Goal: Task Accomplishment & Management: Complete application form

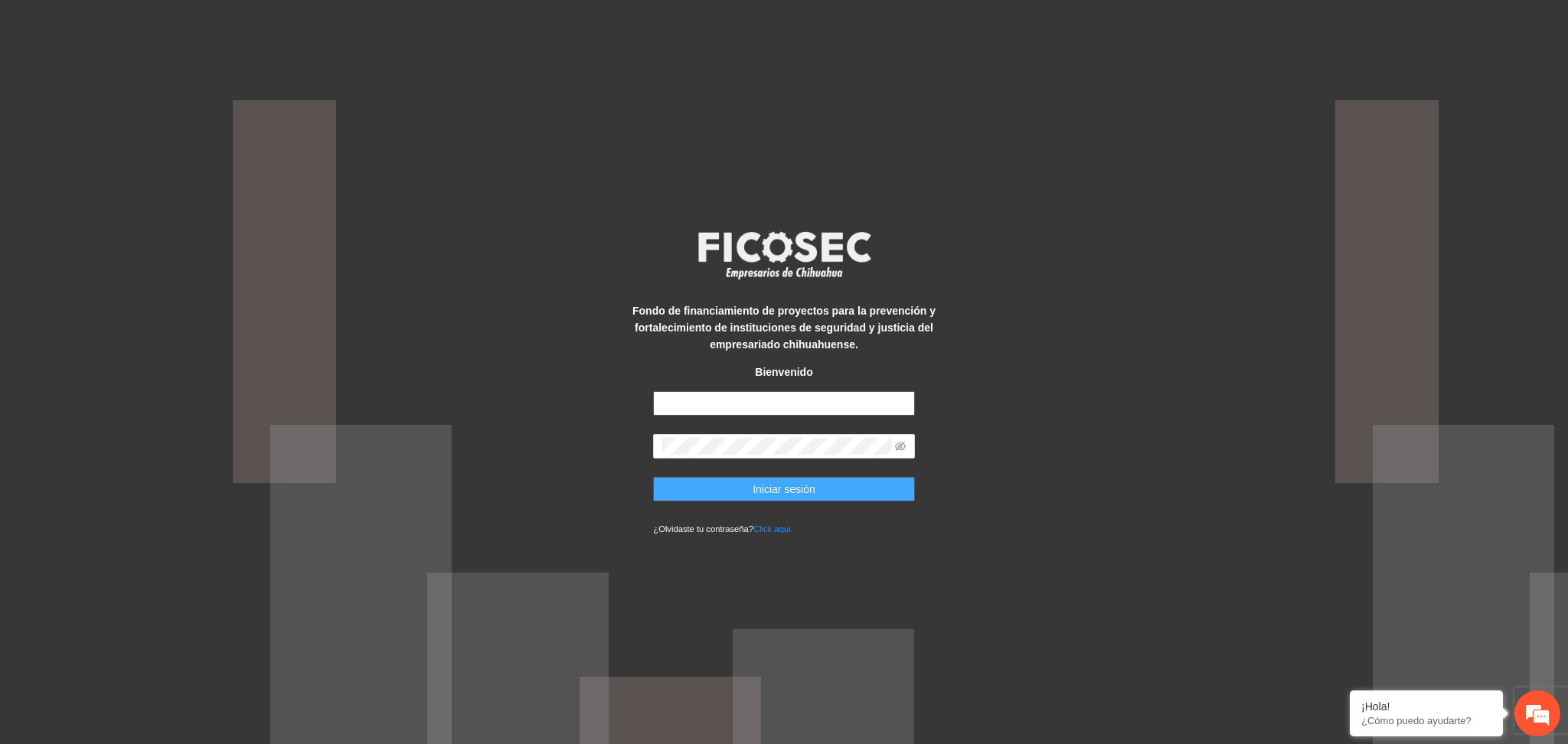
type input "**********"
click at [736, 493] on button "Iniciar sesión" at bounding box center [784, 490] width 261 height 25
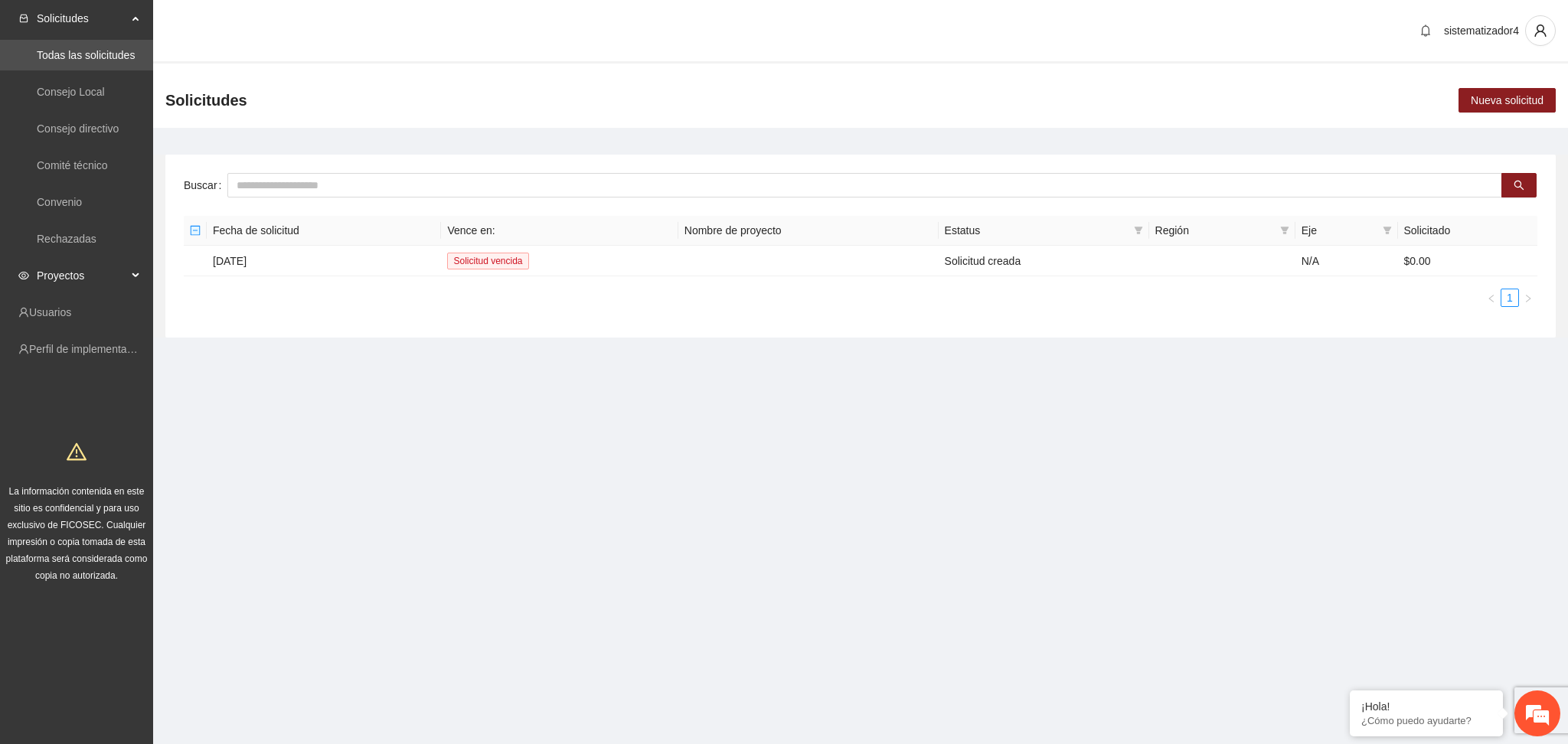
click at [37, 281] on span "Proyectos" at bounding box center [81, 275] width 90 height 31
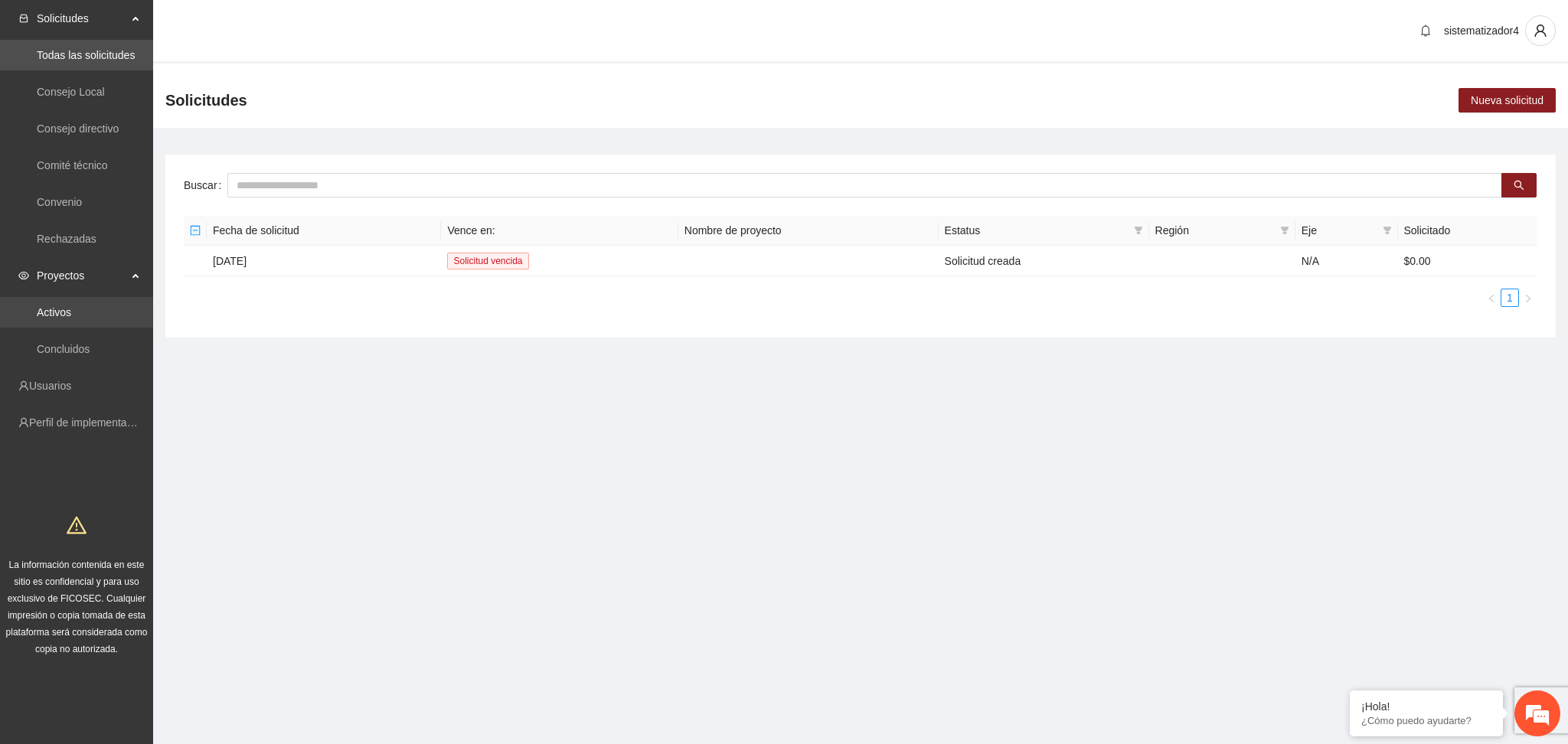
click at [54, 317] on link "Activos" at bounding box center [54, 312] width 34 height 12
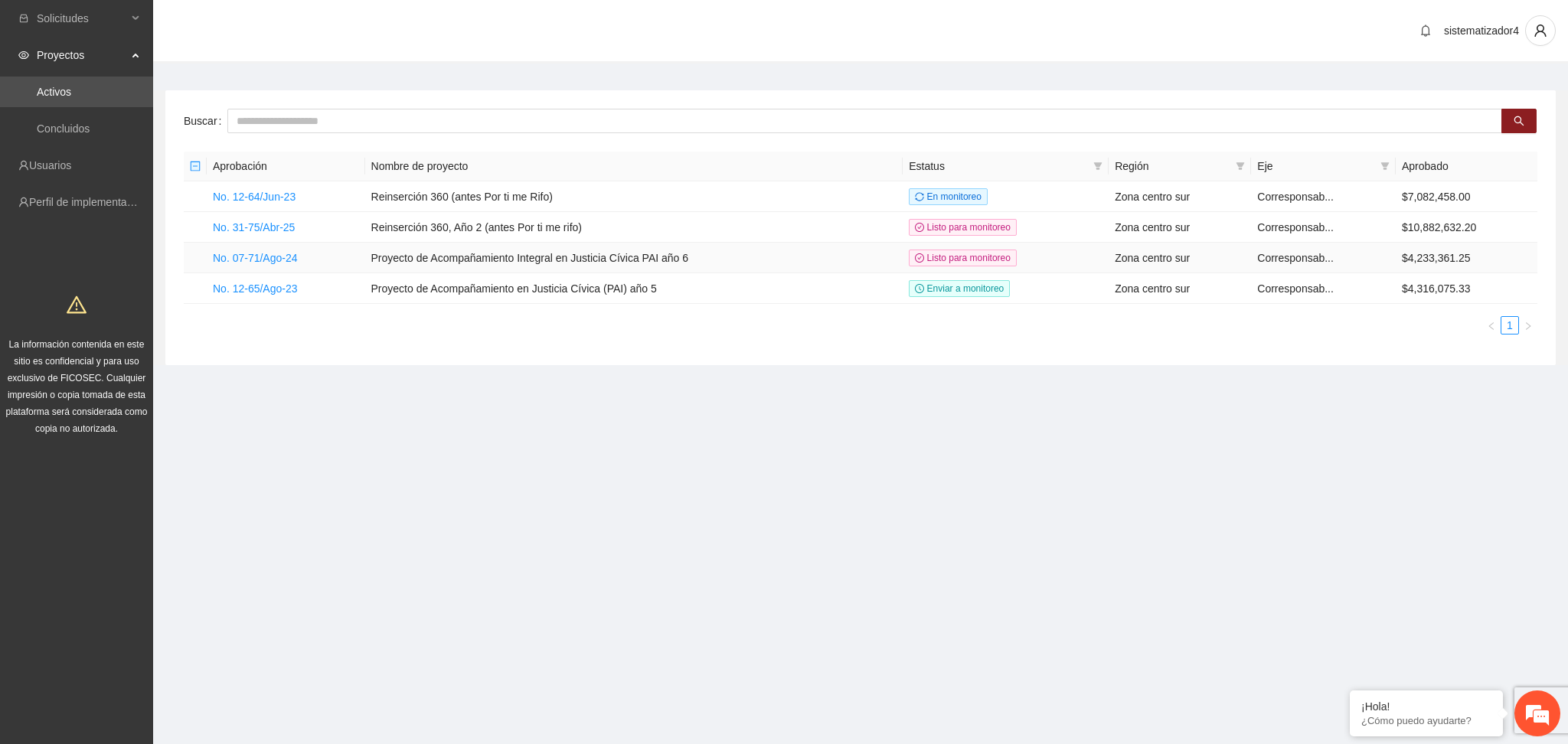
click at [286, 265] on td "No. 07-71/Ago-24" at bounding box center [286, 258] width 159 height 31
click at [286, 257] on link "No. 07-71/Ago-24" at bounding box center [254, 257] width 85 height 12
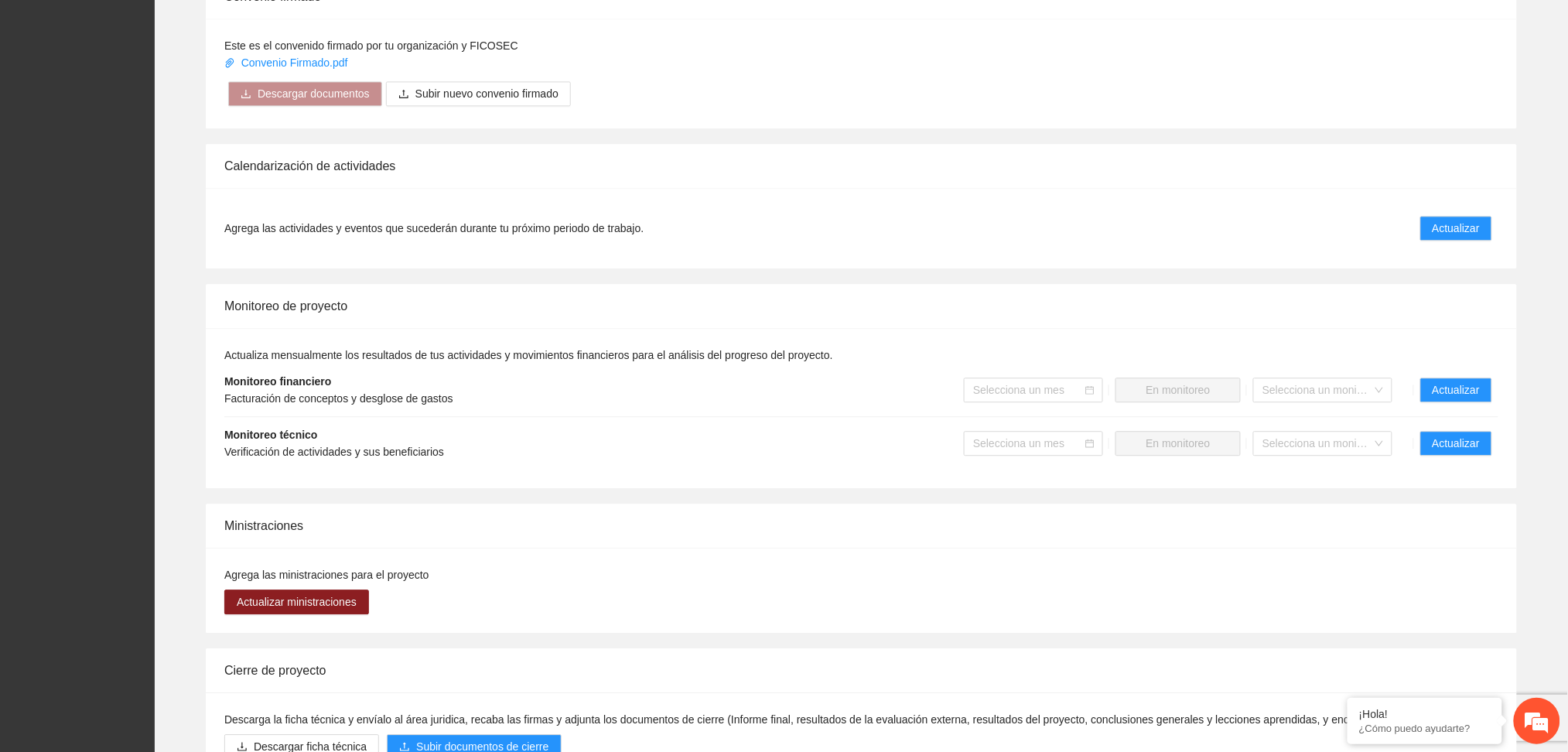
scroll to position [1142, 0]
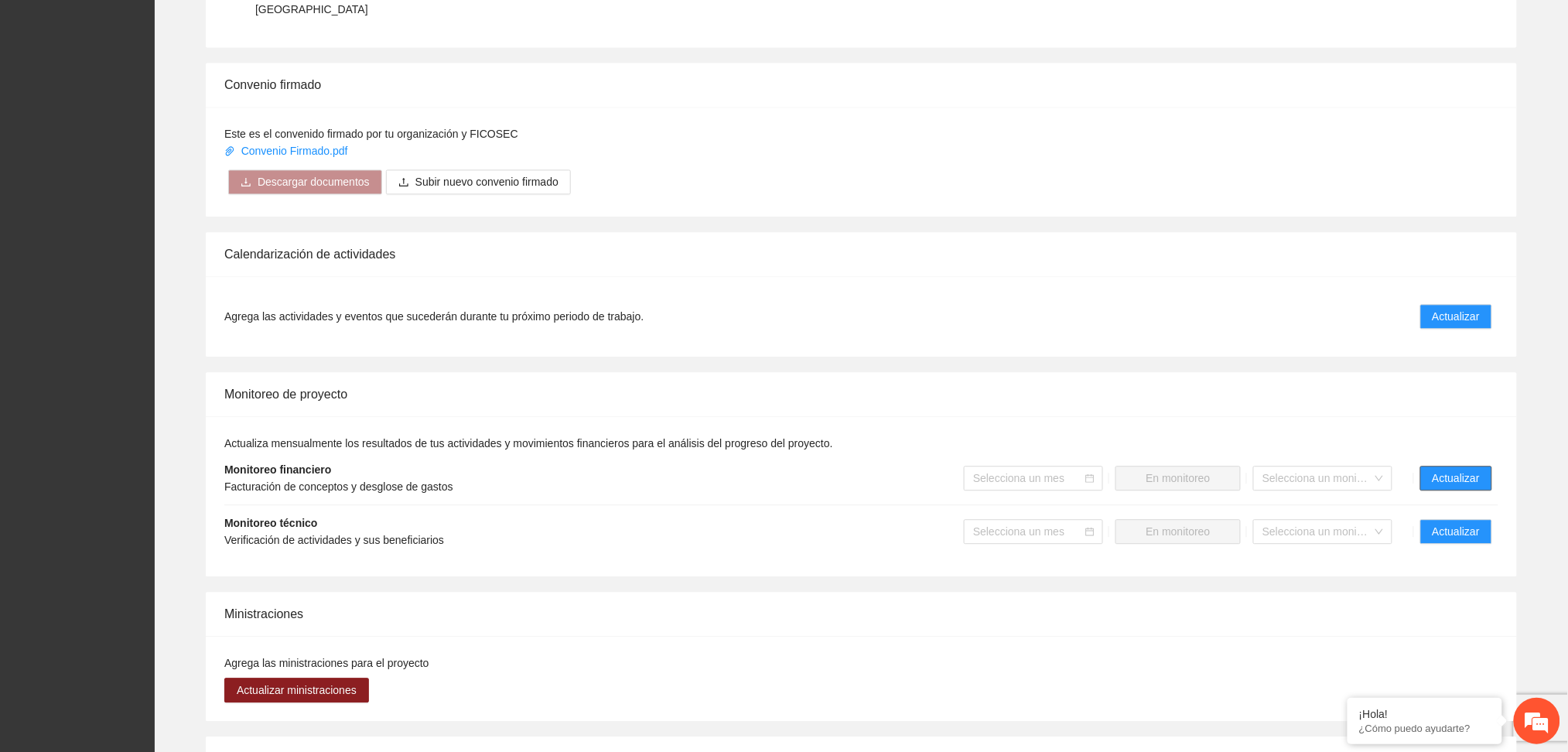
click at [1443, 470] on span "Actualizar" at bounding box center [1456, 478] width 47 height 17
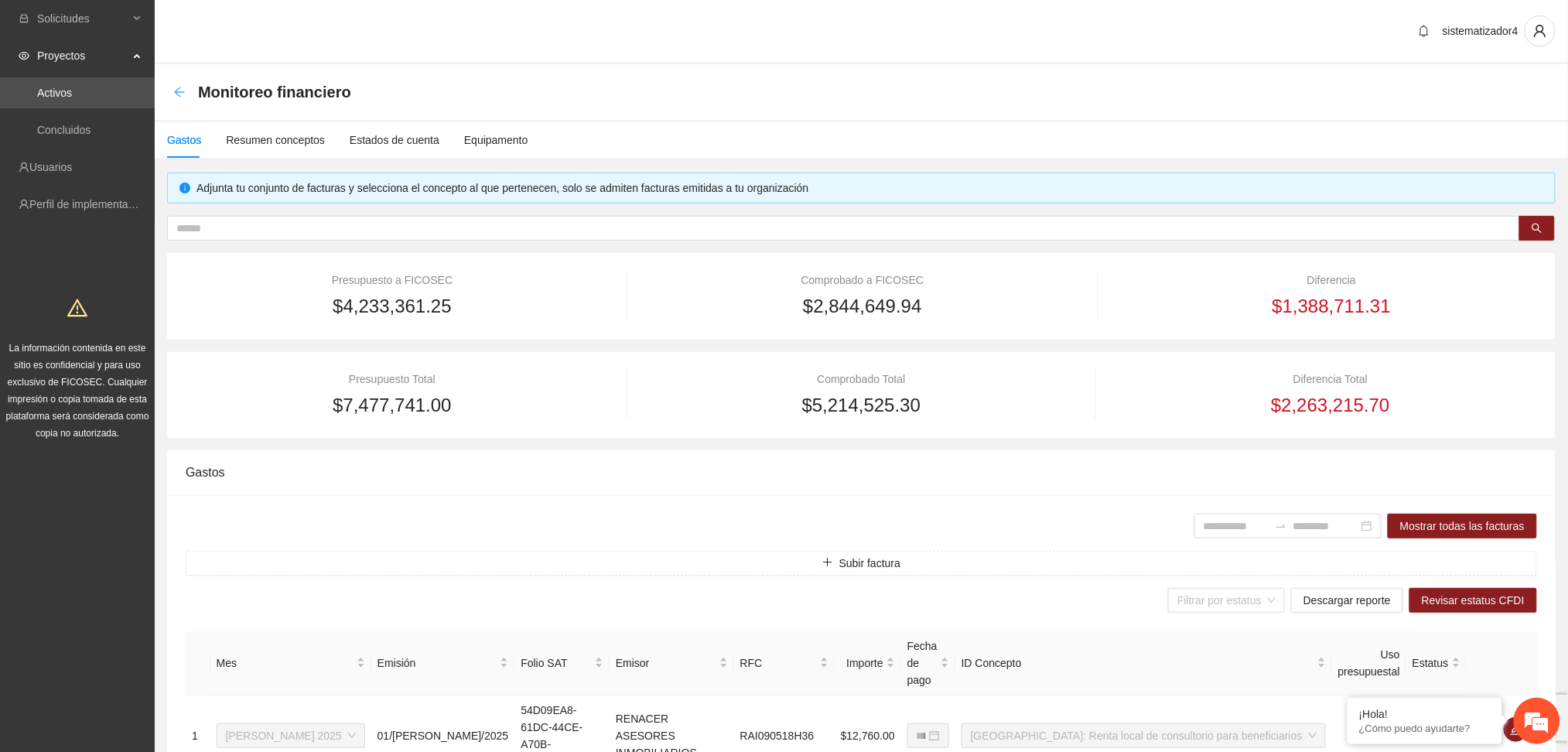
click at [180, 90] on icon "arrow-left" at bounding box center [179, 92] width 13 height 13
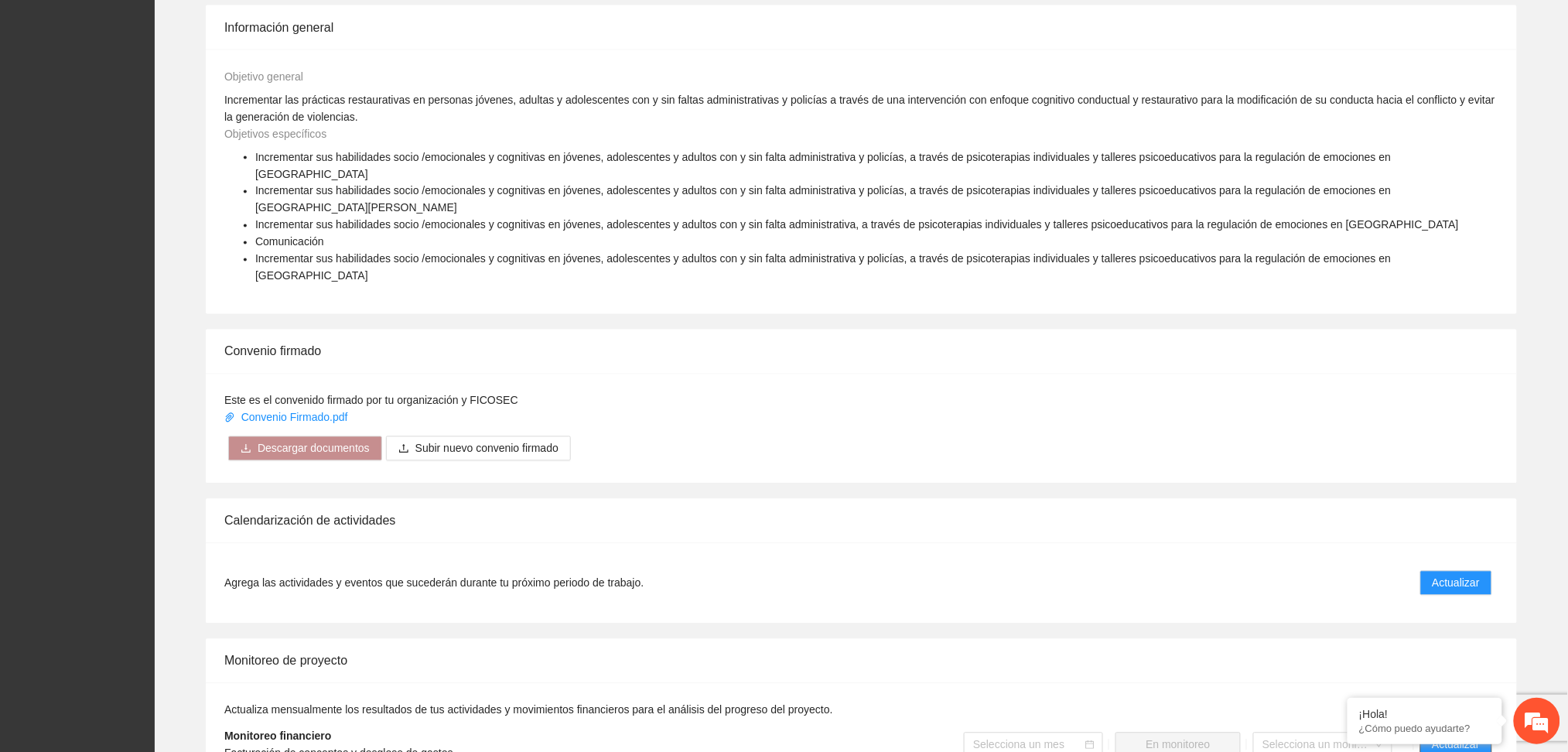
scroll to position [1238, 0]
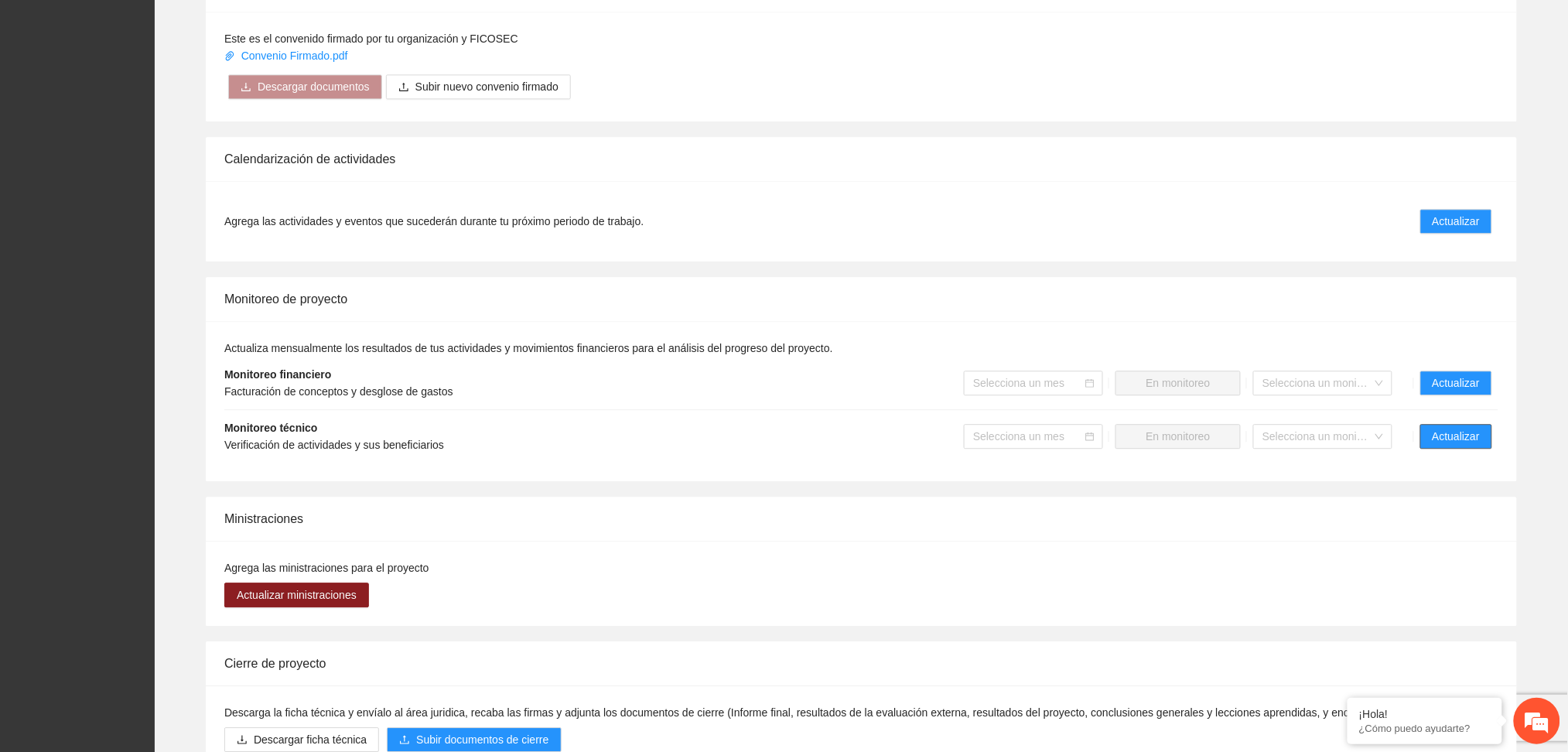
click at [1451, 428] on span "Actualizar" at bounding box center [1456, 437] width 47 height 17
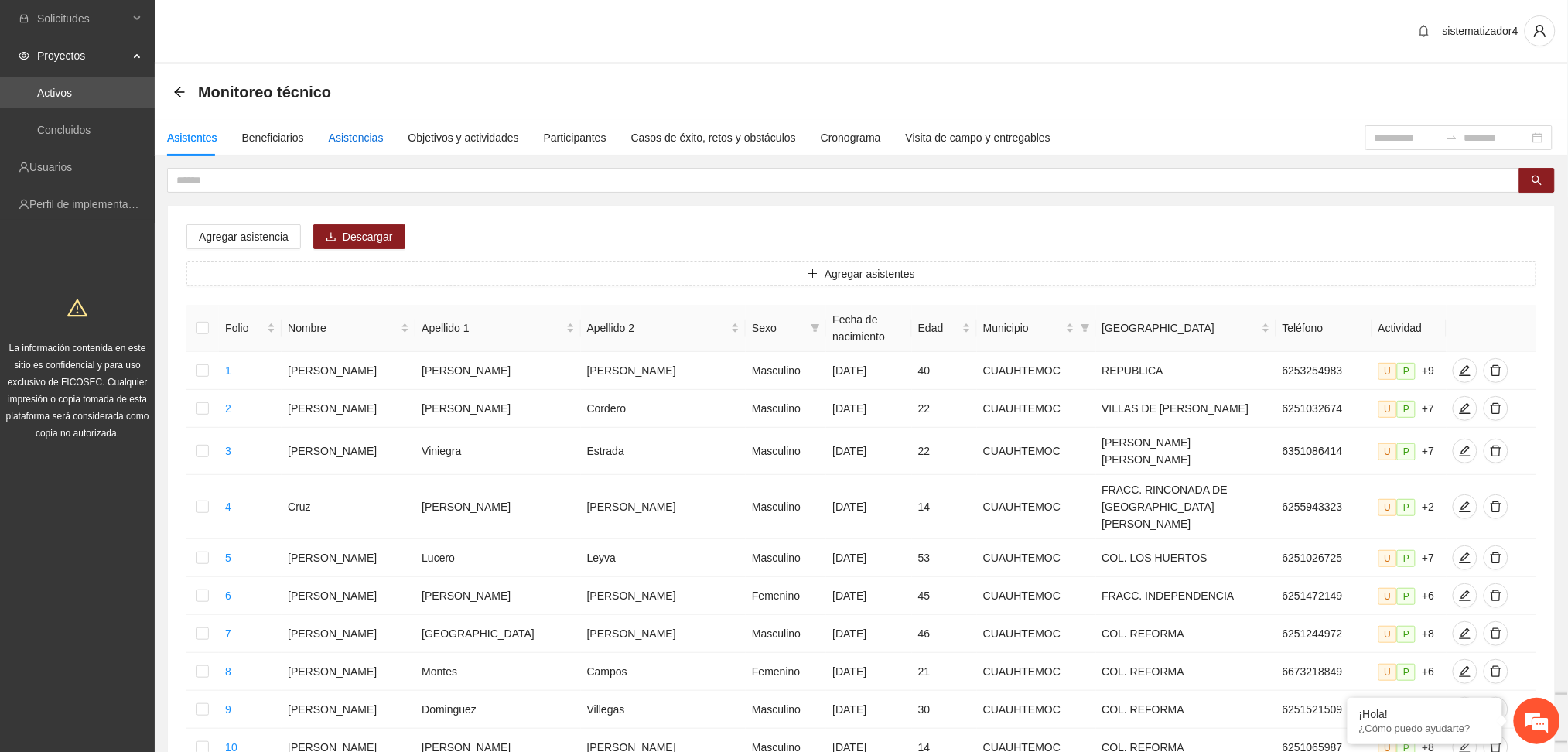
click at [371, 141] on div "Asistencias" at bounding box center [356, 138] width 55 height 17
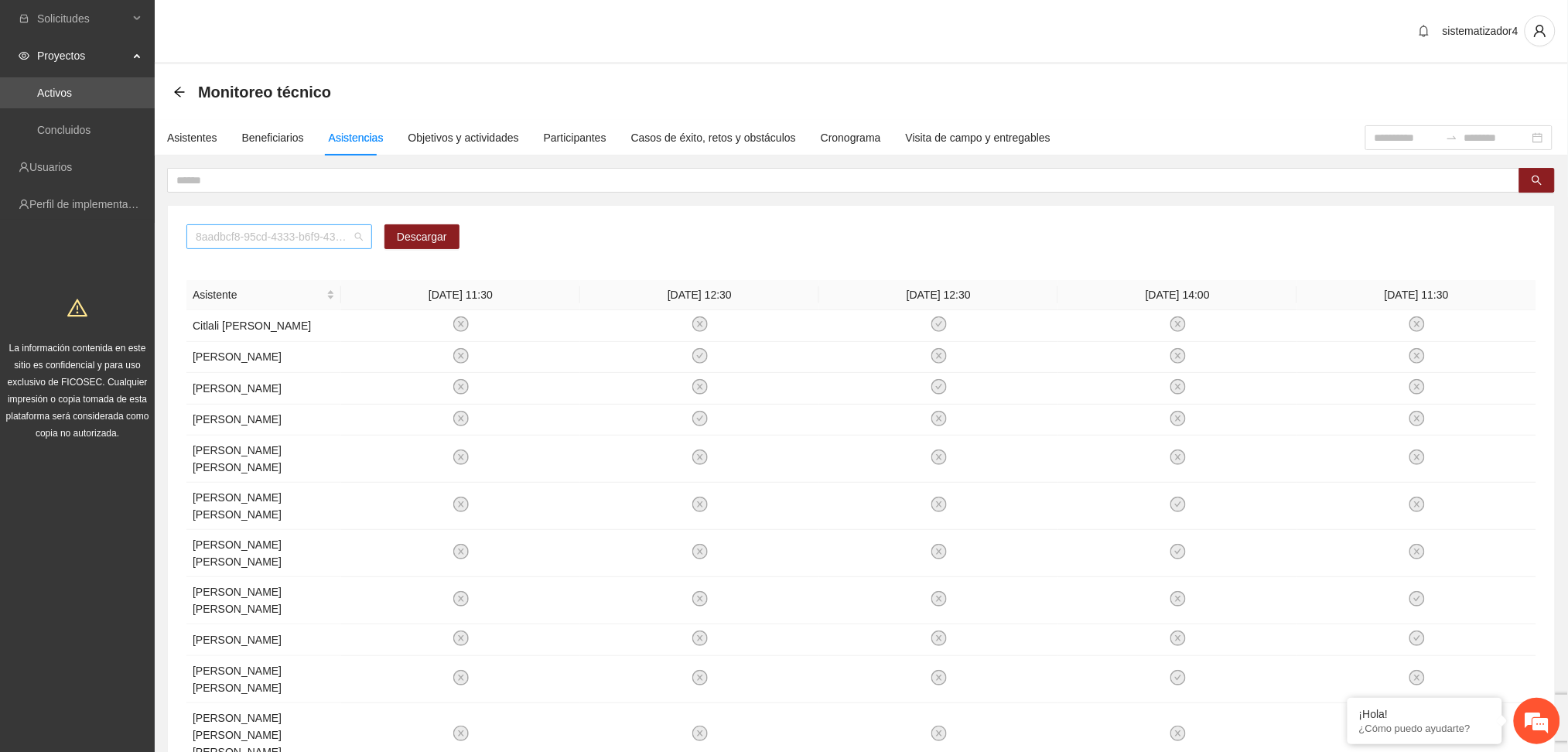
click at [316, 235] on span "8aadbcf8-95cd-4333-b6f9-4314c3142350" at bounding box center [278, 237] width 167 height 23
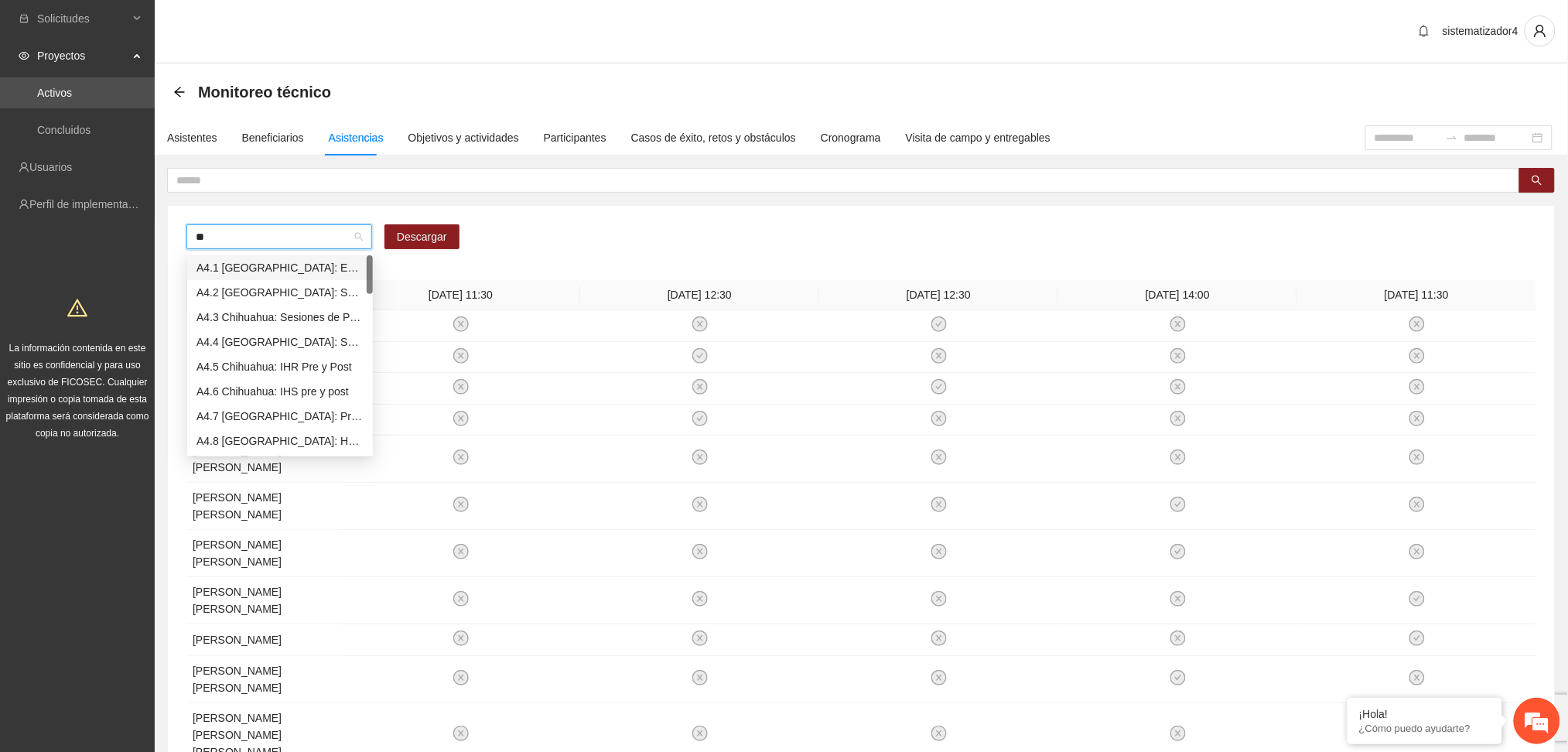
type input "***"
click at [304, 260] on div "A4.1 [GEOGRAPHIC_DATA]: Entrevista Inicial" at bounding box center [279, 268] width 167 height 17
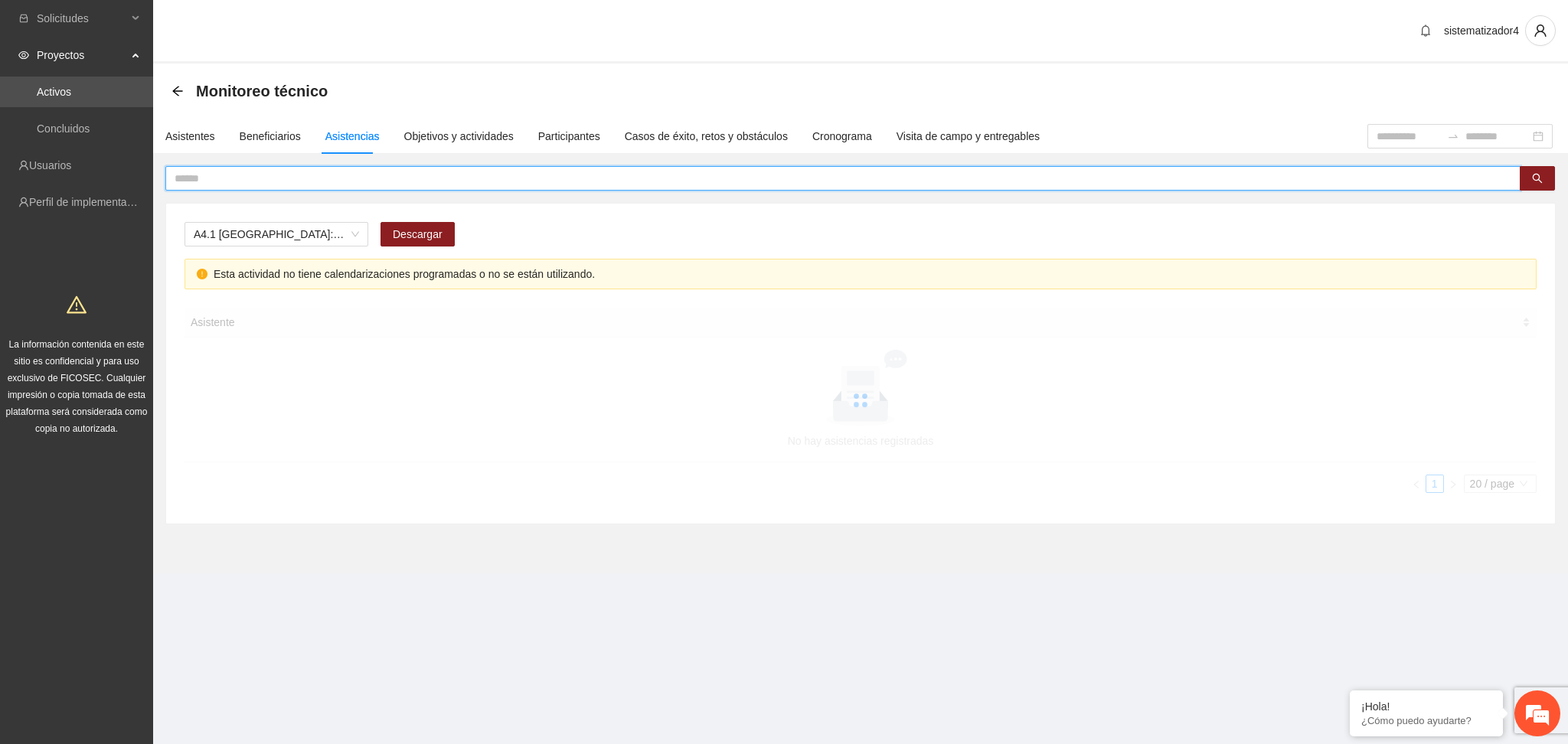
click at [296, 174] on input "text" at bounding box center [836, 179] width 1325 height 17
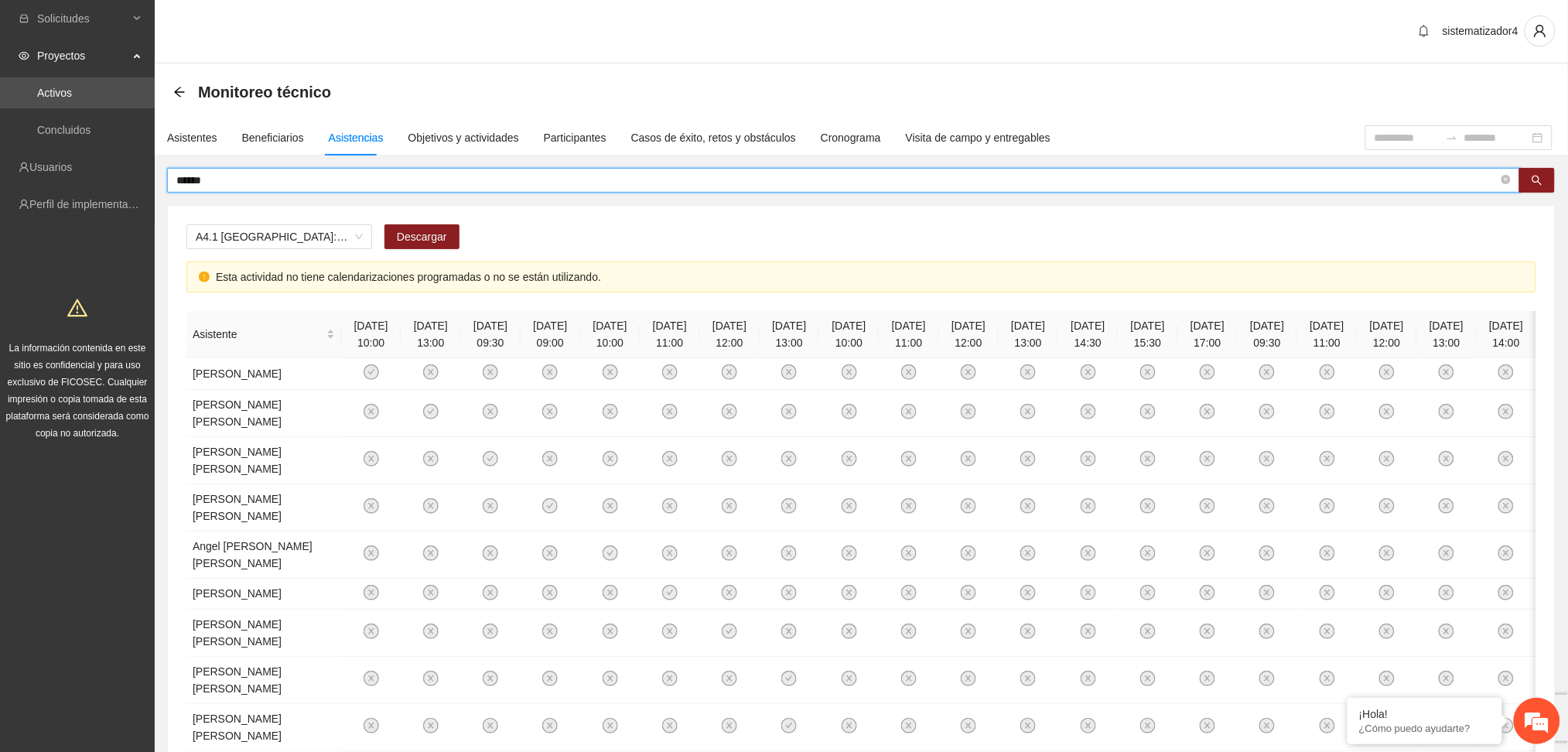
type input "******"
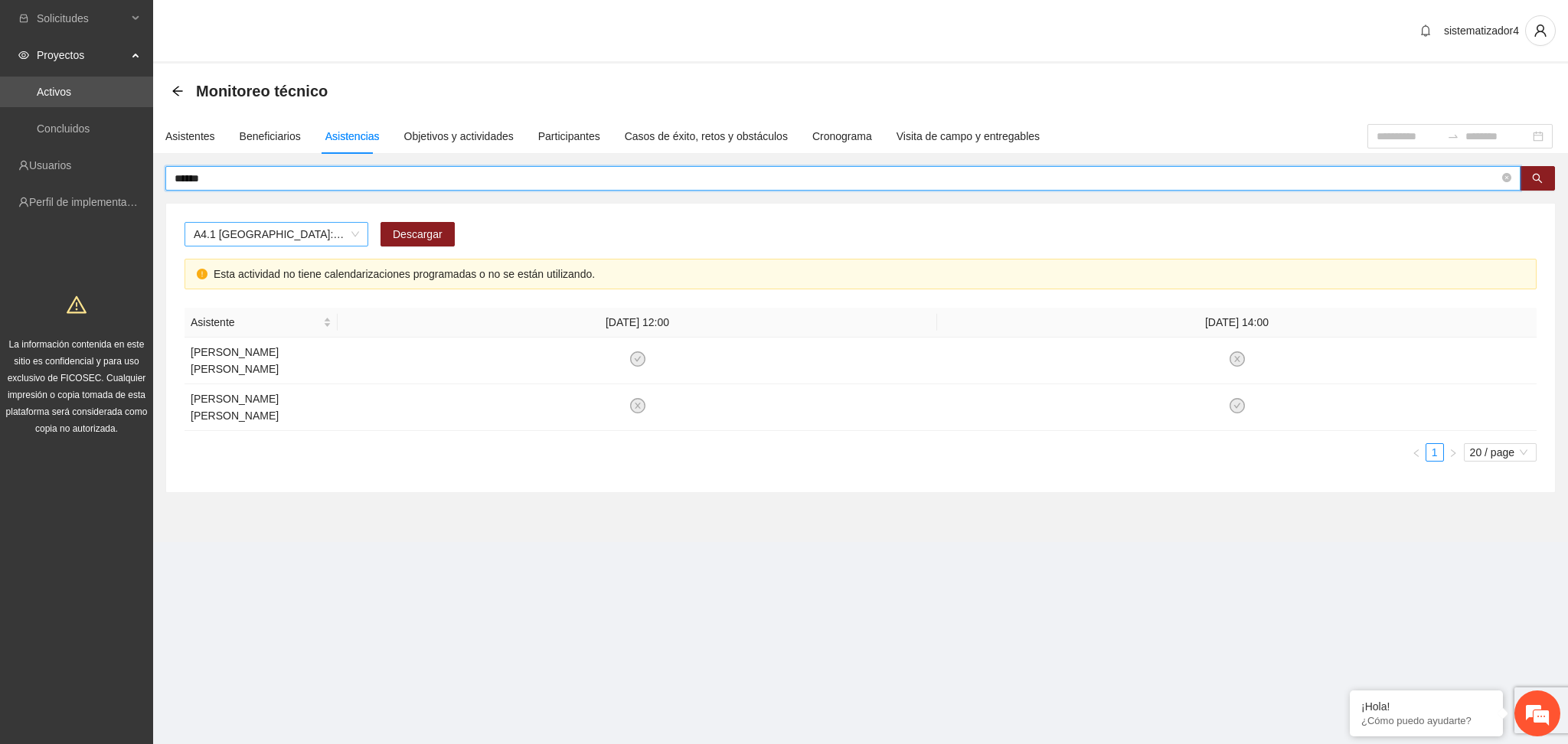
click at [315, 243] on span "A4.1 [GEOGRAPHIC_DATA]: Entrevista Inicial" at bounding box center [276, 234] width 166 height 23
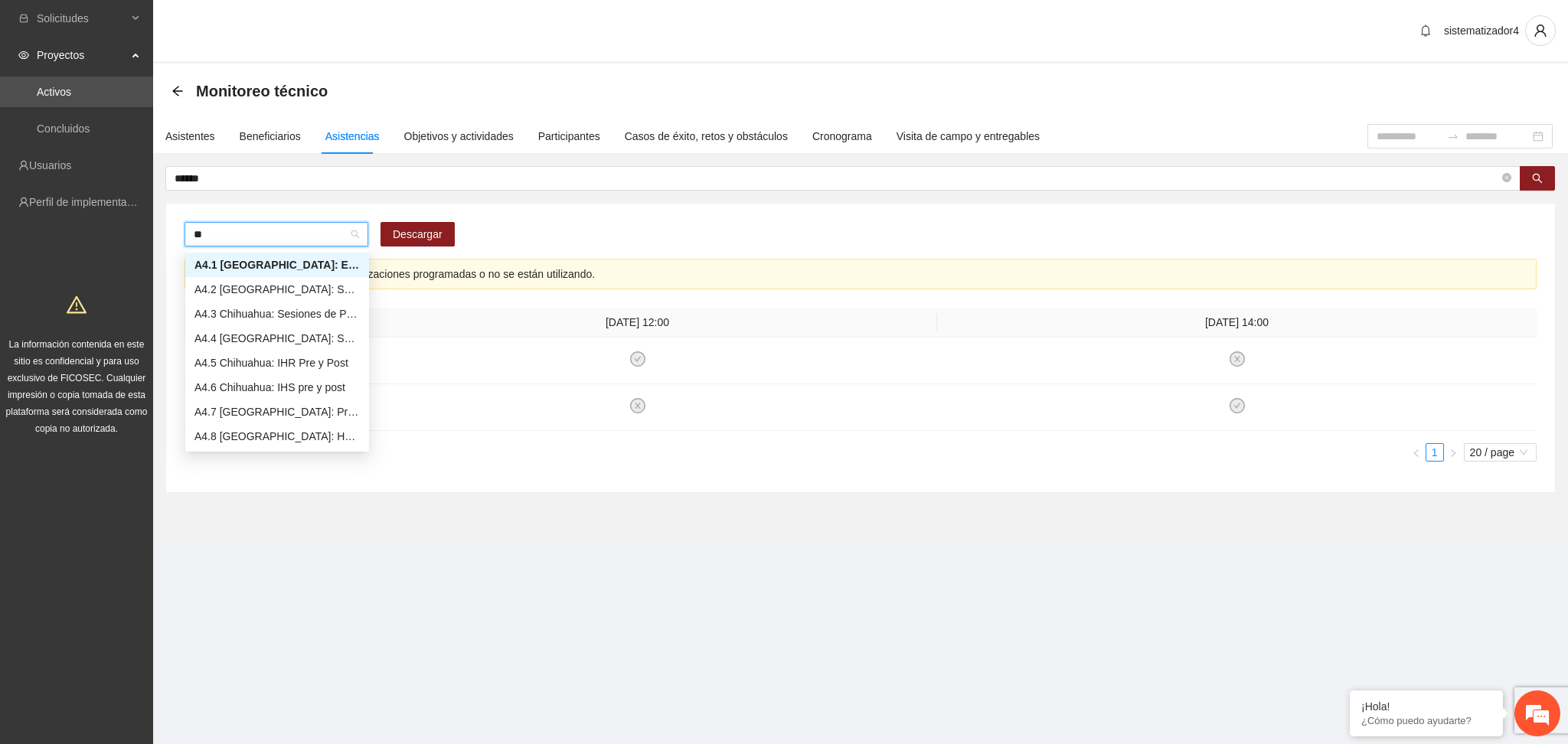
type input "***"
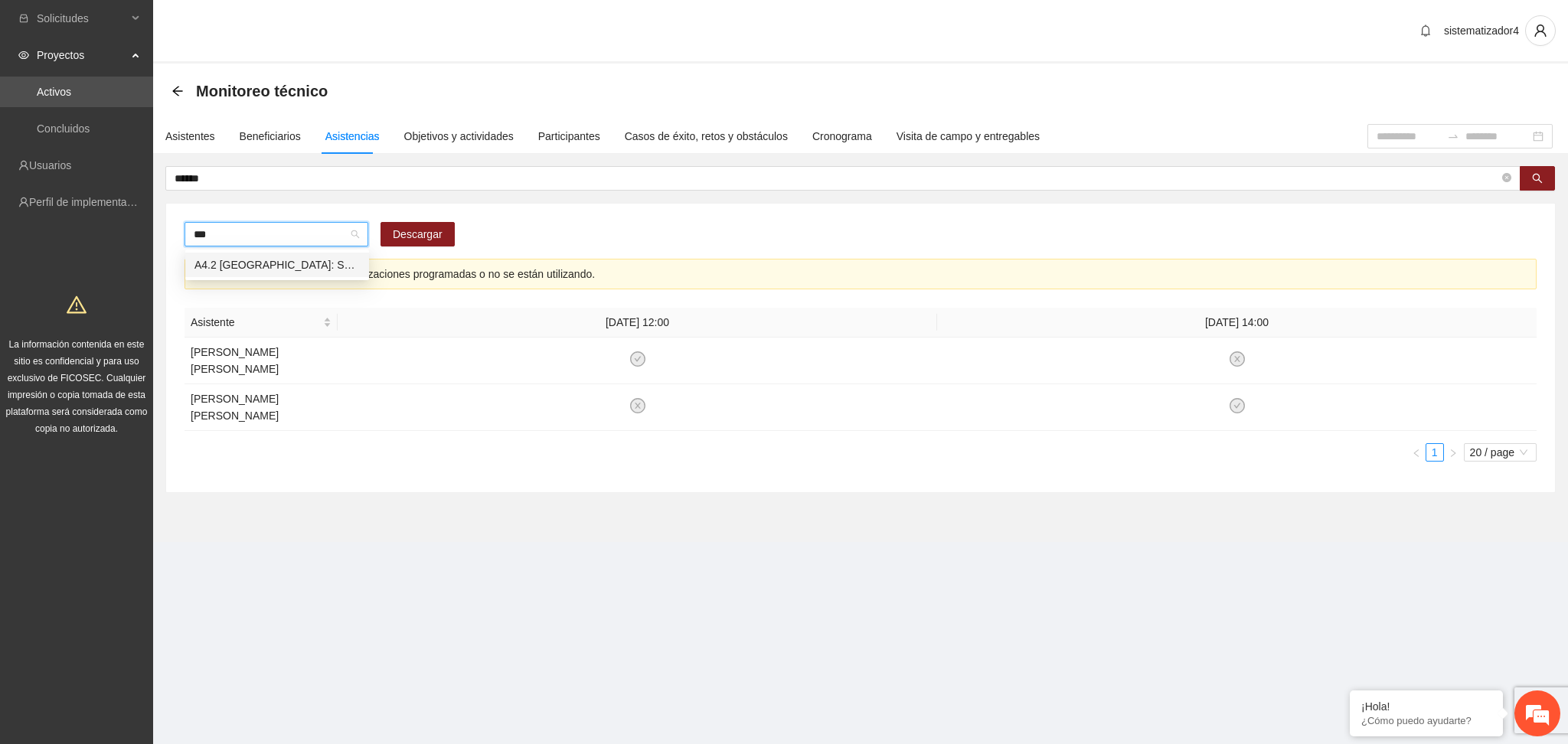
click at [320, 270] on div "A4.2 [GEOGRAPHIC_DATA]: Sesiones de Terapia Individual" at bounding box center [276, 265] width 166 height 17
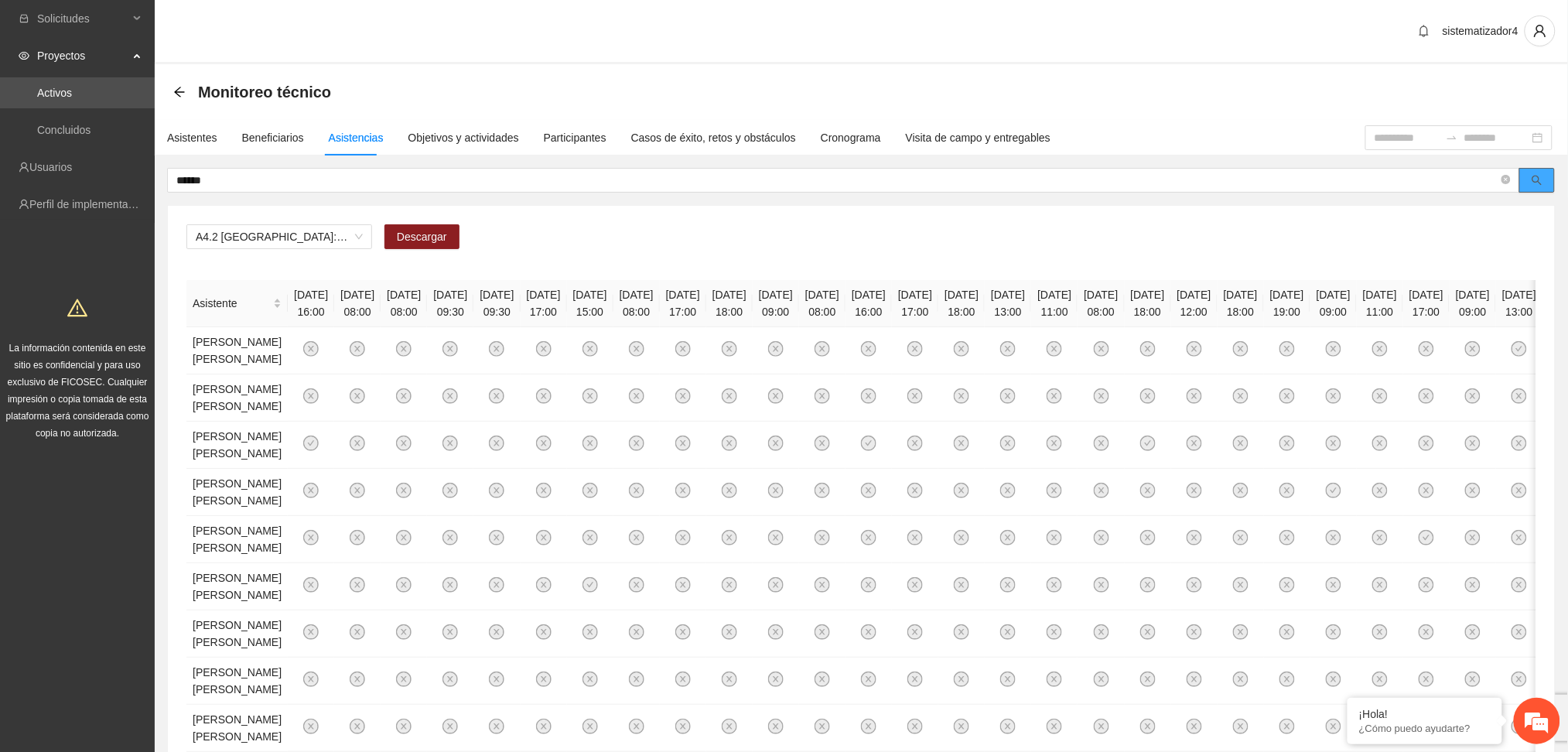
click at [1538, 175] on icon "search" at bounding box center [1537, 180] width 11 height 11
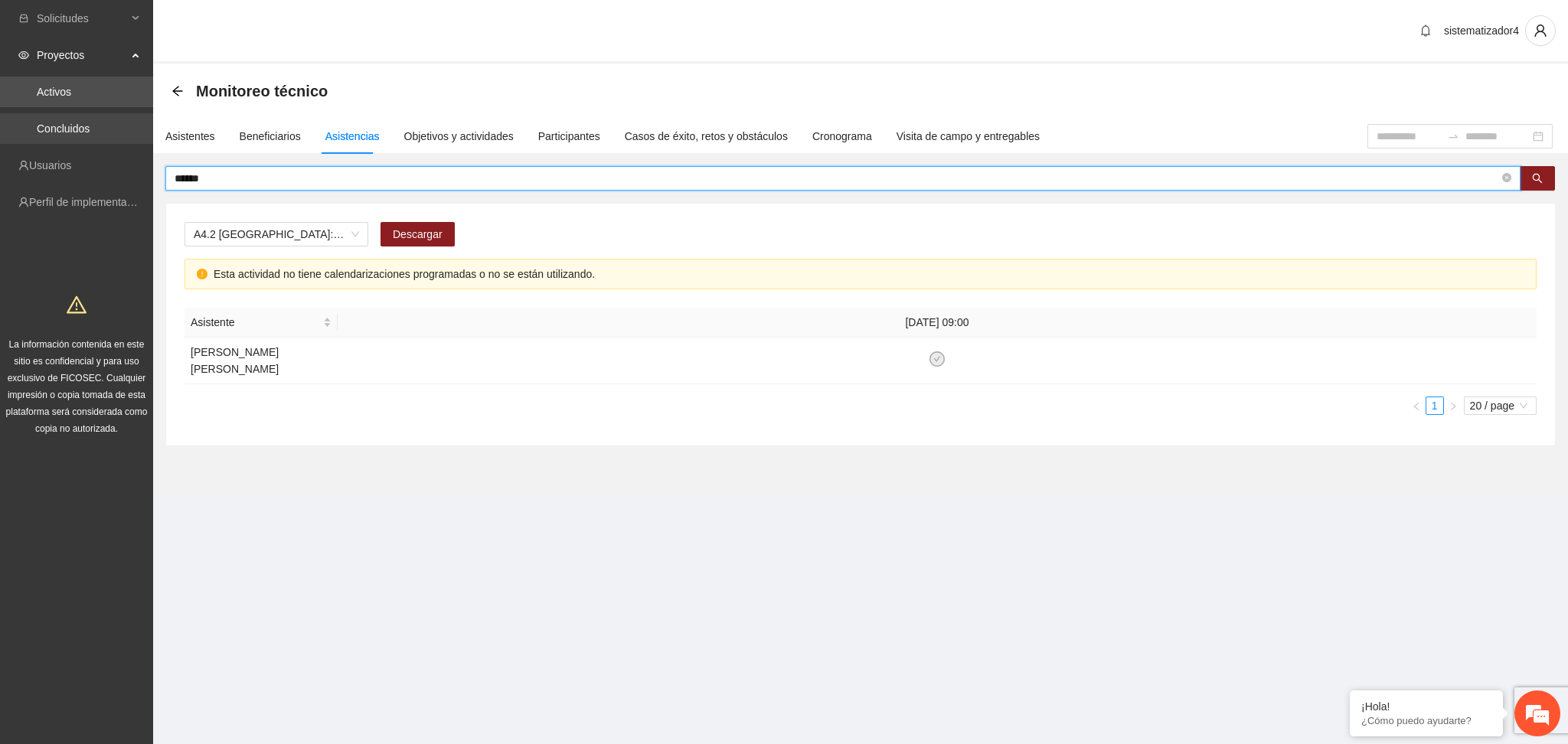
drag, startPoint x: 302, startPoint y: 174, endPoint x: 0, endPoint y: 140, distance: 303.9
click at [0, 140] on section "Solicitudes Proyectos Activos Concluidos Usuarios Perfil de implementadora La i…" at bounding box center [784, 372] width 1568 height 744
click at [1544, 175] on button "button" at bounding box center [1537, 179] width 35 height 25
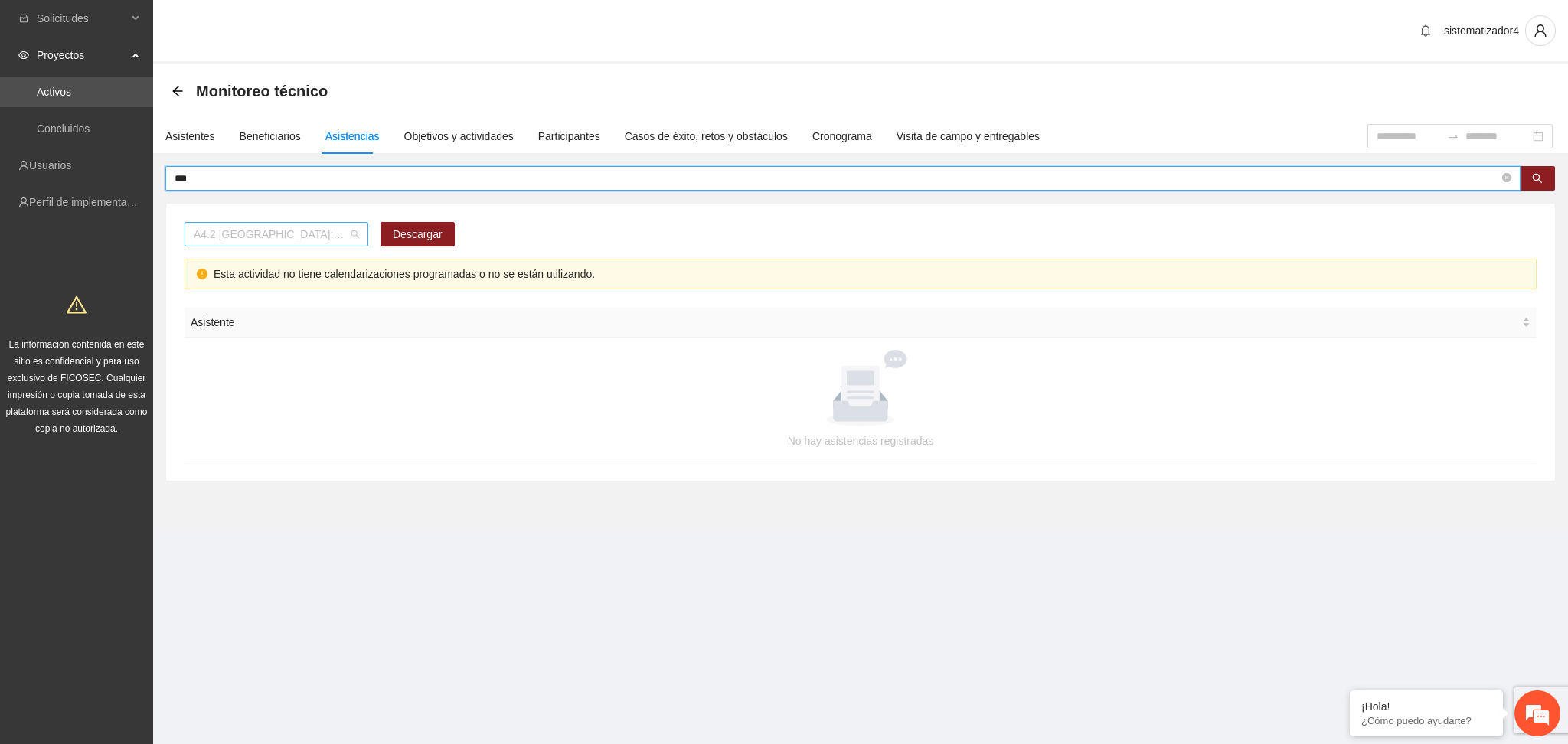
scroll to position [876, 0]
click at [339, 231] on span "A4.2 [GEOGRAPHIC_DATA]: Sesiones de Terapia Individual" at bounding box center [276, 234] width 166 height 23
type input "***"
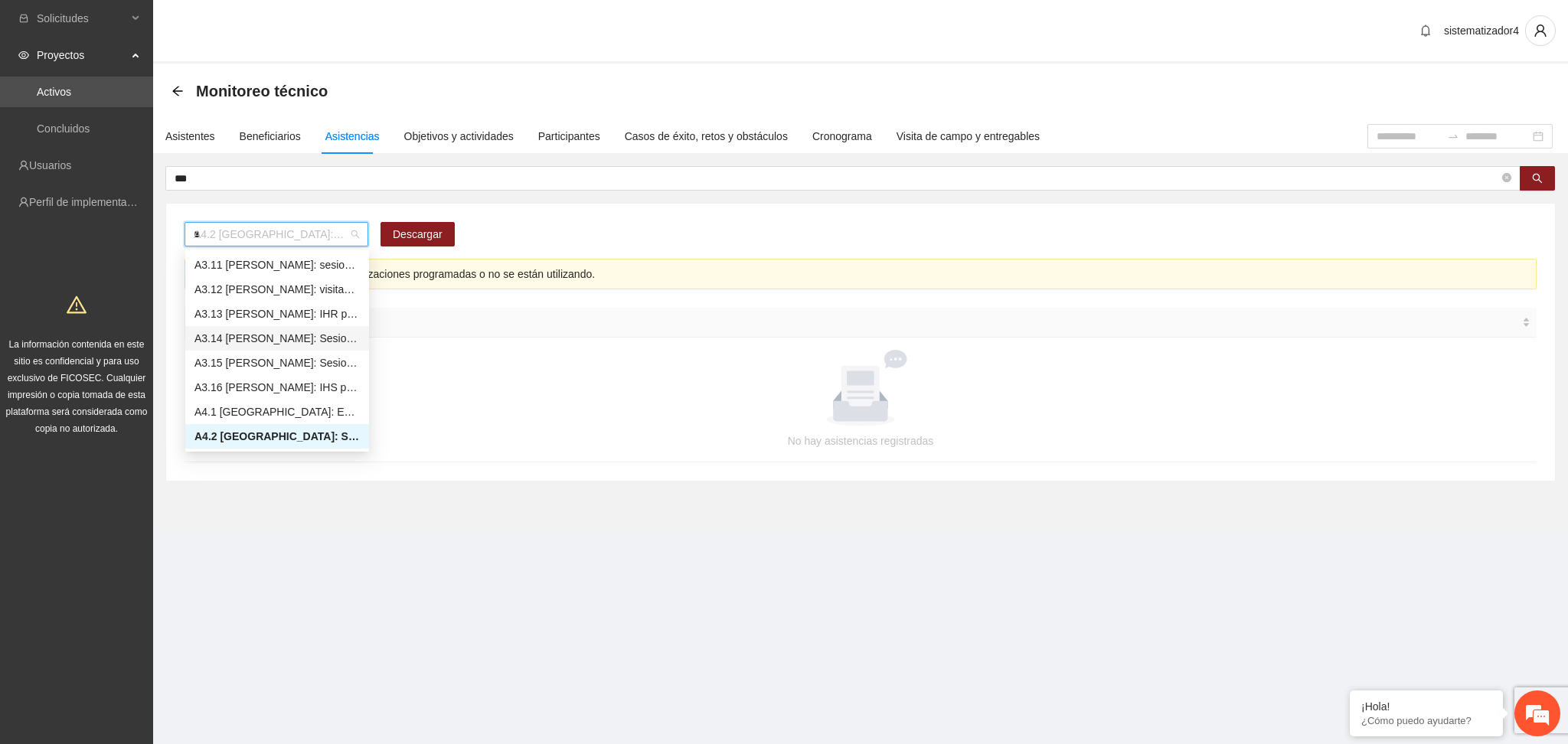
scroll to position [171, 0]
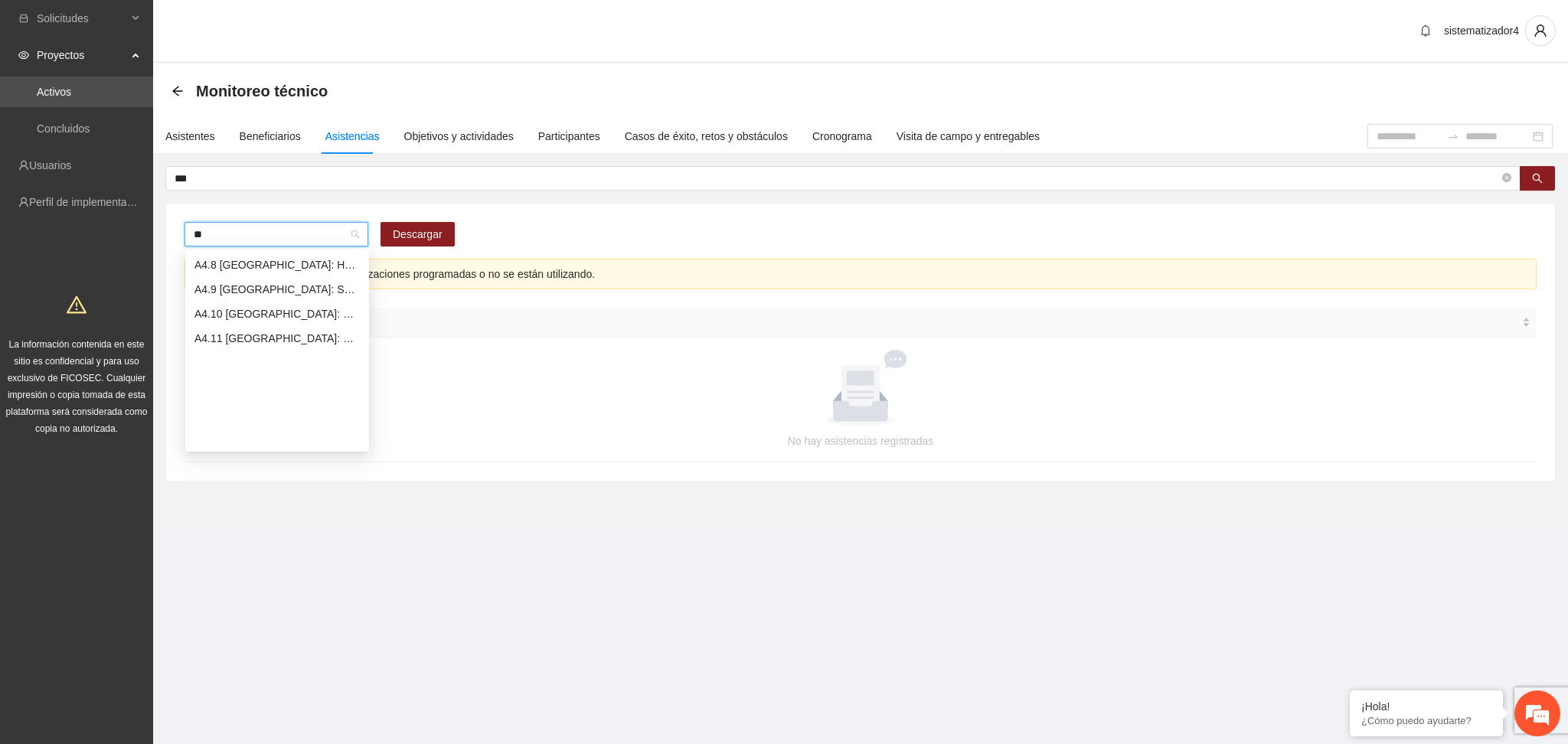
type input "***"
click at [255, 265] on div "A4.3 Chihuahua: Sesiones de Psicoterapia para deshabituación de consumo de alco…" at bounding box center [276, 265] width 166 height 17
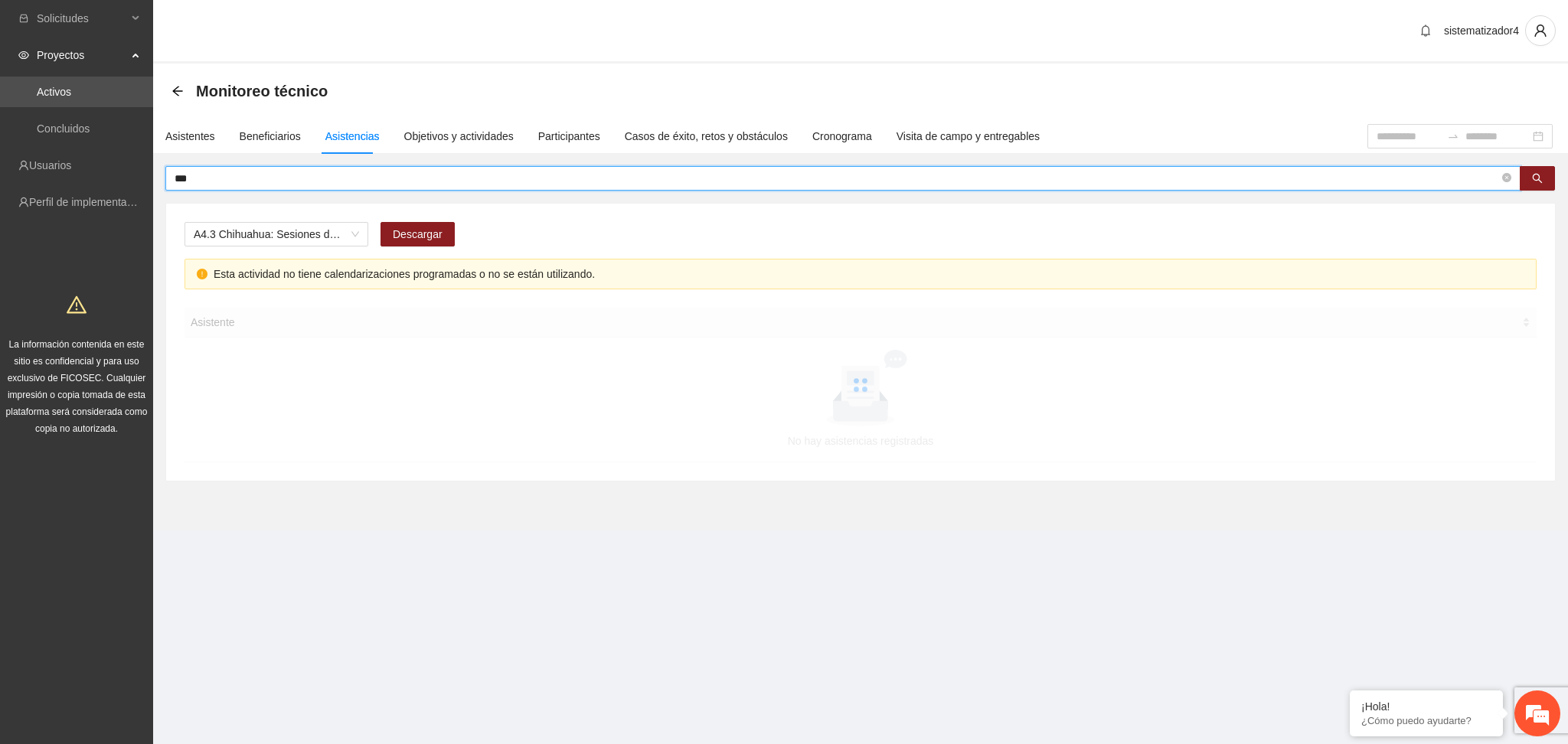
click at [260, 175] on input "***" at bounding box center [836, 179] width 1325 height 17
type input "*"
drag, startPoint x: 374, startPoint y: 185, endPoint x: 66, endPoint y: 158, distance: 309.2
click at [66, 158] on section "Solicitudes Proyectos Activos Concluidos Usuarios Perfil de implementadora La i…" at bounding box center [784, 372] width 1568 height 744
click at [359, 243] on span "A4.3 Chihuahua: Sesiones de Psicoterapia para deshabituación de consumo de alco…" at bounding box center [276, 234] width 166 height 23
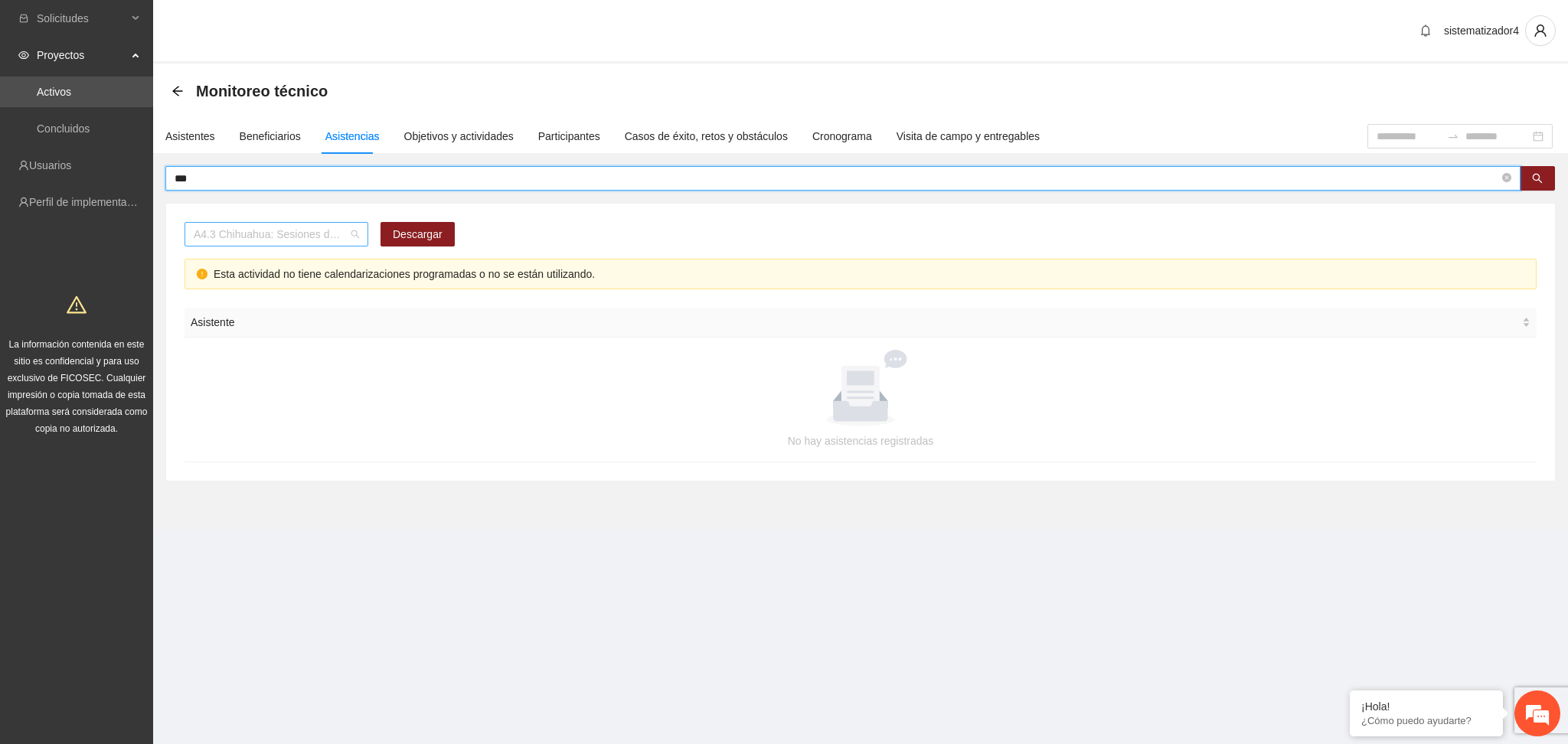
type input "***"
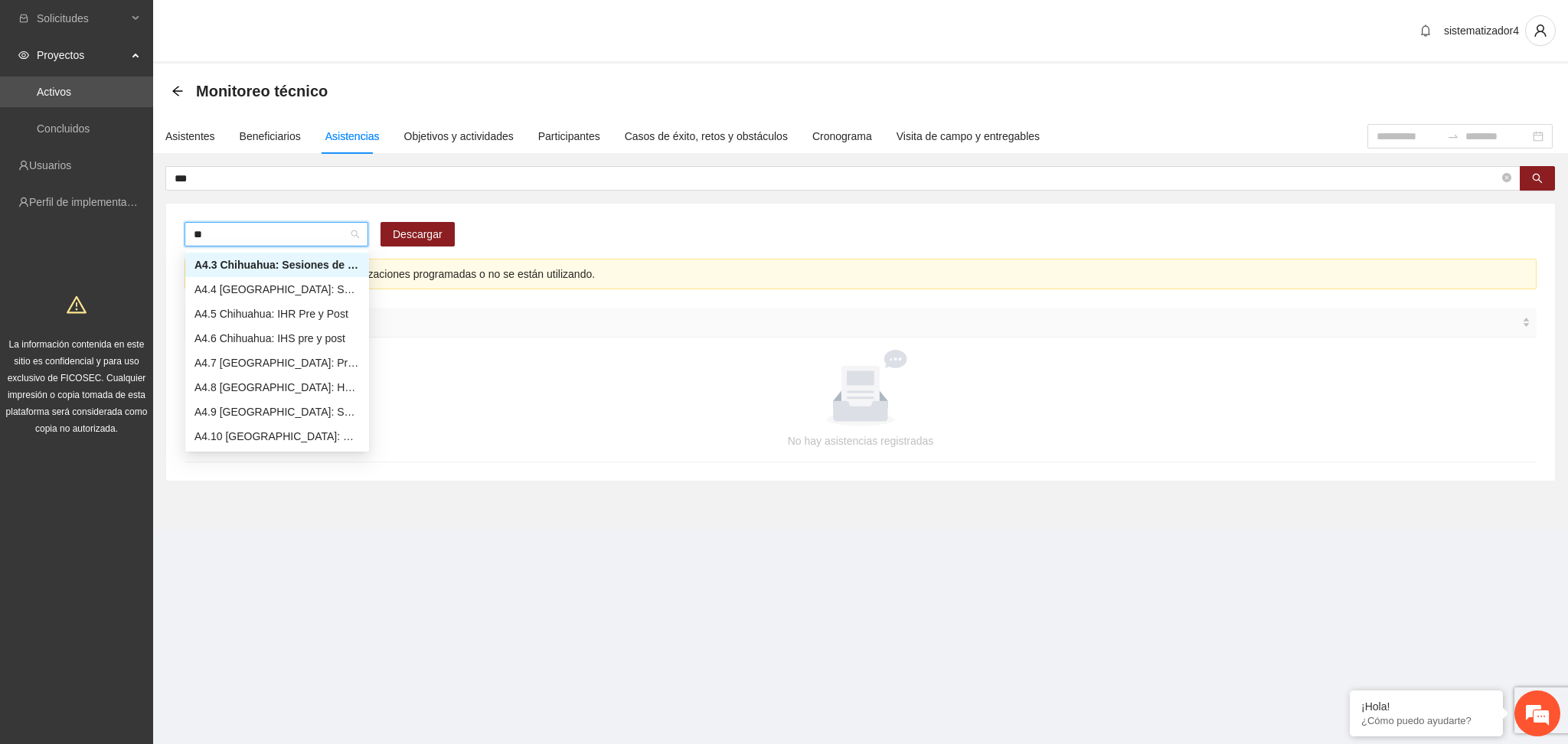
scroll to position [49, 0]
type input "***"
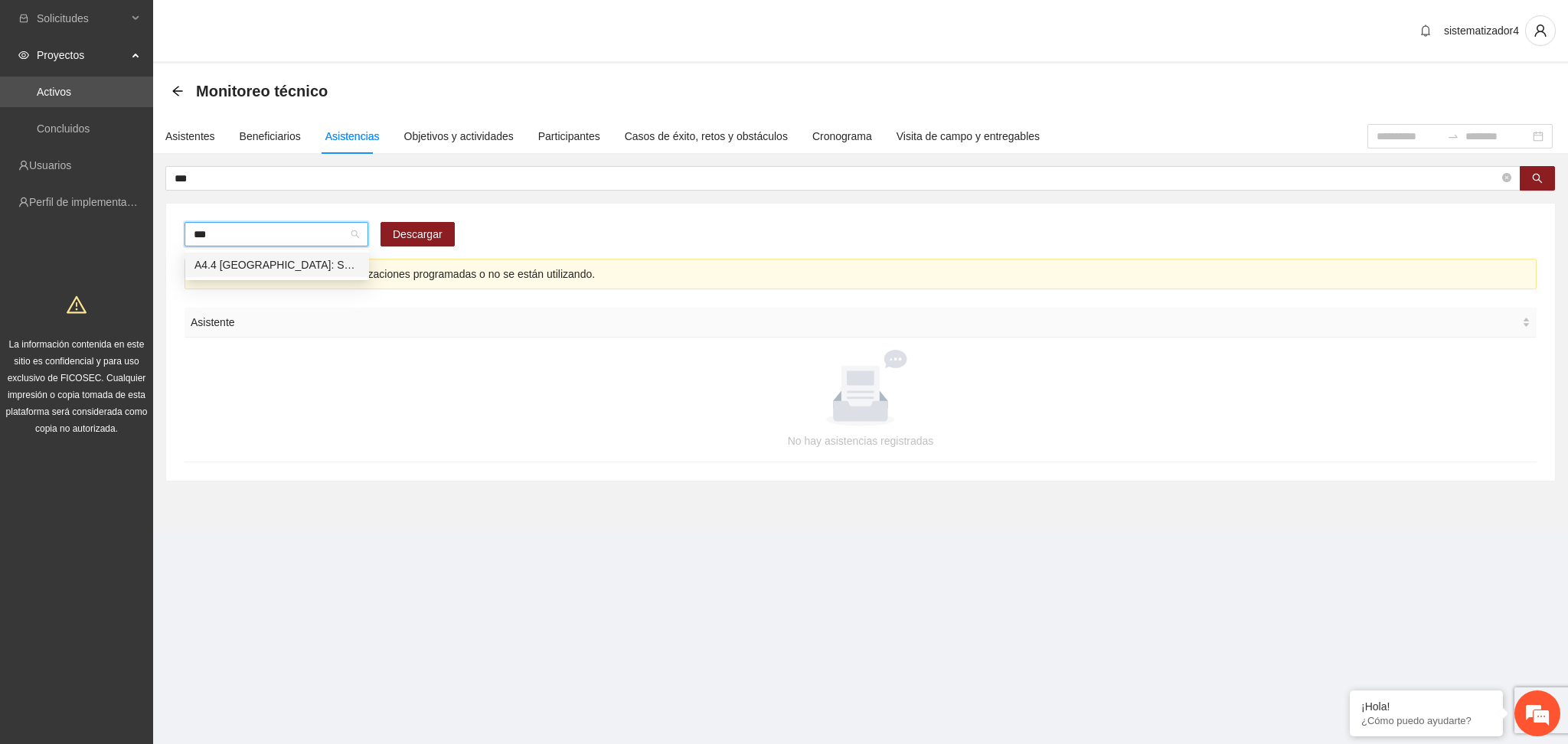
click at [300, 262] on div "A4.4 [GEOGRAPHIC_DATA]: Sesiones de Taller Cognitivo Conductual" at bounding box center [276, 265] width 166 height 17
click at [331, 171] on input "***" at bounding box center [836, 179] width 1325 height 17
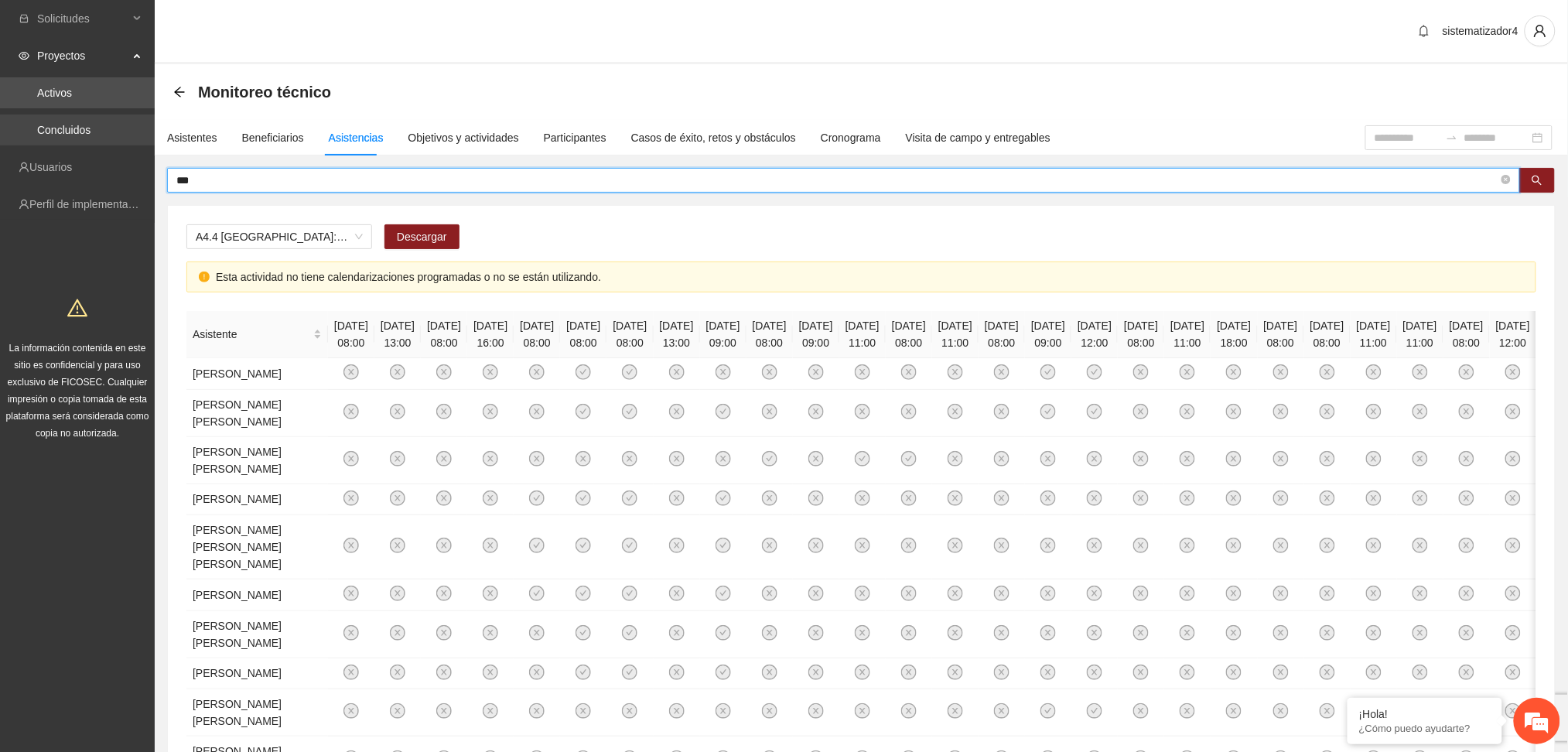
drag, startPoint x: 334, startPoint y: 173, endPoint x: 0, endPoint y: 125, distance: 337.4
click at [0, 125] on section "Solicitudes Proyectos Activos Concluidos Usuarios Perfil de implementadora La i…" at bounding box center [784, 681] width 1568 height 1364
click at [1525, 188] on button "button" at bounding box center [1537, 181] width 36 height 25
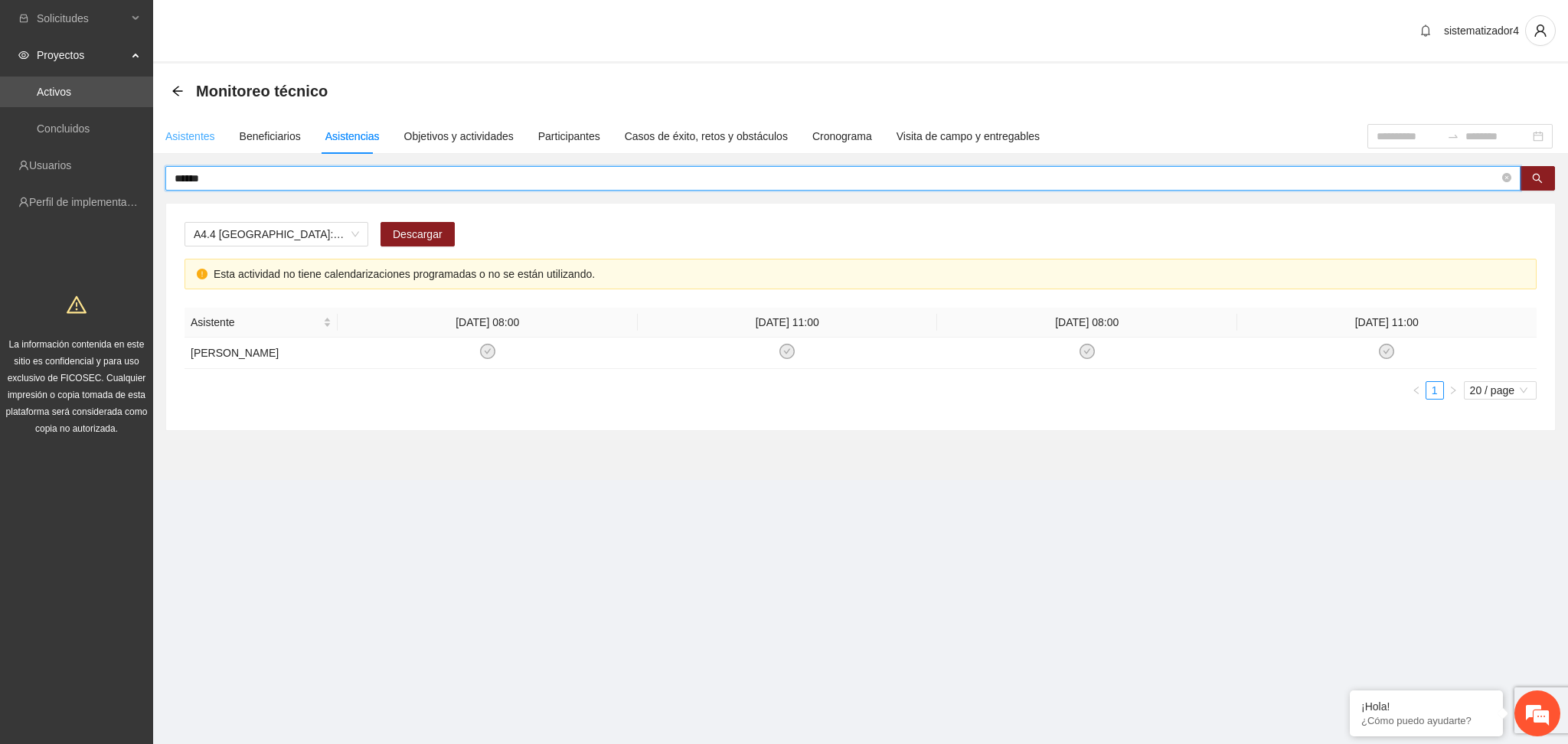
type input "******"
click at [201, 136] on div "Asistentes" at bounding box center [190, 137] width 50 height 17
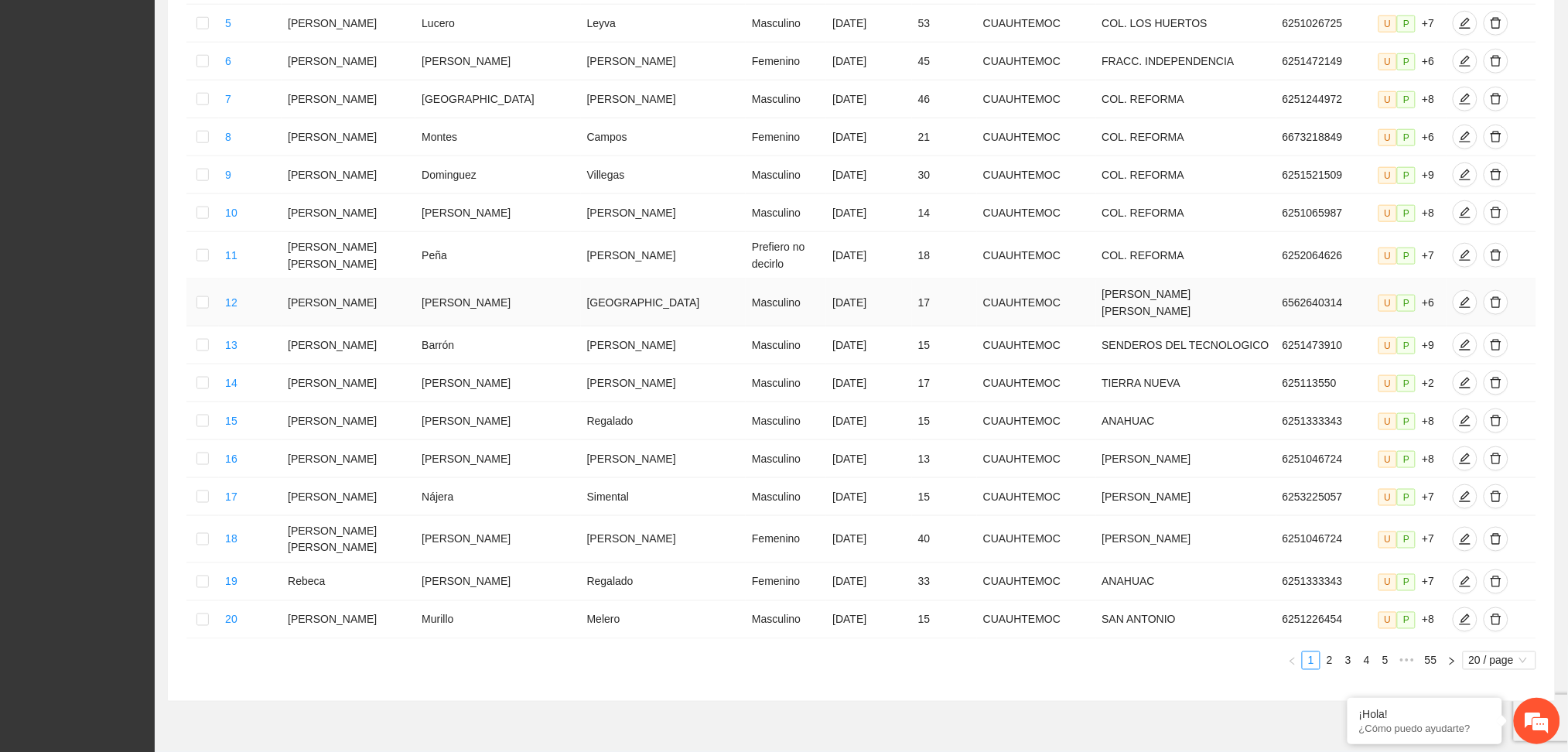
scroll to position [540, 0]
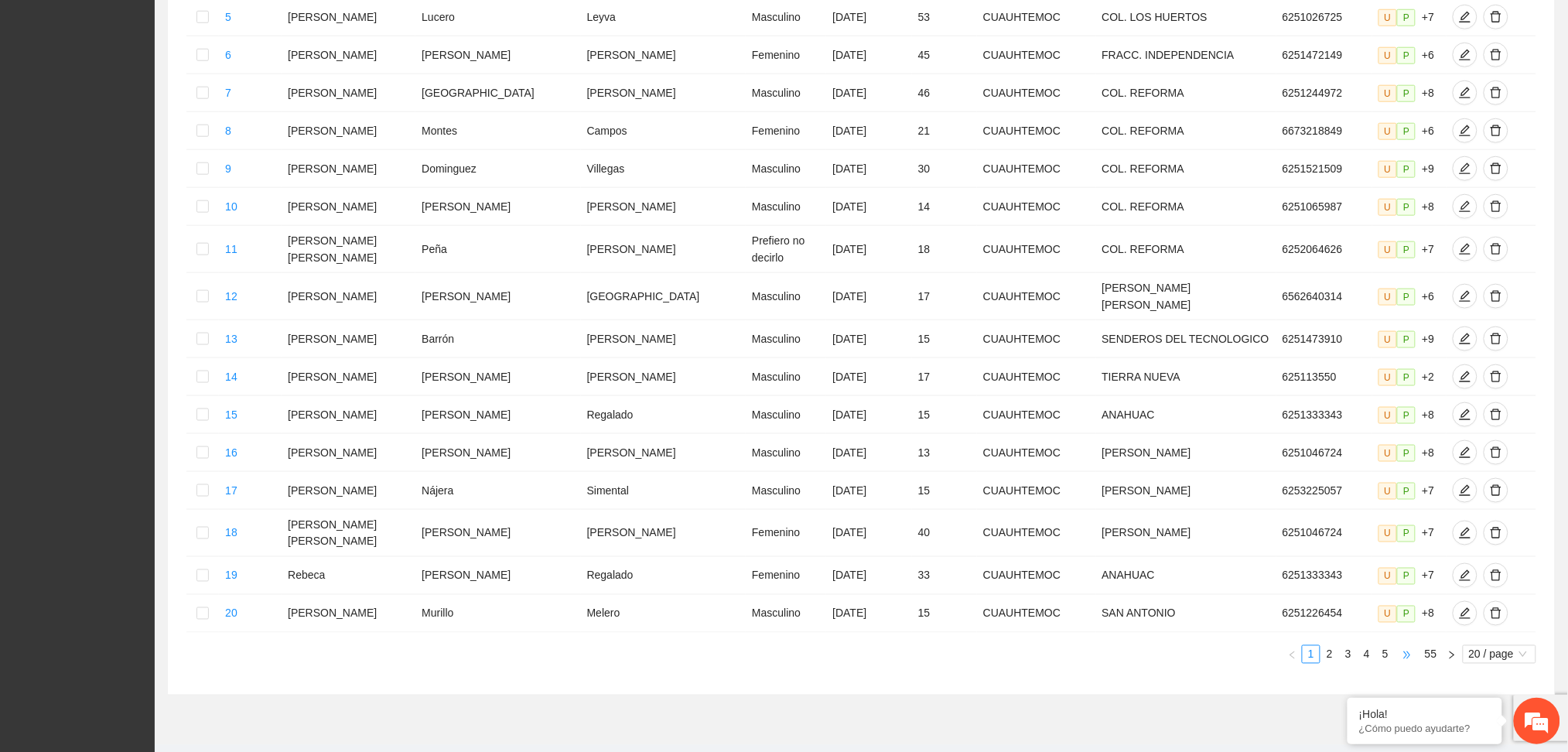
click at [1419, 645] on span "•••" at bounding box center [1408, 653] width 25 height 18
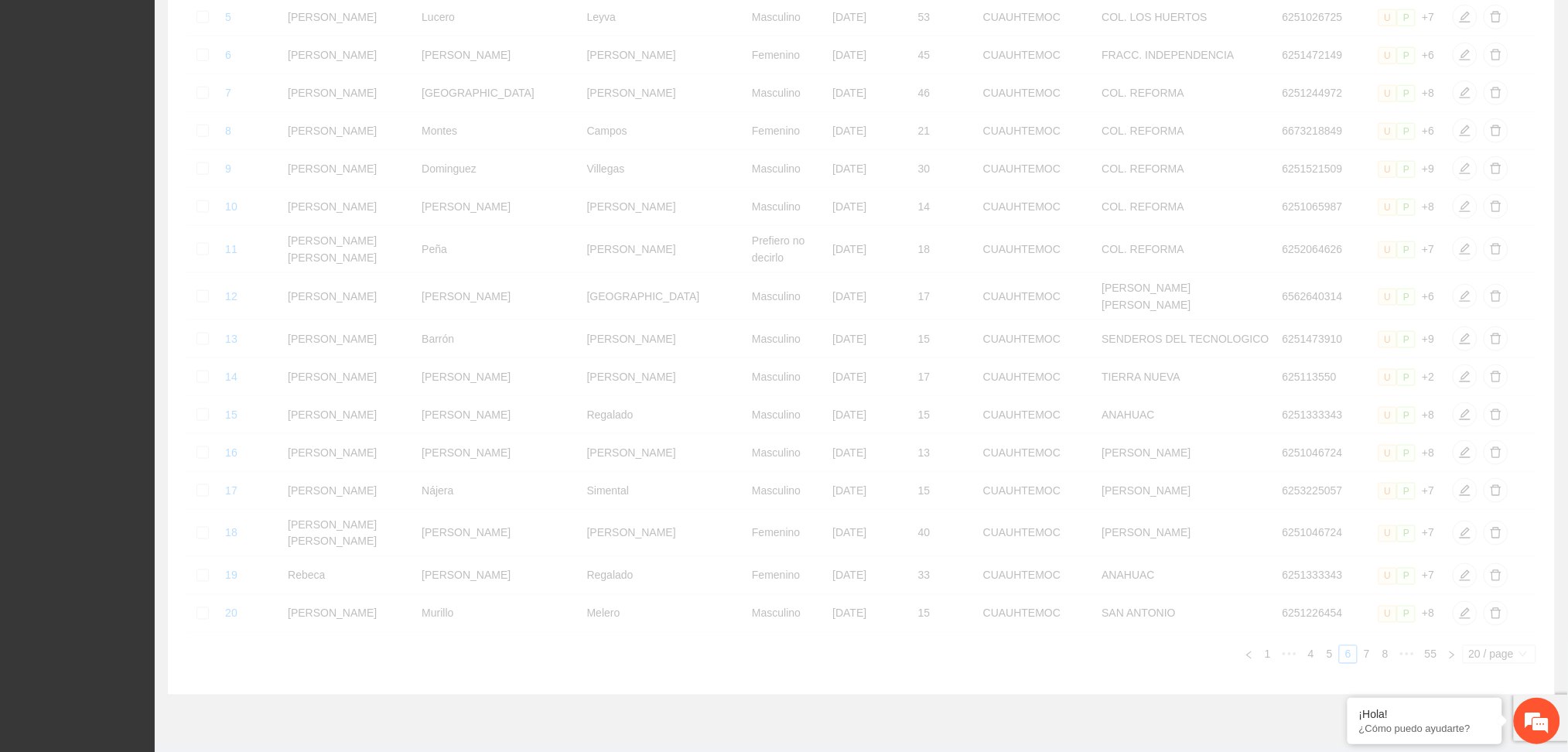
scroll to position [533, 0]
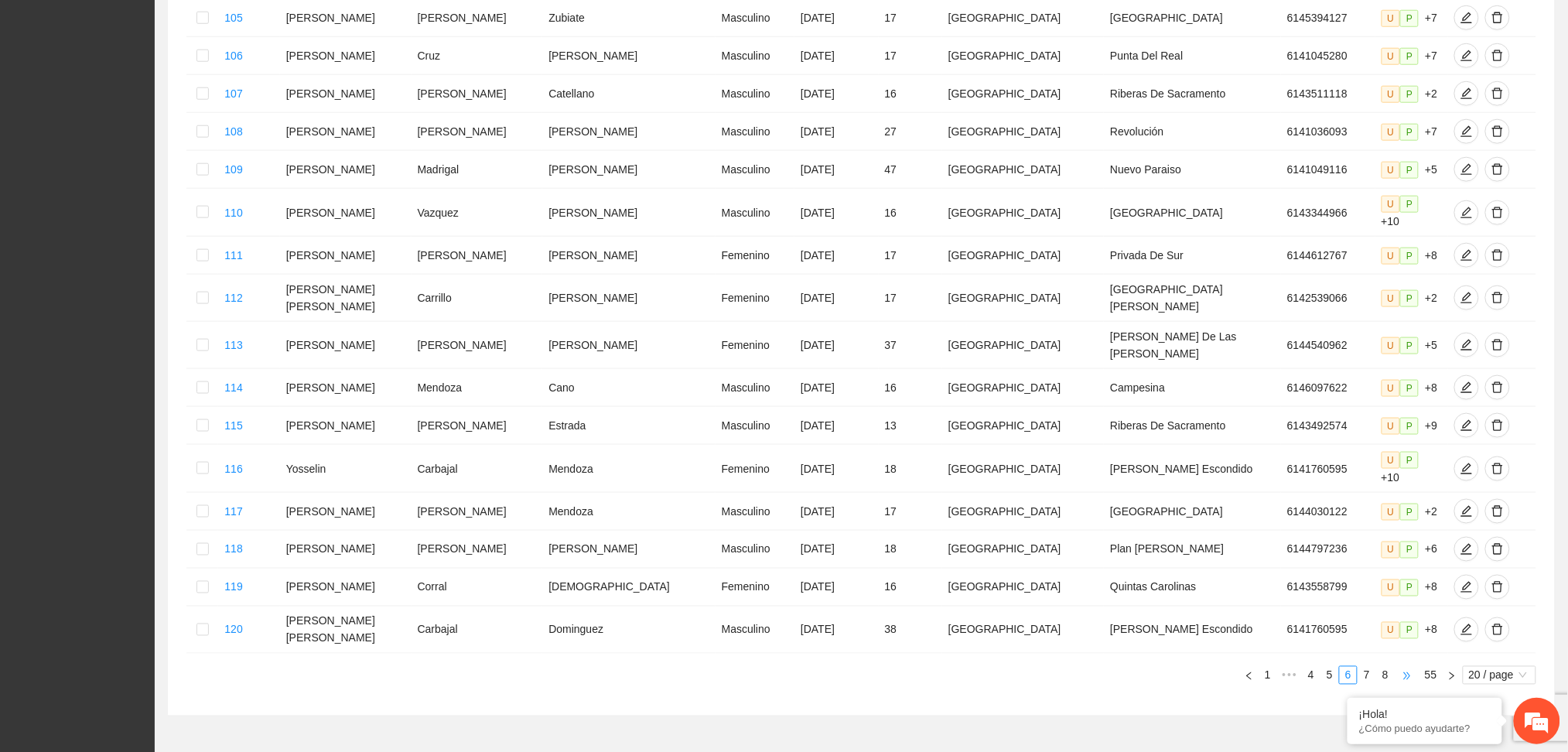
click at [1402, 666] on span "•••" at bounding box center [1408, 675] width 25 height 18
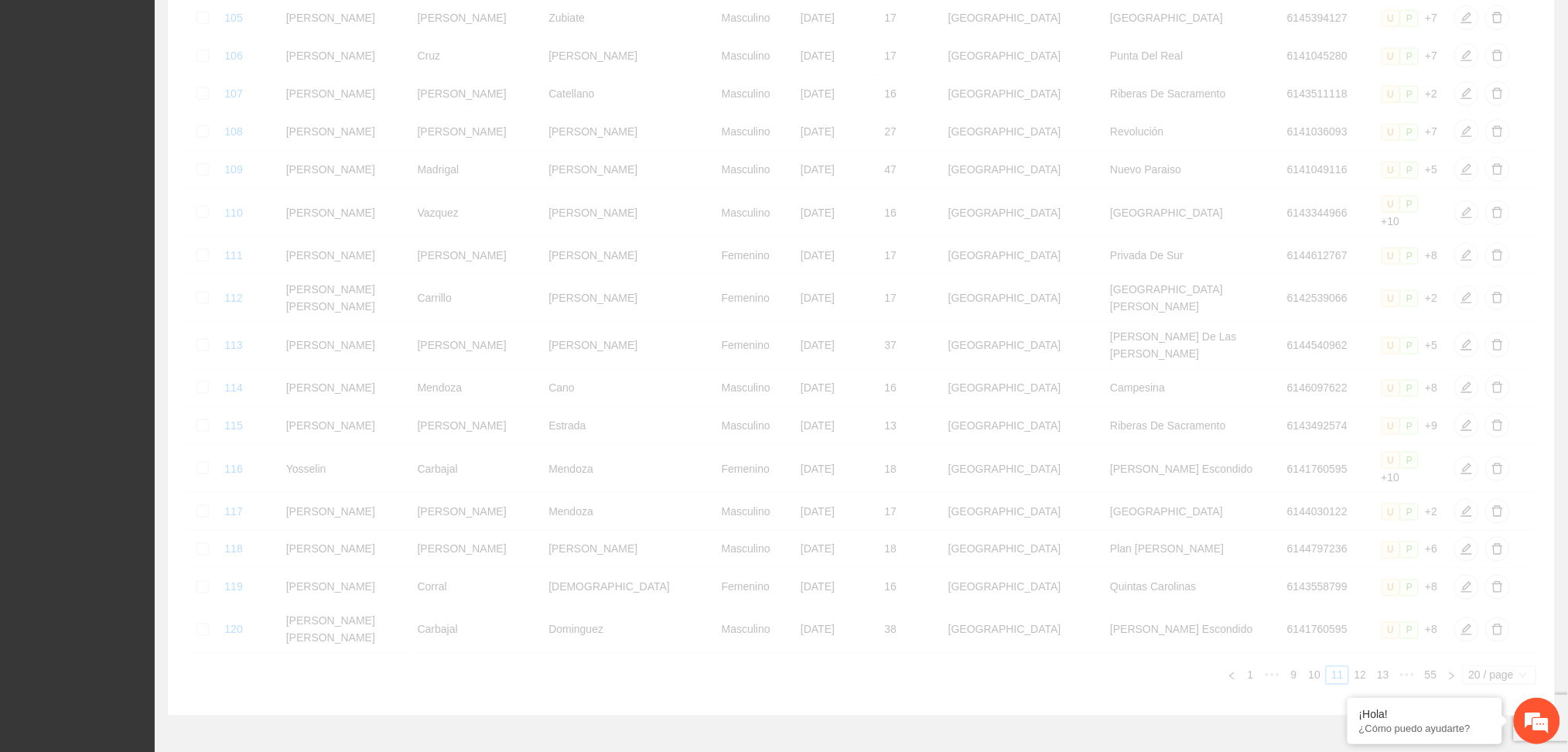
scroll to position [540, 0]
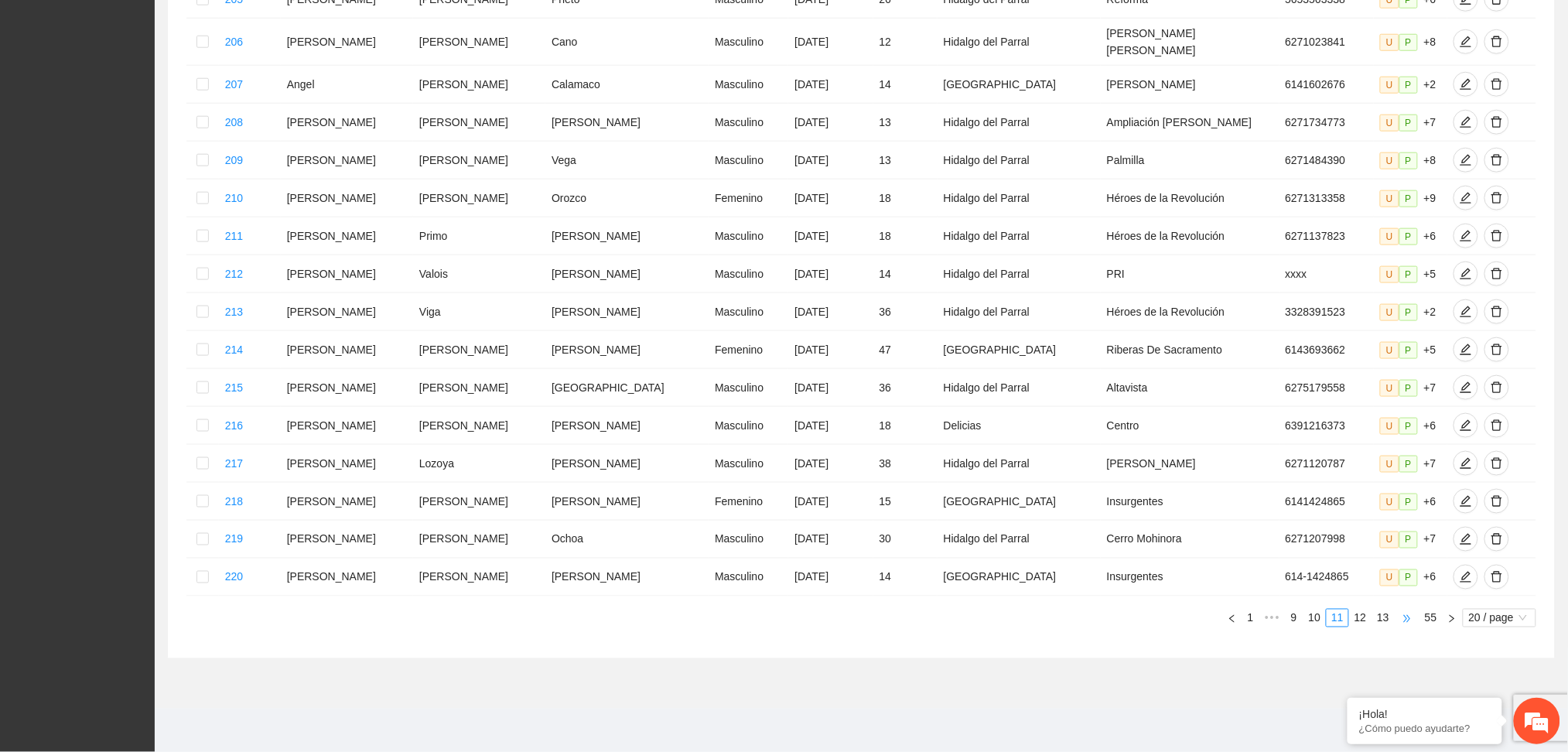
click at [1402, 623] on span "•••" at bounding box center [1408, 618] width 25 height 18
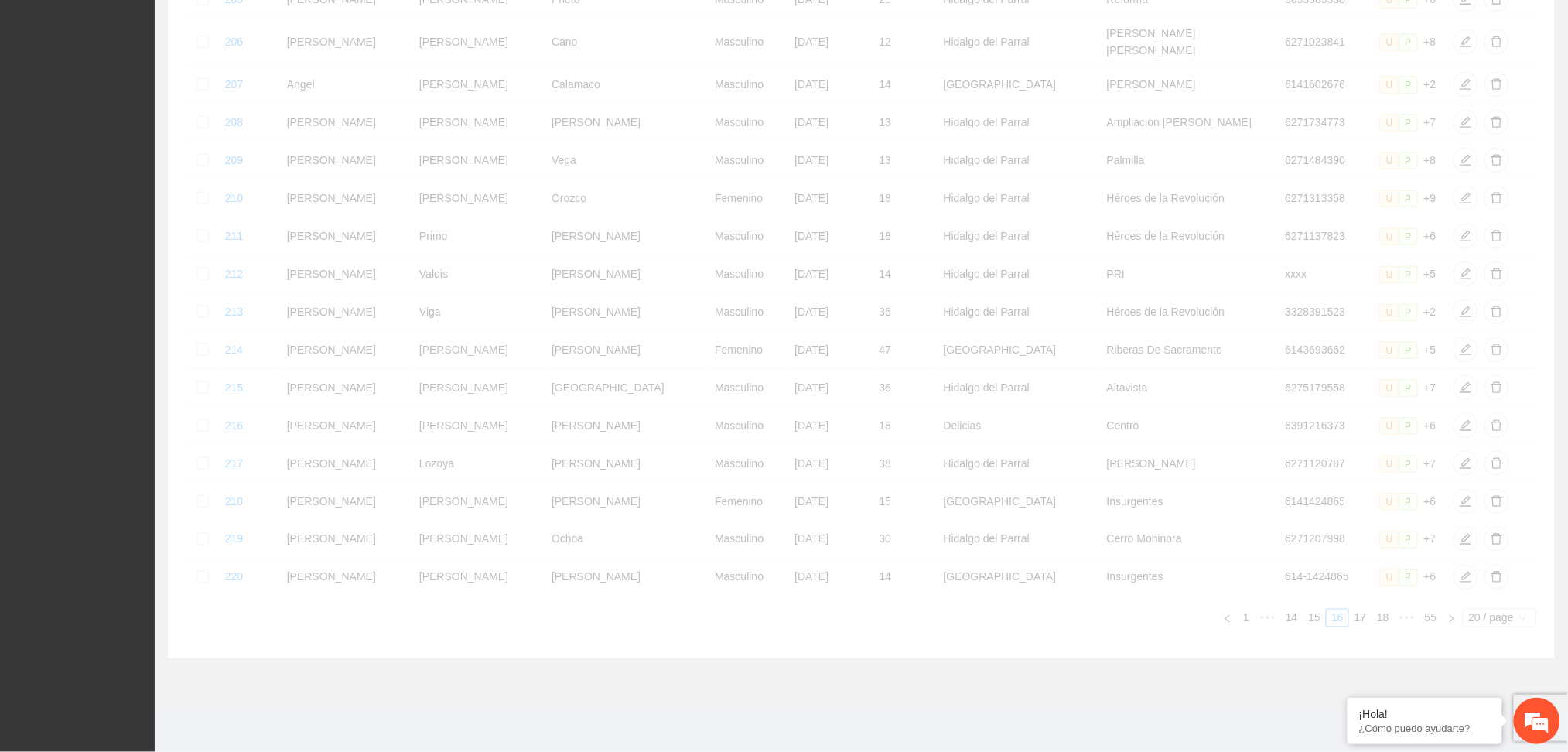
scroll to position [523, 0]
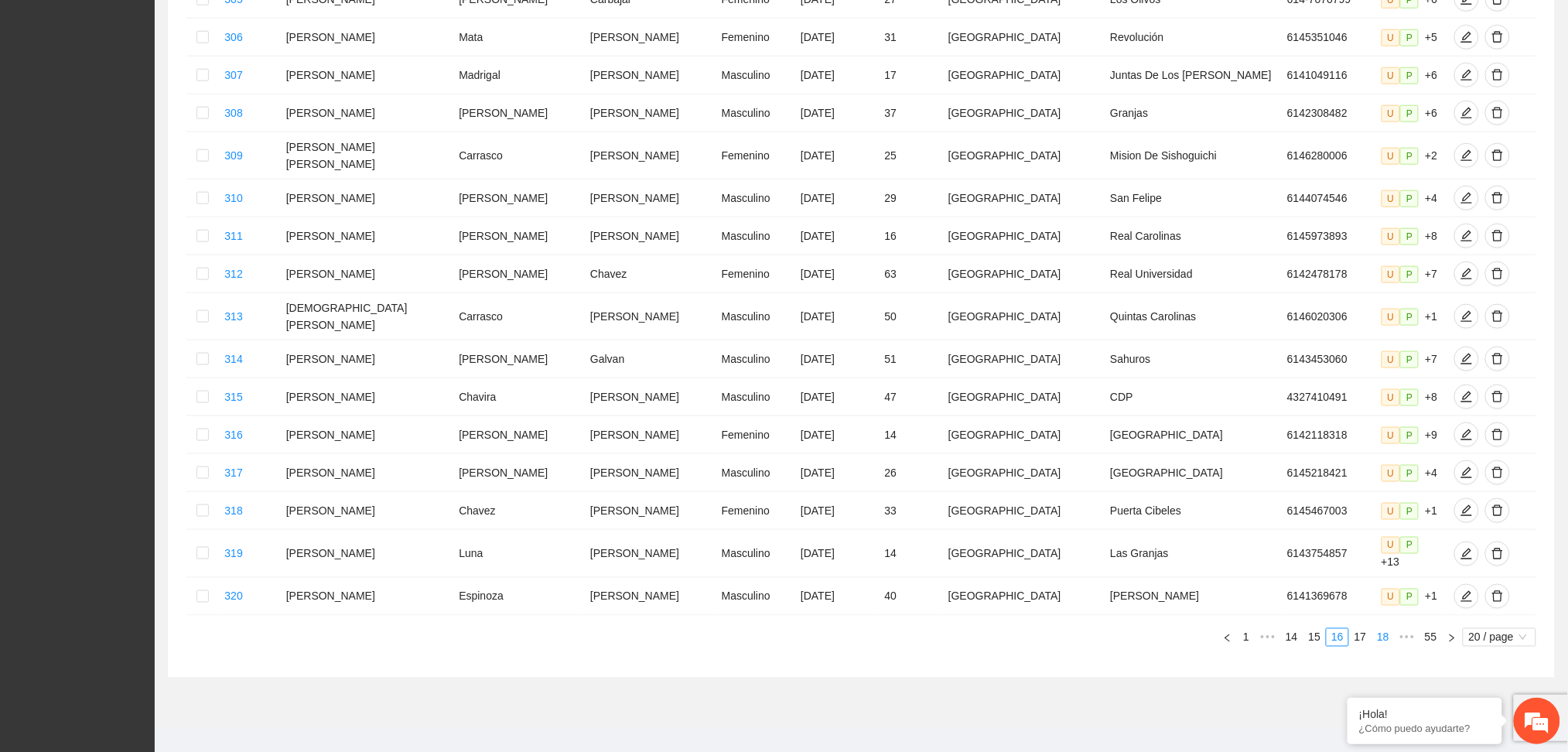
click at [1392, 629] on link "18" at bounding box center [1383, 638] width 21 height 17
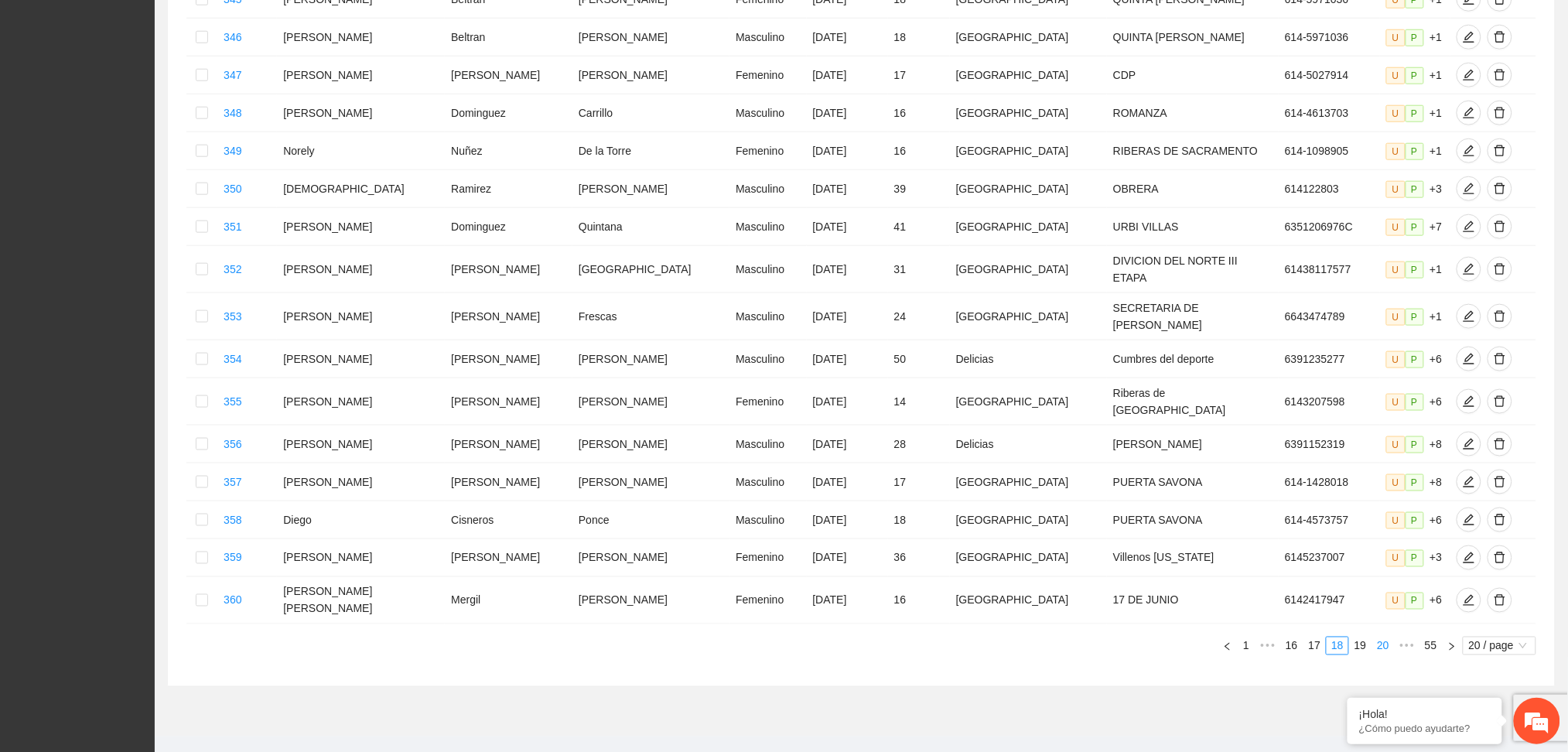
click at [1390, 637] on link "20" at bounding box center [1383, 646] width 21 height 17
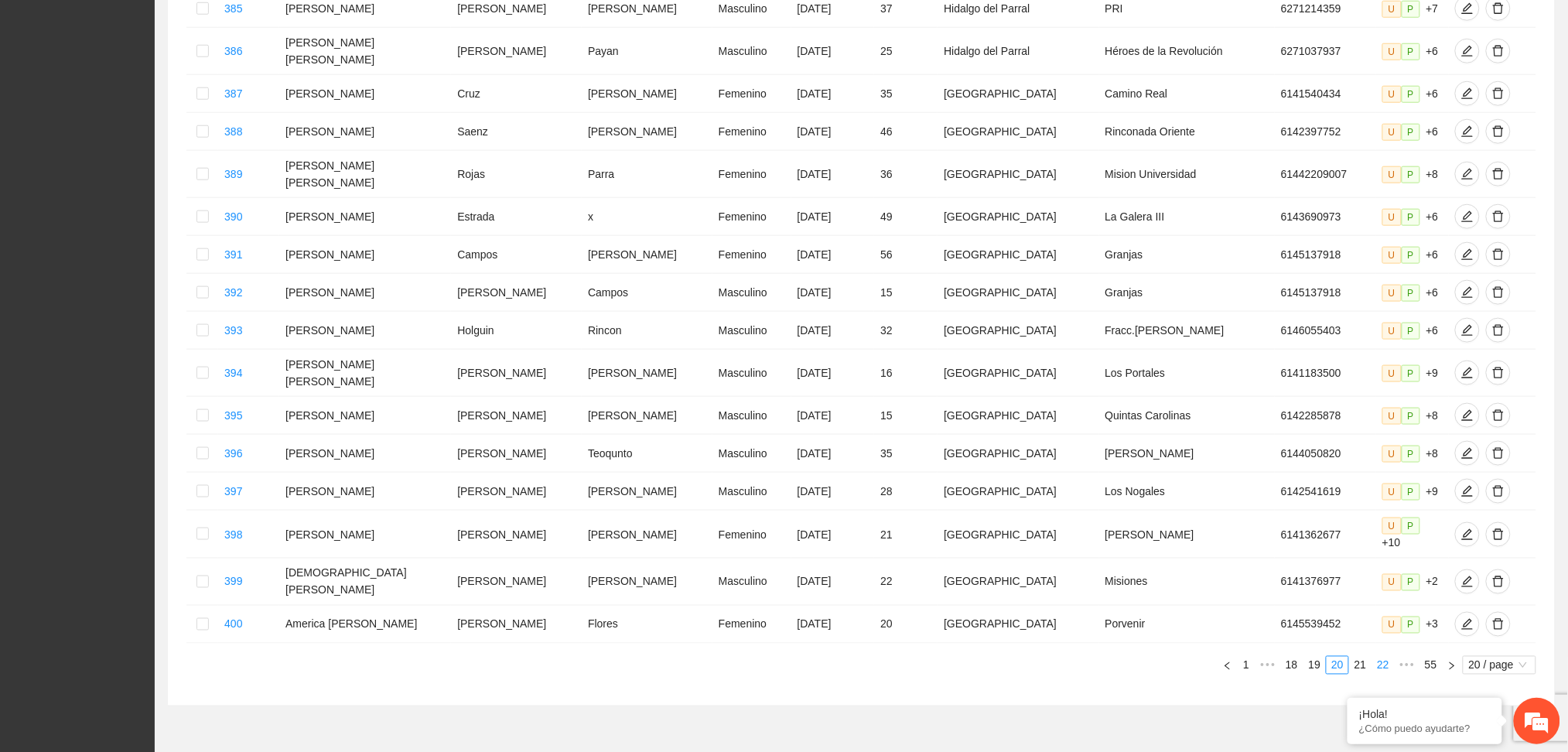
click at [1389, 656] on link "22" at bounding box center [1383, 665] width 21 height 17
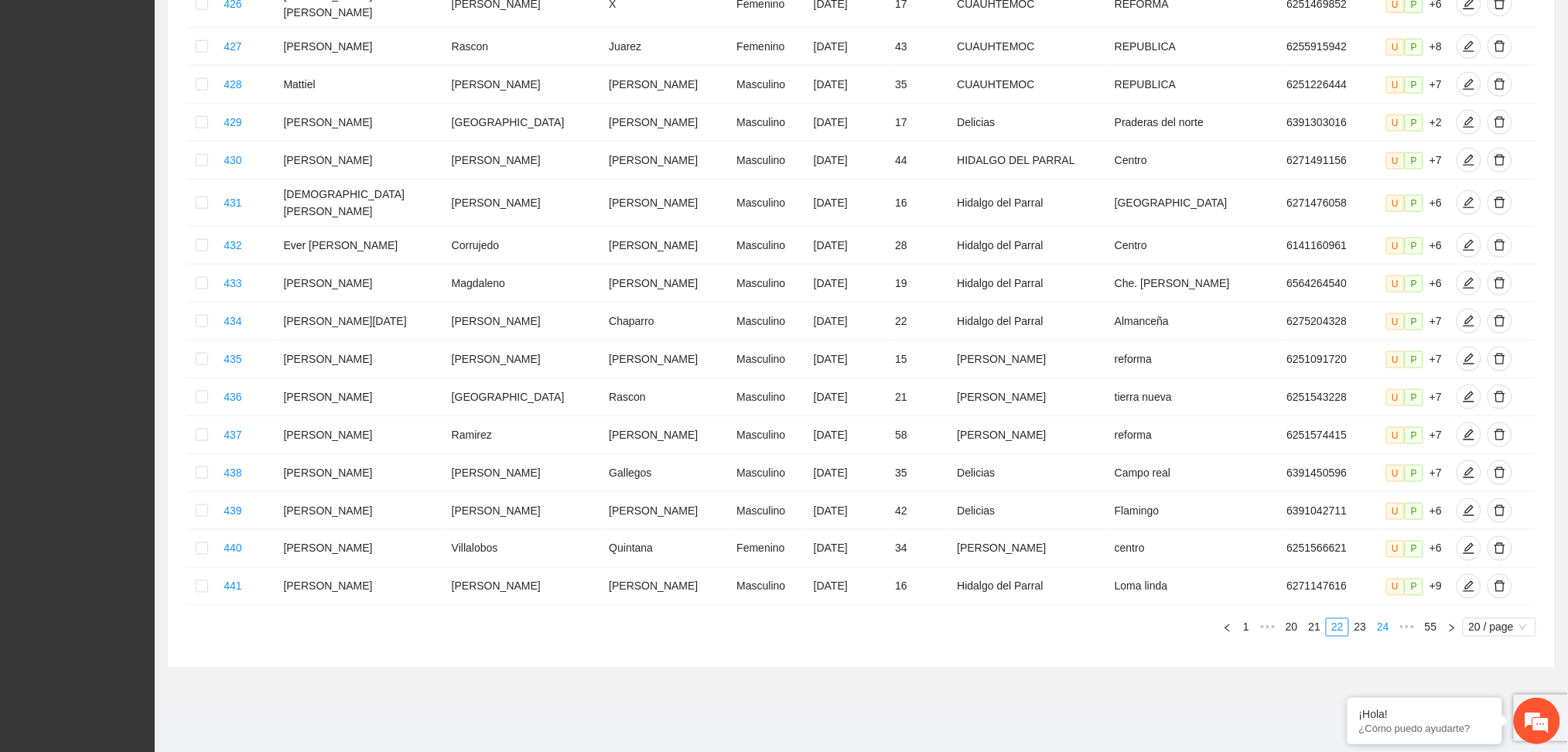
click at [1386, 619] on link "24" at bounding box center [1383, 627] width 21 height 17
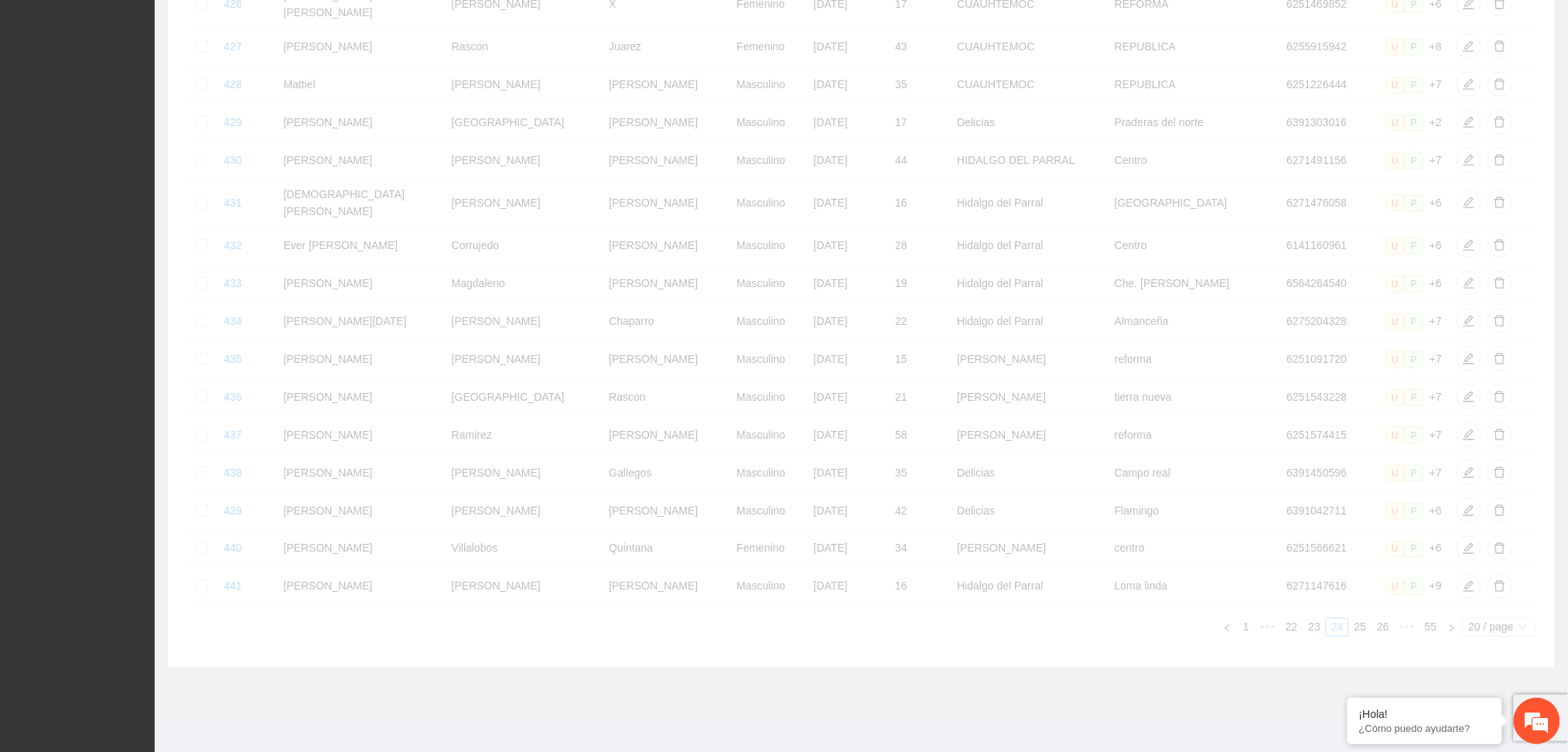
scroll to position [513, 0]
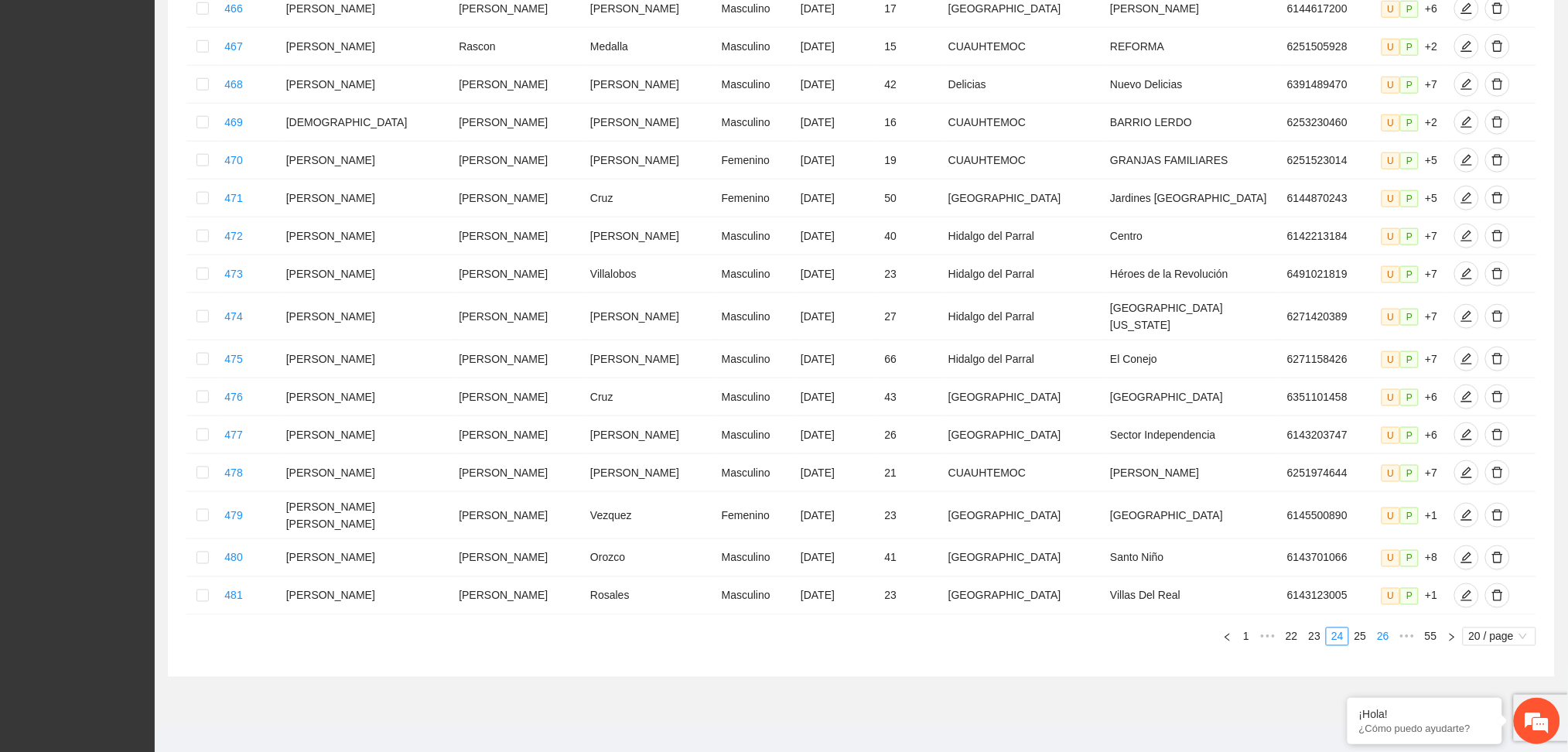
click at [1386, 628] on link "26" at bounding box center [1383, 637] width 21 height 17
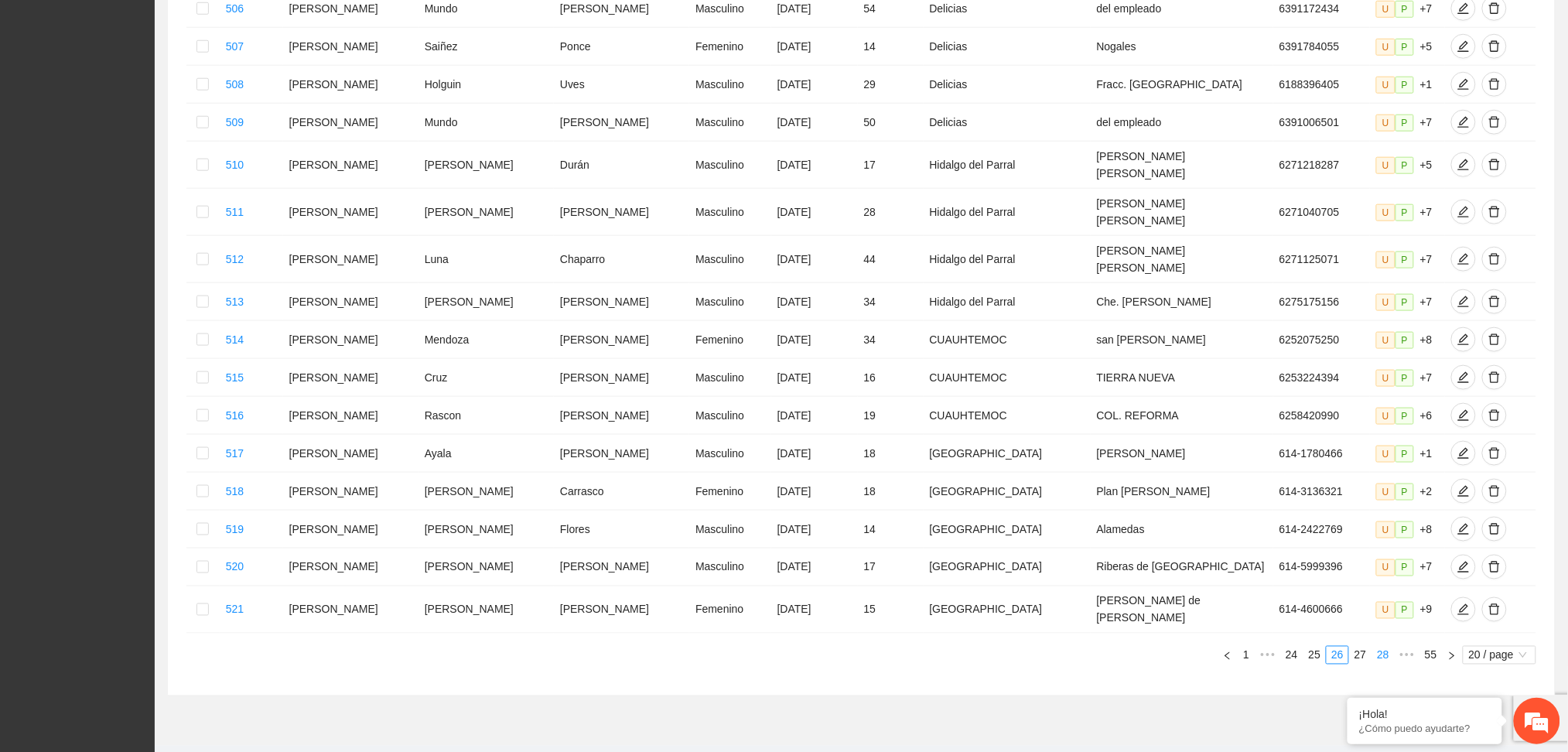
click at [1386, 647] on link "28" at bounding box center [1383, 655] width 21 height 17
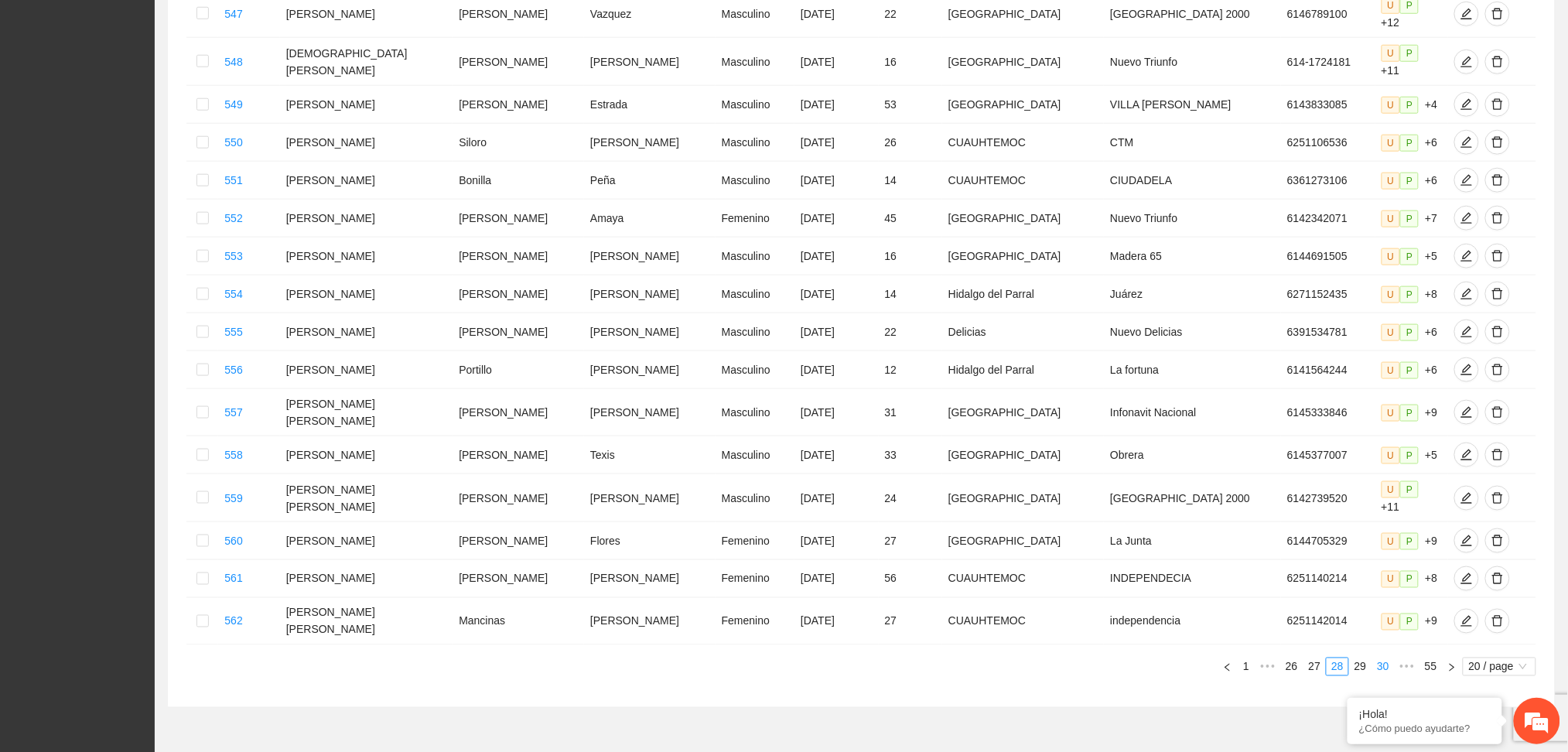
click at [1386, 658] on link "30" at bounding box center [1383, 667] width 21 height 17
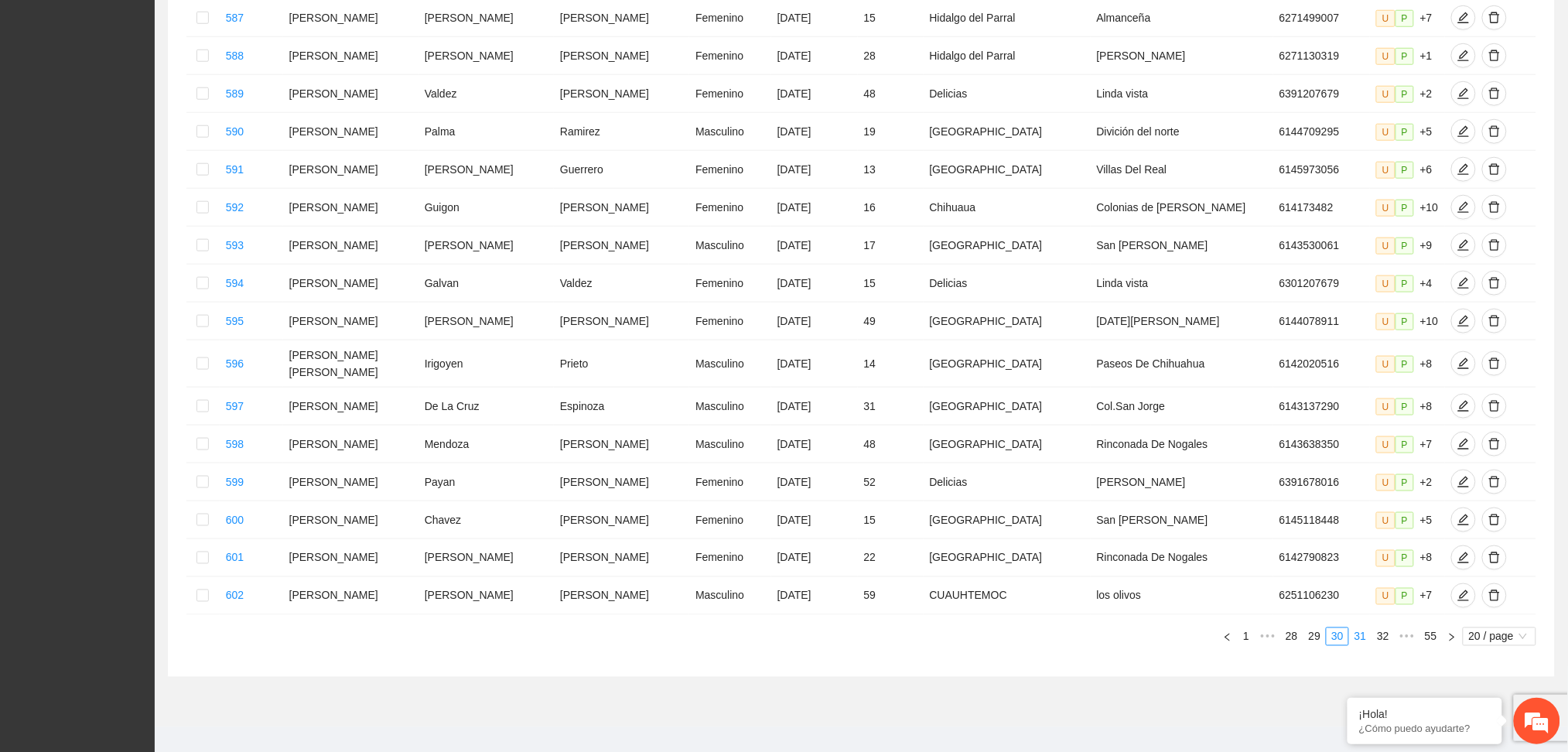
click at [1364, 629] on link "31" at bounding box center [1361, 637] width 21 height 17
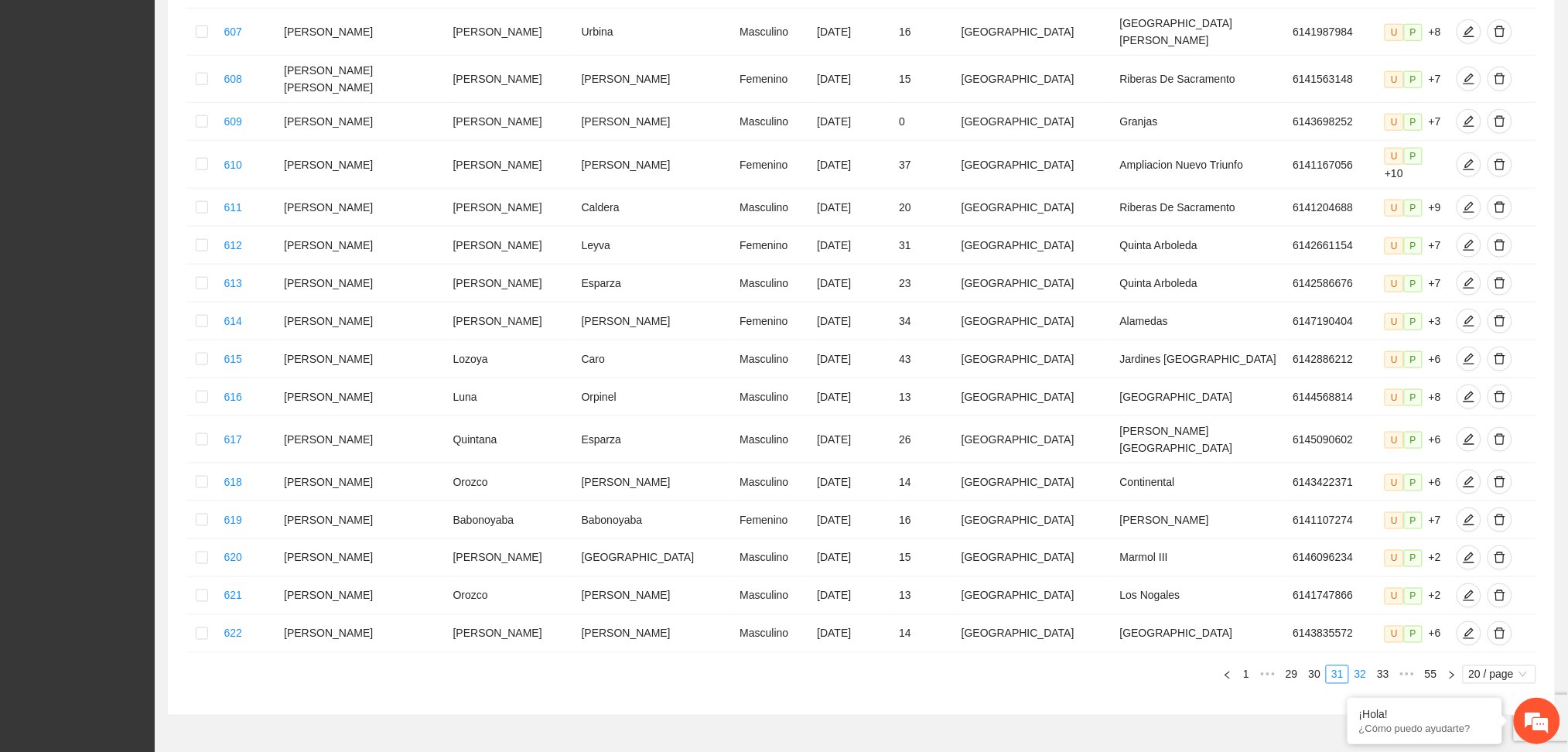
click at [1362, 666] on link "32" at bounding box center [1361, 675] width 21 height 17
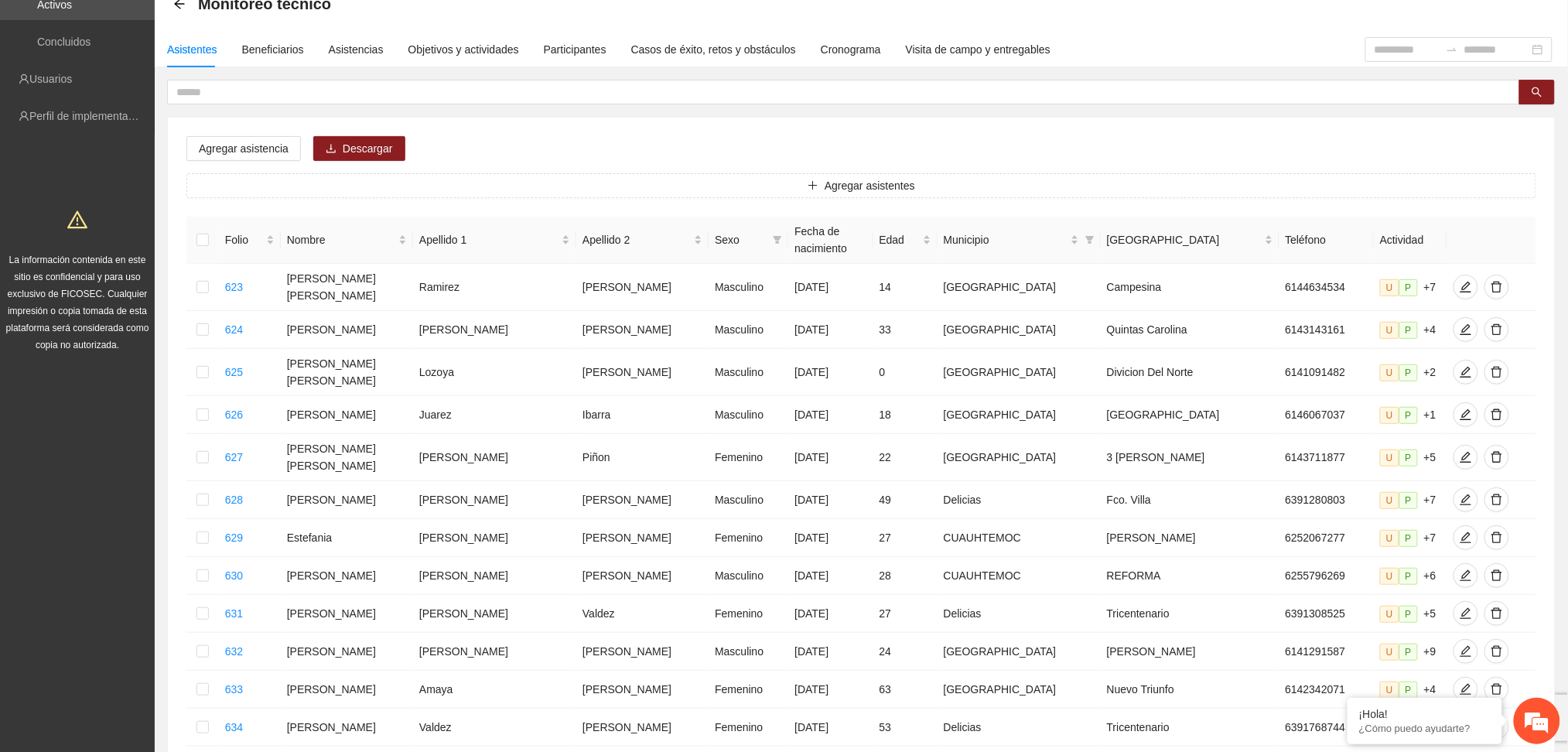
scroll to position [0, 0]
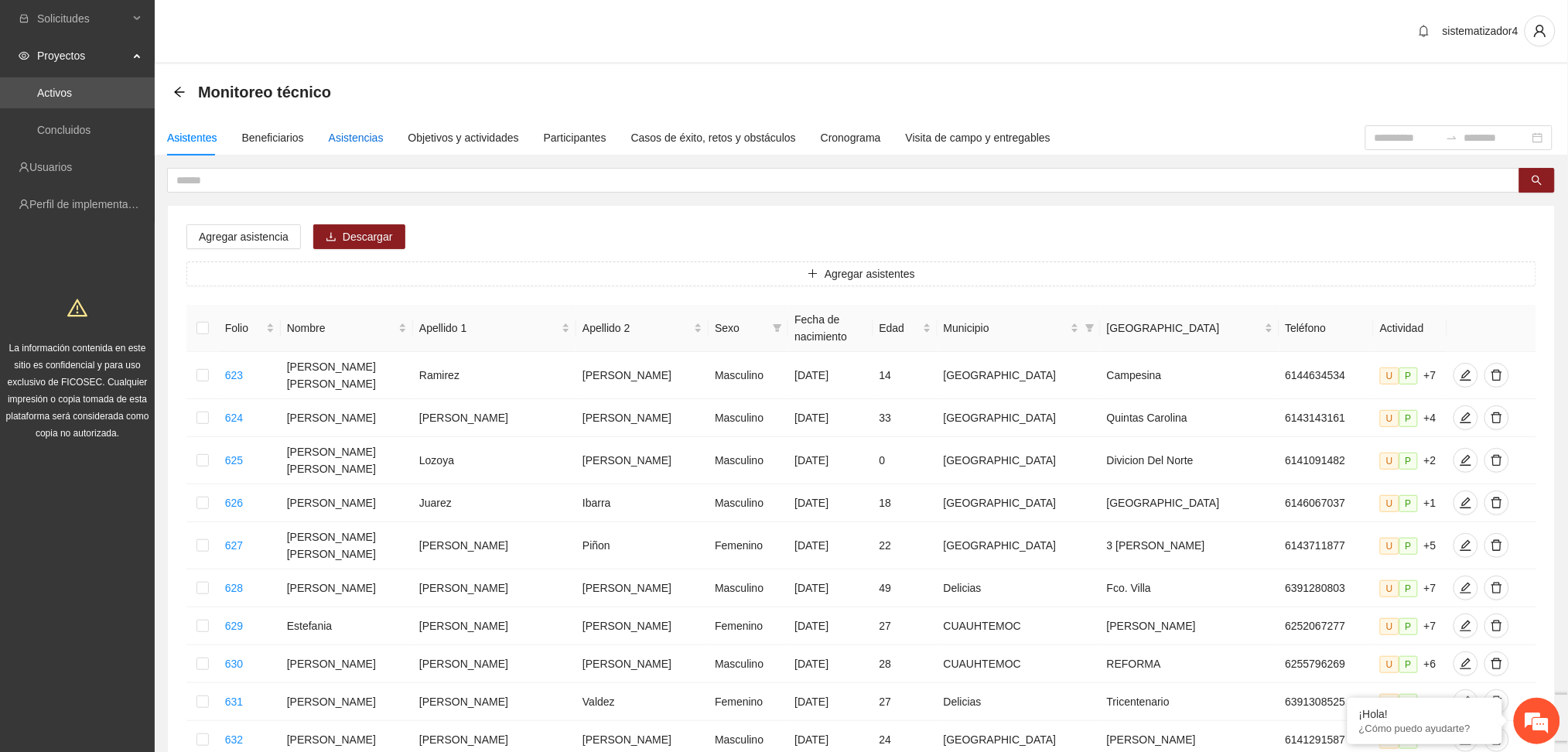
click at [343, 137] on div "Asistencias" at bounding box center [356, 138] width 55 height 17
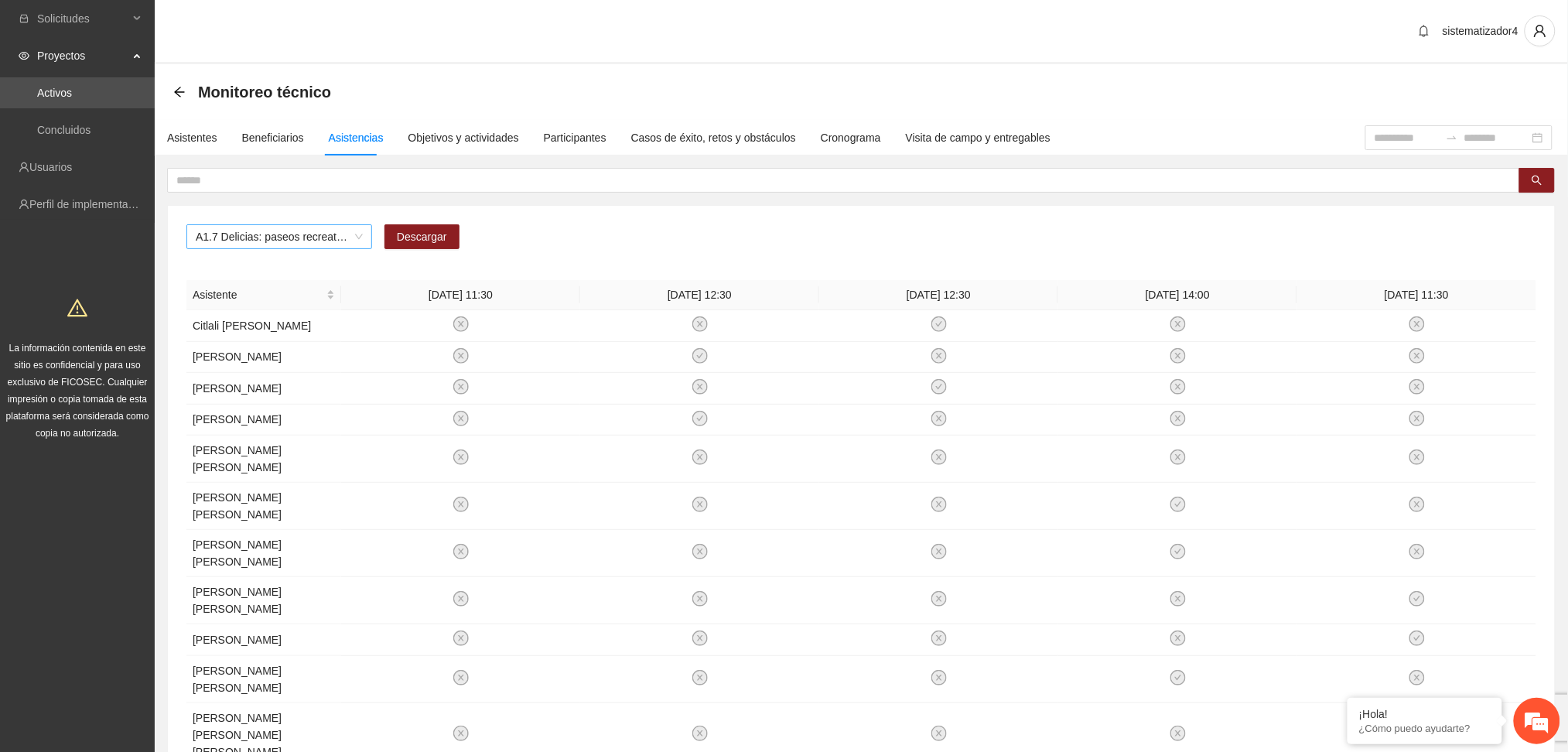
click at [327, 238] on span "A1.7 Delicias: paseos recreativos" at bounding box center [278, 237] width 167 height 23
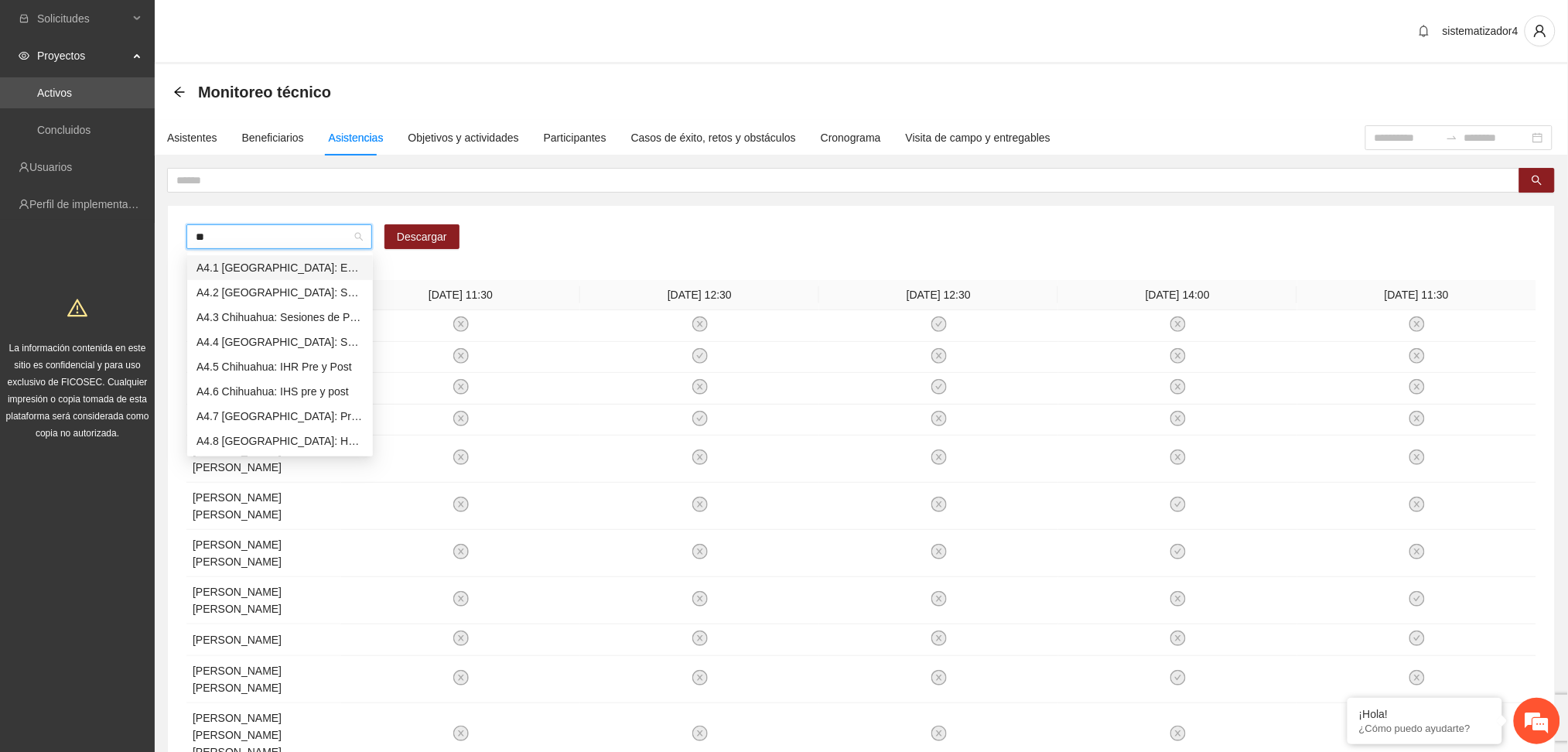
type input "***"
click at [313, 263] on div "A4.5 Chihuahua: IHR Pre y Post" at bounding box center [279, 268] width 167 height 17
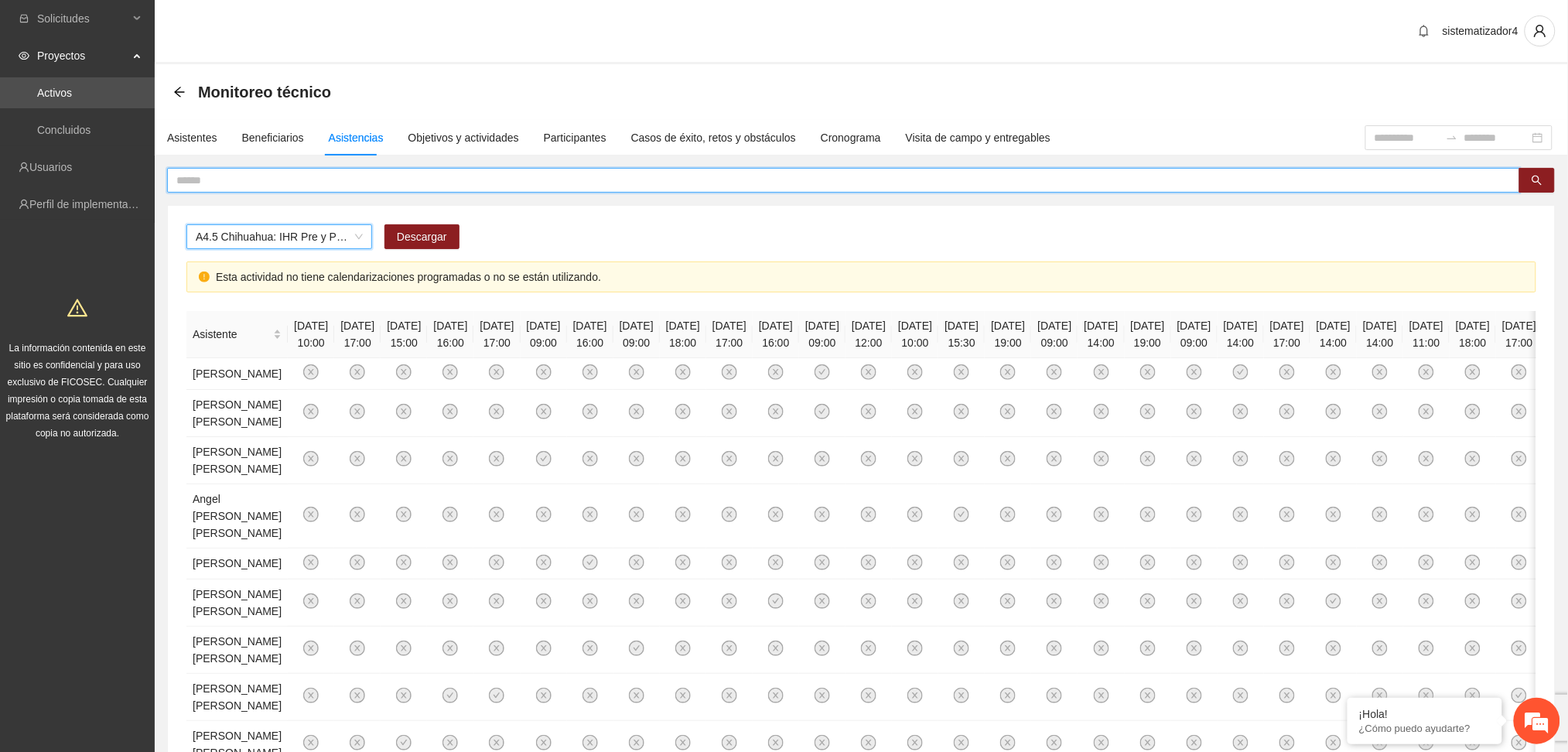
click at [365, 176] on input "text" at bounding box center [837, 181] width 1322 height 17
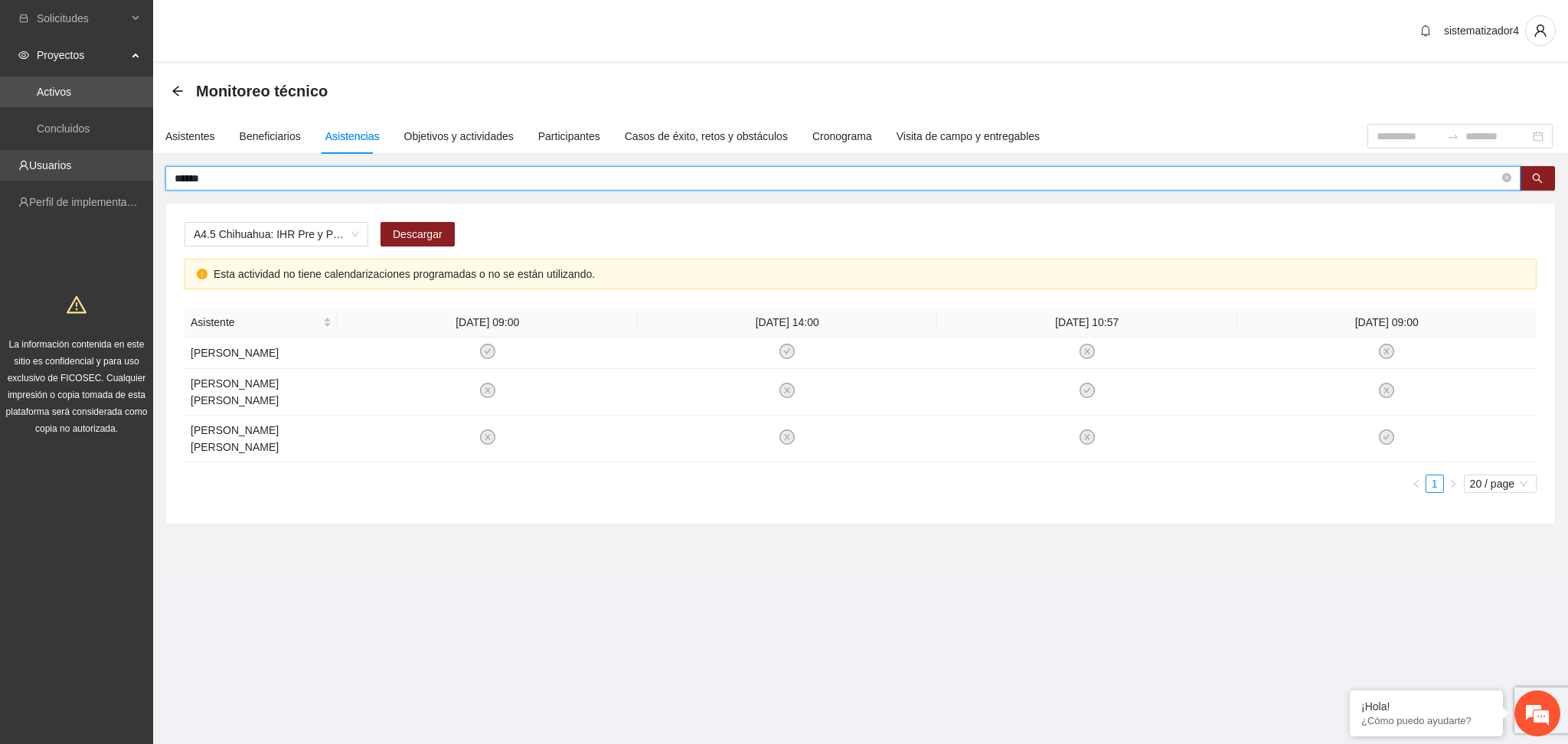
drag, startPoint x: 314, startPoint y: 175, endPoint x: 100, endPoint y: 166, distance: 214.2
click at [100, 166] on section "Solicitudes Proyectos Activos Concluidos Usuarios Perfil de implementadora La i…" at bounding box center [784, 372] width 1568 height 744
click at [1534, 176] on icon "search" at bounding box center [1536, 178] width 11 height 11
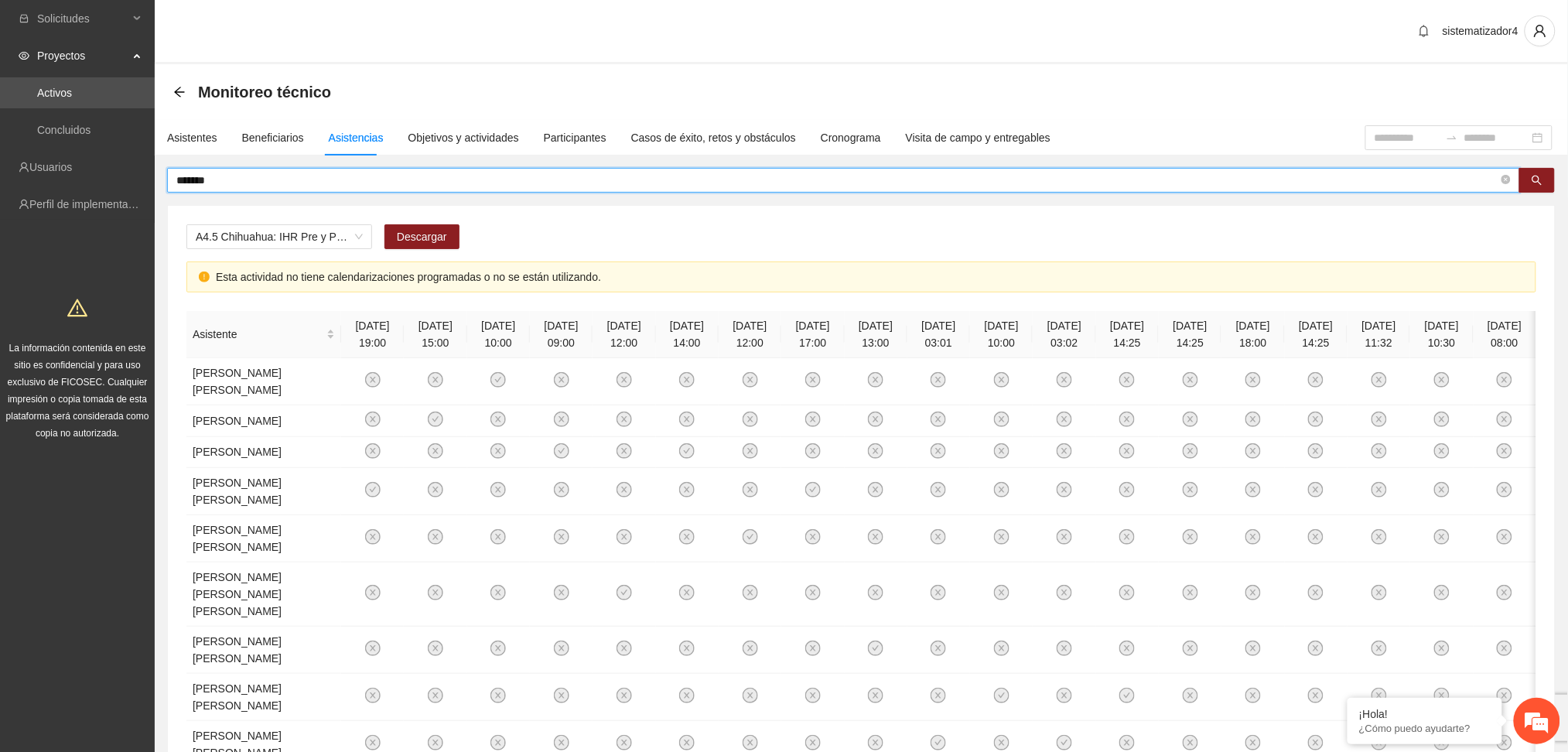
click at [180, 173] on input "*******" at bounding box center [837, 181] width 1322 height 17
drag, startPoint x: 1549, startPoint y: 177, endPoint x: 1532, endPoint y: 181, distance: 17.5
click at [1548, 177] on button "button" at bounding box center [1537, 181] width 36 height 25
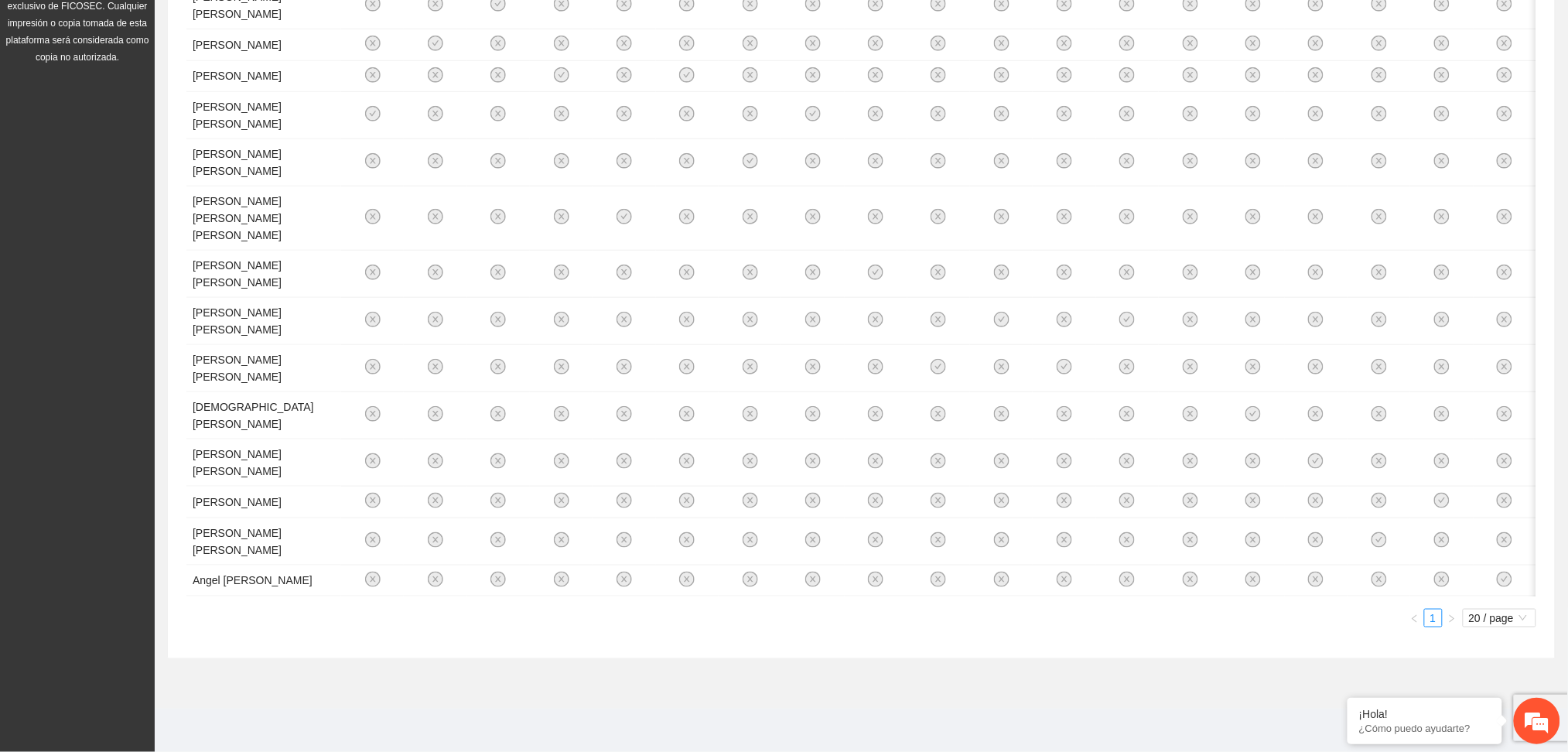
scroll to position [847, 0]
click at [1492, 618] on span "20 / page" at bounding box center [1499, 619] width 61 height 17
type input "*******"
click at [1510, 723] on div "100 / page" at bounding box center [1500, 720] width 56 height 17
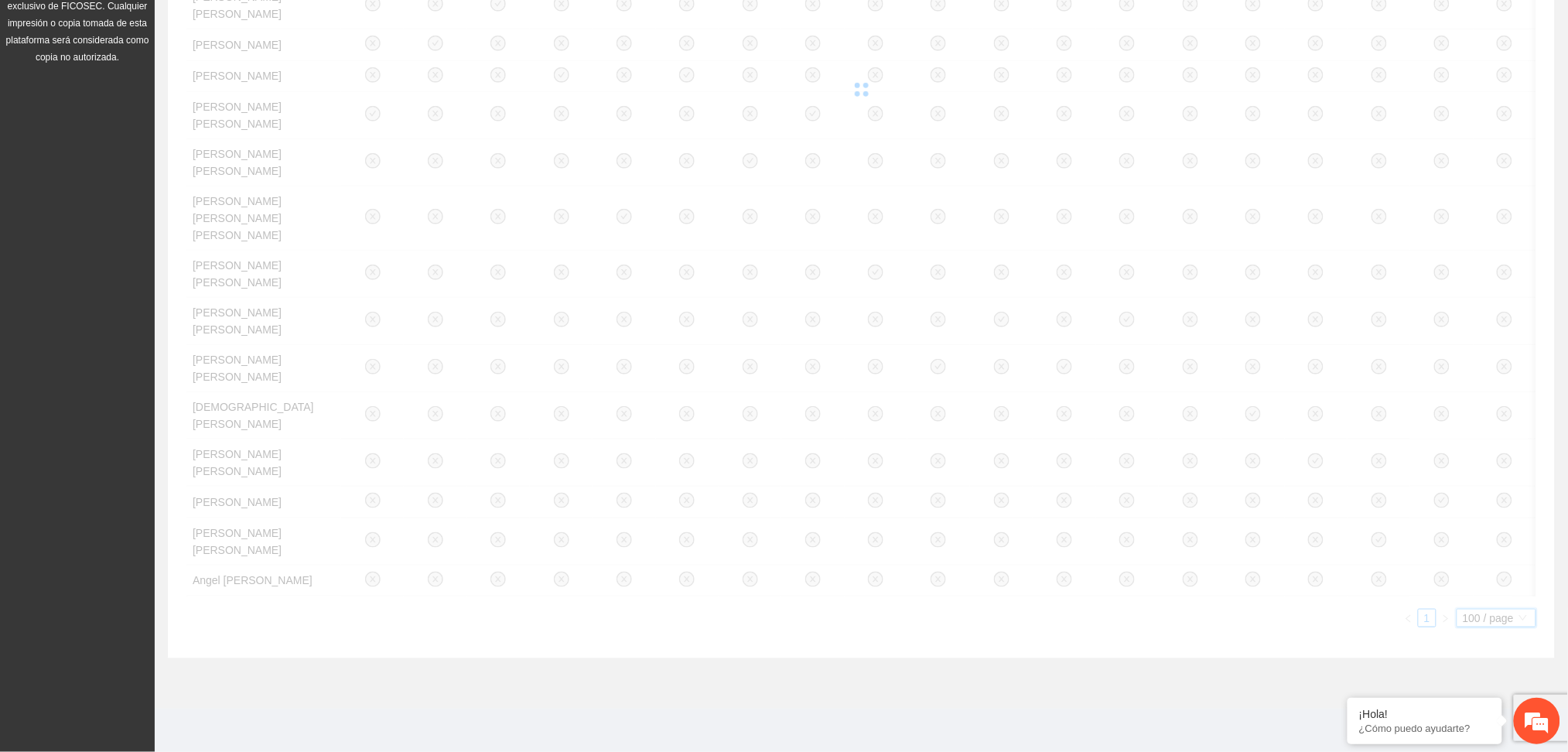
scroll to position [21, 0]
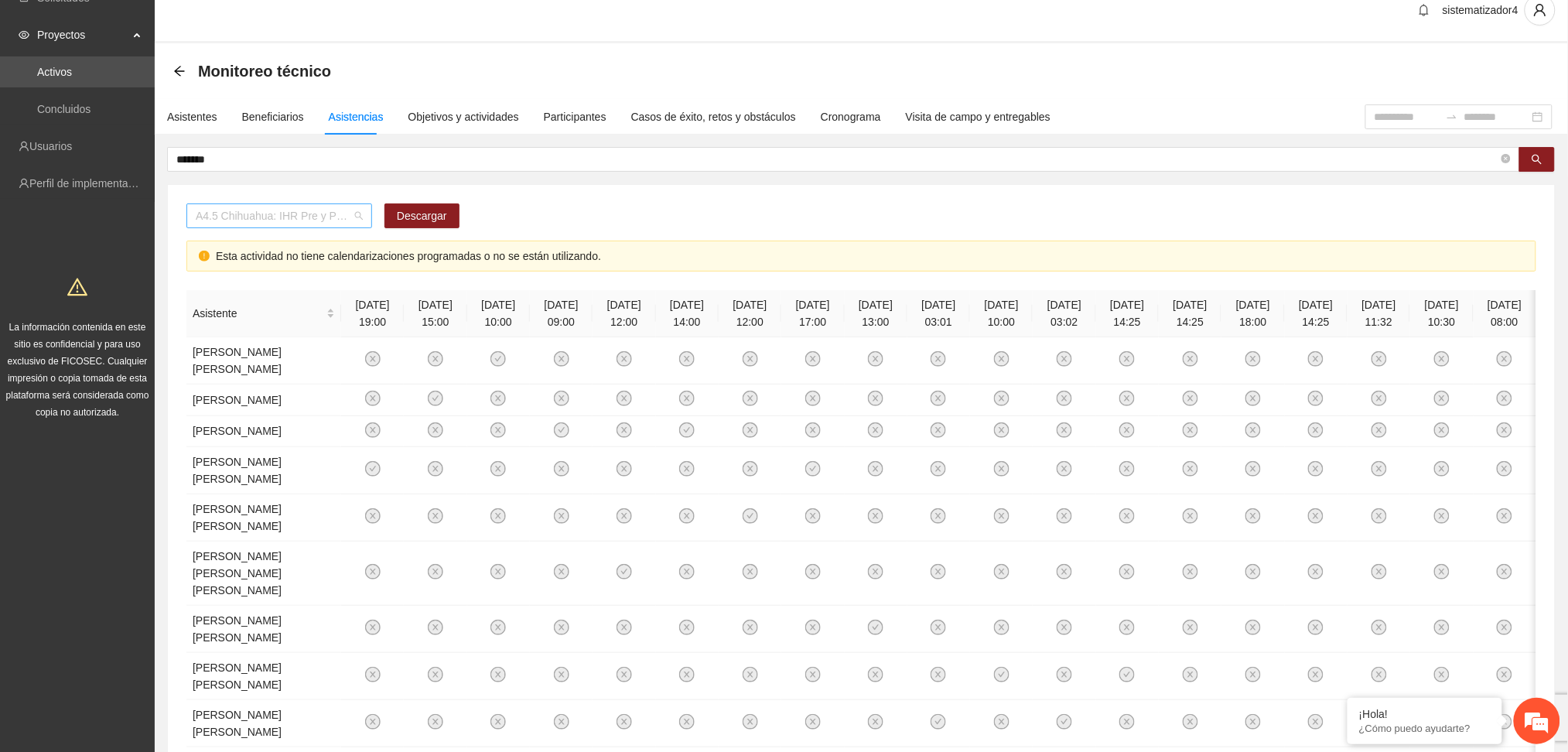
click at [331, 219] on span "A4.5 Chihuahua: IHR Pre y Post" at bounding box center [278, 216] width 167 height 23
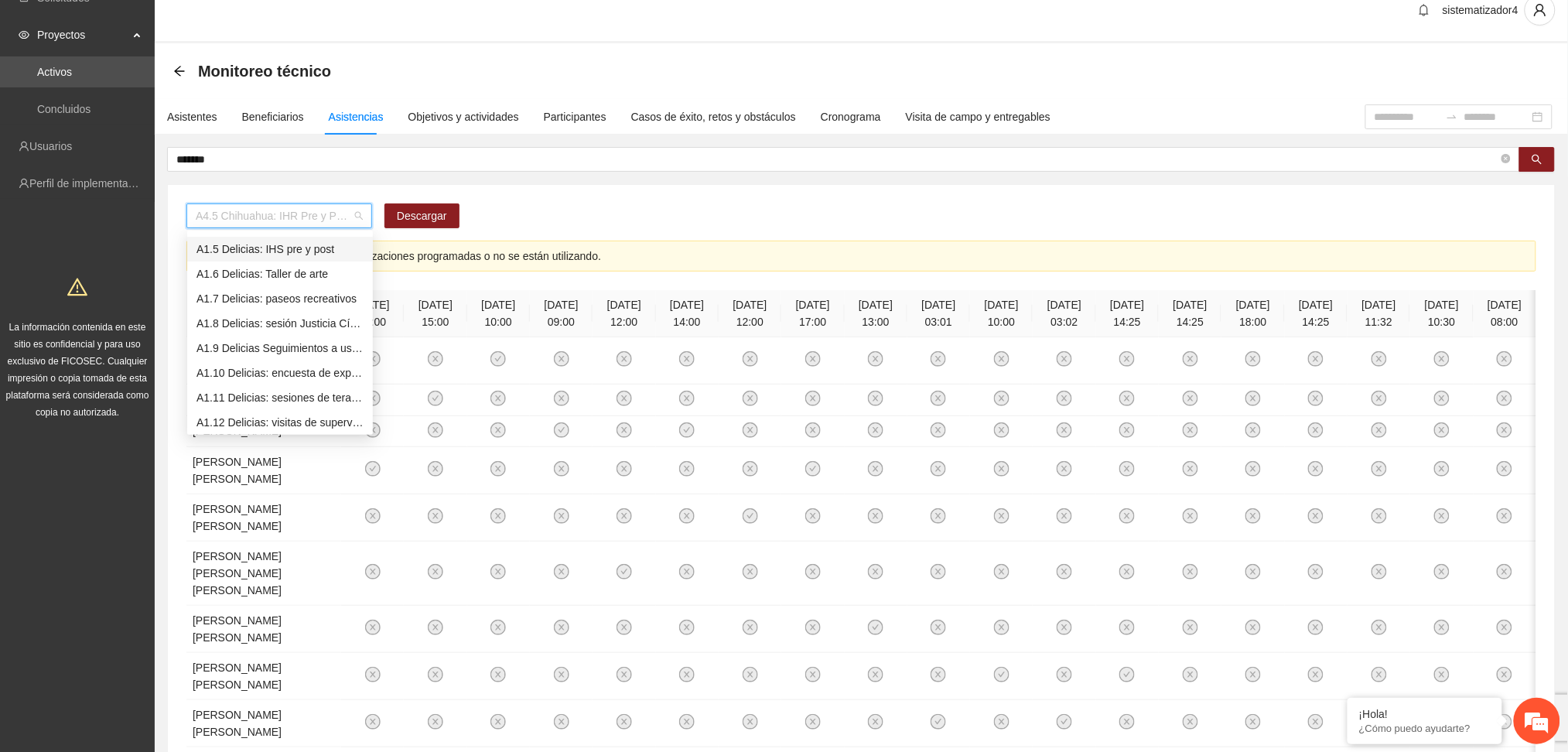
scroll to position [0, 0]
type input "***"
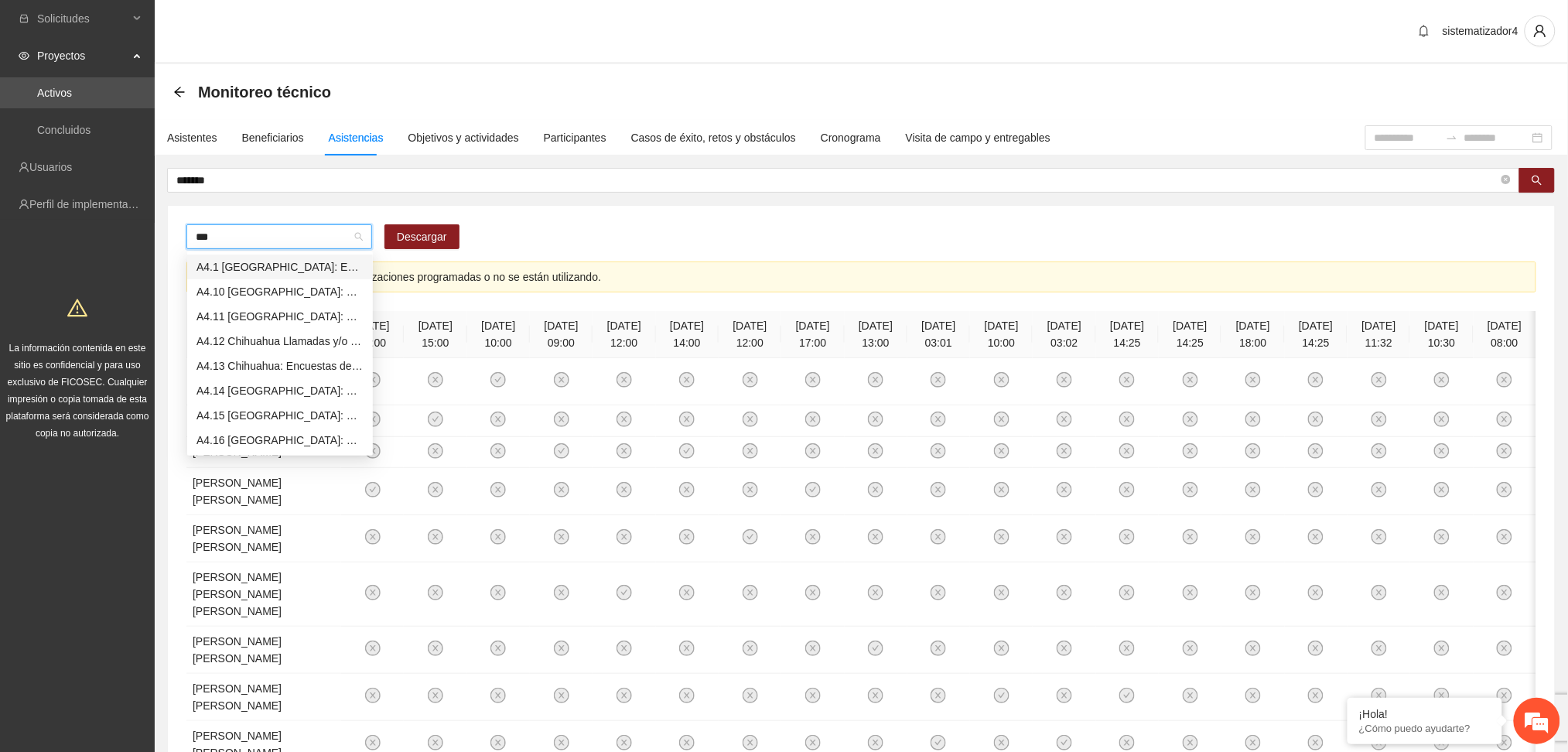
click at [262, 270] on div "A4.1 [GEOGRAPHIC_DATA]: Entrevista Inicial" at bounding box center [279, 267] width 167 height 17
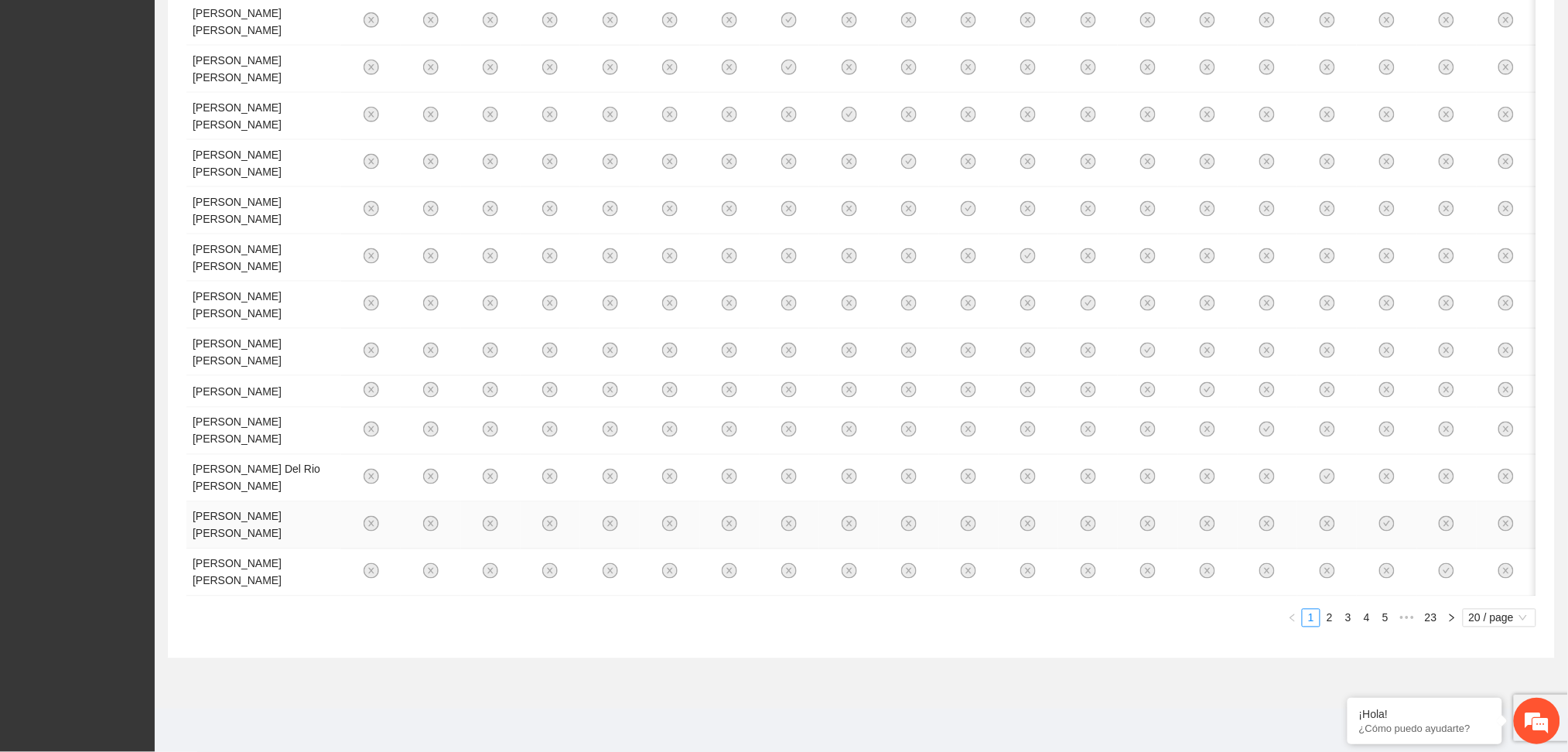
scroll to position [1238, 0]
click at [1331, 626] on link "2" at bounding box center [1330, 619] width 17 height 17
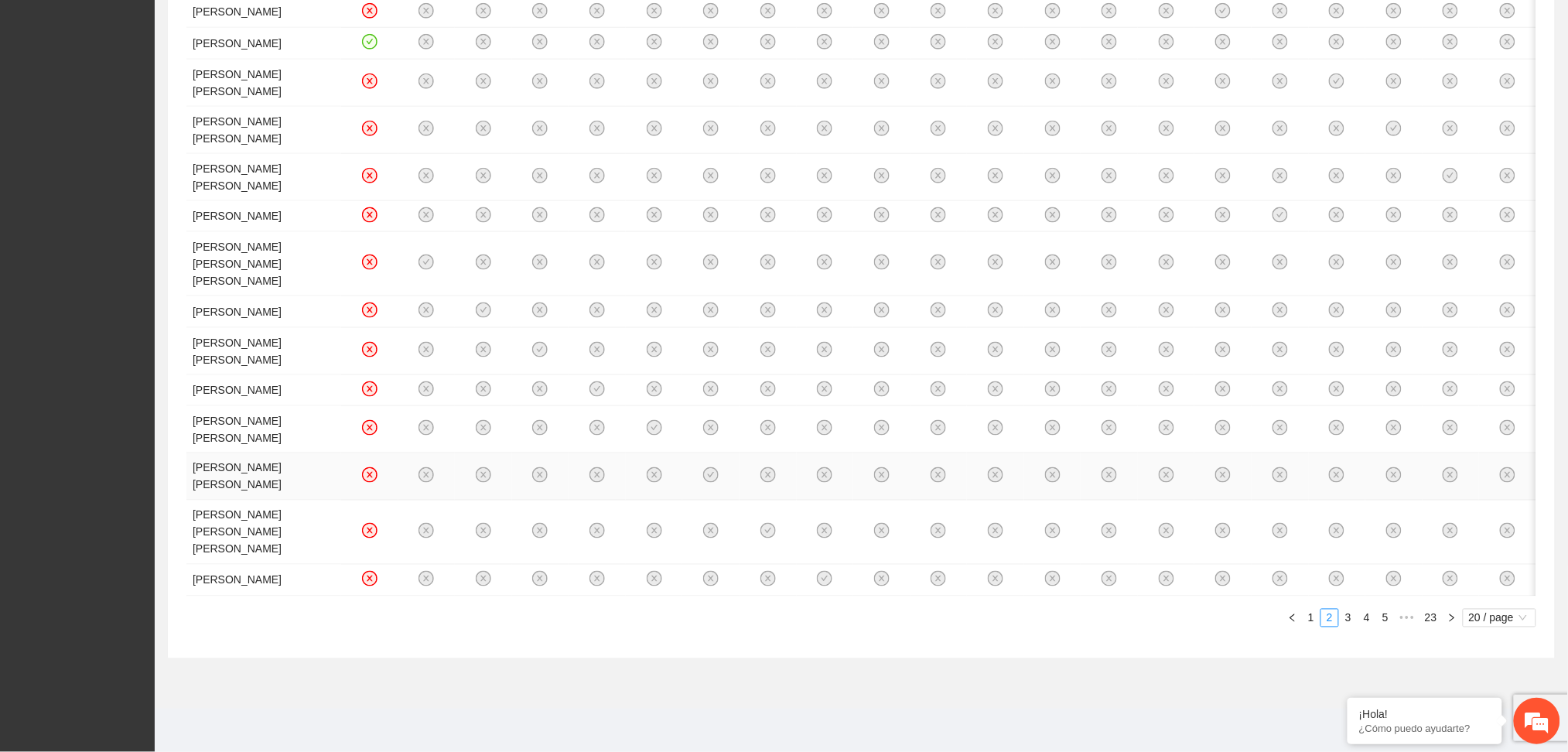
scroll to position [1265, 0]
click at [1350, 616] on link "3" at bounding box center [1349, 619] width 17 height 17
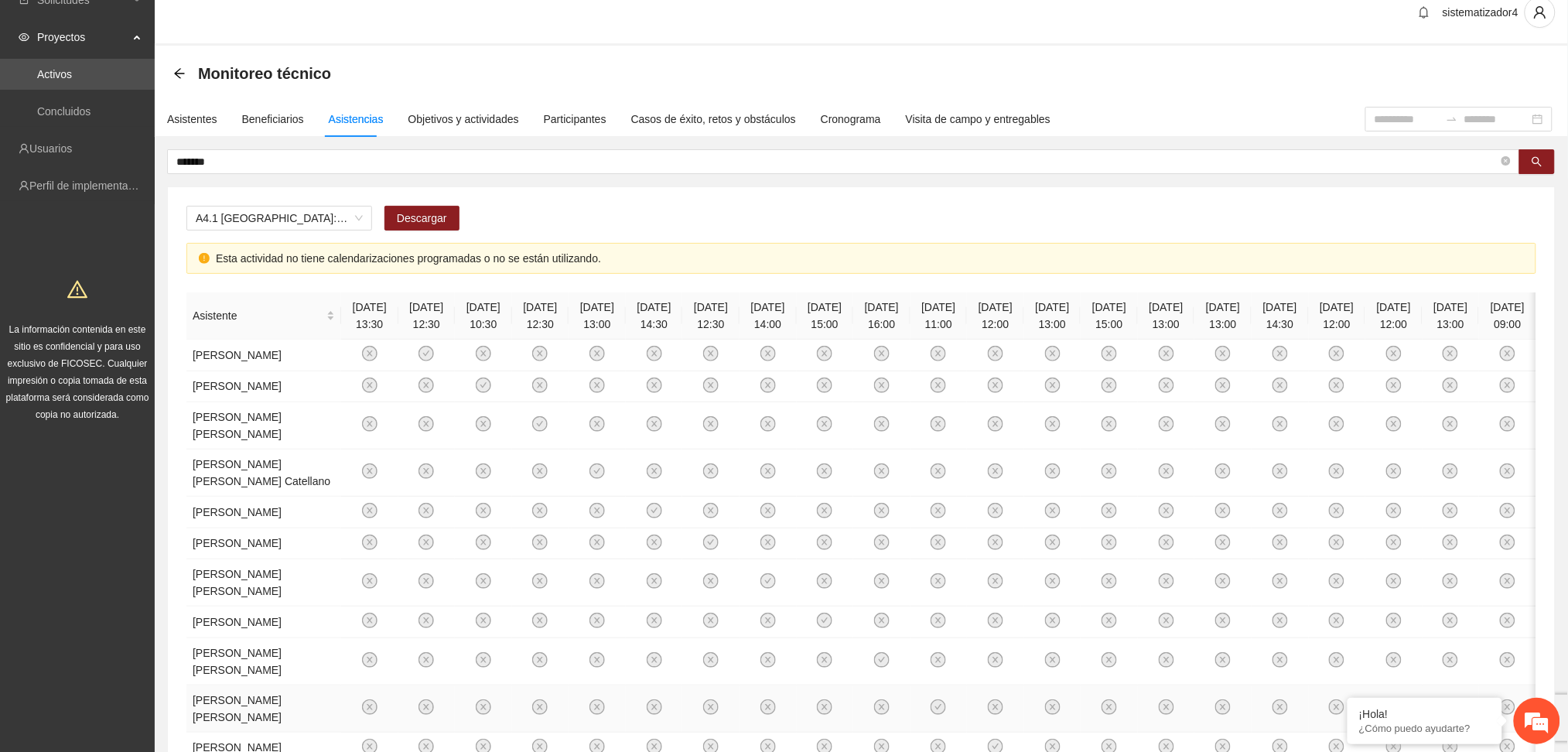
scroll to position [0, 0]
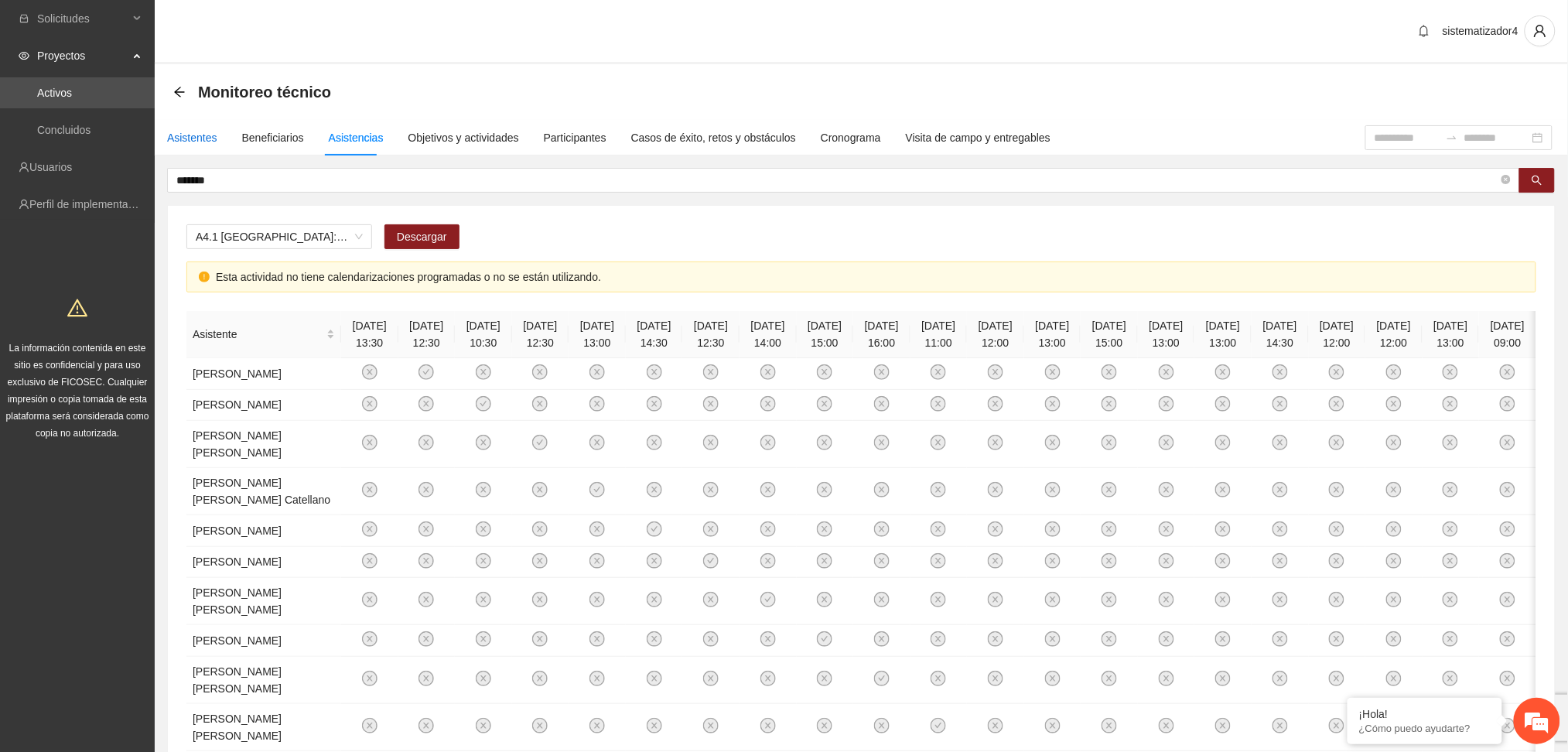
click at [194, 138] on div "Asistentes" at bounding box center [192, 138] width 50 height 17
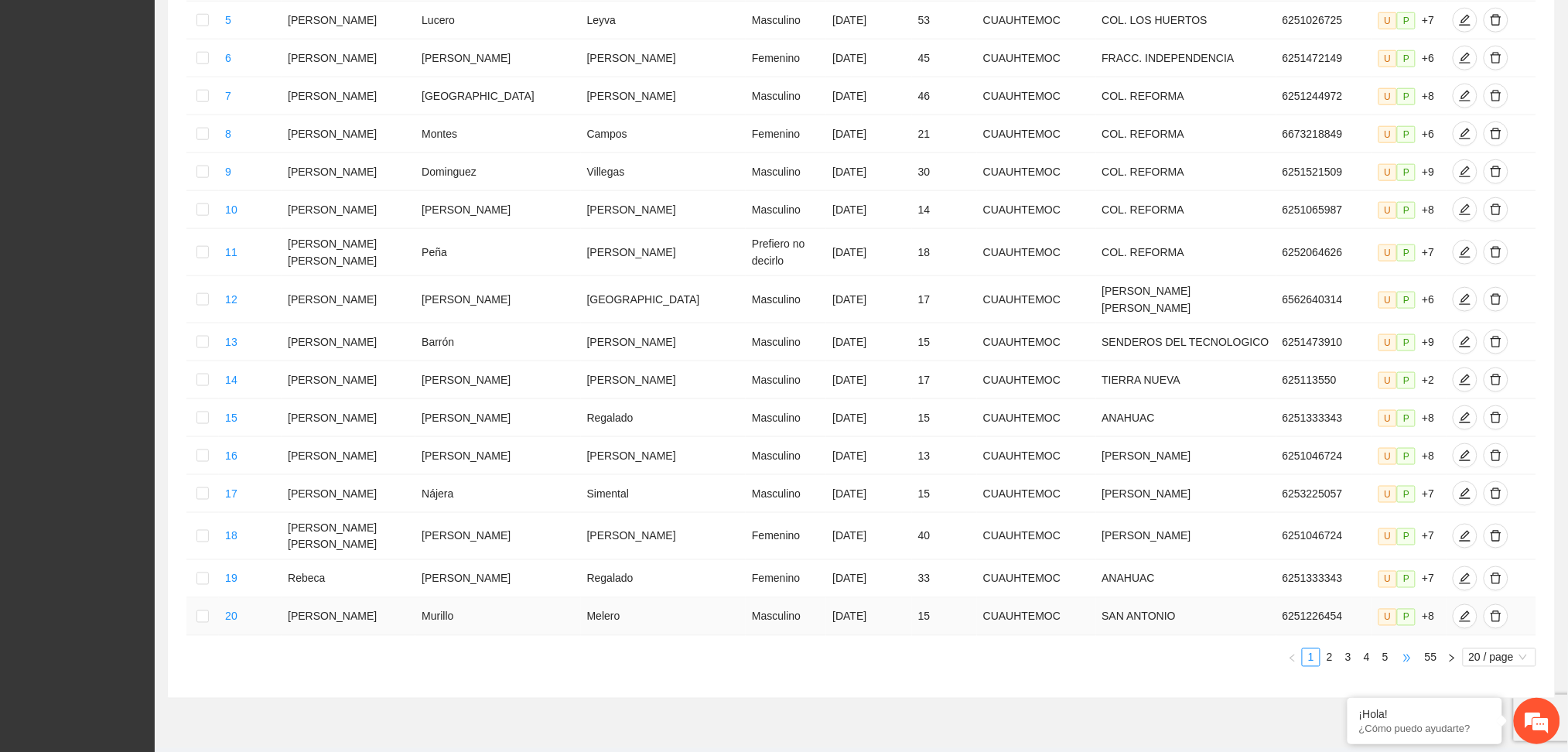
scroll to position [540, 0]
click at [1396, 645] on span "•••" at bounding box center [1408, 653] width 25 height 18
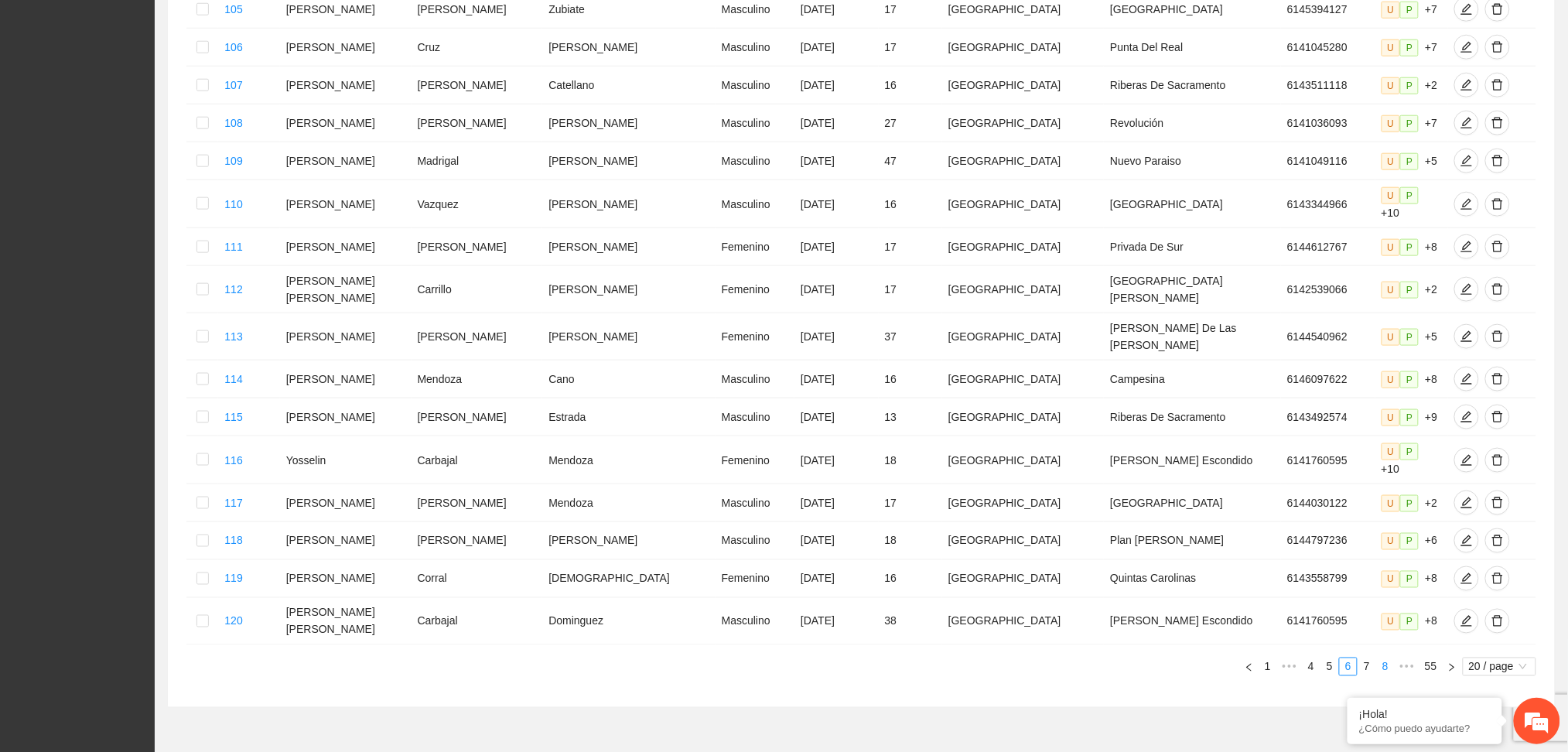
scroll to position [533, 0]
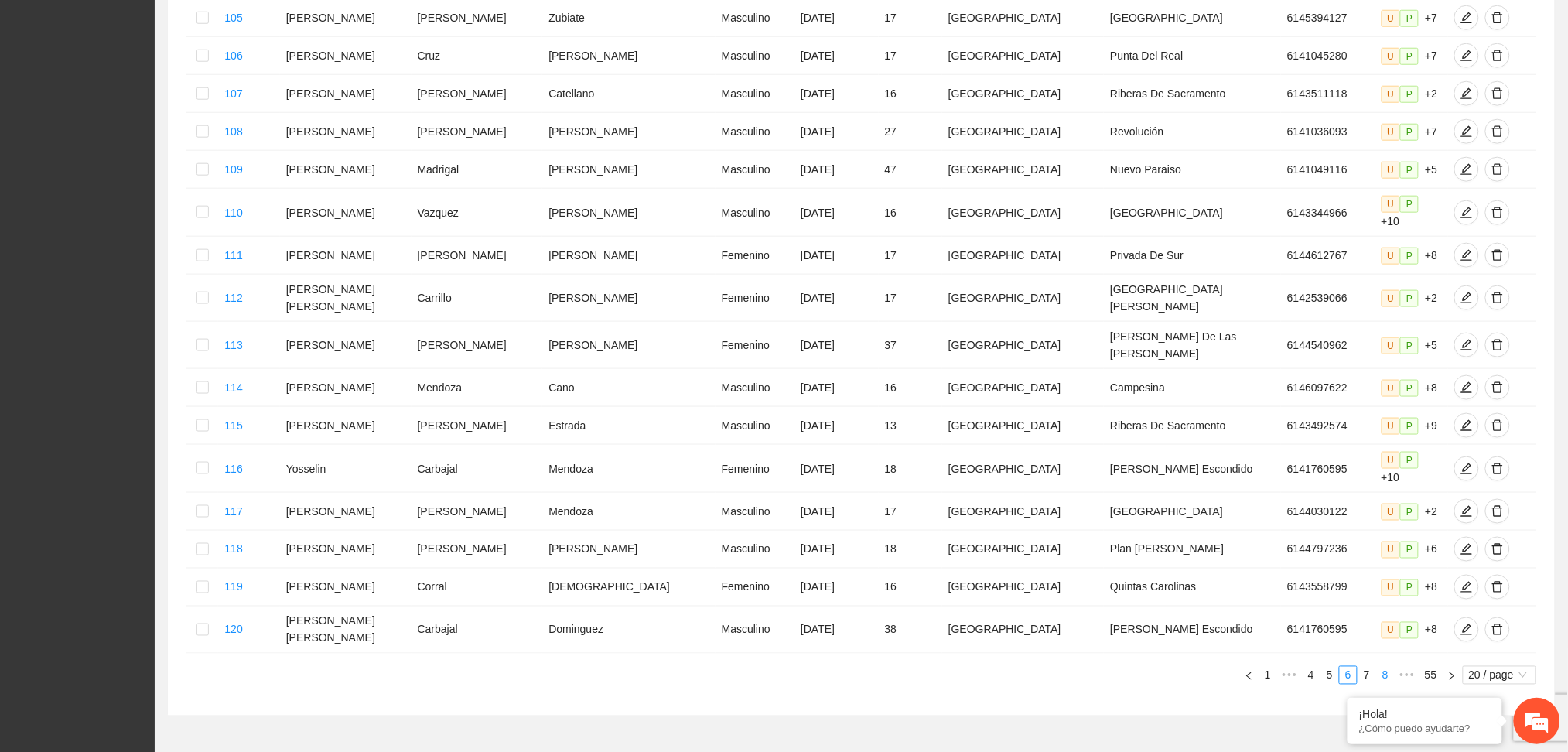
click at [1392, 667] on link "8" at bounding box center [1386, 676] width 17 height 17
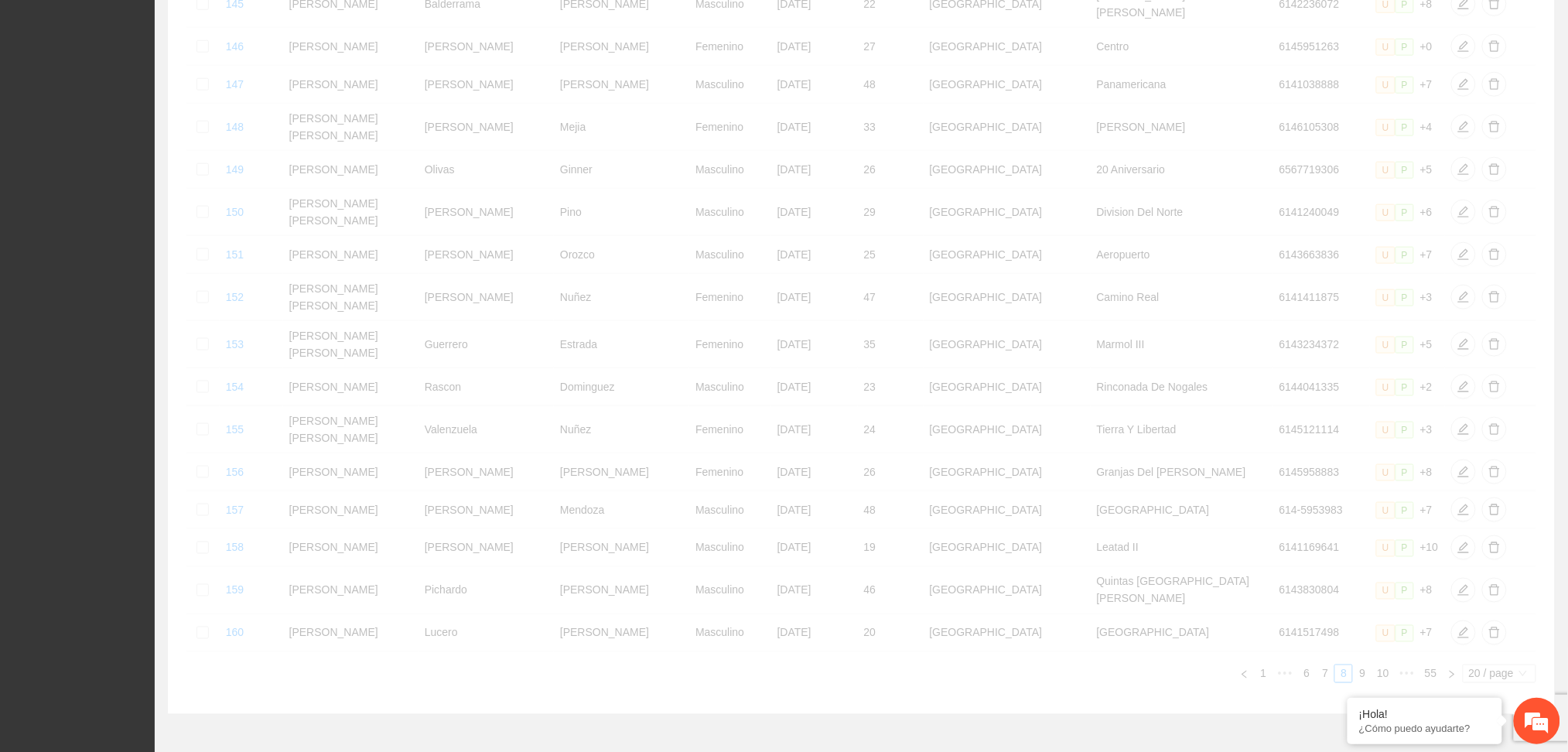
scroll to position [523, 0]
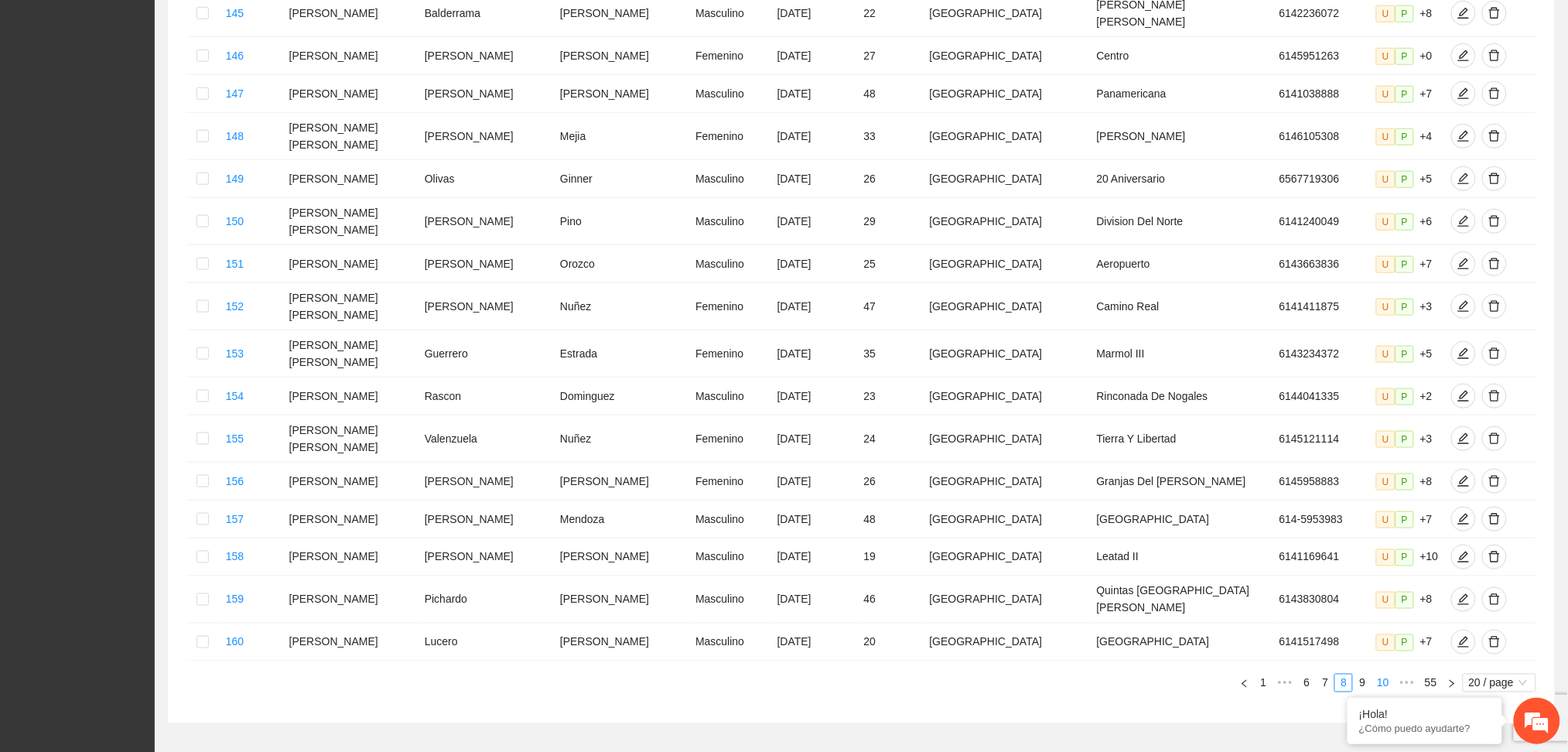
click at [1381, 675] on link "10" at bounding box center [1383, 683] width 21 height 17
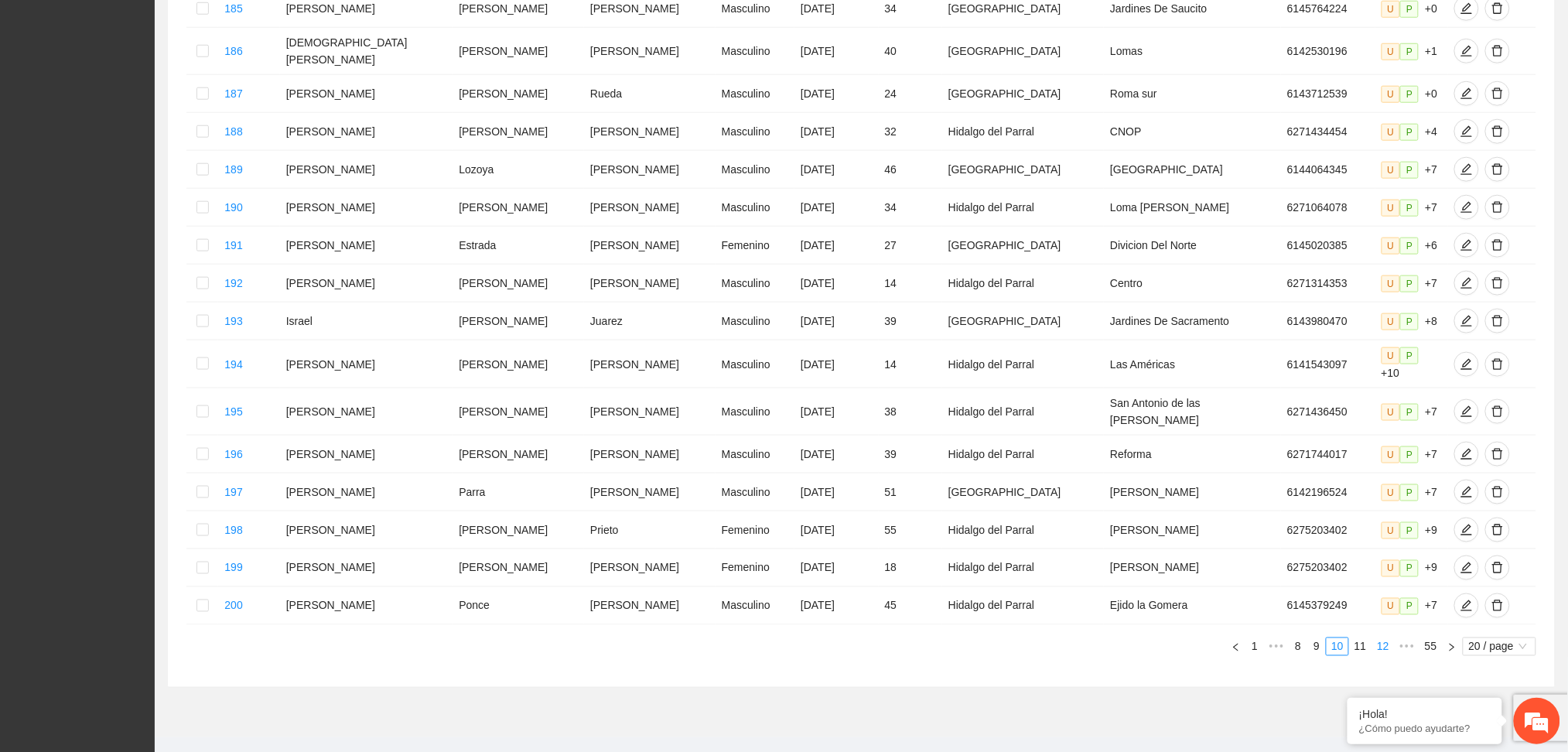
click at [1389, 638] on link "12" at bounding box center [1383, 647] width 21 height 17
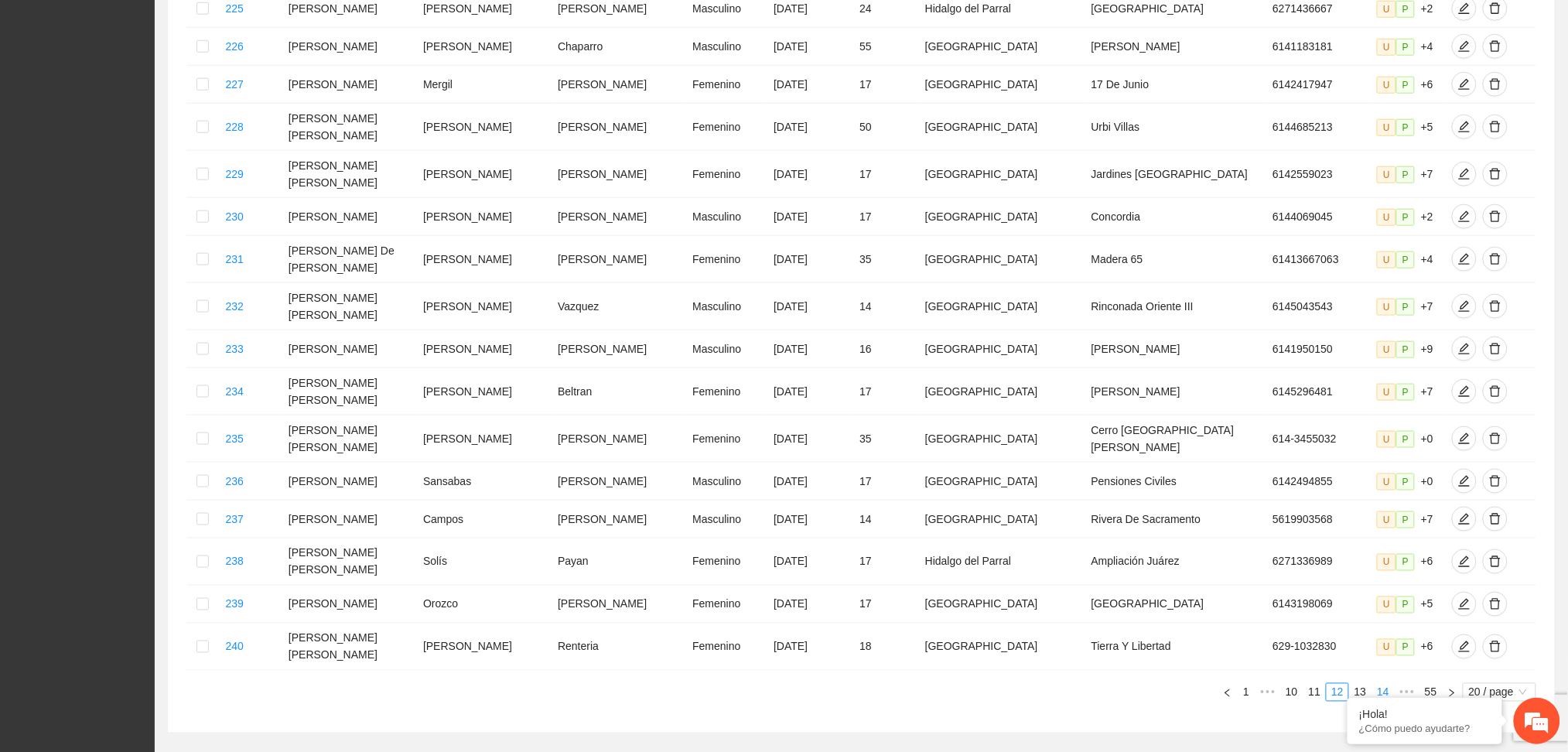
click at [1388, 683] on link "14" at bounding box center [1383, 692] width 21 height 17
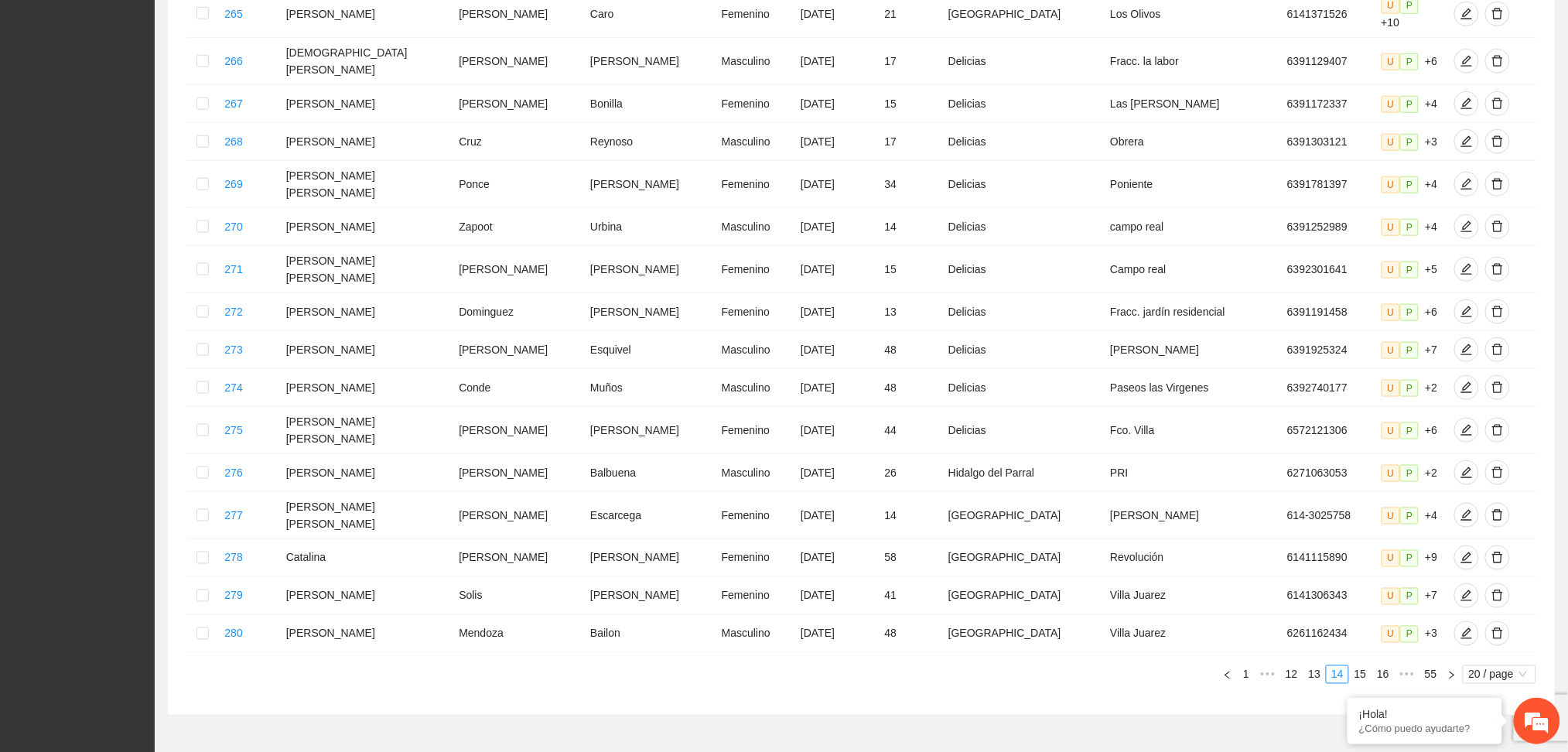
click at [1388, 666] on link "16" at bounding box center [1383, 675] width 21 height 17
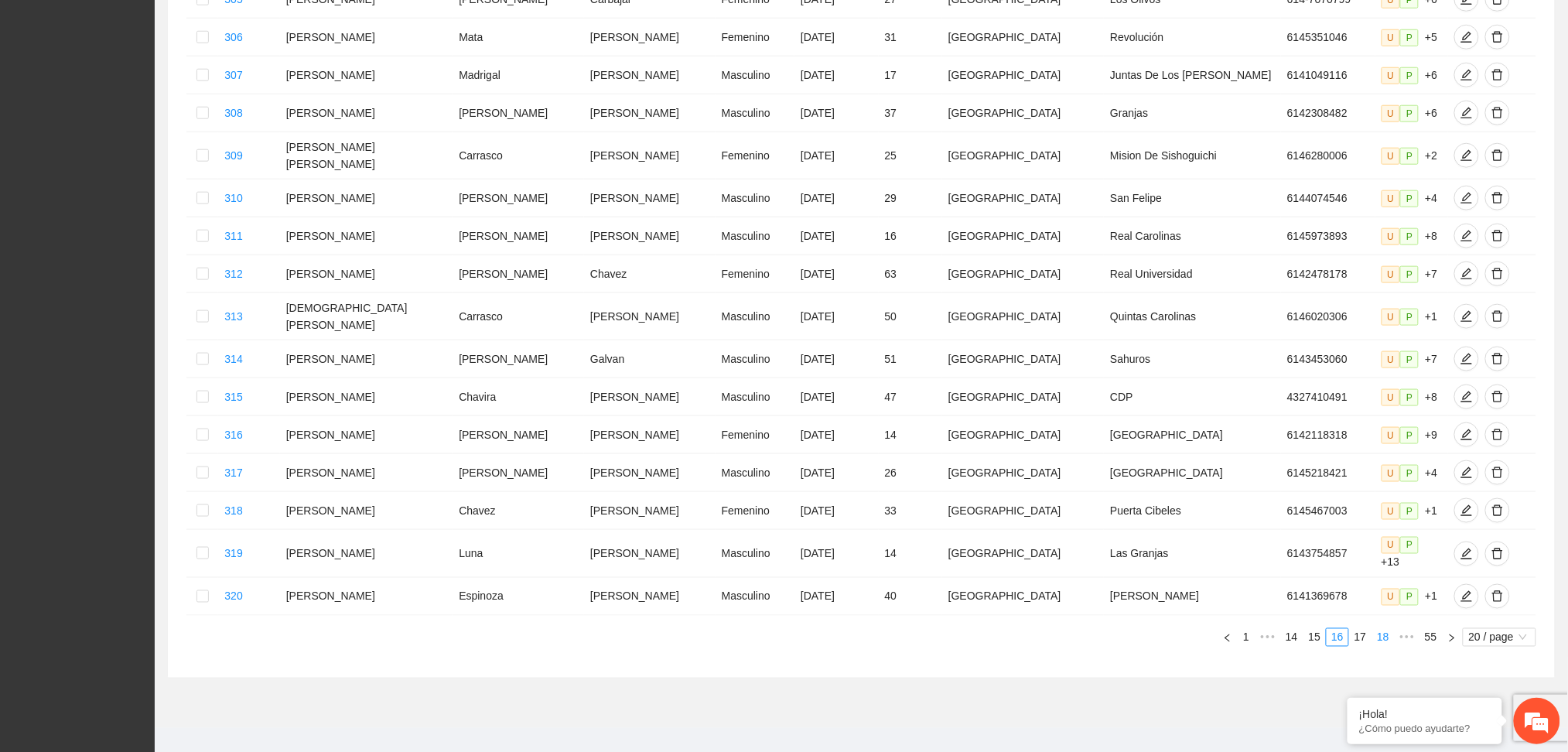
click at [1388, 628] on li "18" at bounding box center [1383, 637] width 23 height 18
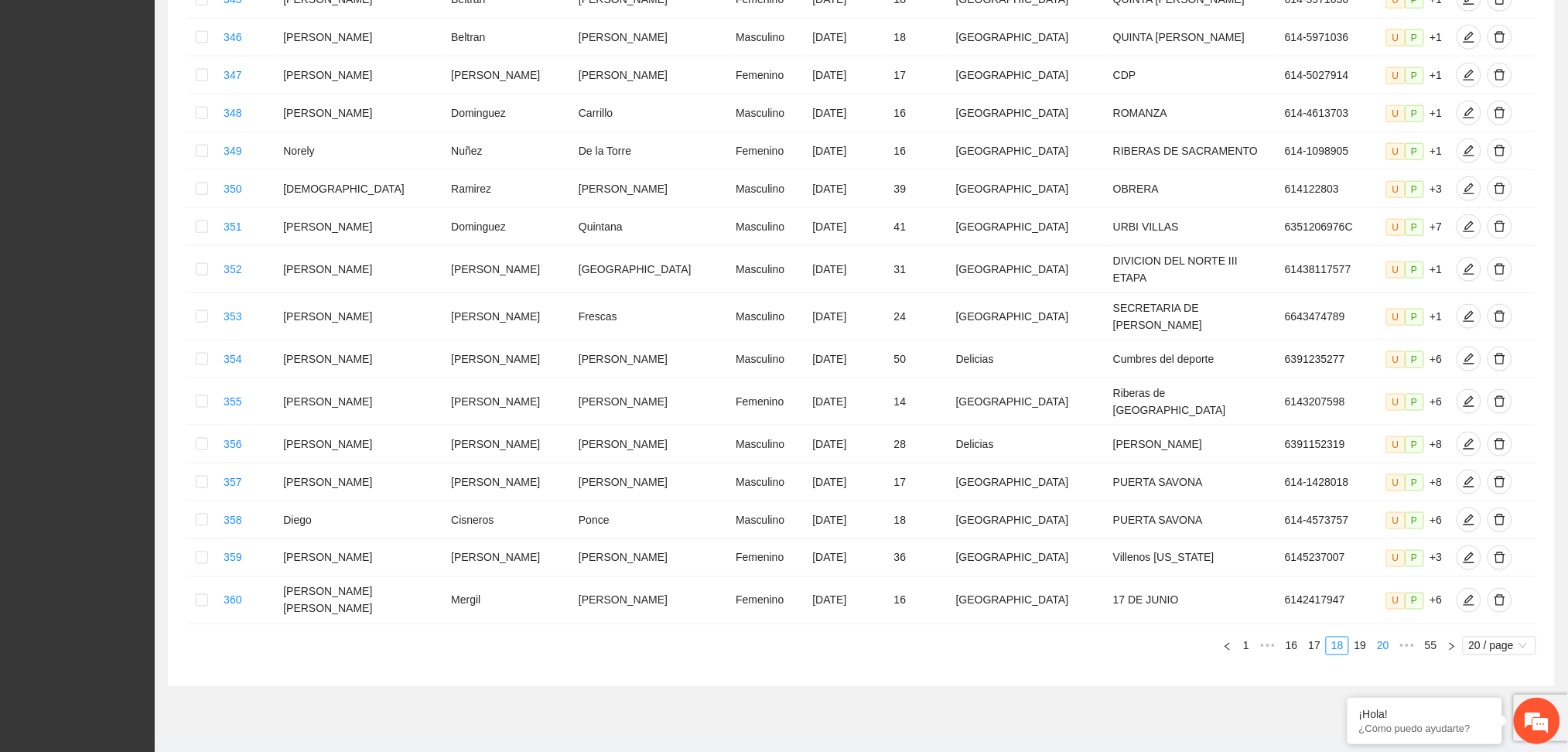
click at [1386, 637] on link "20" at bounding box center [1383, 646] width 21 height 17
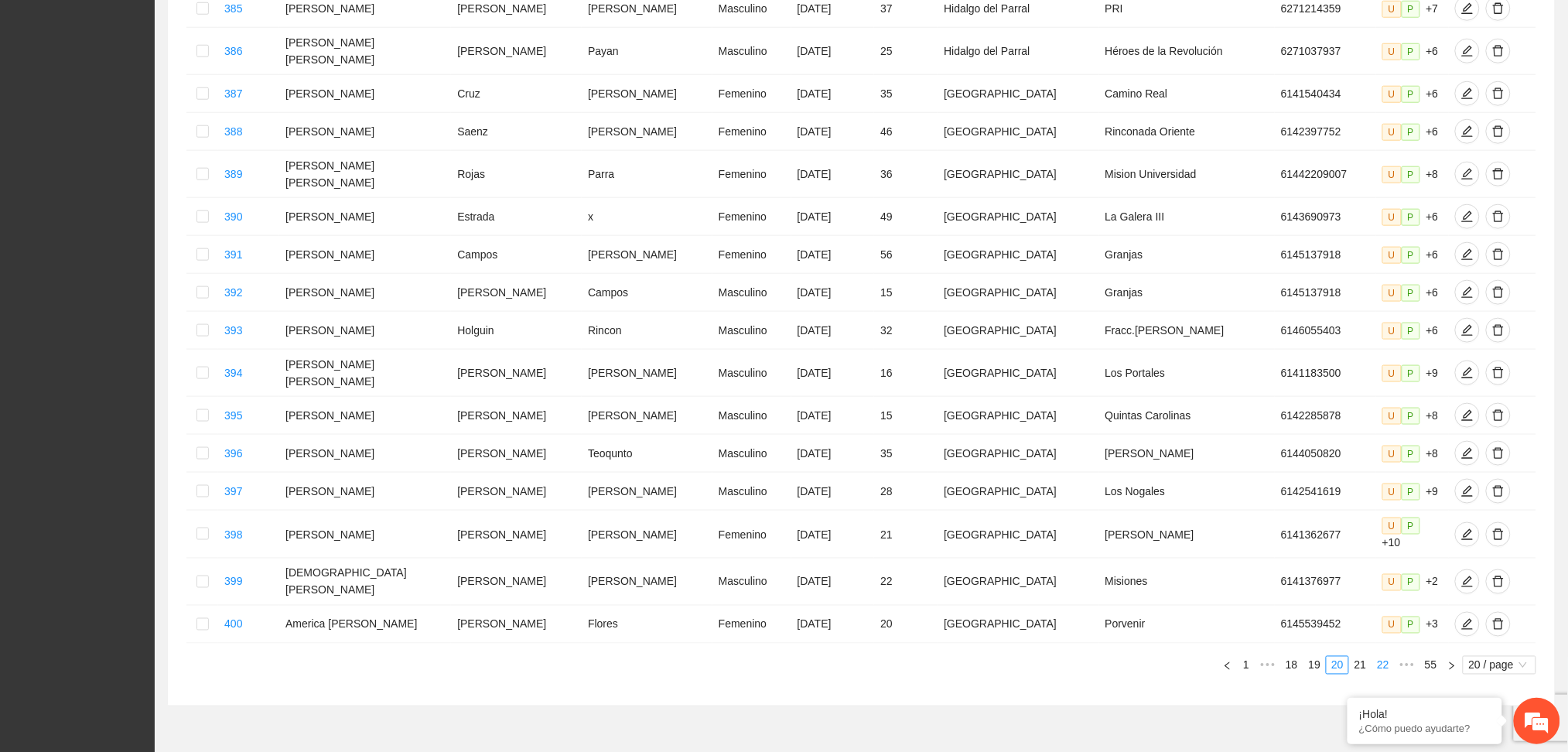
click at [1386, 656] on li "22" at bounding box center [1383, 665] width 23 height 18
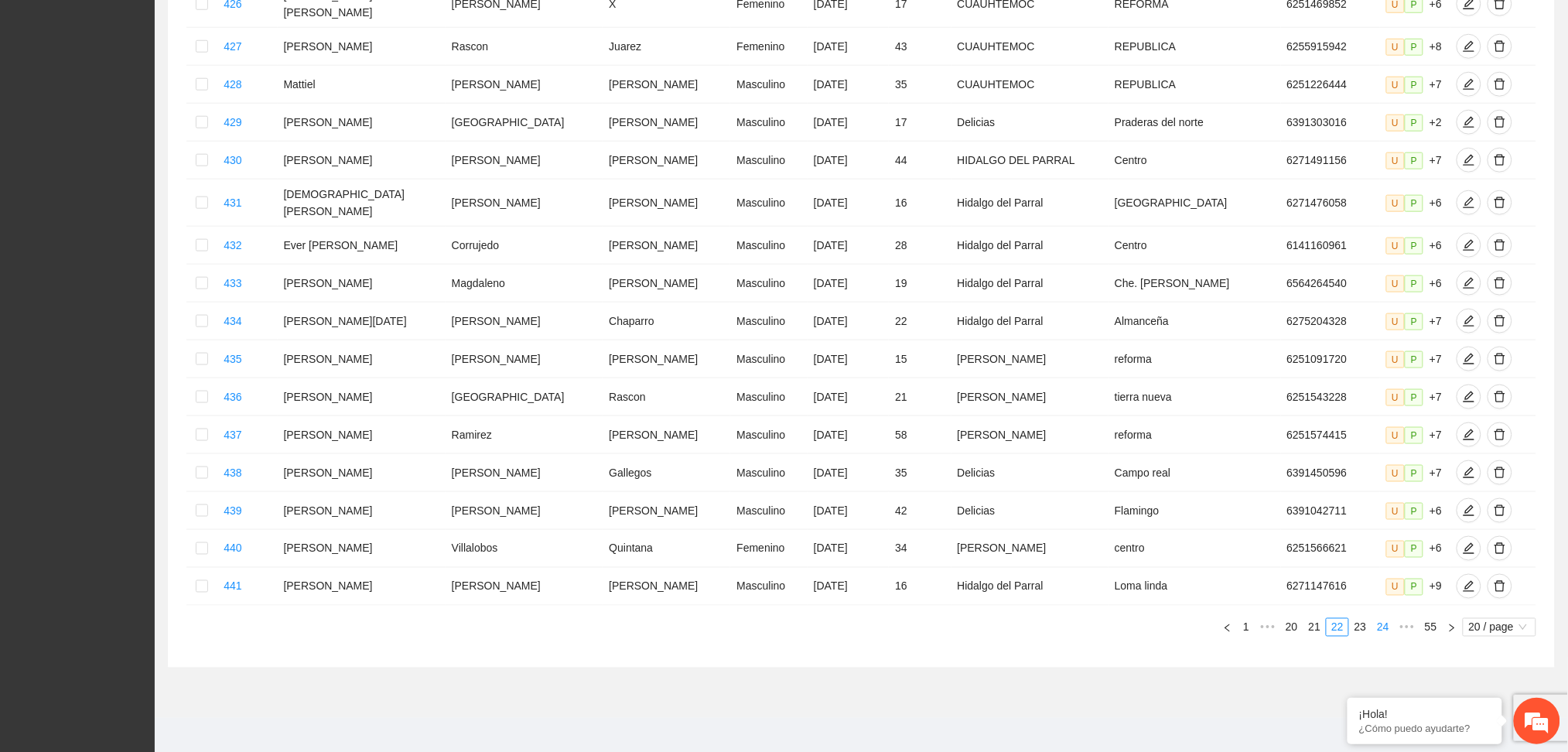
click at [1386, 621] on link "24" at bounding box center [1383, 627] width 21 height 17
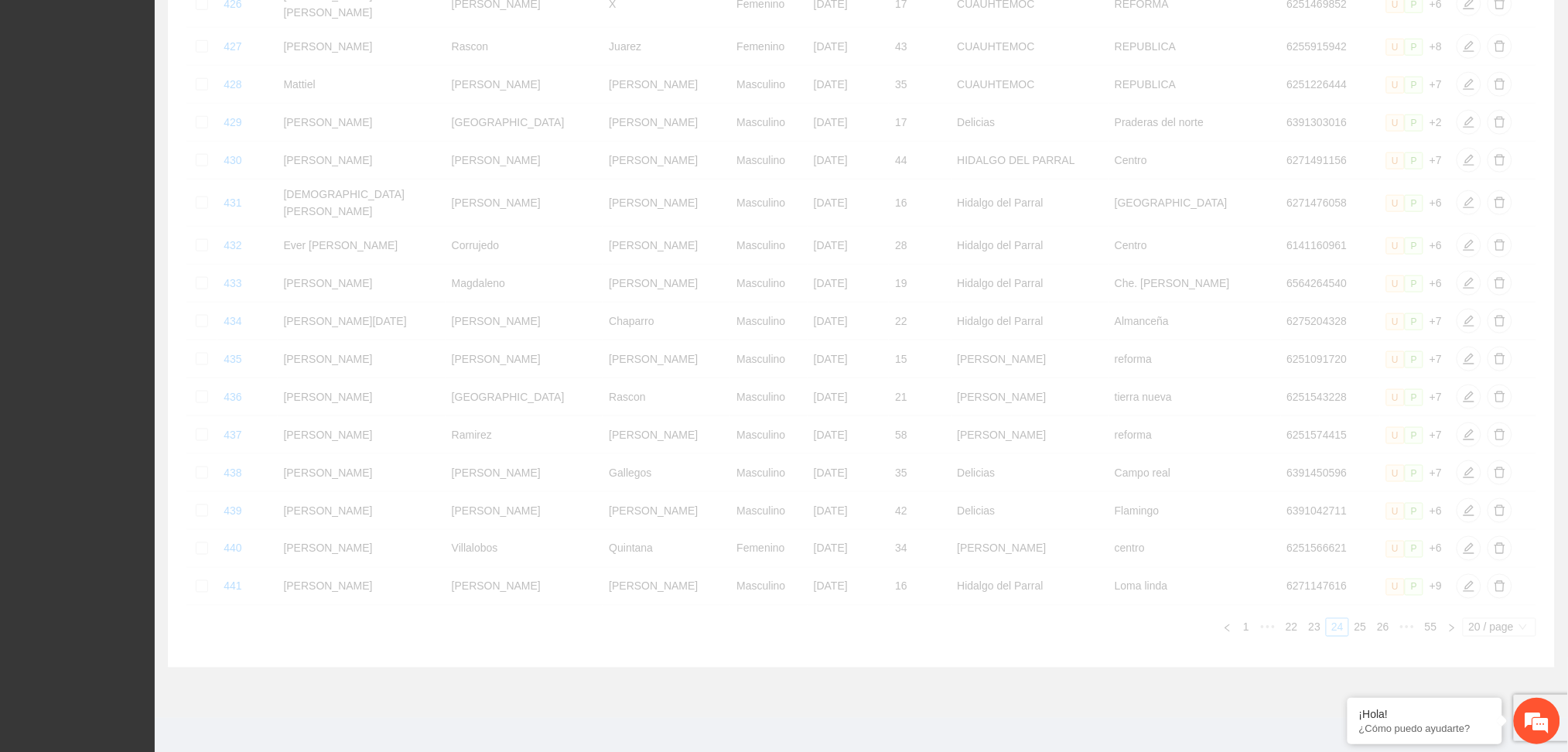
scroll to position [513, 0]
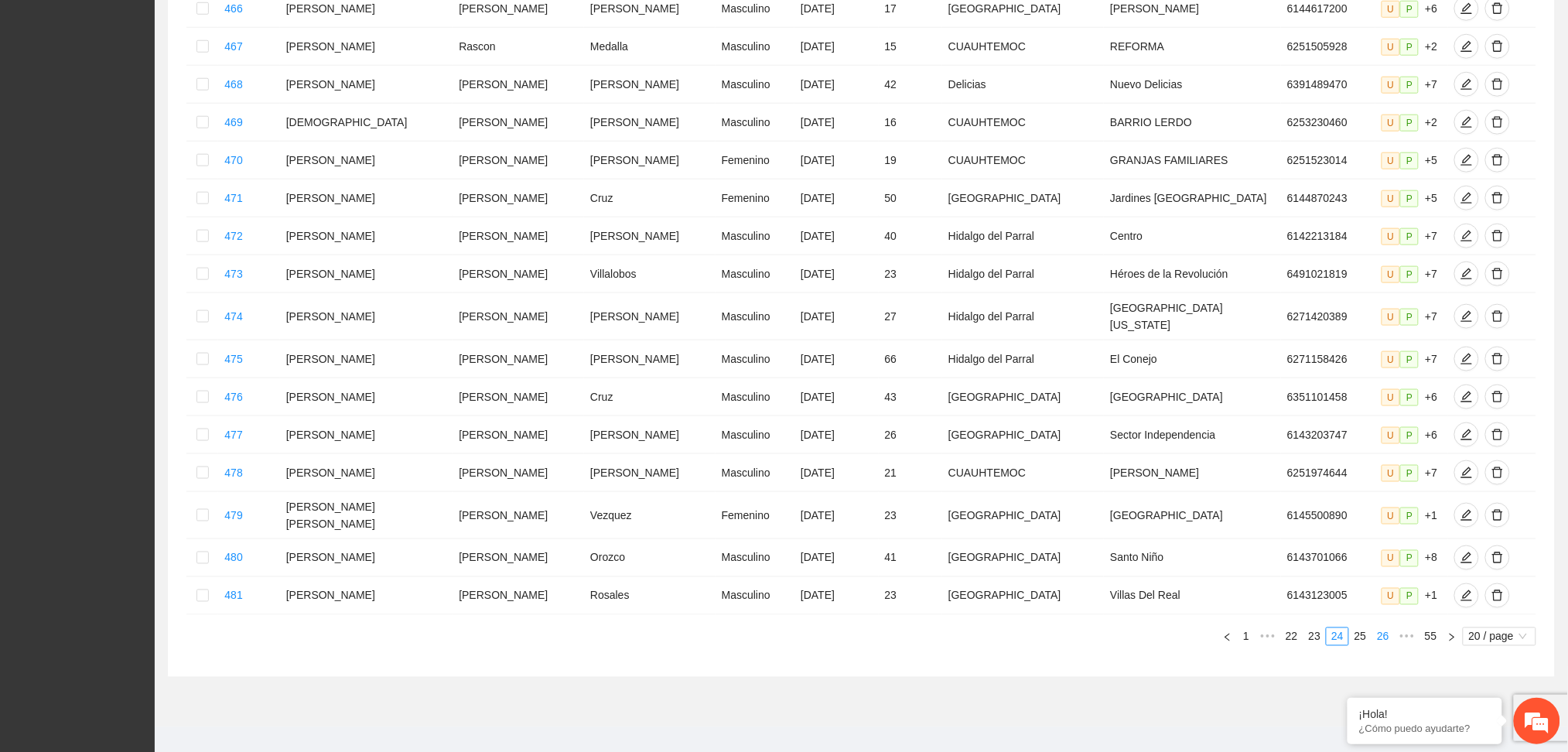
click at [1386, 628] on link "26" at bounding box center [1383, 637] width 21 height 17
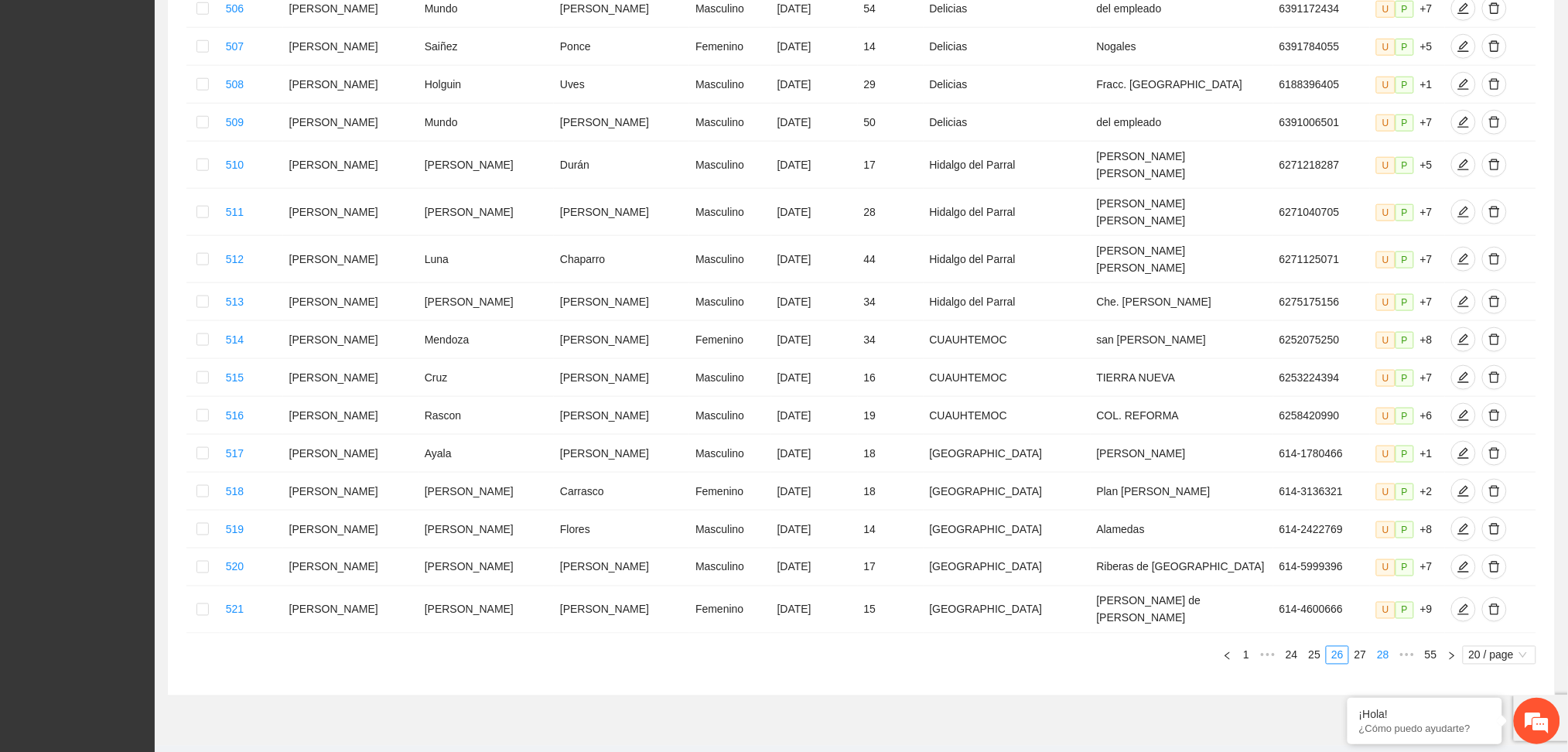
click at [1386, 647] on link "28" at bounding box center [1383, 655] width 21 height 17
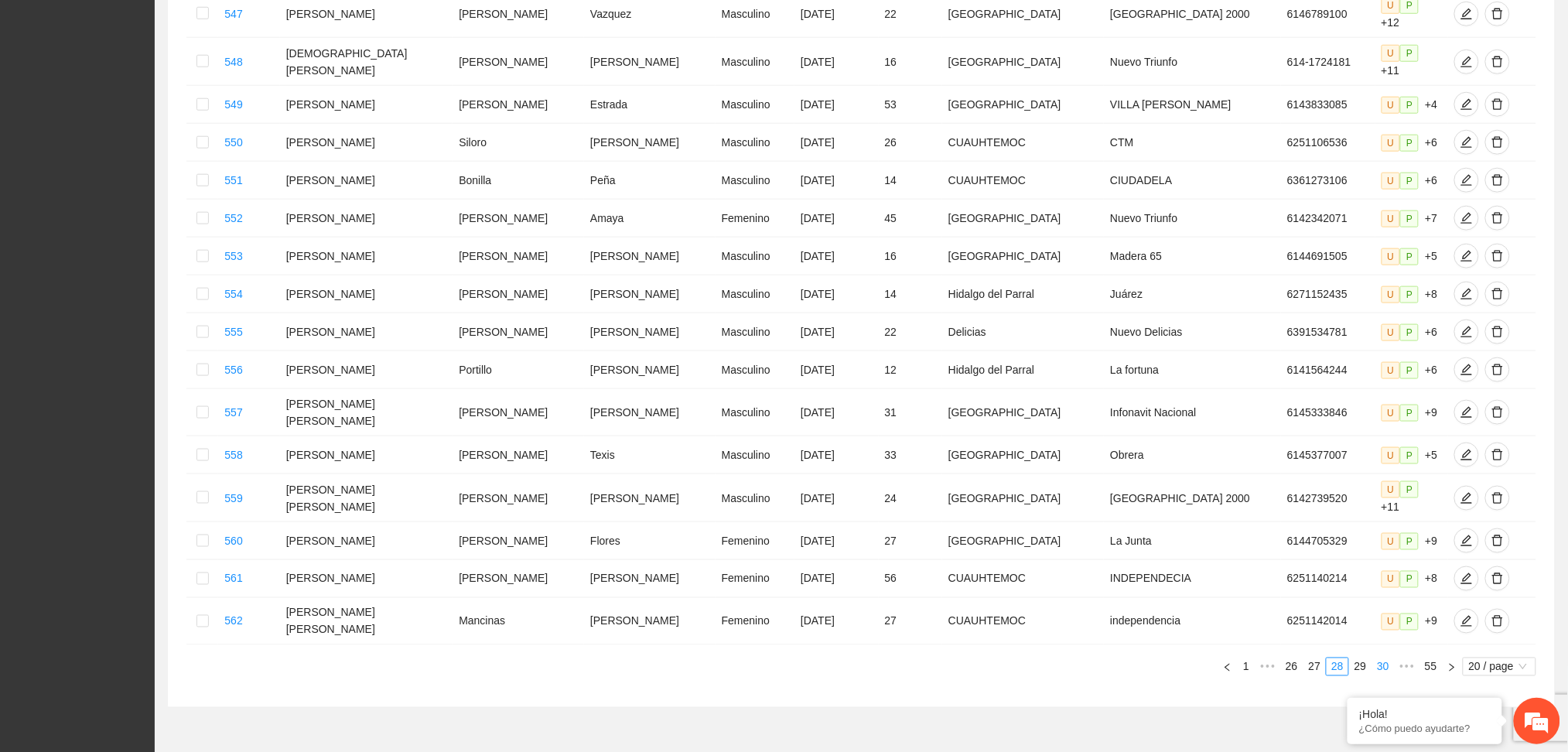
click at [1386, 658] on link "30" at bounding box center [1383, 667] width 21 height 17
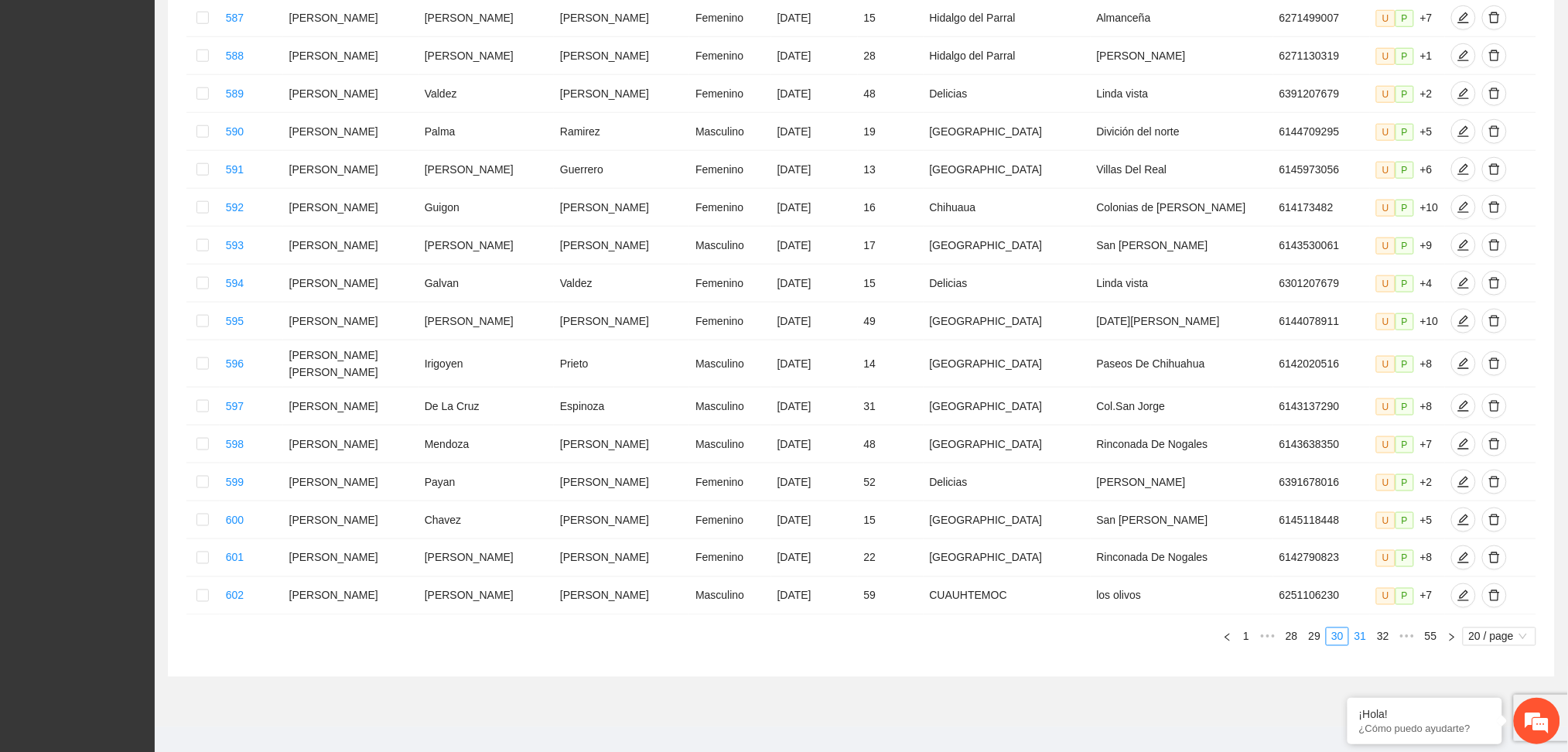
click at [1366, 630] on link "31" at bounding box center [1361, 637] width 21 height 17
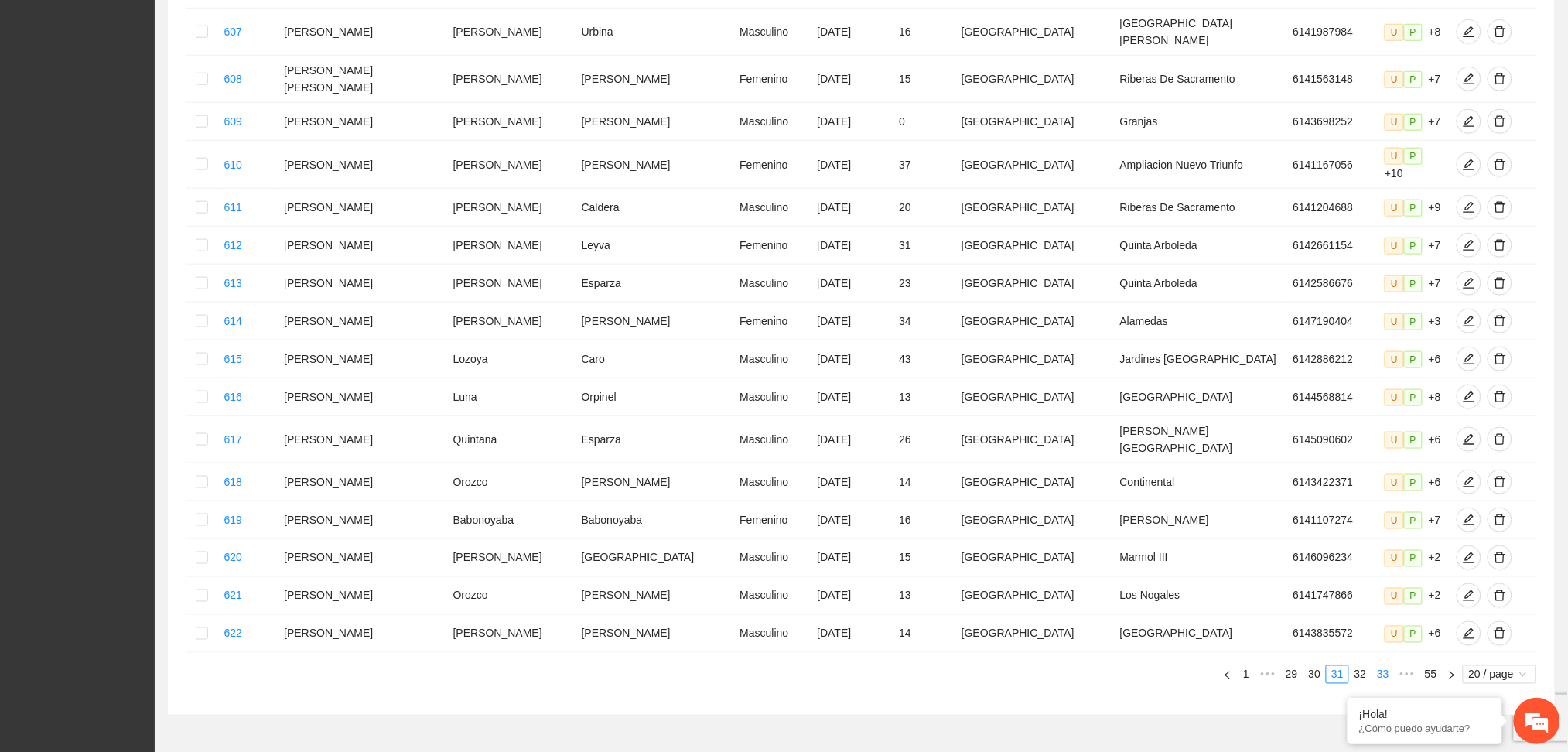
click at [1378, 666] on link "33" at bounding box center [1383, 675] width 21 height 17
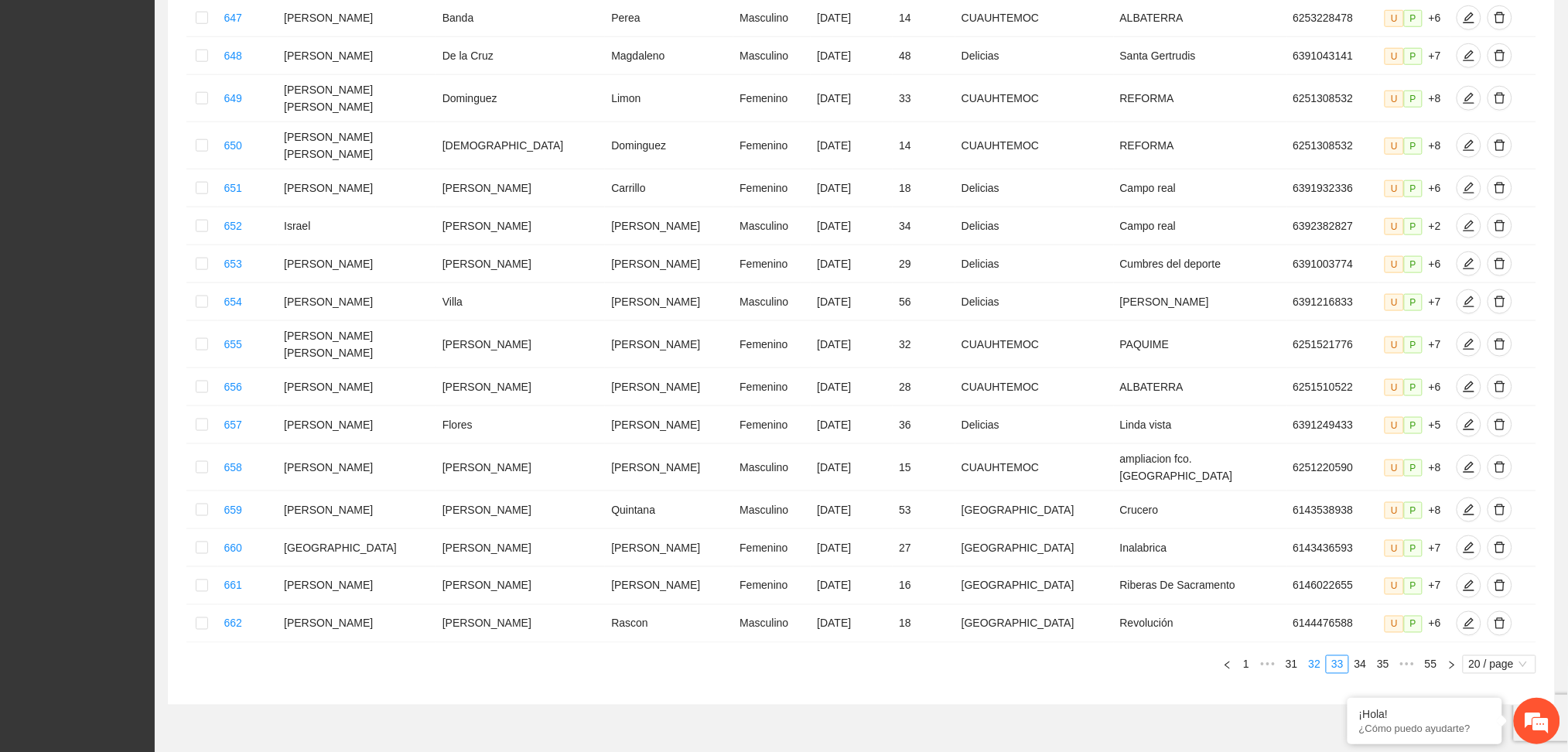
click at [1318, 656] on link "32" at bounding box center [1315, 665] width 21 height 17
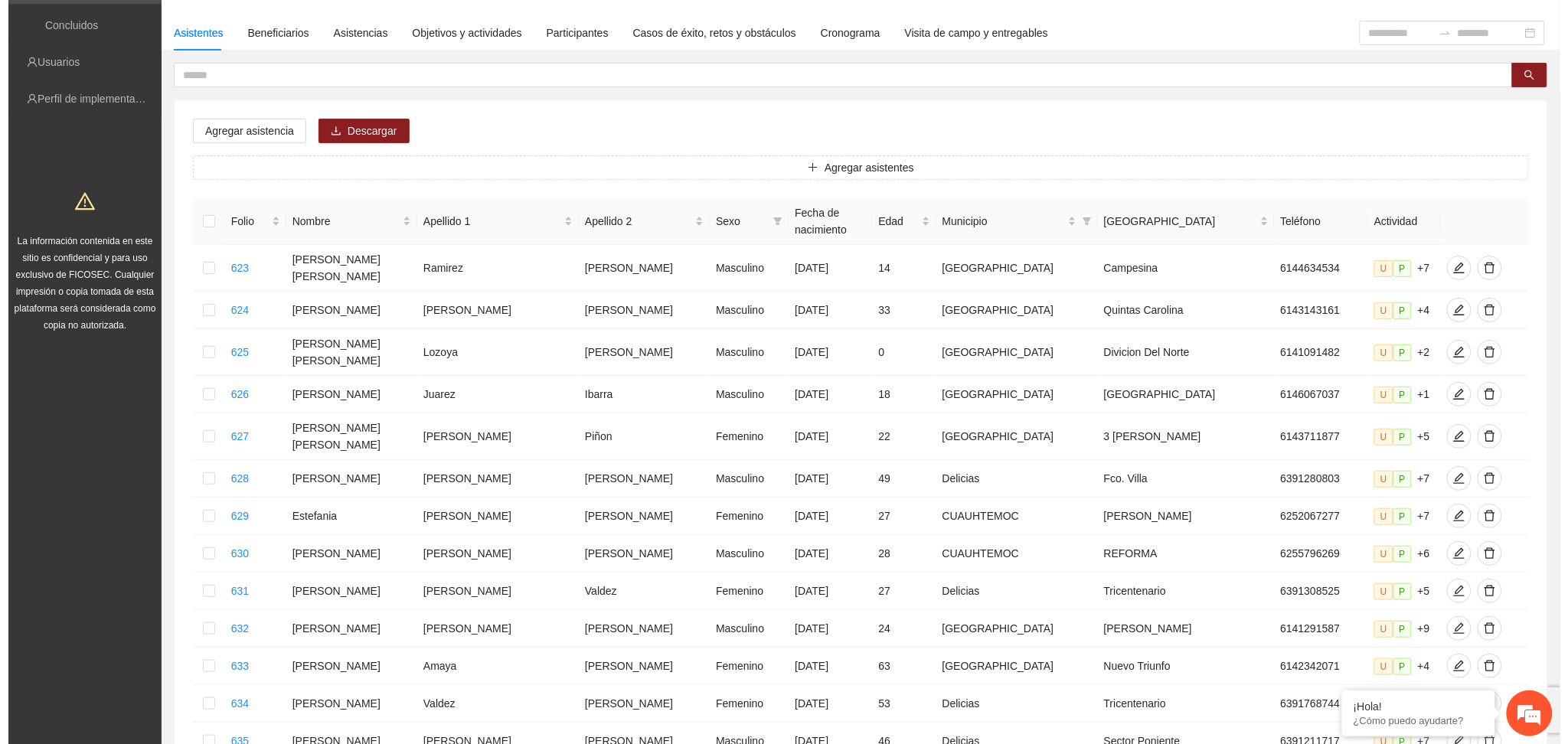
scroll to position [100, 0]
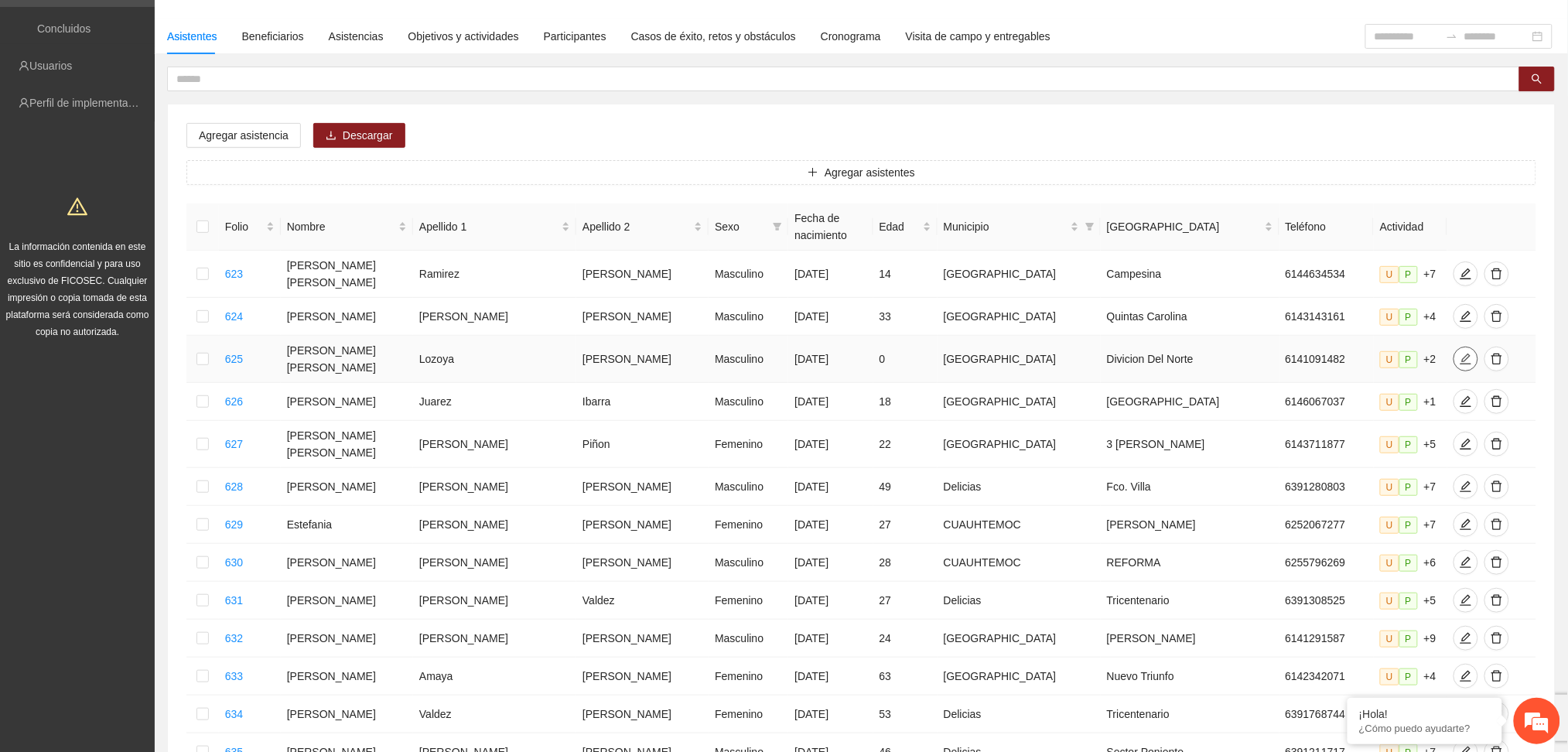
click at [1461, 354] on icon "edit" at bounding box center [1466, 359] width 11 height 11
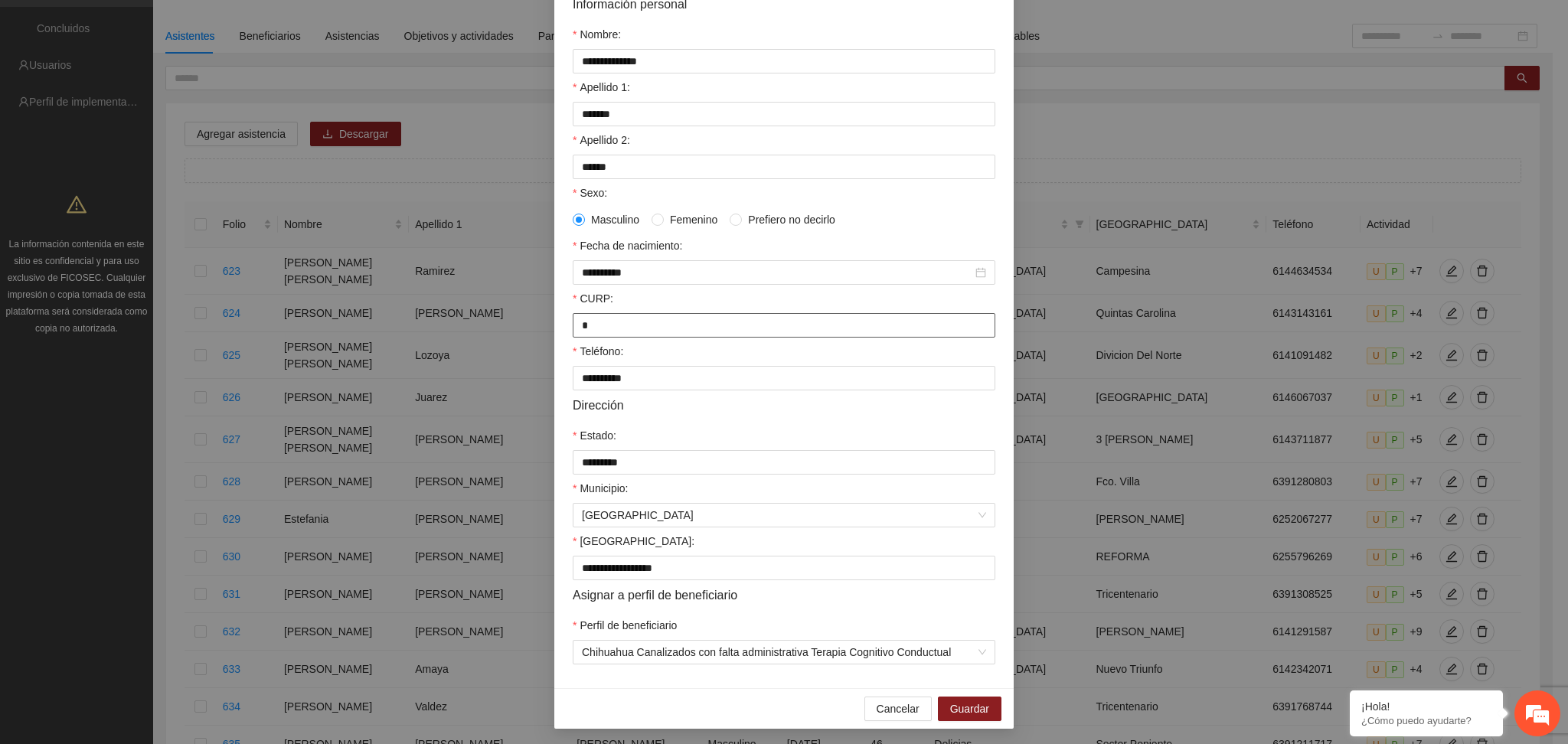
scroll to position [148, 0]
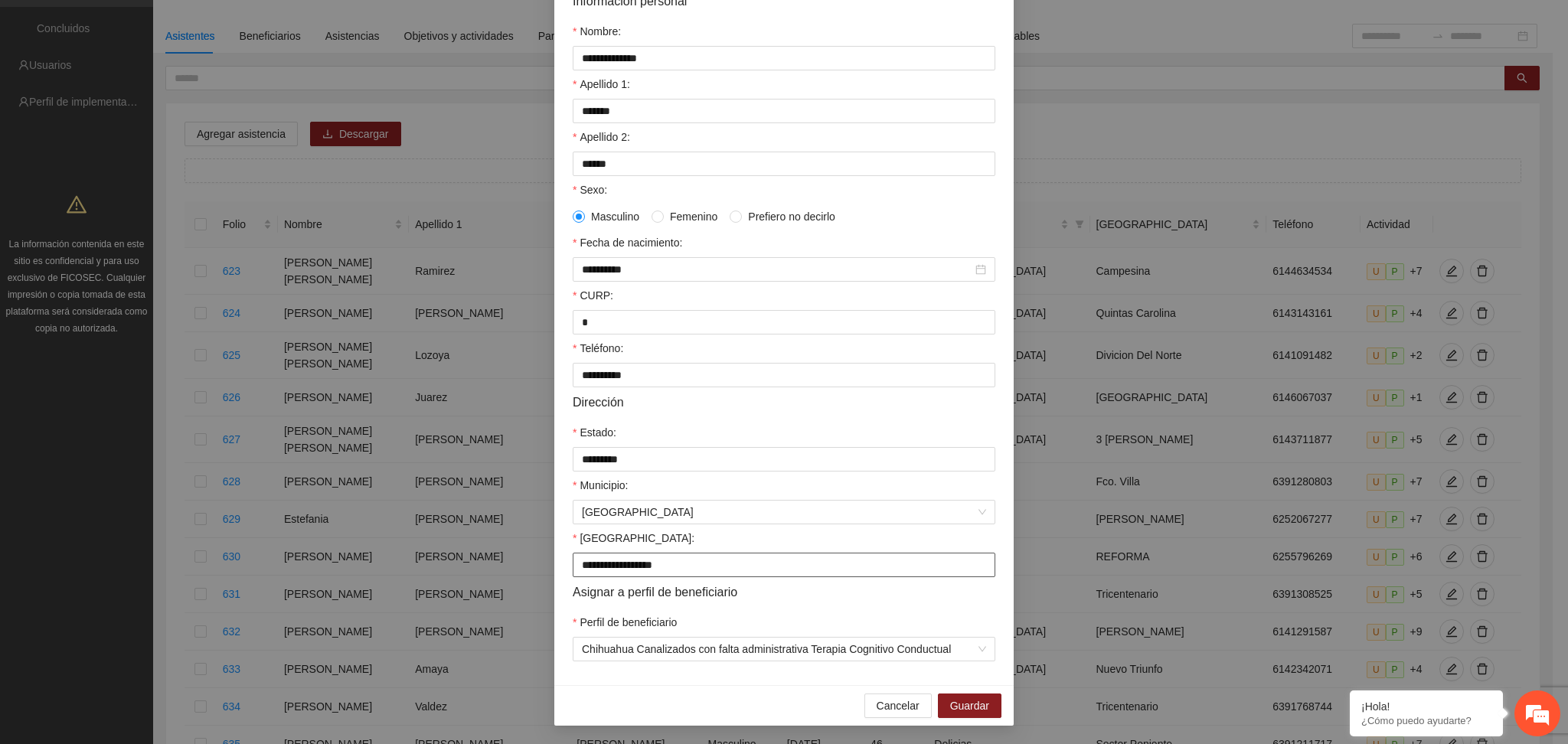
click at [594, 564] on input "**********" at bounding box center [784, 565] width 423 height 25
type input "**********"
click at [950, 702] on span "Guardar" at bounding box center [969, 706] width 39 height 17
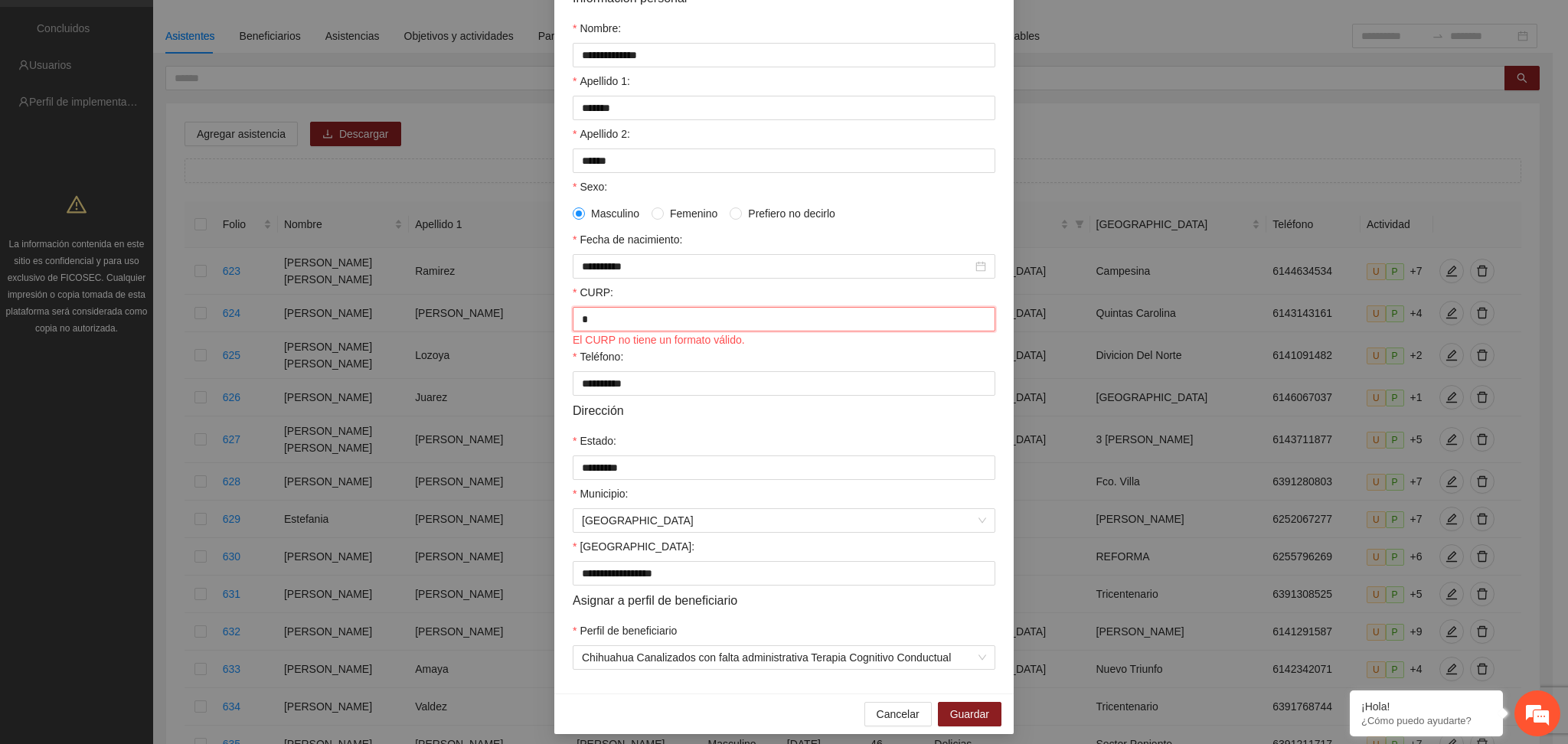
drag, startPoint x: 662, startPoint y: 320, endPoint x: 443, endPoint y: 309, distance: 219.3
click at [443, 309] on div "**********" at bounding box center [784, 372] width 1568 height 744
click at [950, 717] on span "Guardar" at bounding box center [969, 714] width 39 height 17
drag, startPoint x: 682, startPoint y: 316, endPoint x: 470, endPoint y: 293, distance: 213.2
click at [470, 293] on div "**********" at bounding box center [784, 372] width 1568 height 744
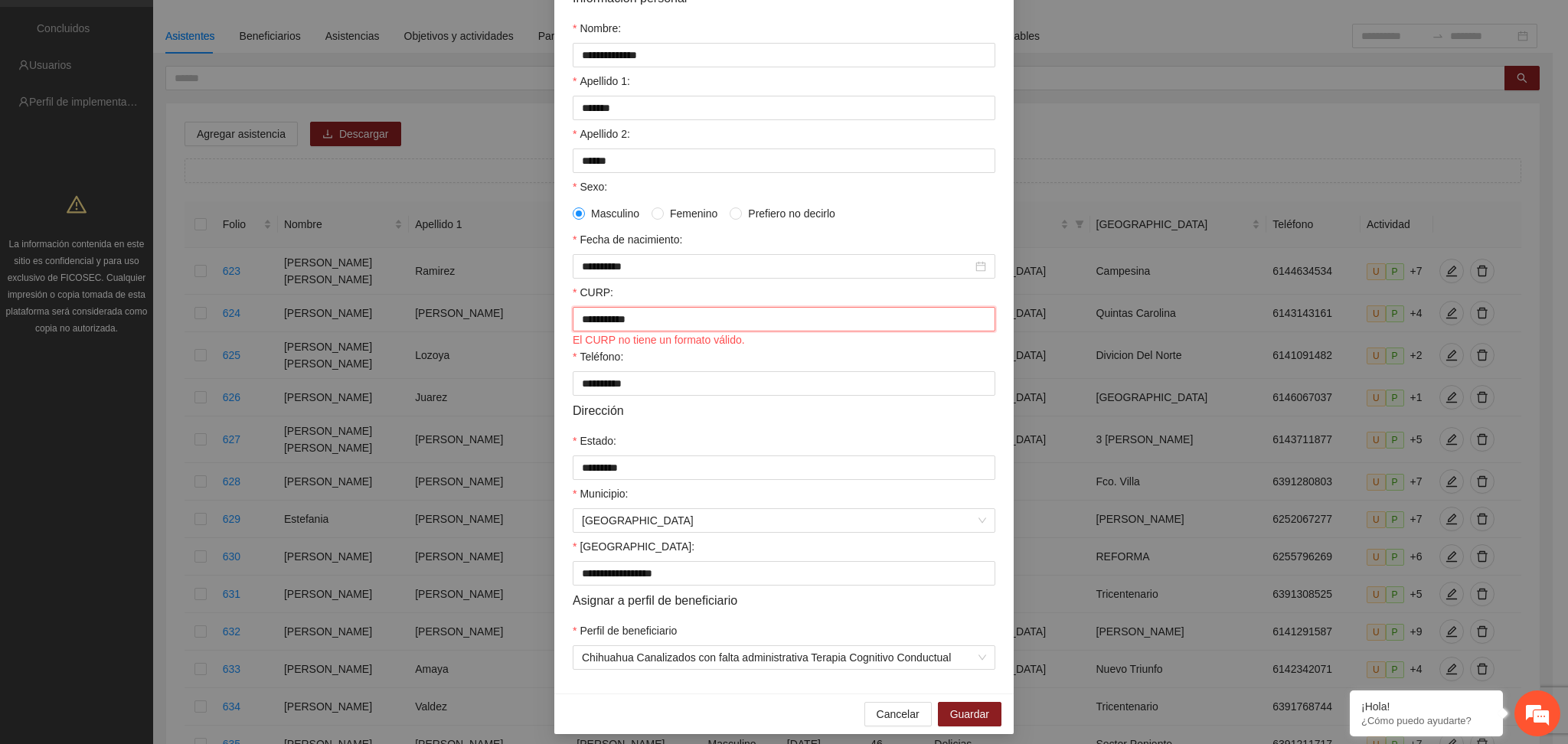
click at [581, 323] on input "**********" at bounding box center [784, 319] width 423 height 25
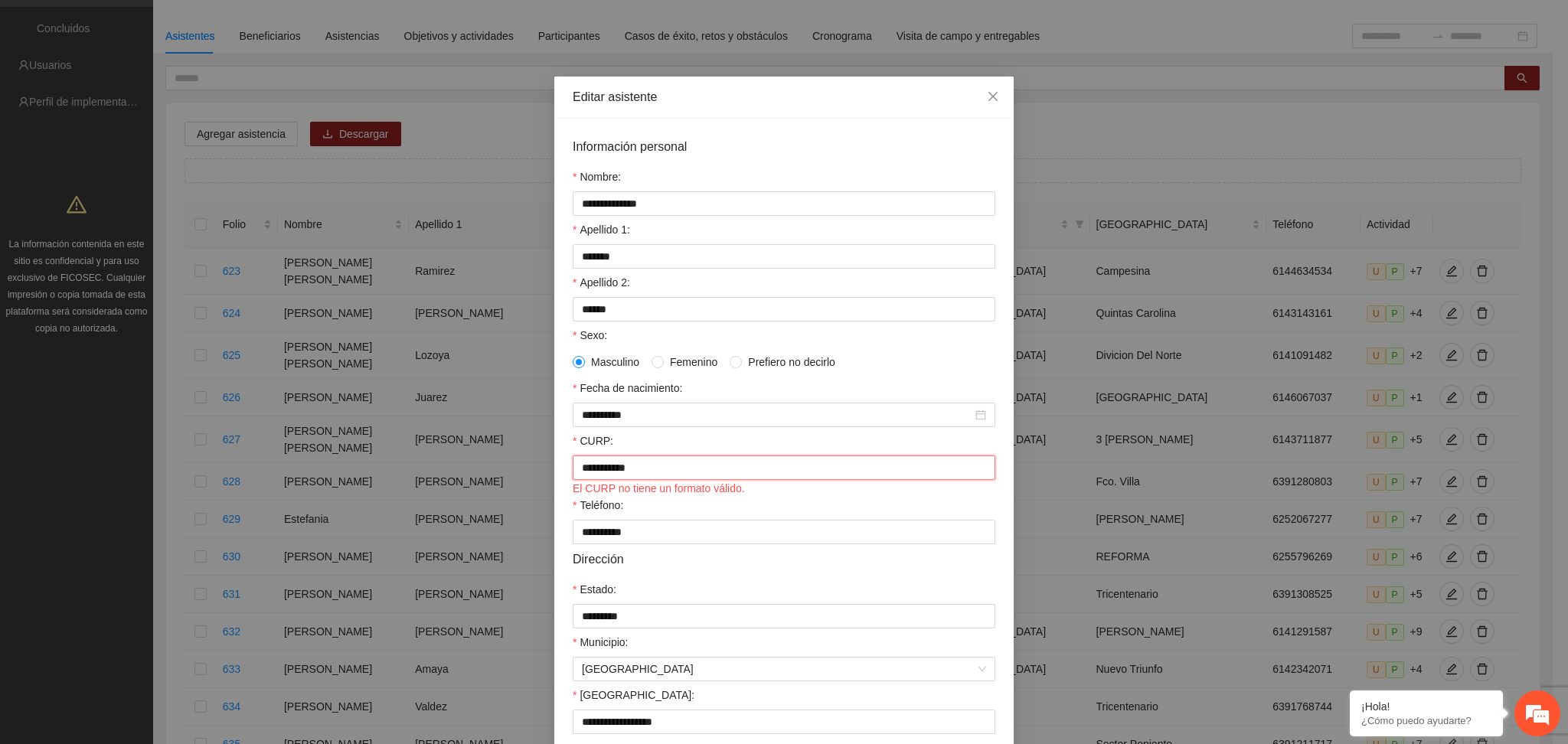
drag, startPoint x: 696, startPoint y: 470, endPoint x: 511, endPoint y: 468, distance: 185.0
click at [511, 468] on div "**********" at bounding box center [784, 372] width 1568 height 744
paste input "*******"
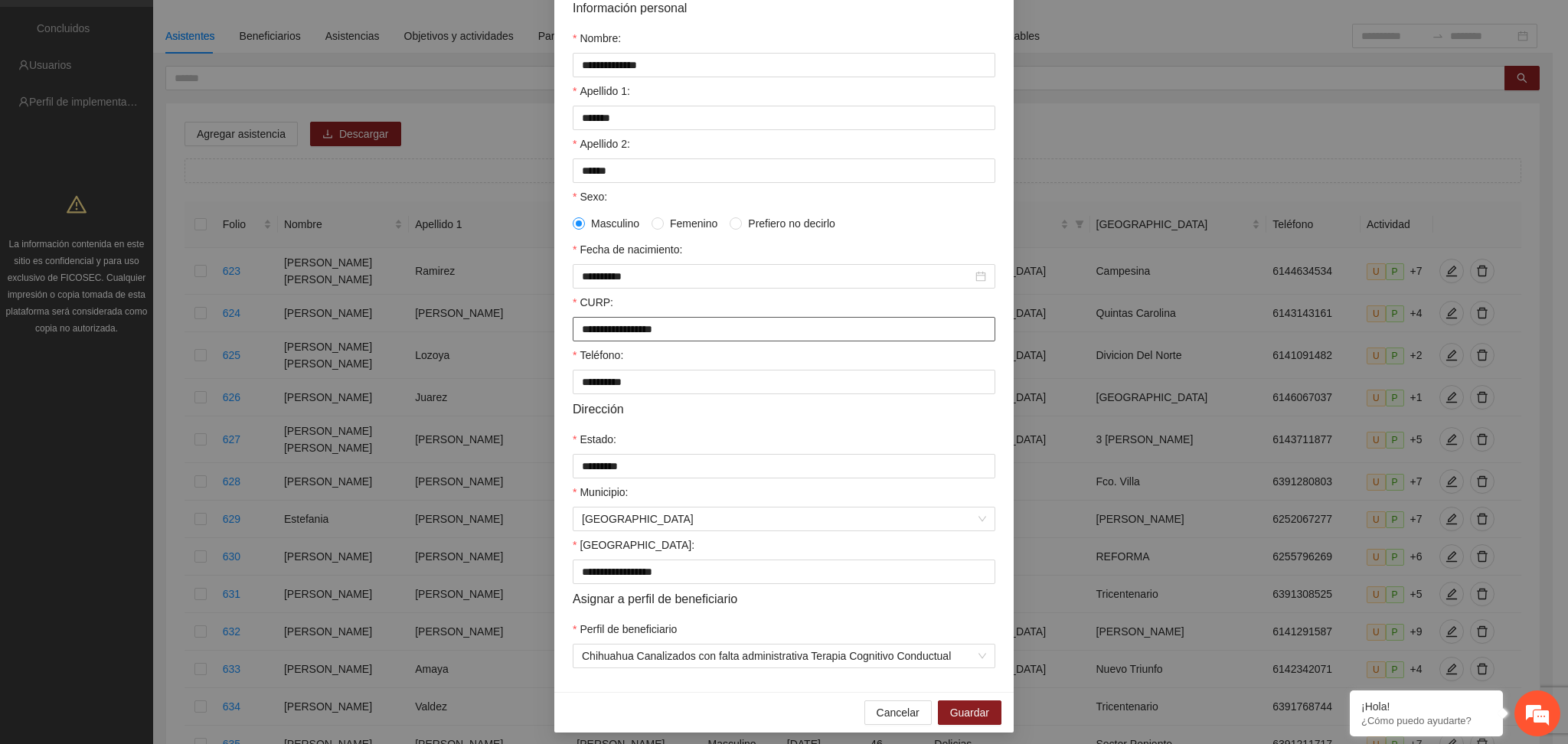
scroll to position [148, 0]
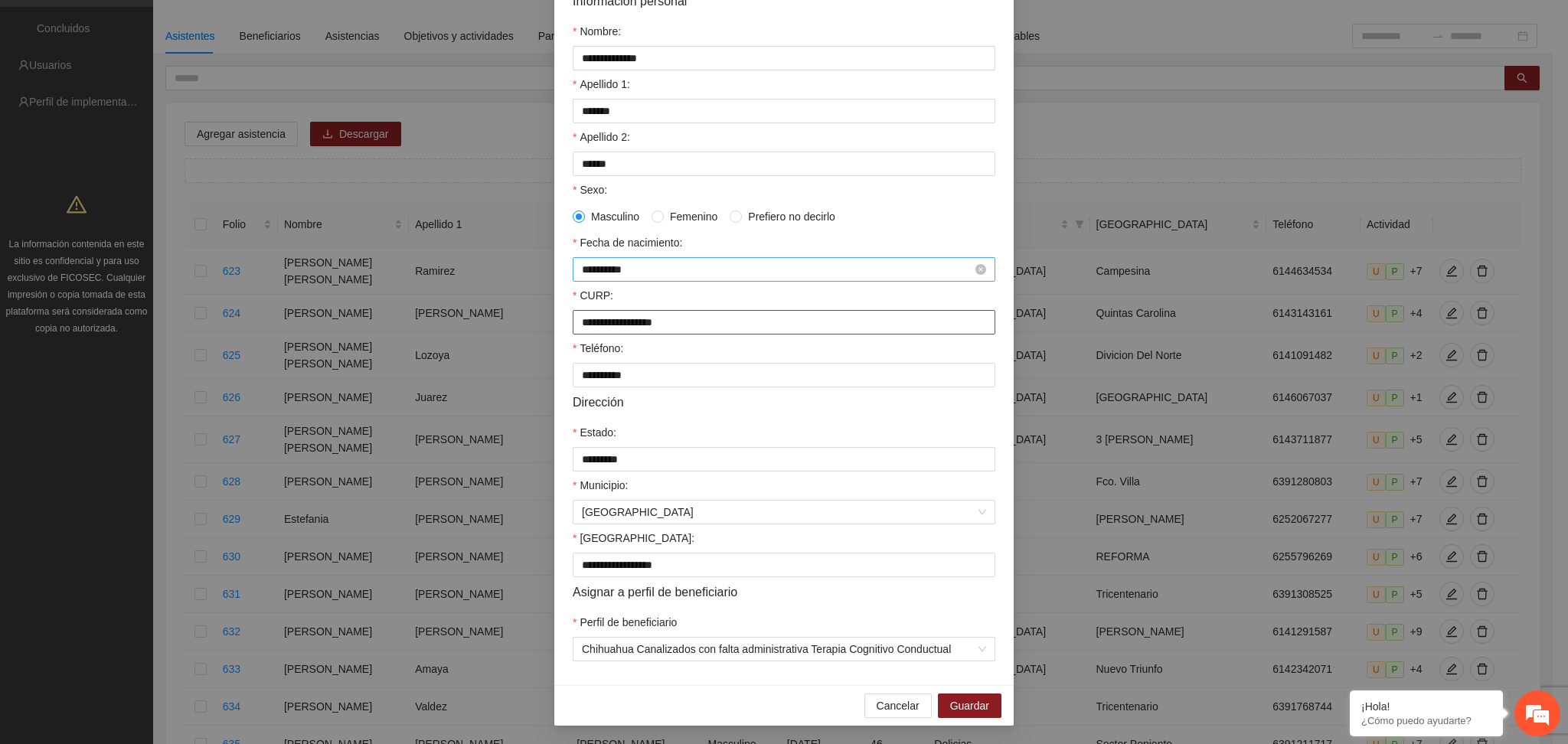
type input "**********"
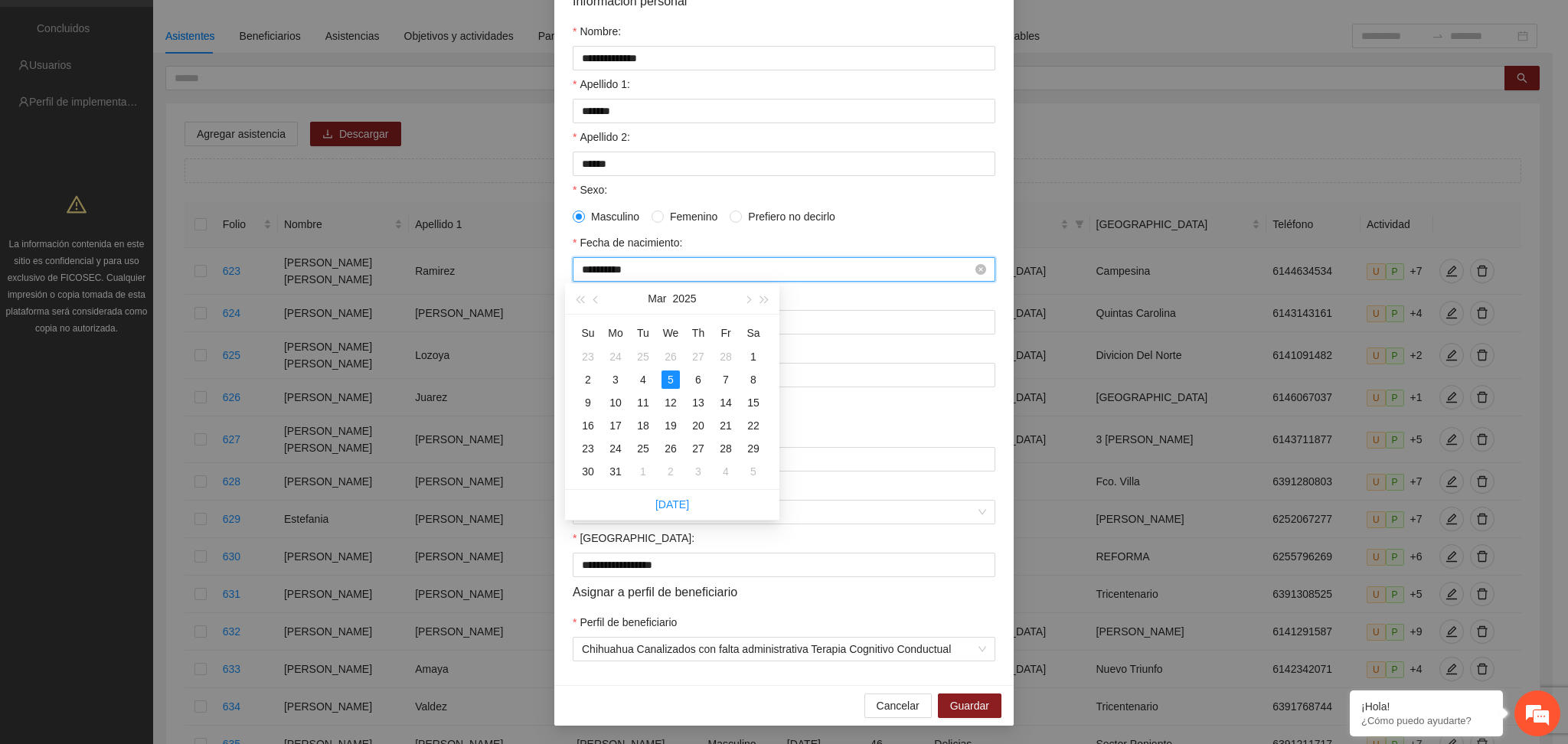
click at [930, 270] on input "**********" at bounding box center [777, 270] width 390 height 17
click at [596, 298] on span "button" at bounding box center [597, 299] width 8 height 8
click at [683, 298] on button "2025" at bounding box center [684, 298] width 24 height 31
click at [672, 339] on div "2020" at bounding box center [673, 339] width 46 height 18
click at [689, 301] on button "2020" at bounding box center [684, 298] width 24 height 31
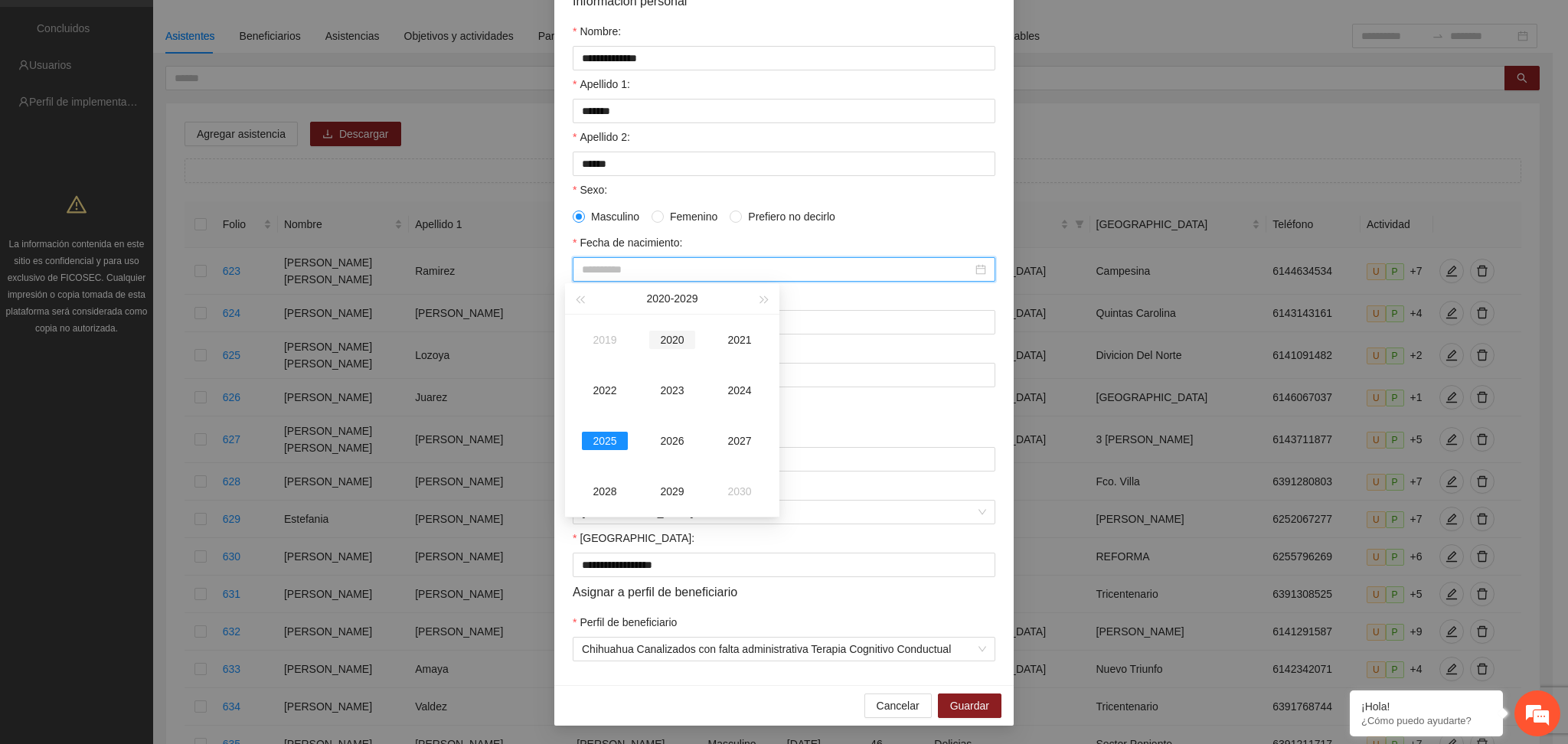
click at [665, 342] on div "2020" at bounding box center [673, 339] width 46 height 18
click at [741, 296] on button "button" at bounding box center [747, 298] width 17 height 31
type input "**********"
click at [702, 359] on div "5" at bounding box center [697, 356] width 18 height 18
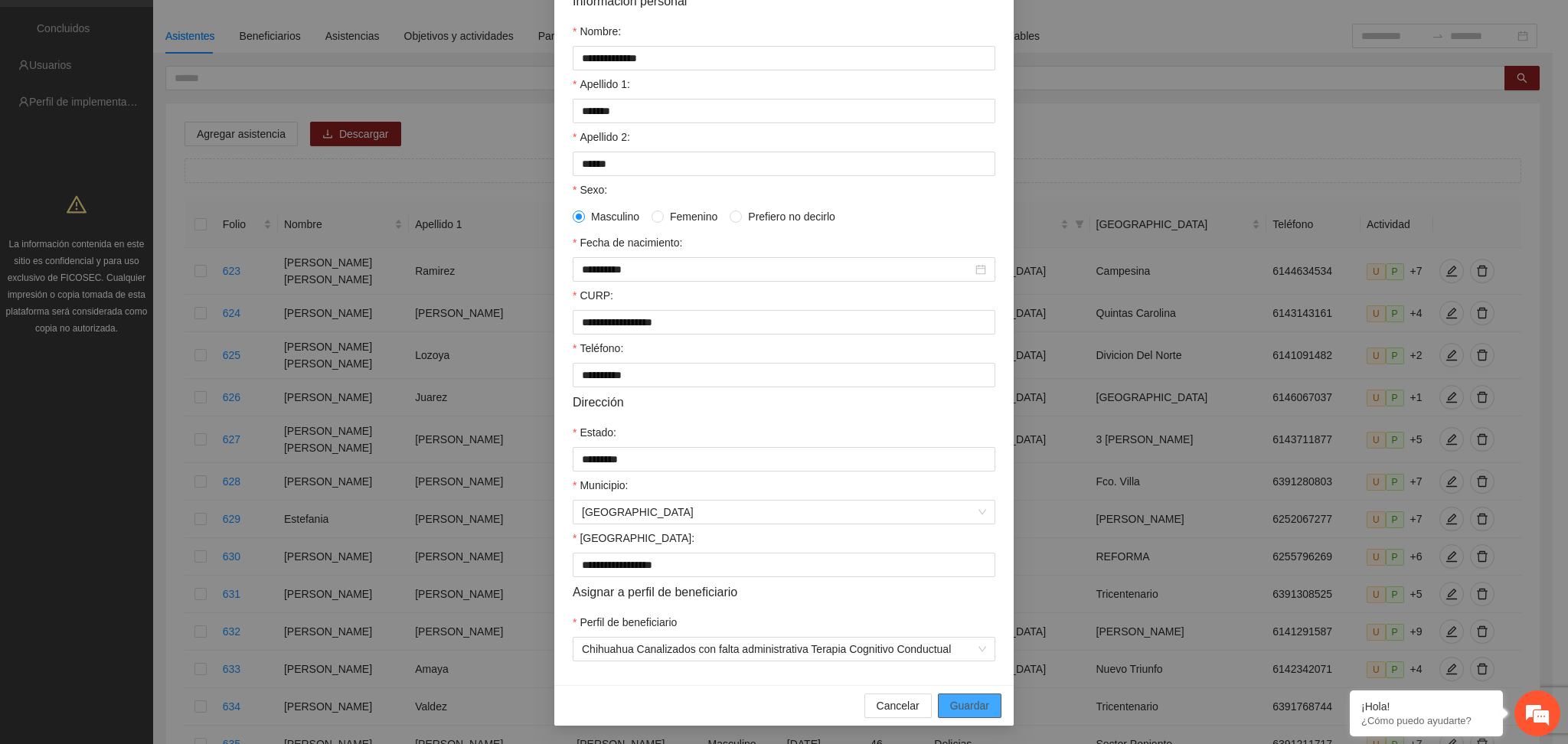
click at [952, 707] on span "Guardar" at bounding box center [969, 706] width 39 height 17
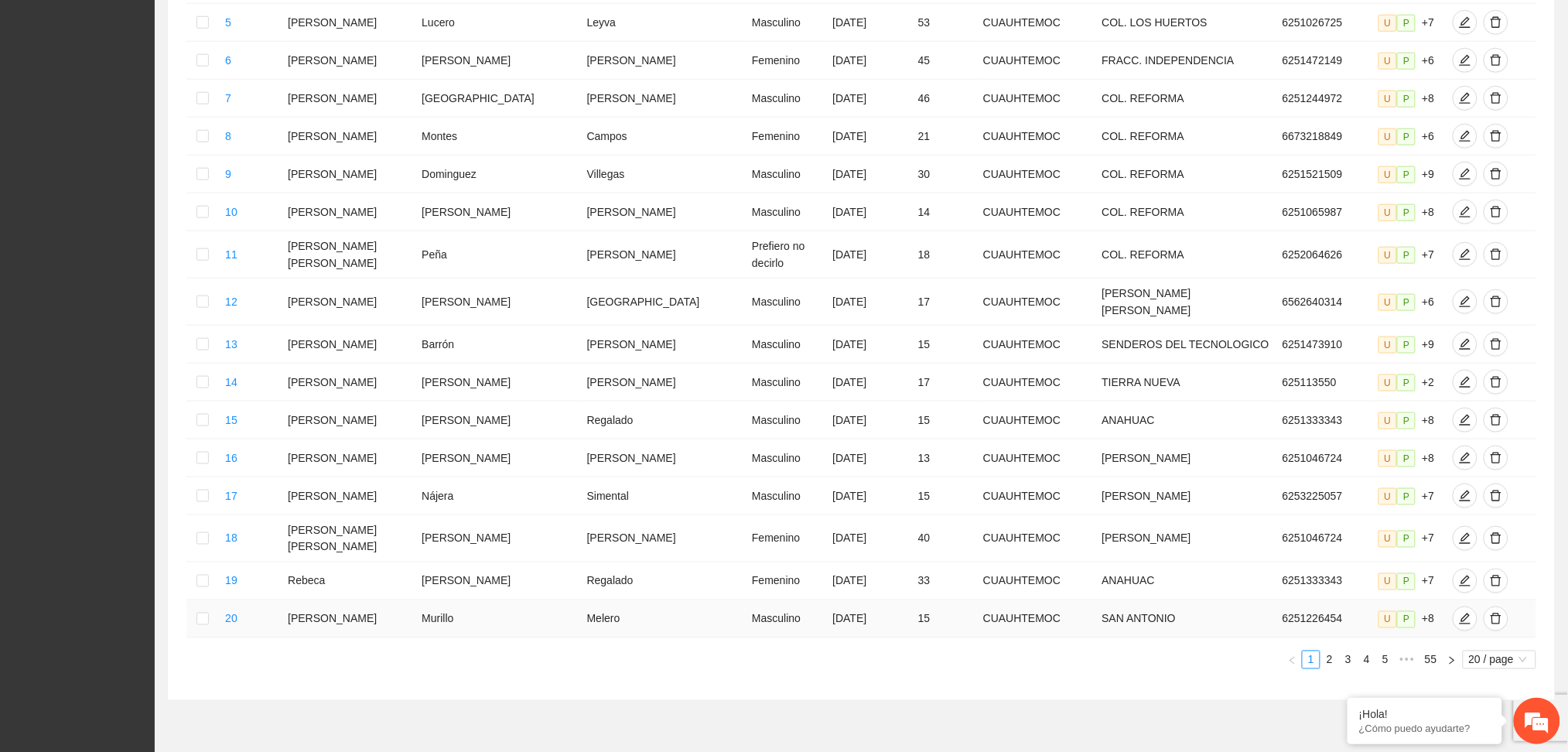
scroll to position [540, 0]
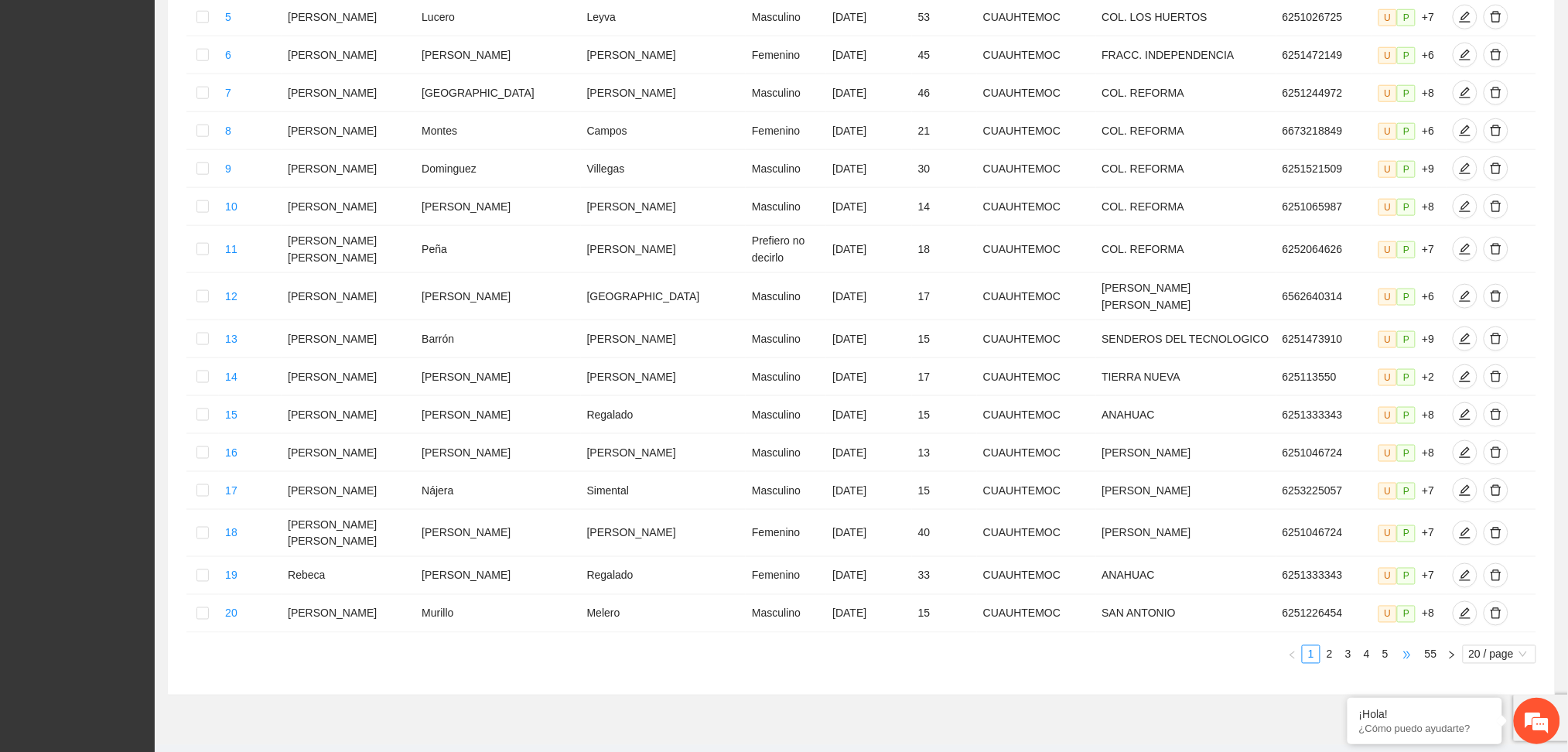
click at [1406, 645] on span "•••" at bounding box center [1408, 653] width 25 height 18
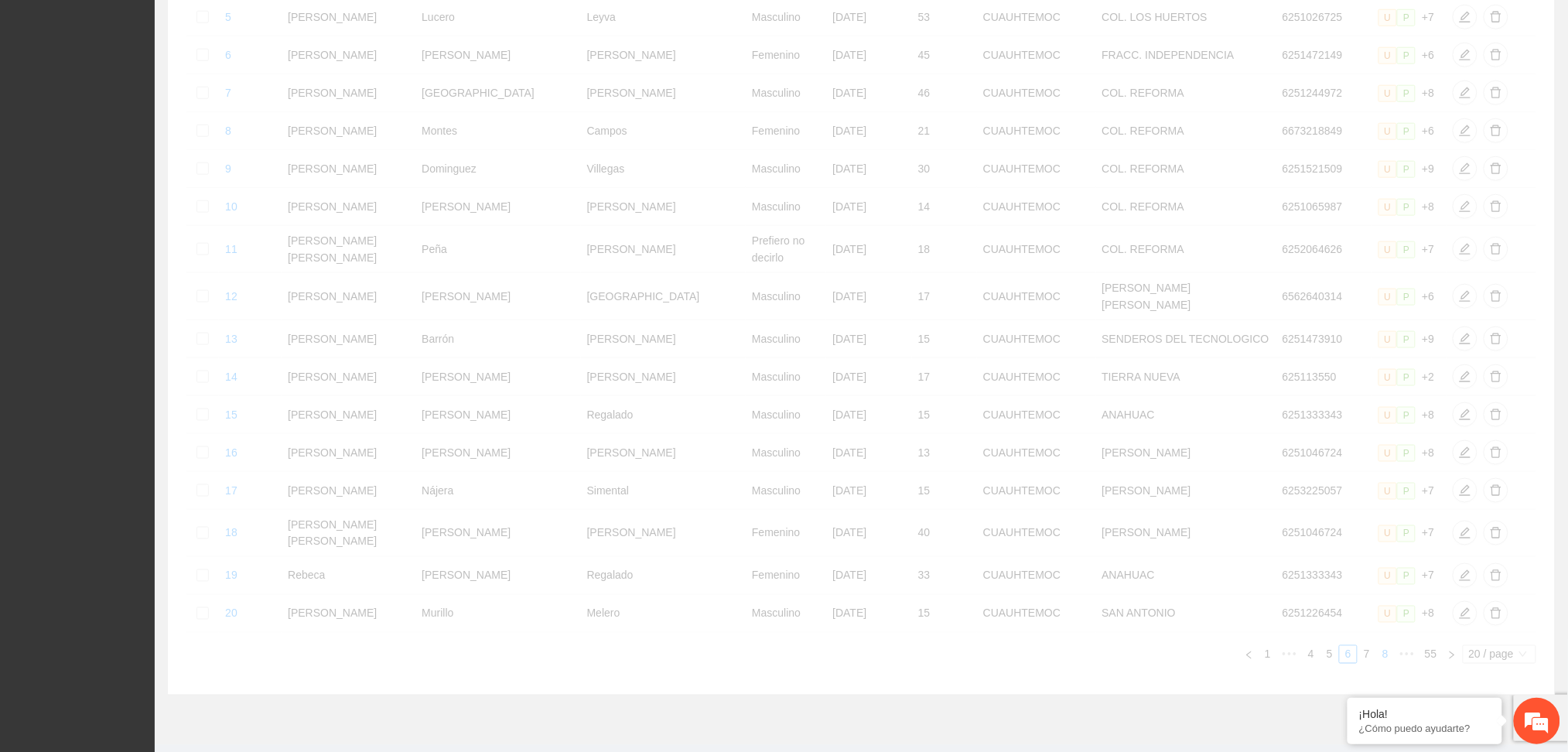
scroll to position [533, 0]
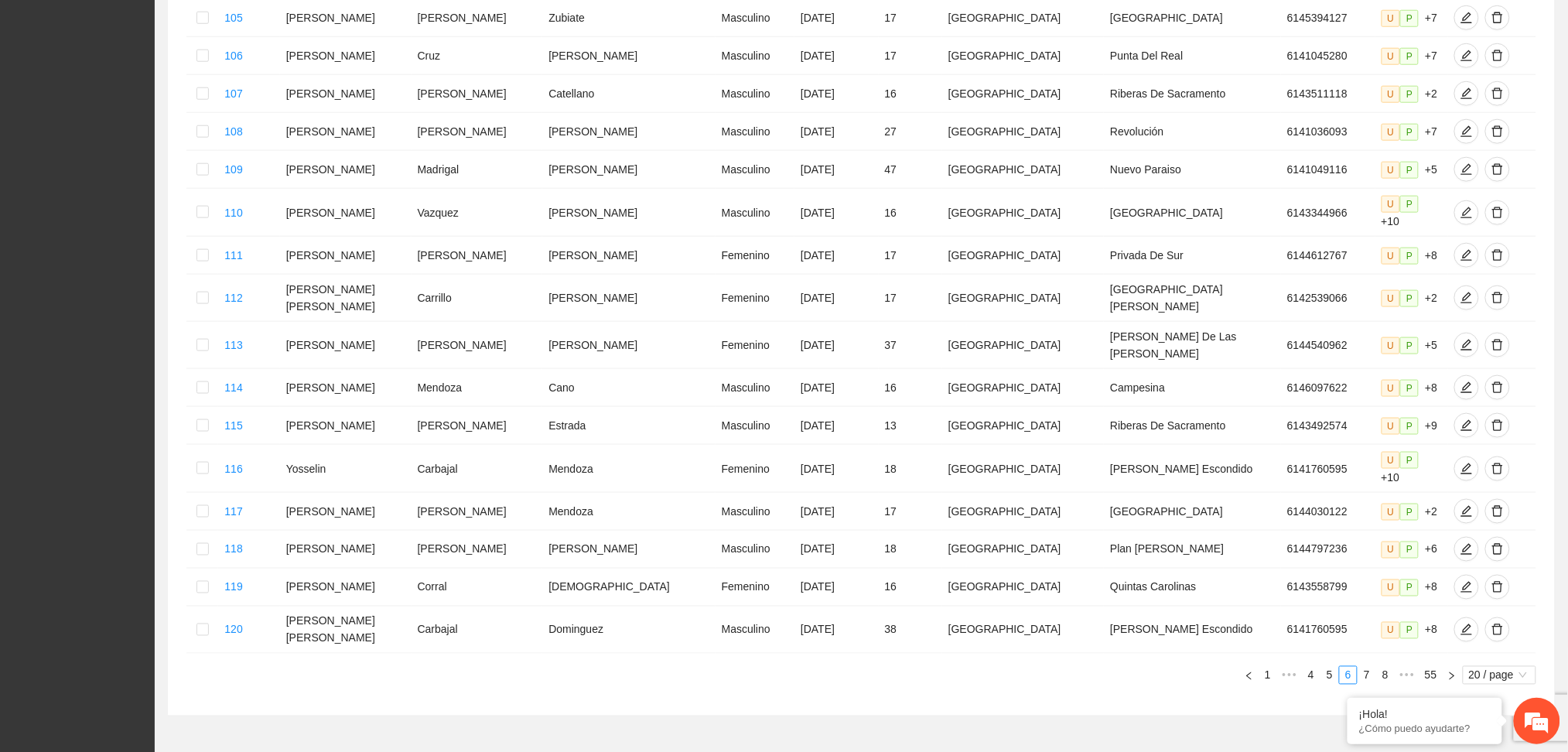
drag, startPoint x: 1399, startPoint y: 620, endPoint x: 1392, endPoint y: 625, distance: 8.6
click at [1396, 666] on span "•••" at bounding box center [1408, 675] width 25 height 18
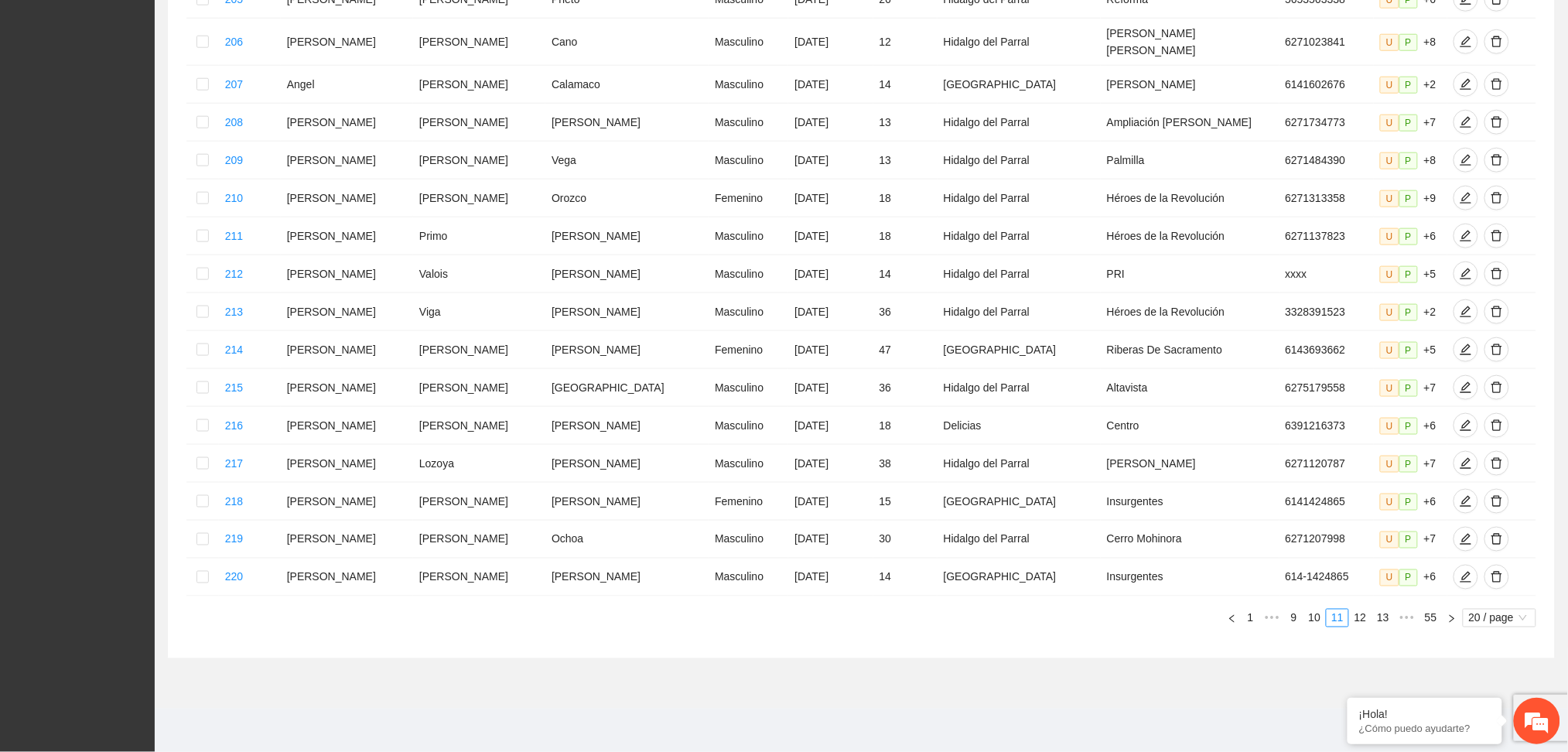
scroll to position [540, 0]
click at [1356, 624] on link "12" at bounding box center [1361, 619] width 21 height 17
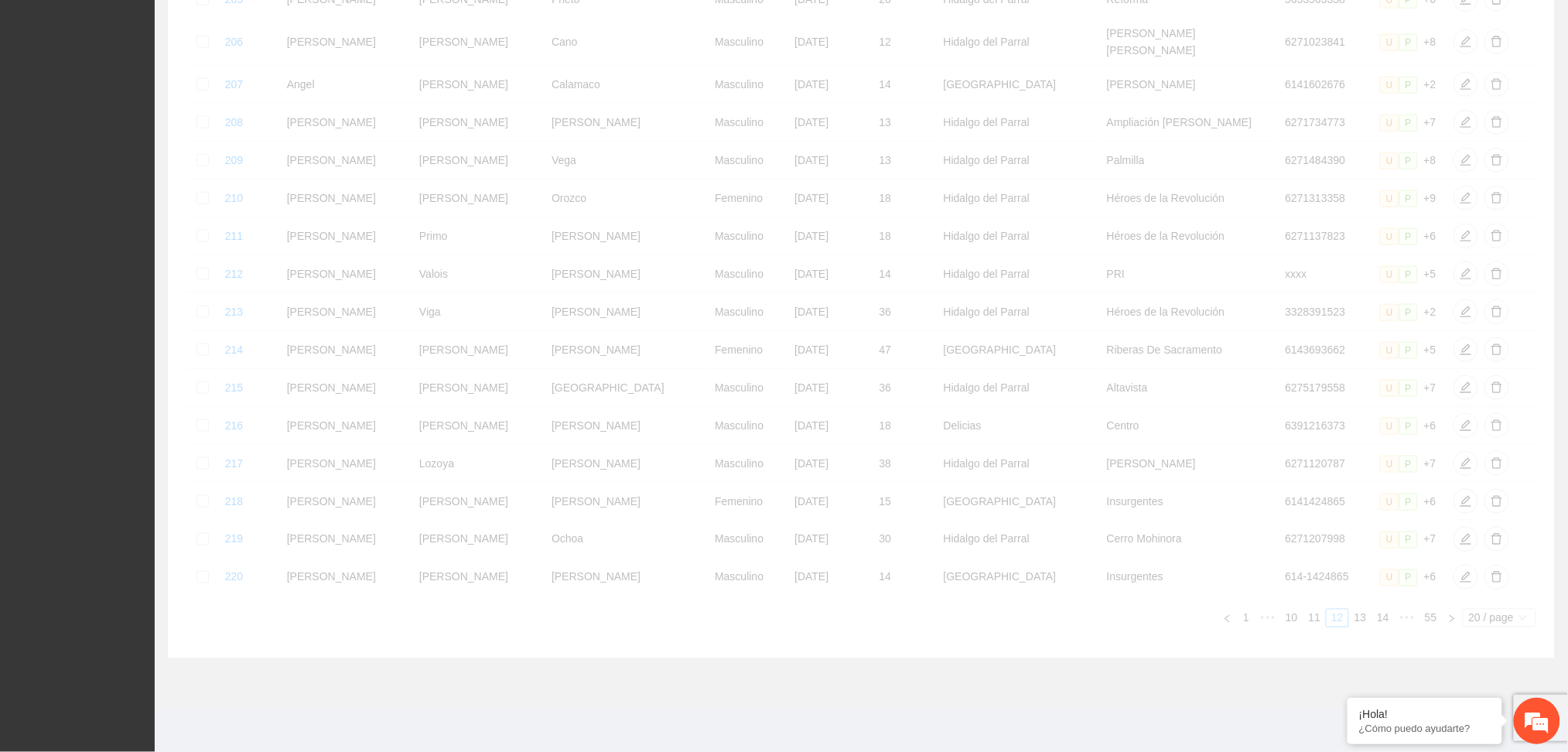
scroll to position [533, 0]
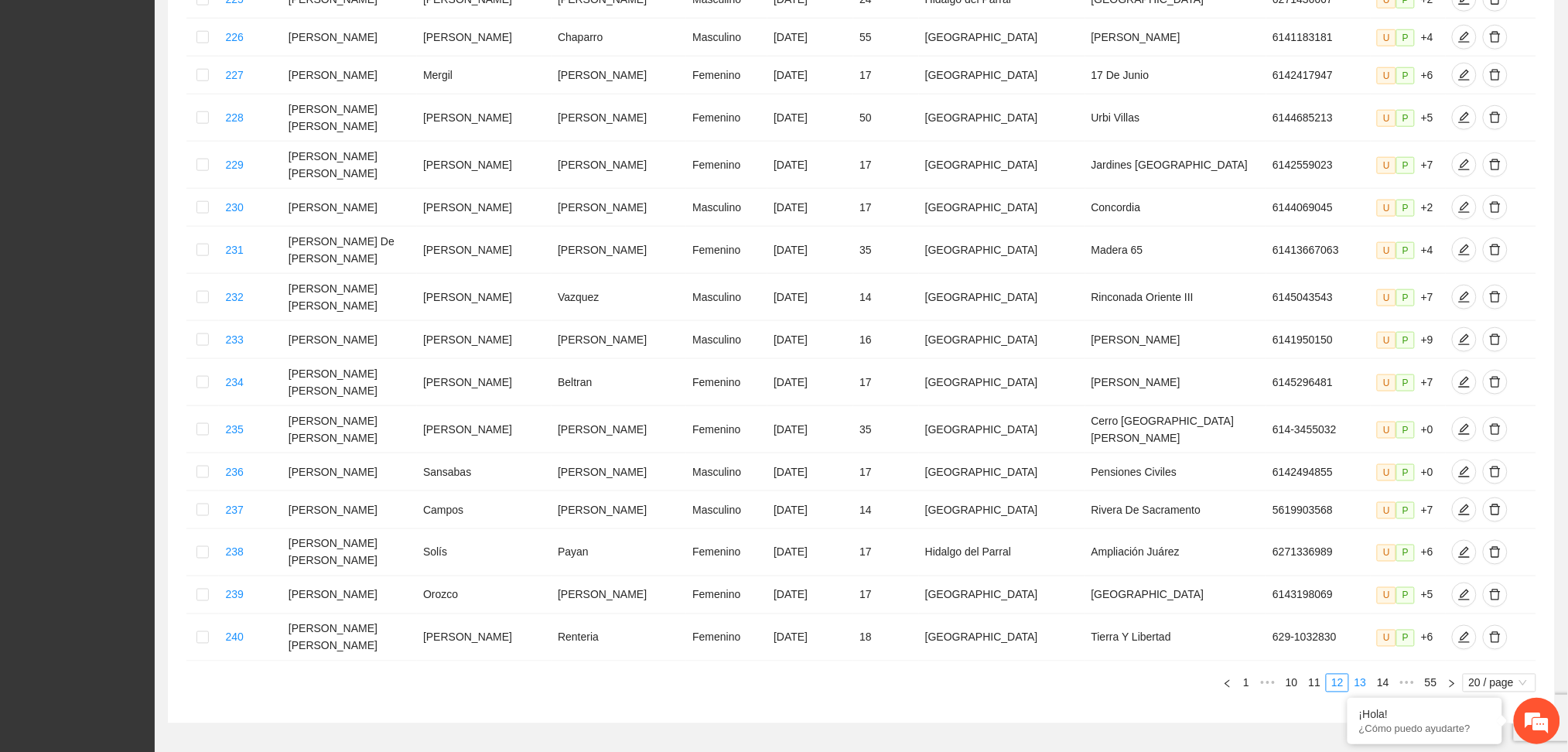
click at [1362, 675] on link "13" at bounding box center [1361, 683] width 21 height 17
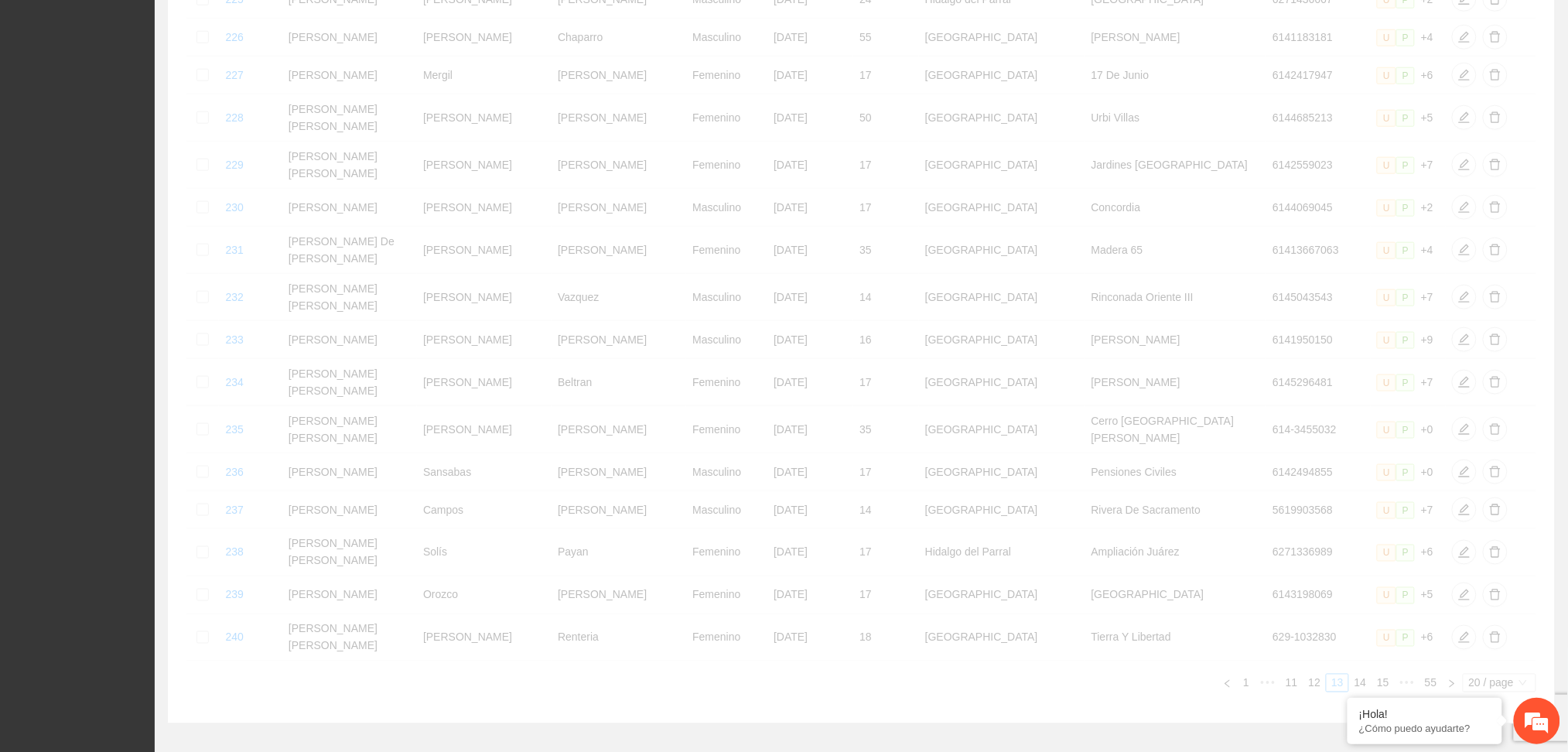
scroll to position [525, 0]
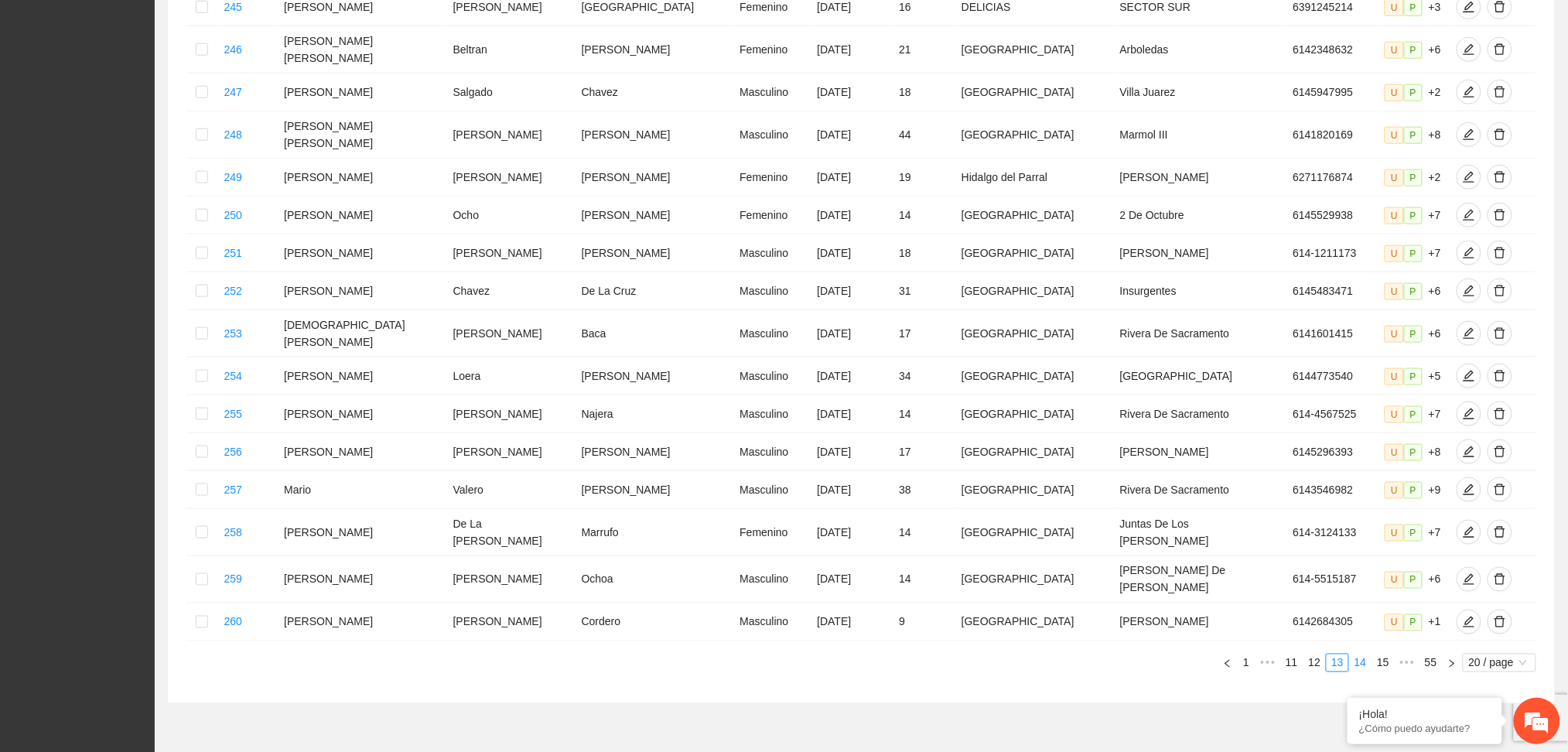
click at [1362, 654] on link "14" at bounding box center [1361, 663] width 21 height 17
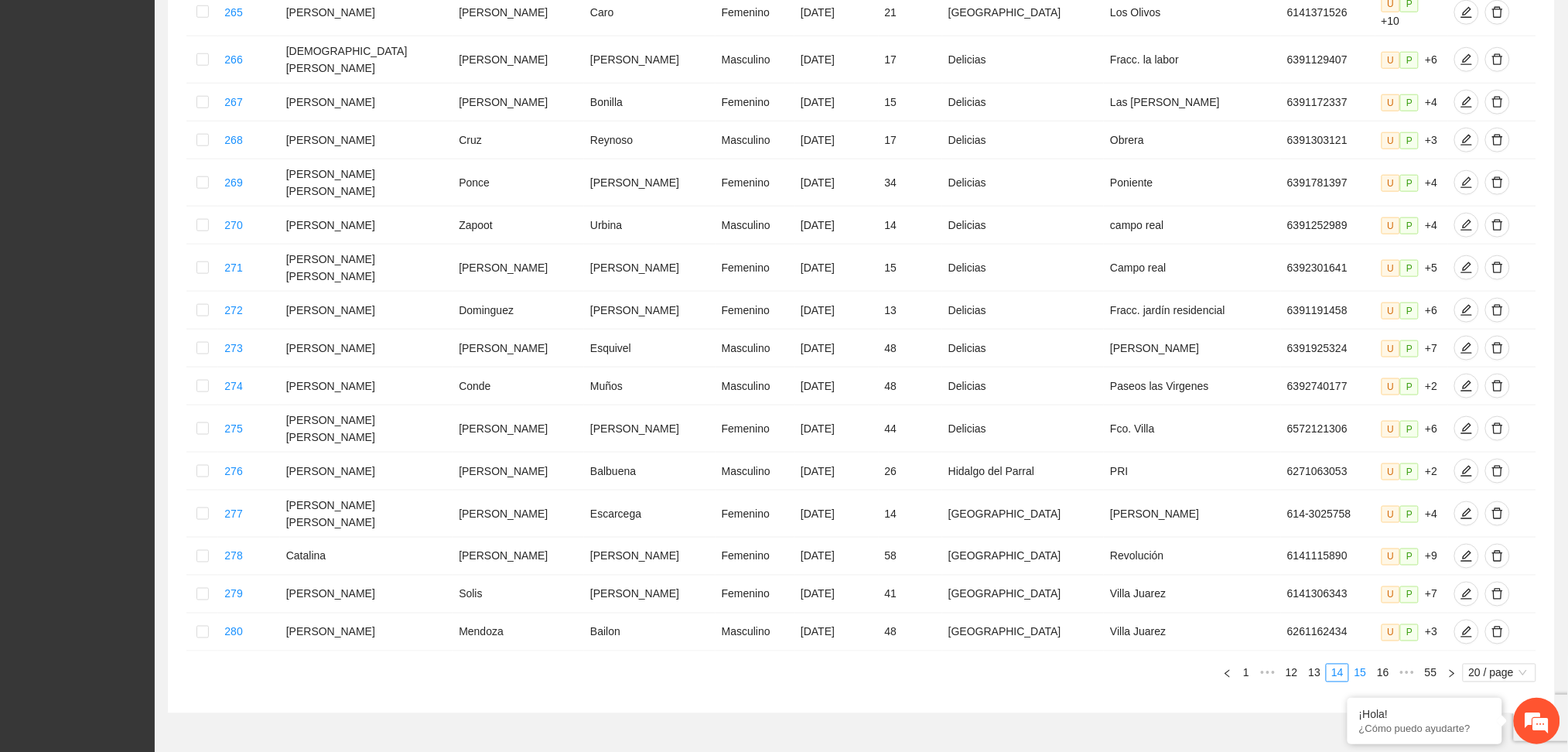
click at [1362, 664] on link "15" at bounding box center [1361, 673] width 21 height 17
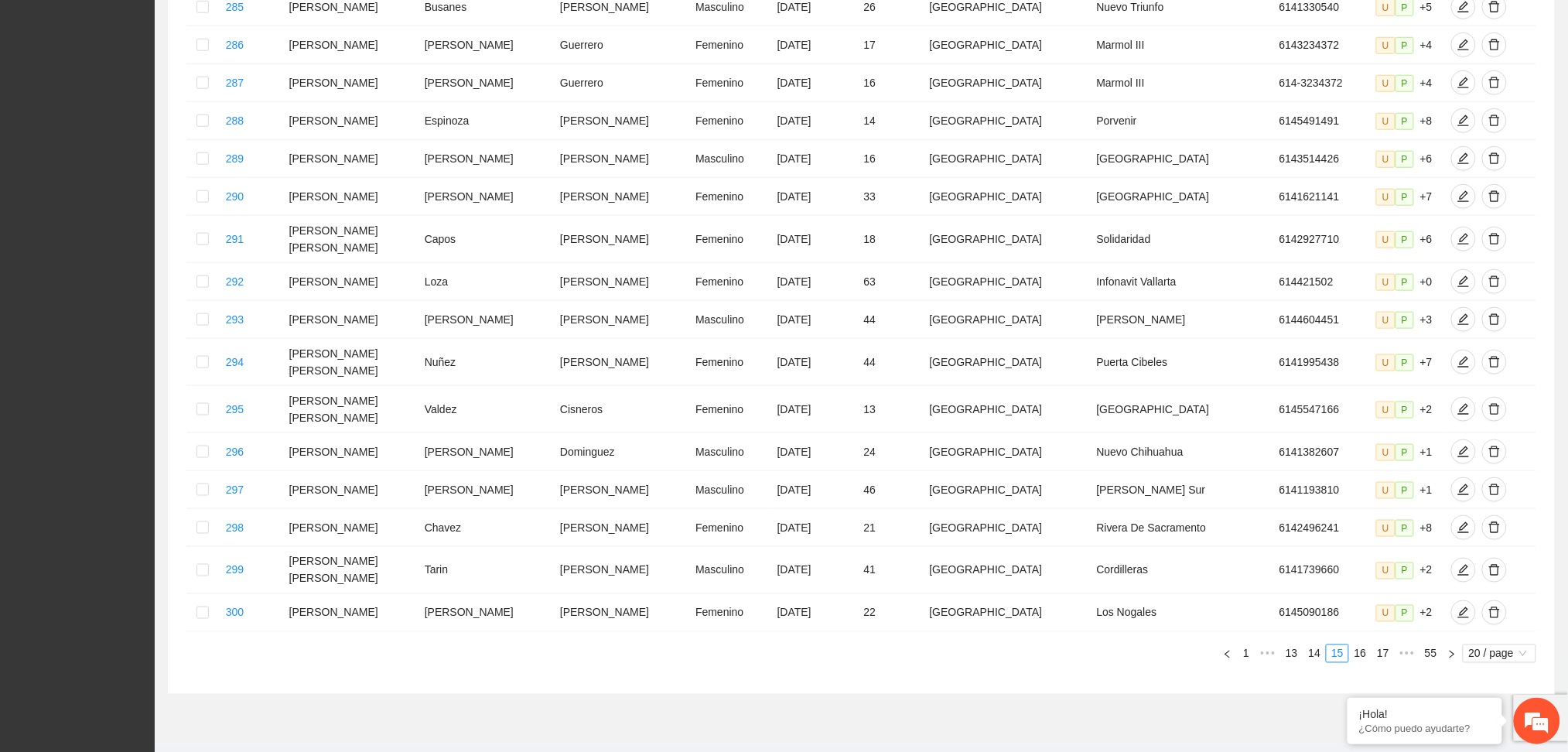
scroll to position [514, 0]
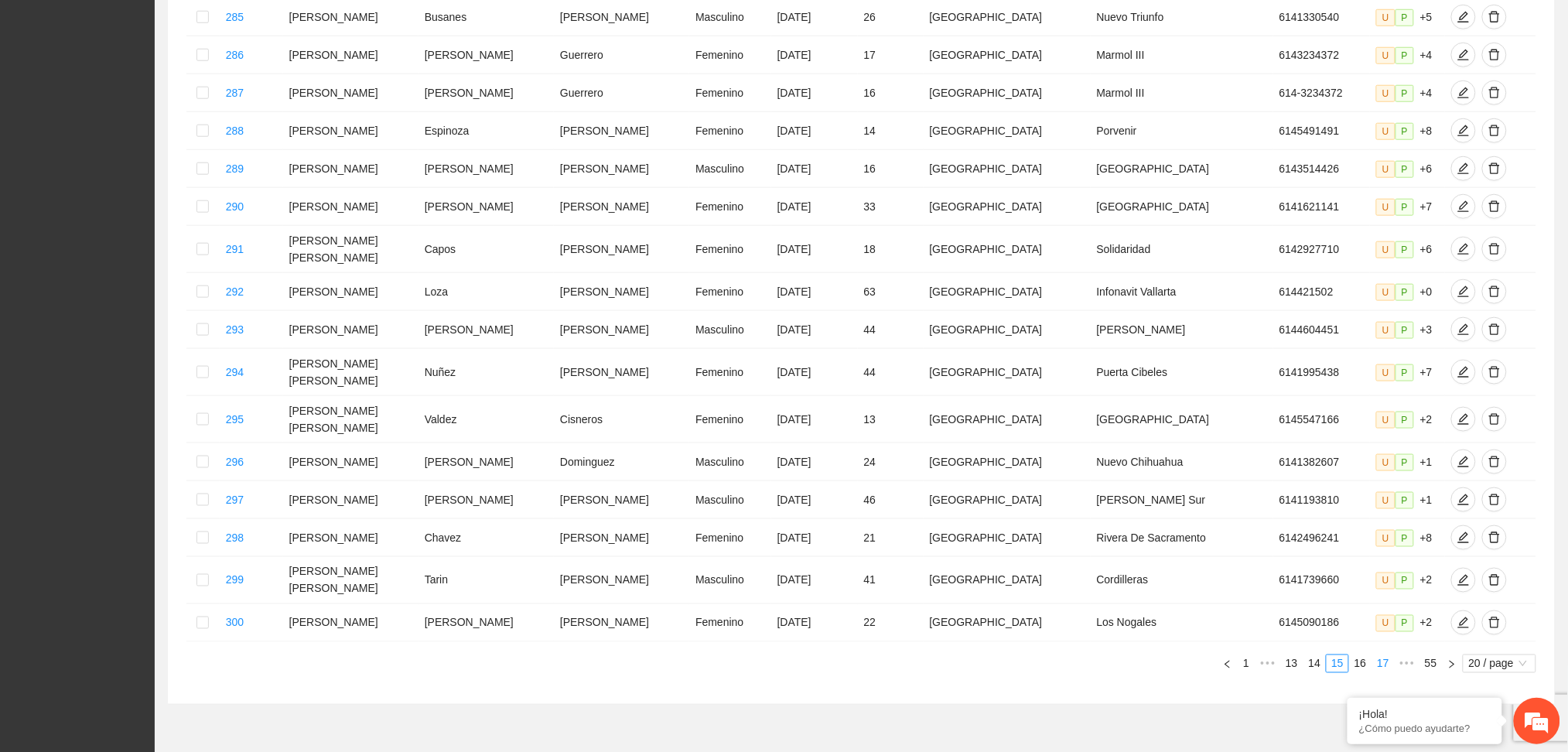
click at [1381, 655] on link "17" at bounding box center [1383, 664] width 21 height 17
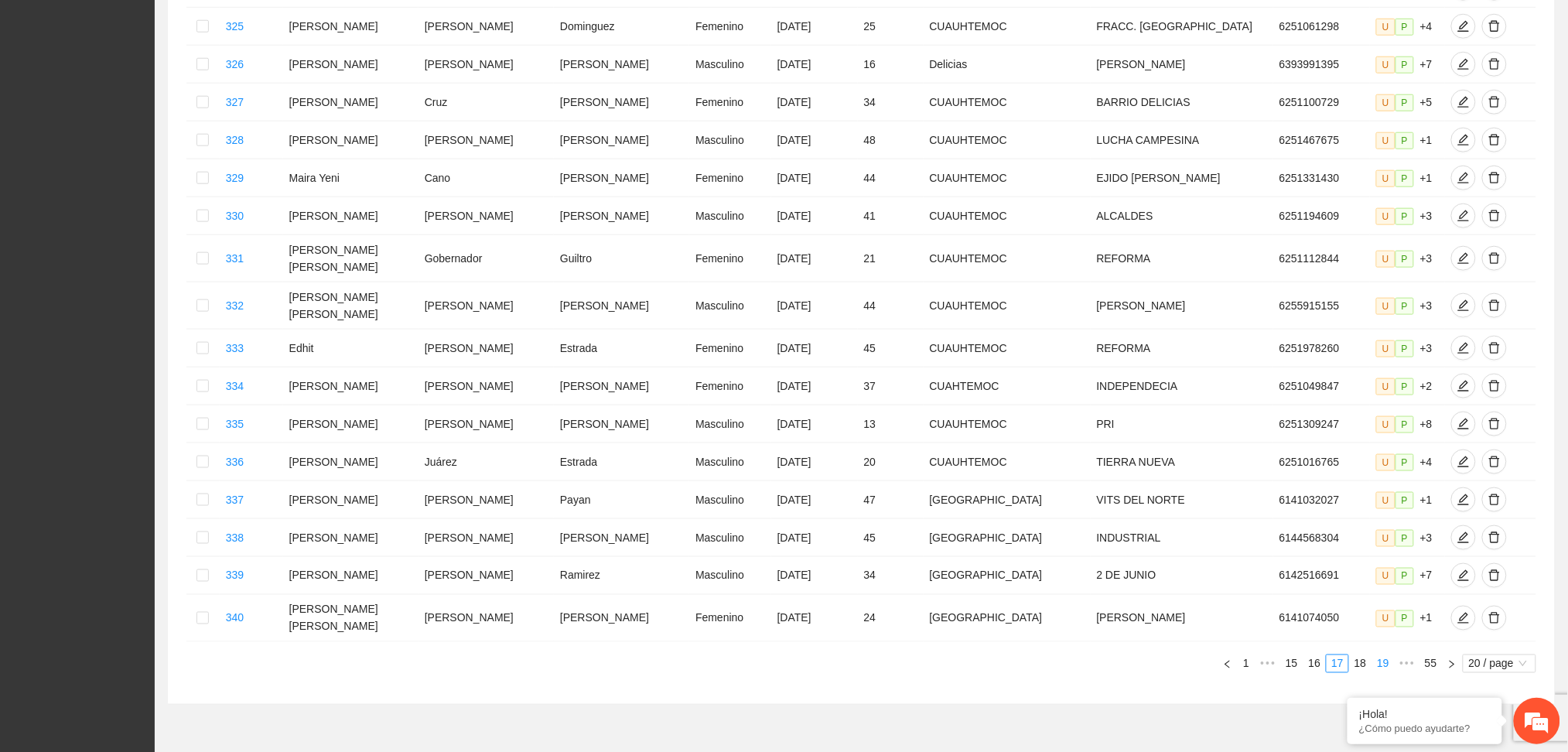
click at [1381, 655] on link "19" at bounding box center [1383, 664] width 21 height 17
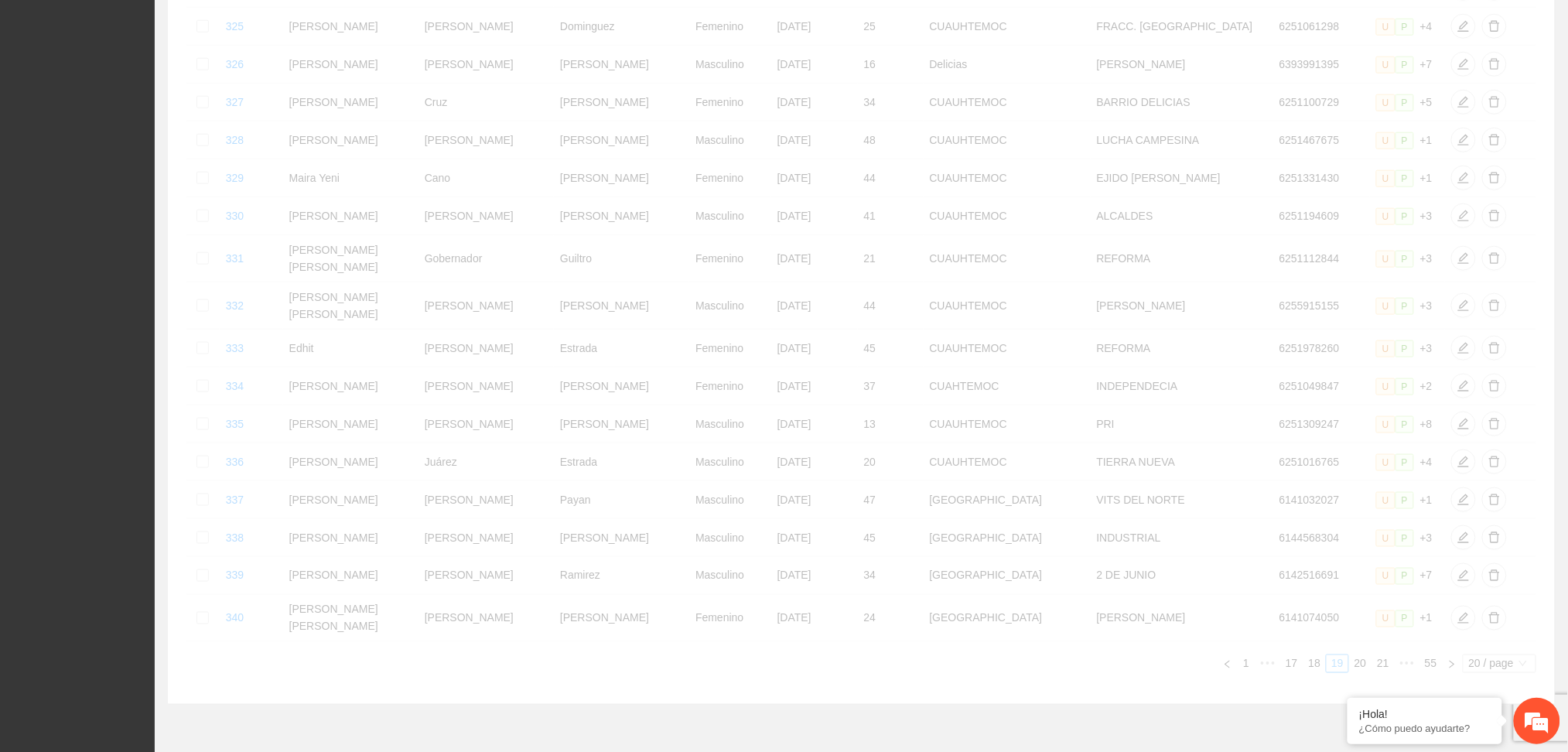
scroll to position [513, 0]
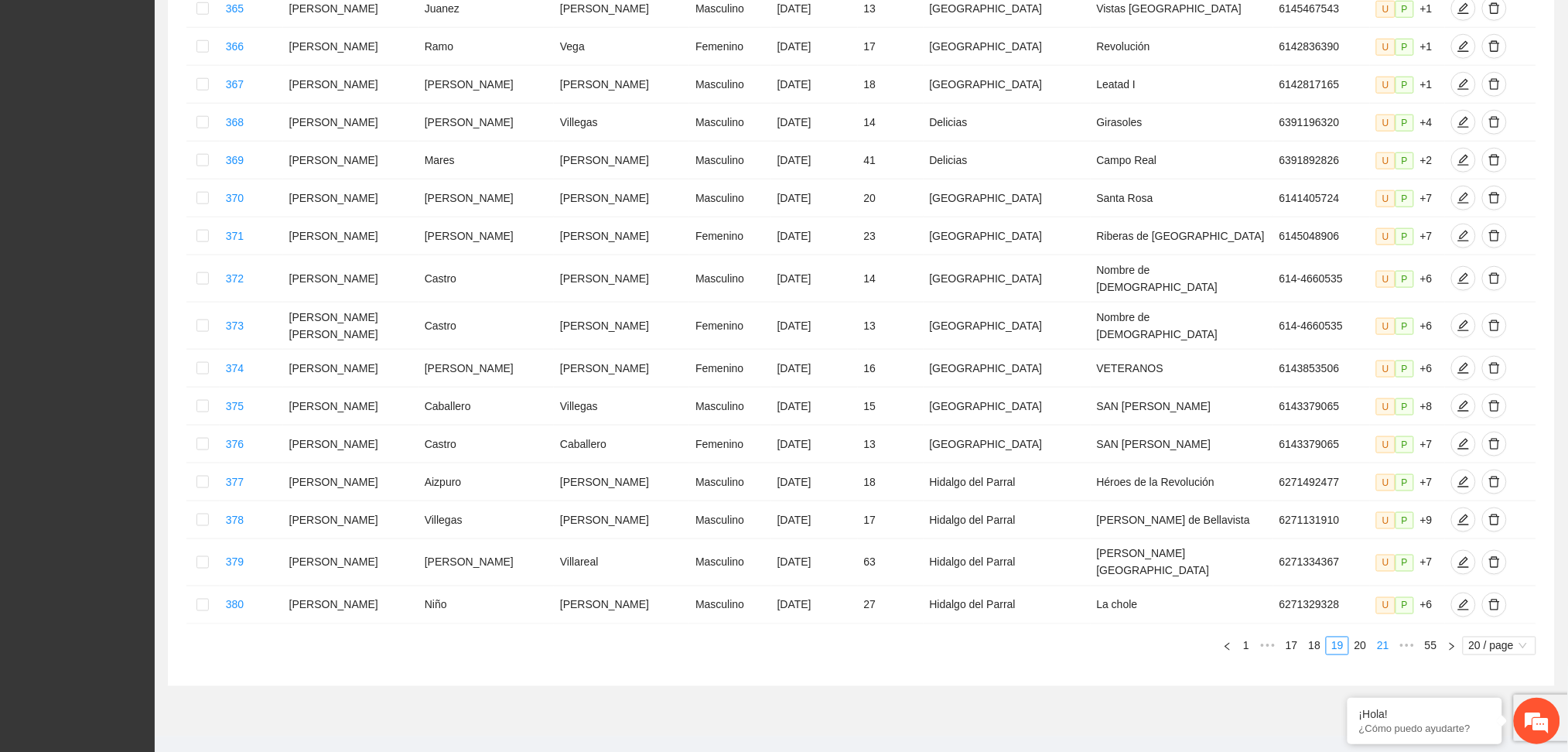
click at [1381, 637] on link "21" at bounding box center [1383, 646] width 21 height 17
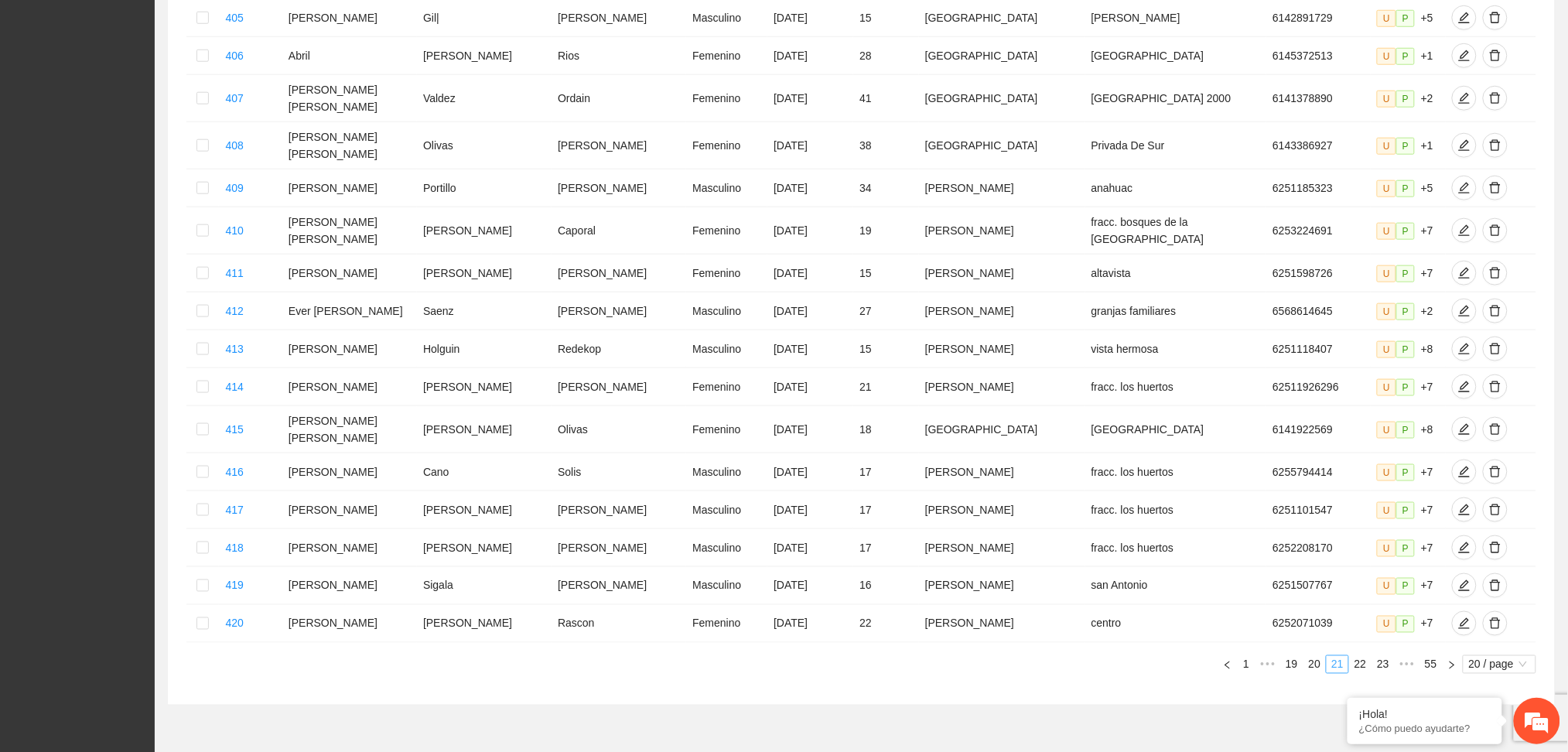
click at [1381, 656] on link "23" at bounding box center [1383, 665] width 21 height 17
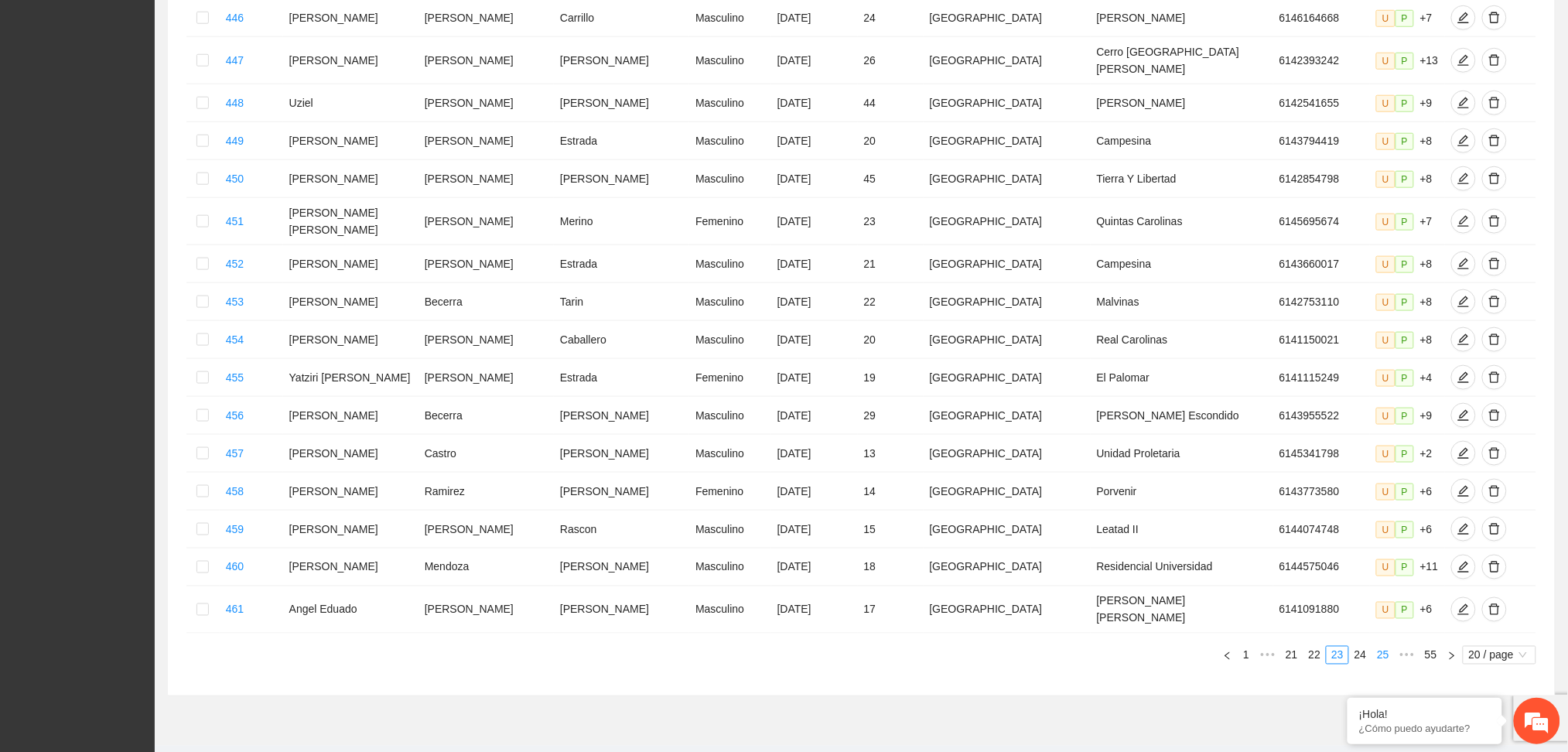
click at [1381, 647] on link "25" at bounding box center [1383, 655] width 21 height 17
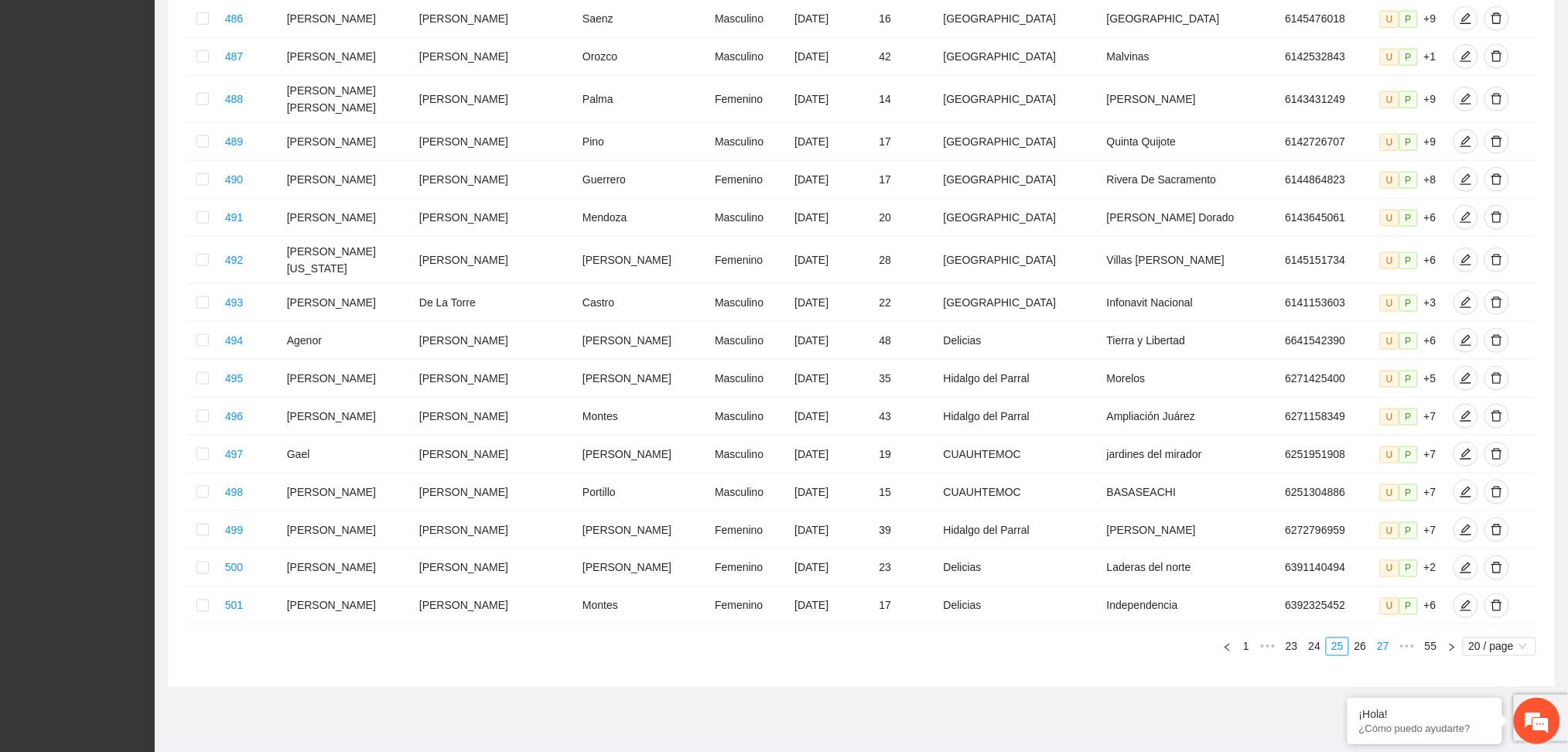
click at [1381, 638] on link "27" at bounding box center [1383, 647] width 21 height 17
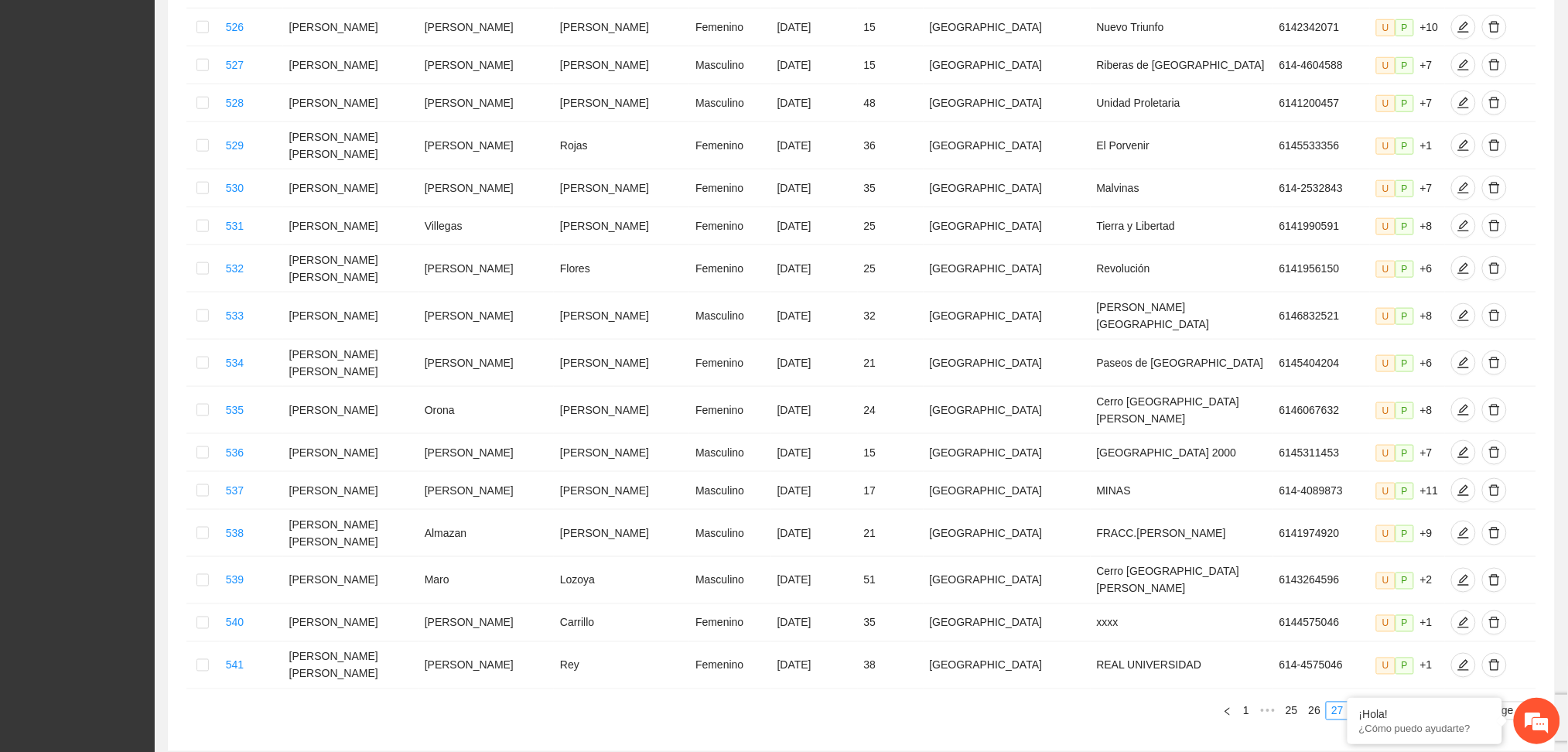
click at [1381, 703] on link "29" at bounding box center [1383, 711] width 21 height 17
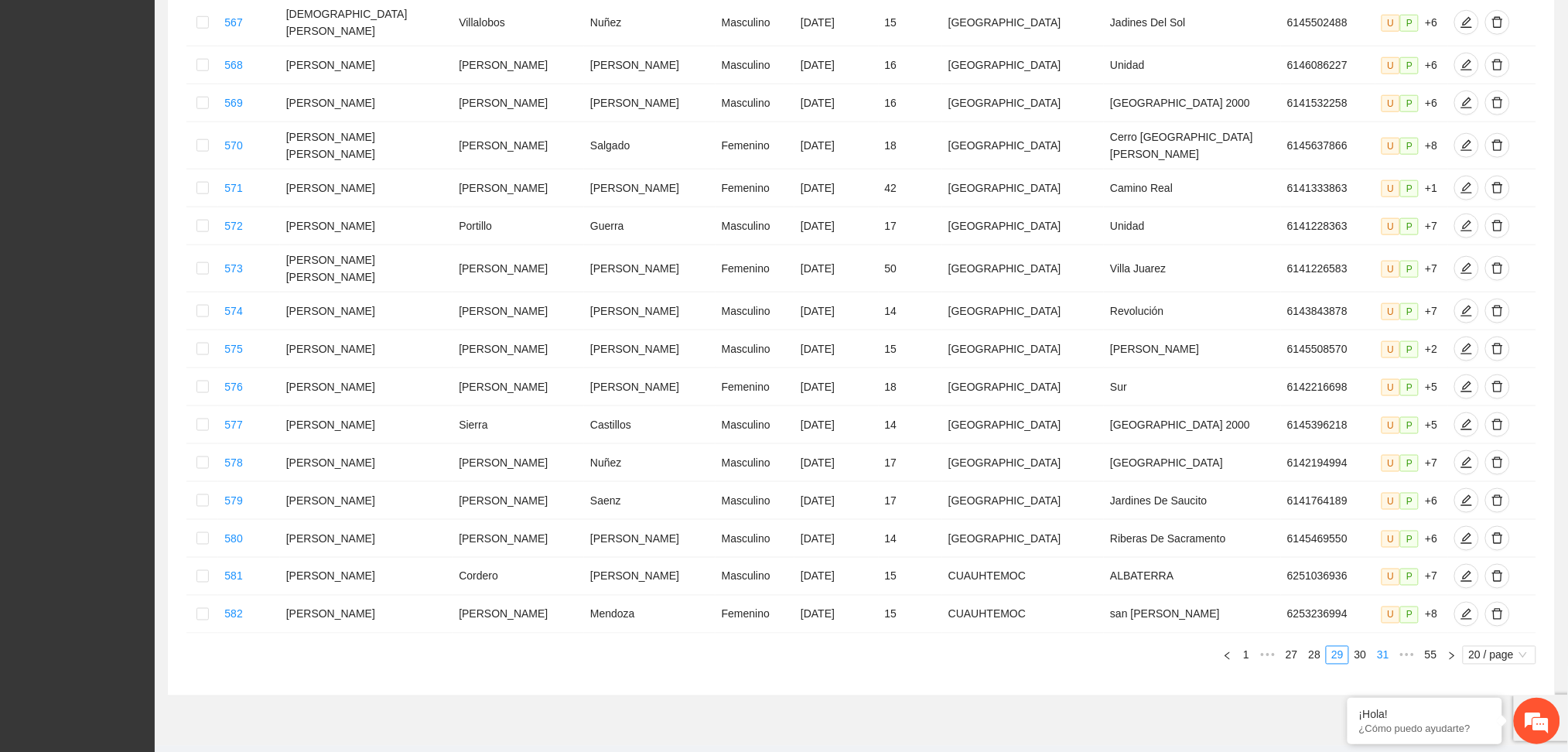
click at [1381, 647] on link "31" at bounding box center [1383, 655] width 21 height 17
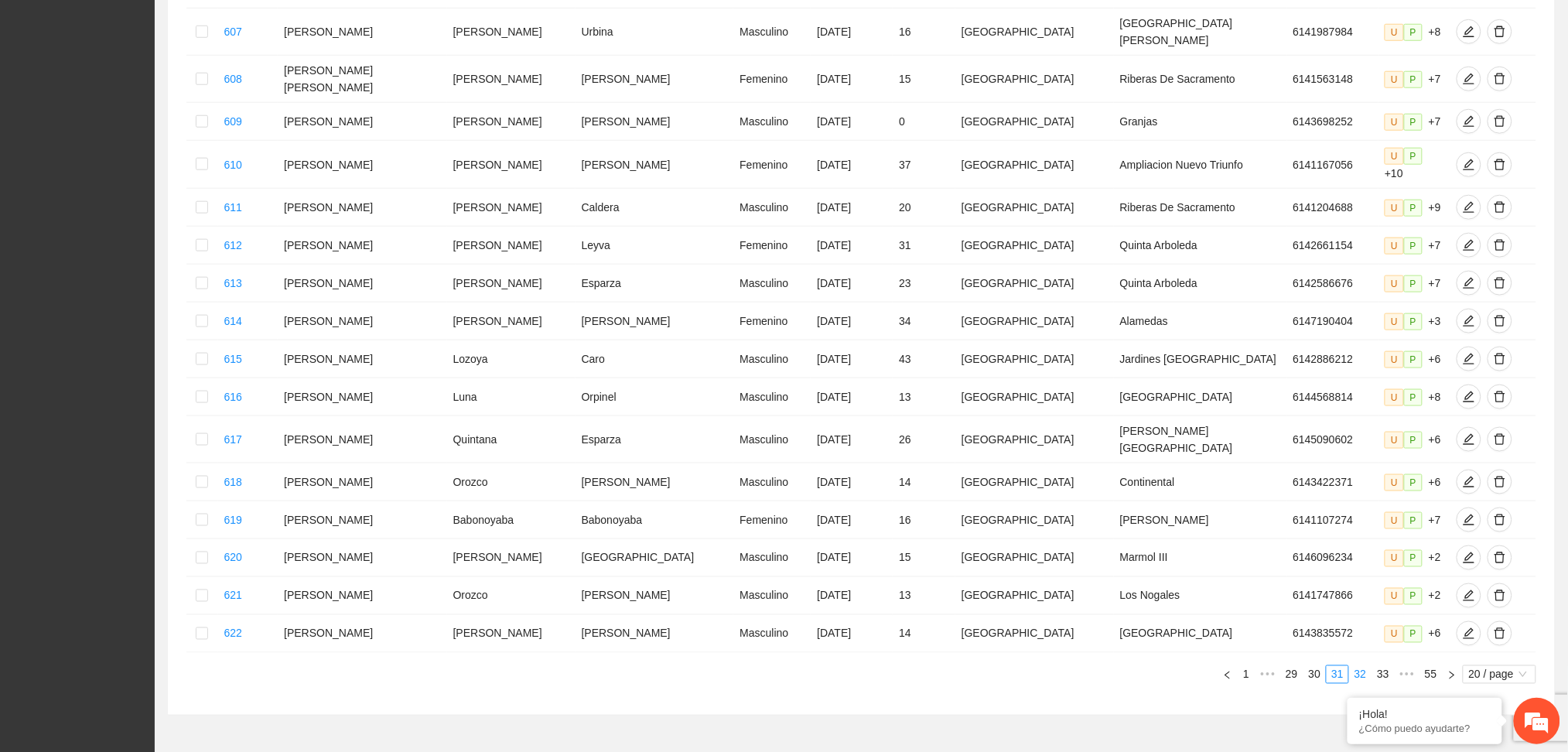
click at [1365, 666] on link "32" at bounding box center [1361, 675] width 21 height 17
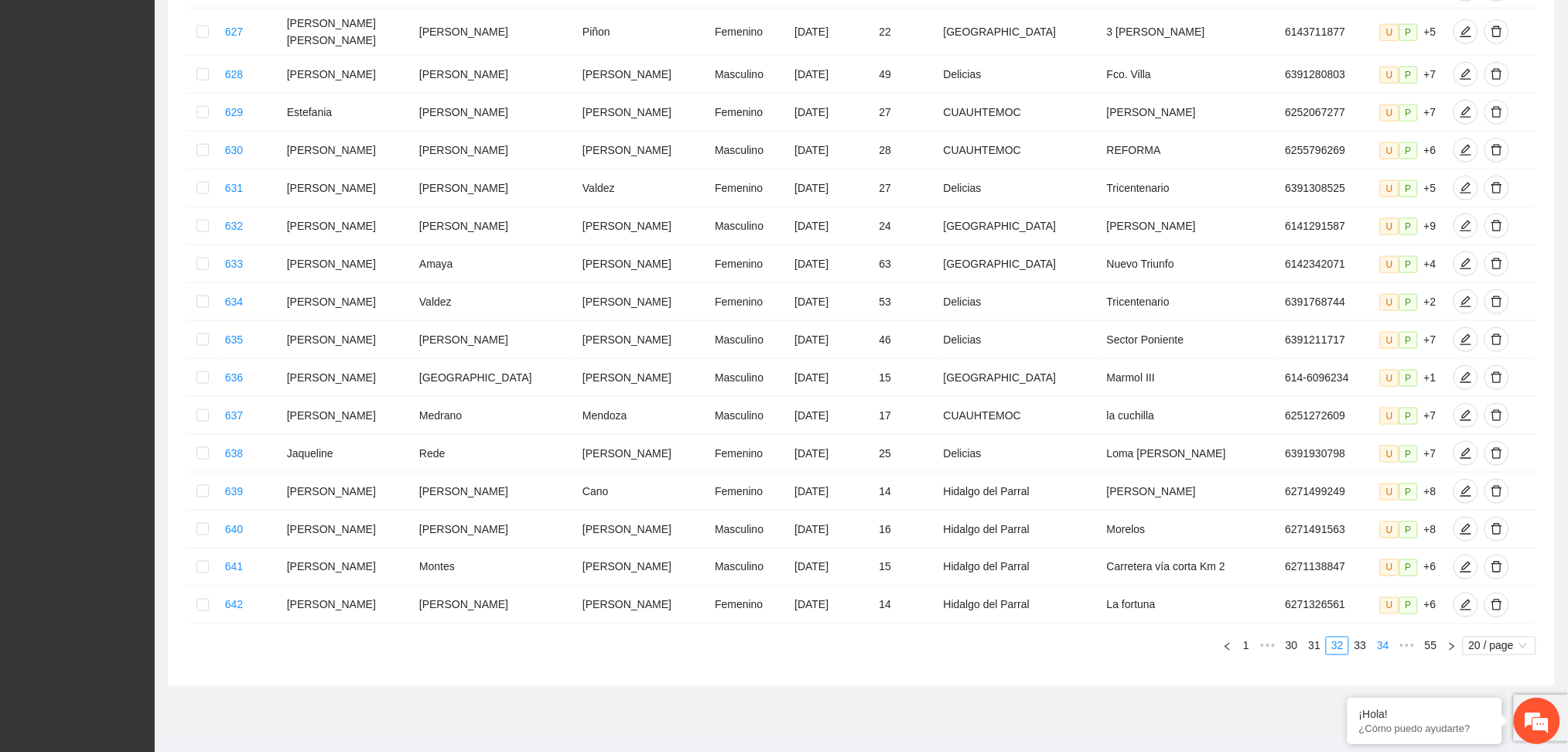
click at [1384, 637] on link "34" at bounding box center [1383, 646] width 21 height 17
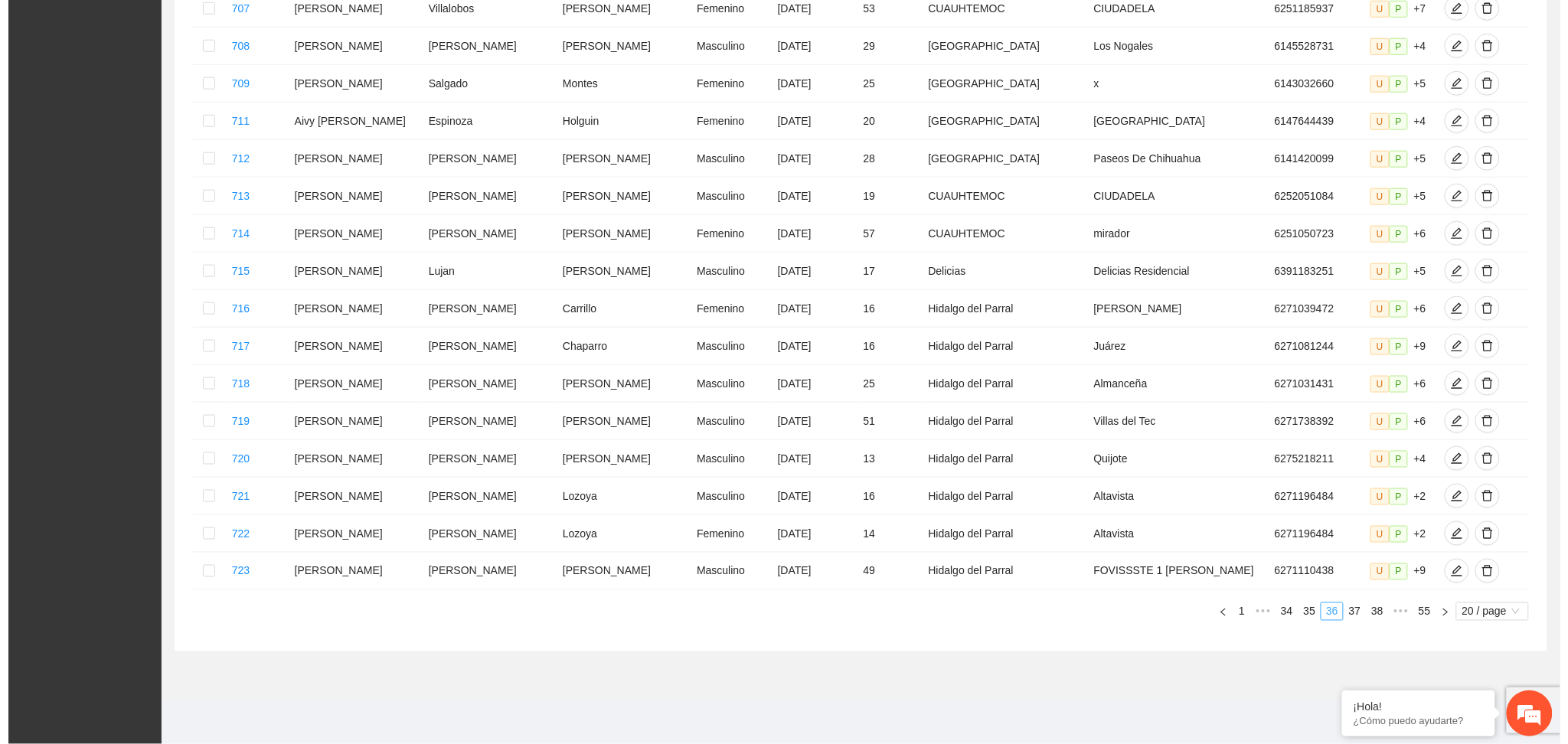
scroll to position [500, 0]
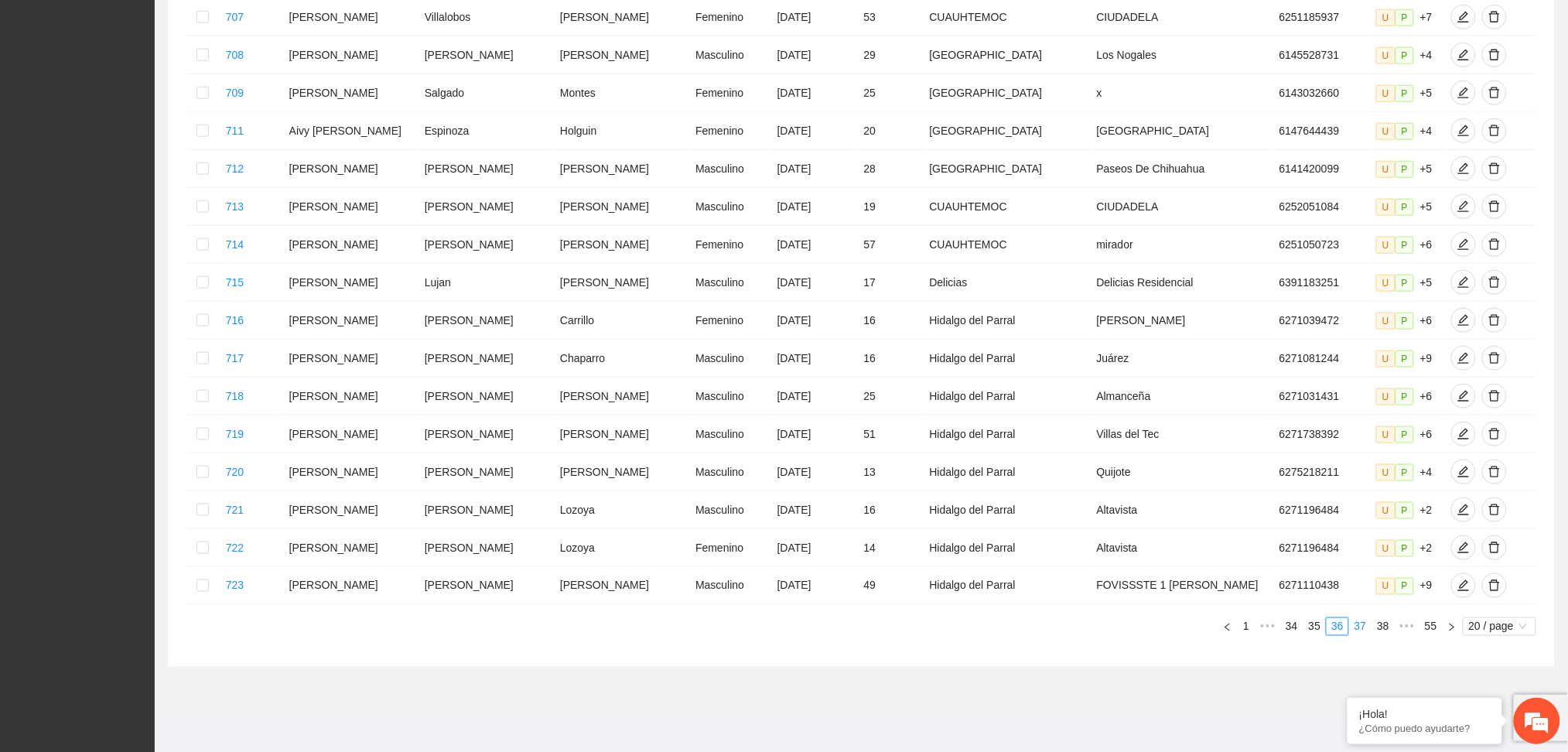
click at [1360, 622] on link "37" at bounding box center [1361, 626] width 21 height 17
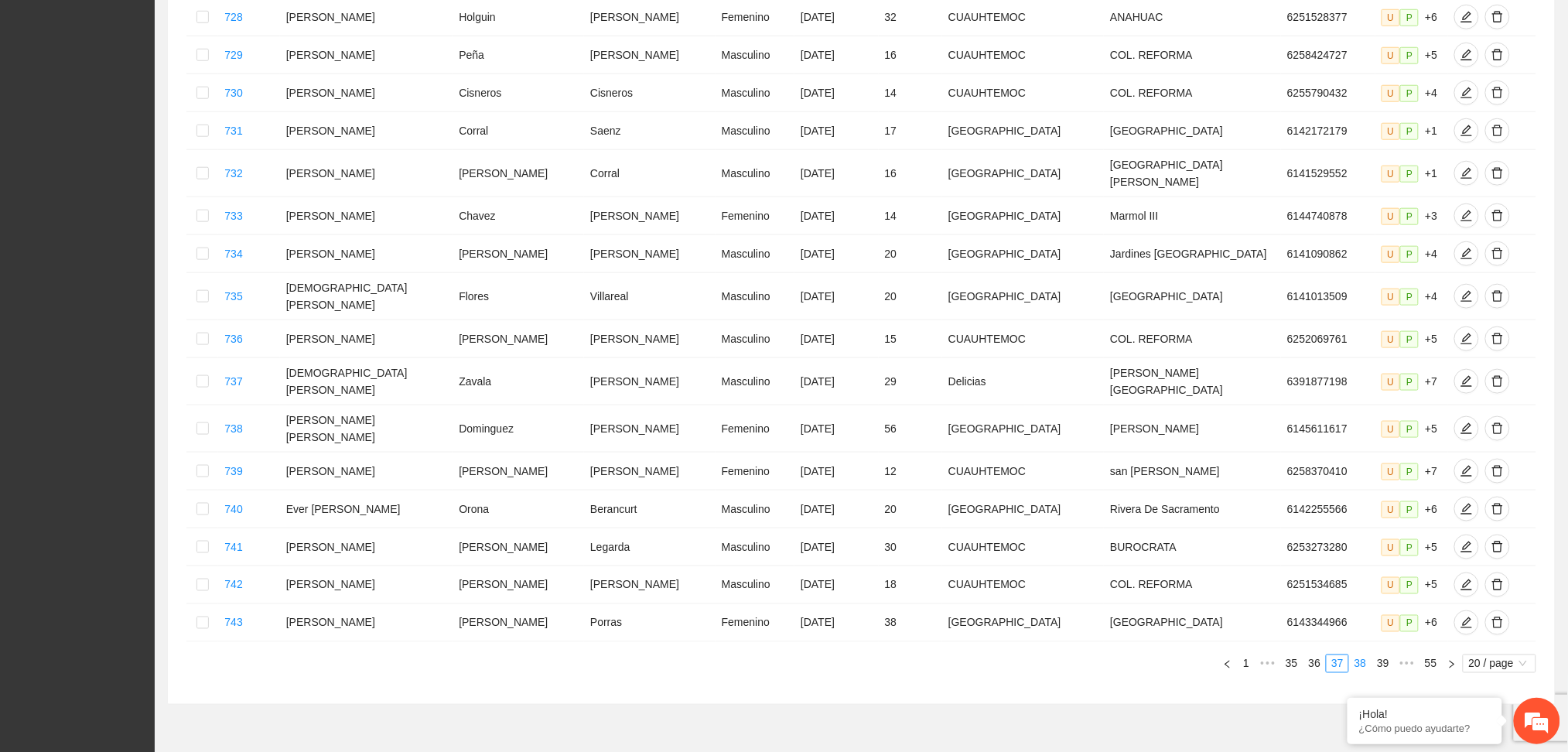
click at [1360, 655] on link "38" at bounding box center [1361, 664] width 21 height 17
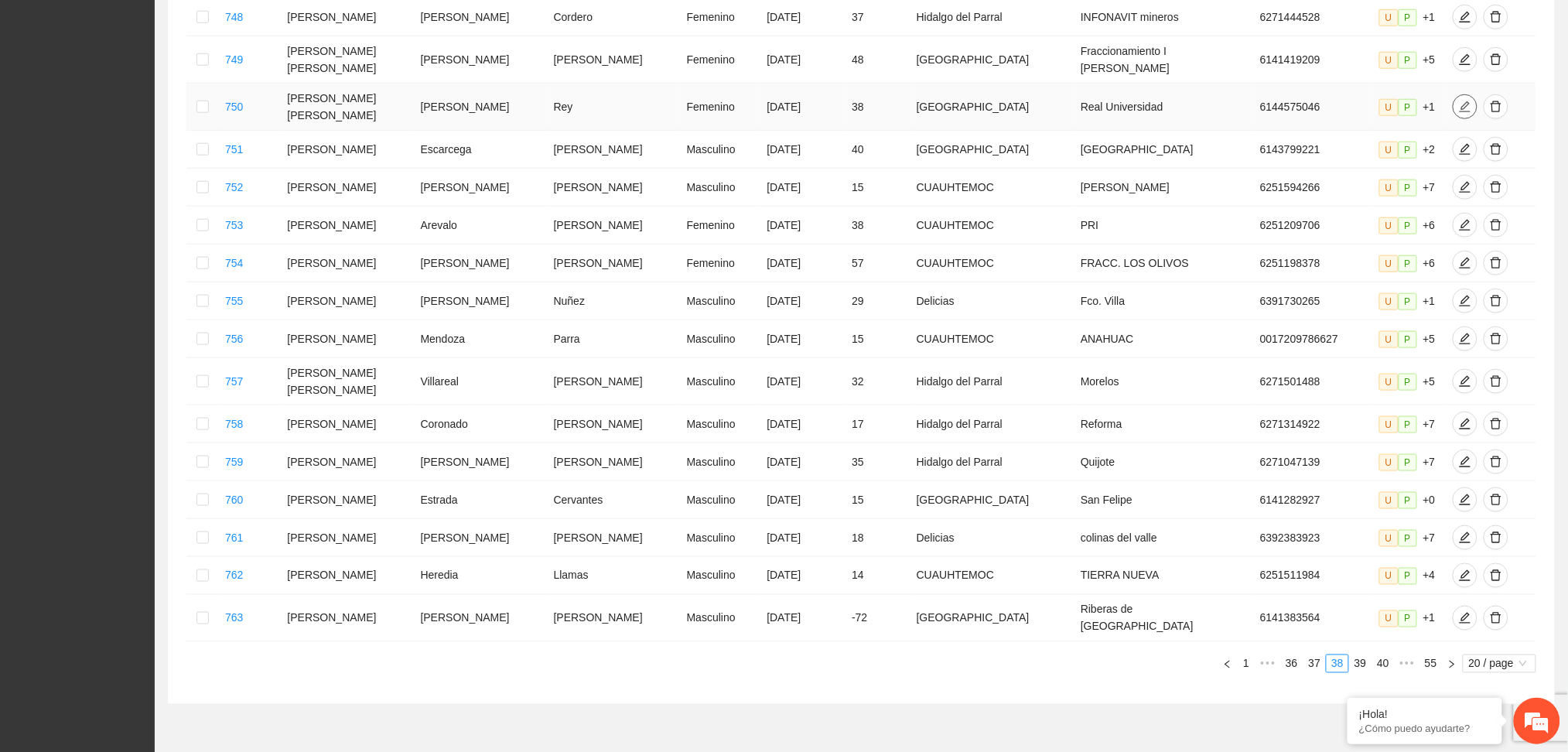
click at [1459, 101] on icon "edit" at bounding box center [1465, 106] width 13 height 13
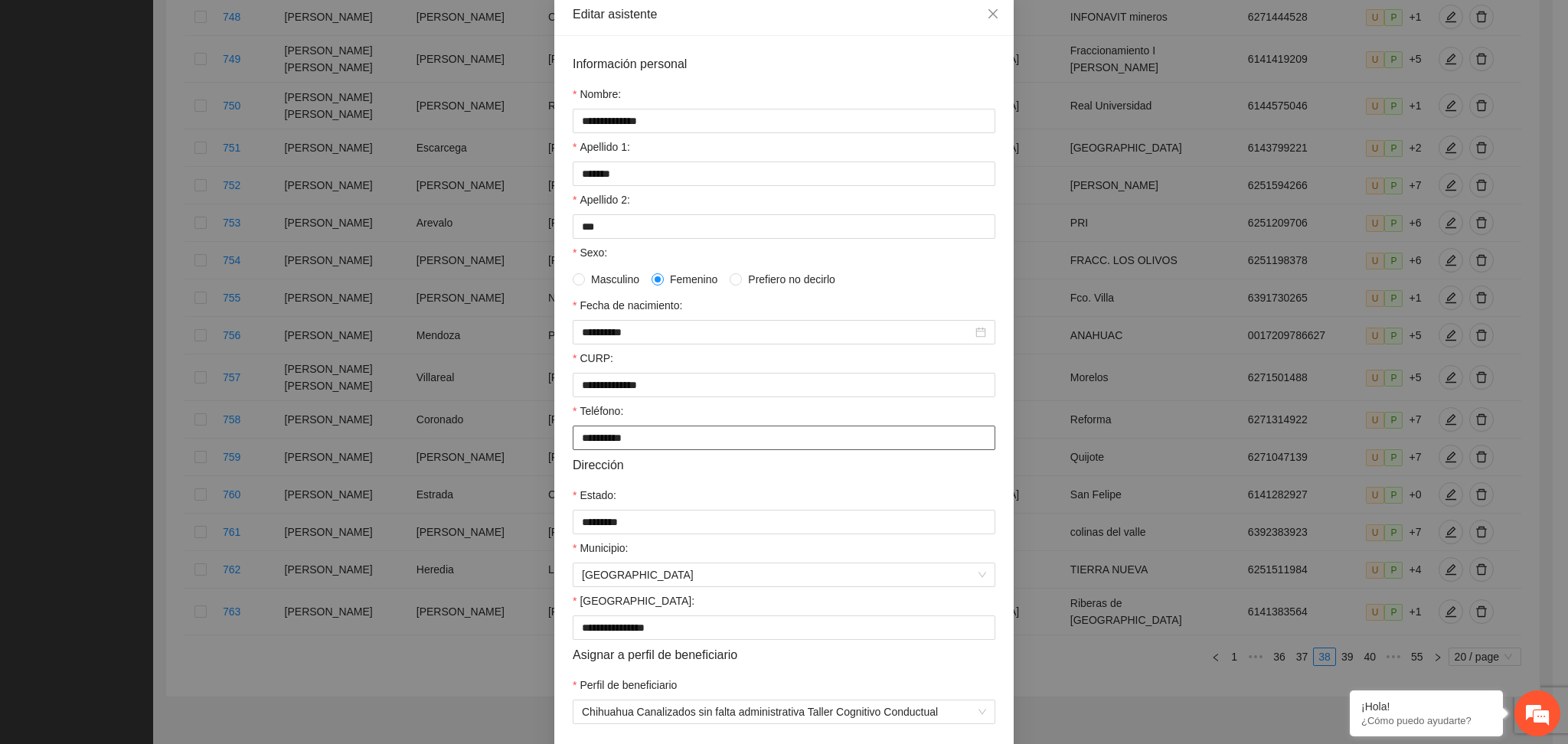
scroll to position [148, 0]
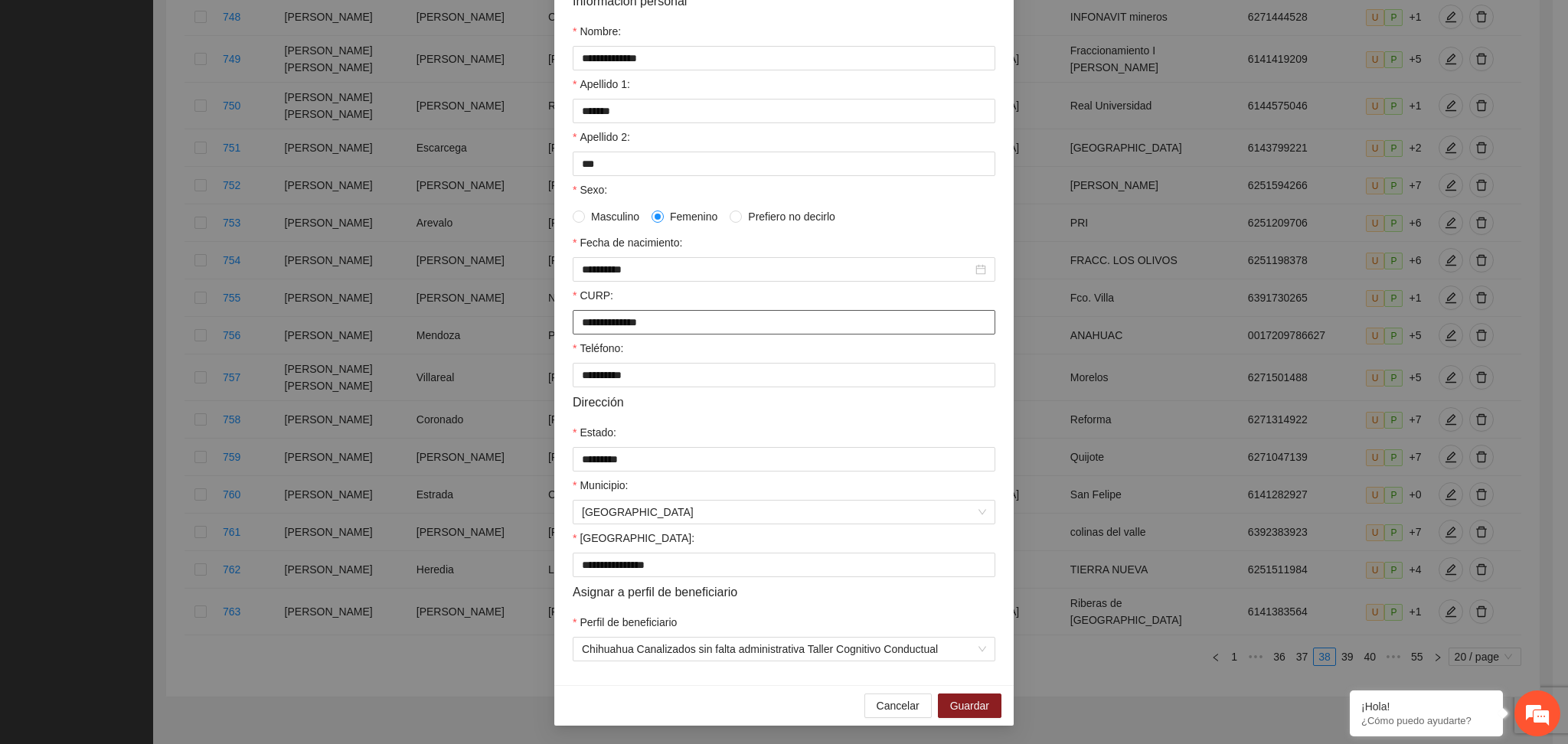
drag, startPoint x: 695, startPoint y: 325, endPoint x: 545, endPoint y: 313, distance: 150.5
click at [545, 313] on div "**********" at bounding box center [784, 372] width 1568 height 744
paste input "****"
type input "**********"
click at [976, 703] on span "Guardar" at bounding box center [969, 706] width 39 height 17
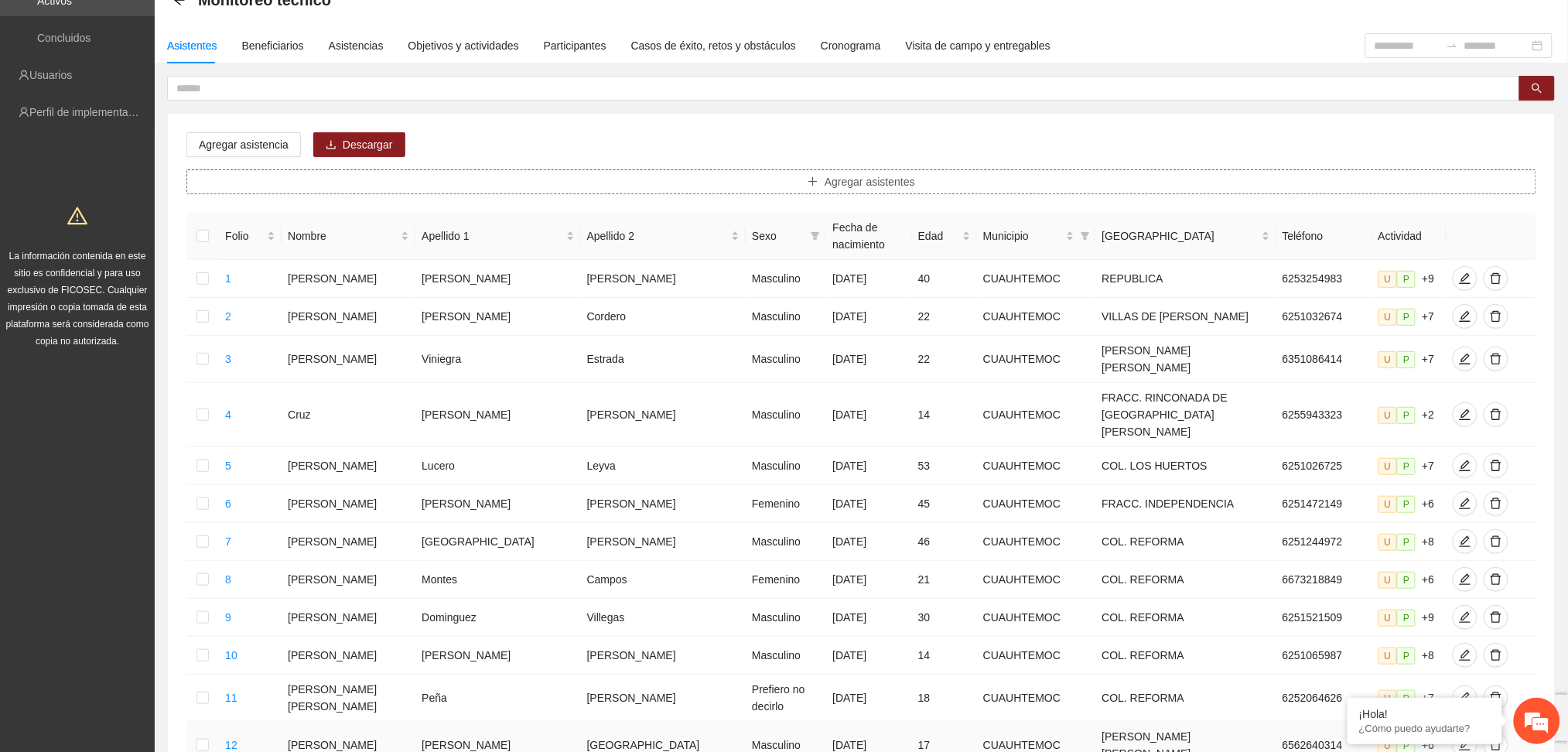
scroll to position [0, 0]
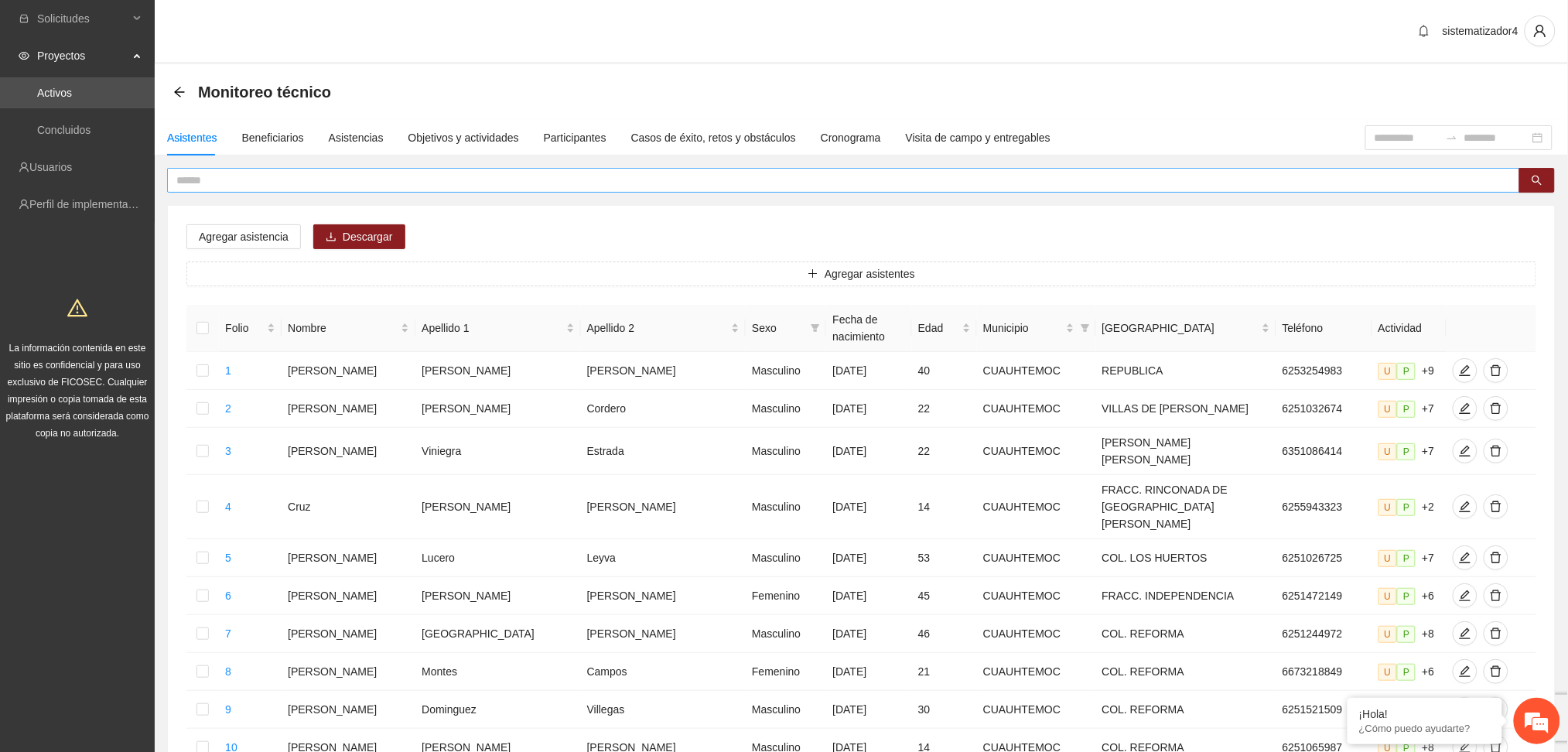
click at [313, 170] on span at bounding box center [844, 181] width 1353 height 25
click at [305, 178] on input "text" at bounding box center [837, 181] width 1322 height 17
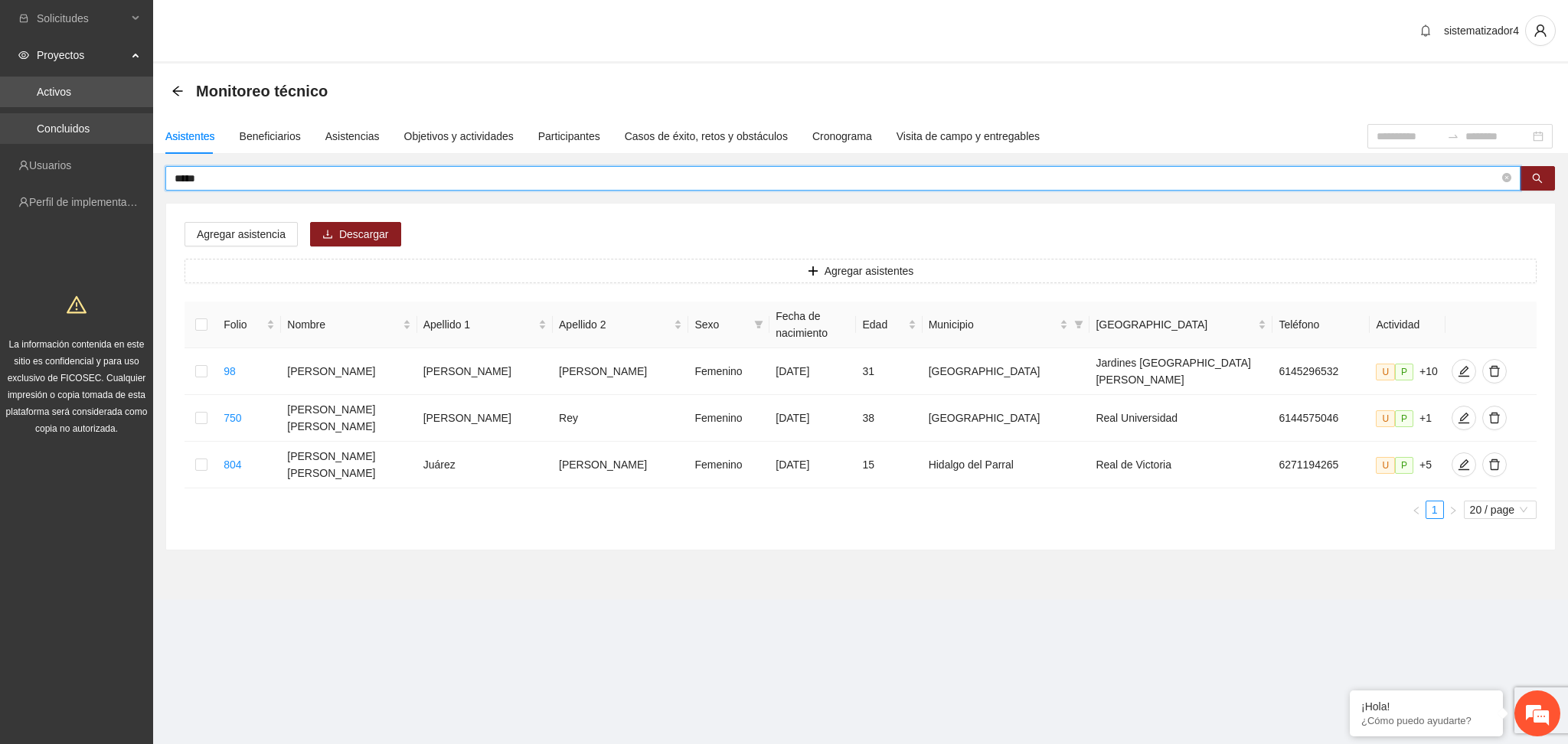
drag, startPoint x: 302, startPoint y: 176, endPoint x: 65, endPoint y: 136, distance: 240.4
click at [65, 136] on section "Solicitudes Proyectos Activos Concluidos Usuarios Perfil de implementadora La i…" at bounding box center [784, 372] width 1568 height 744
type input "******"
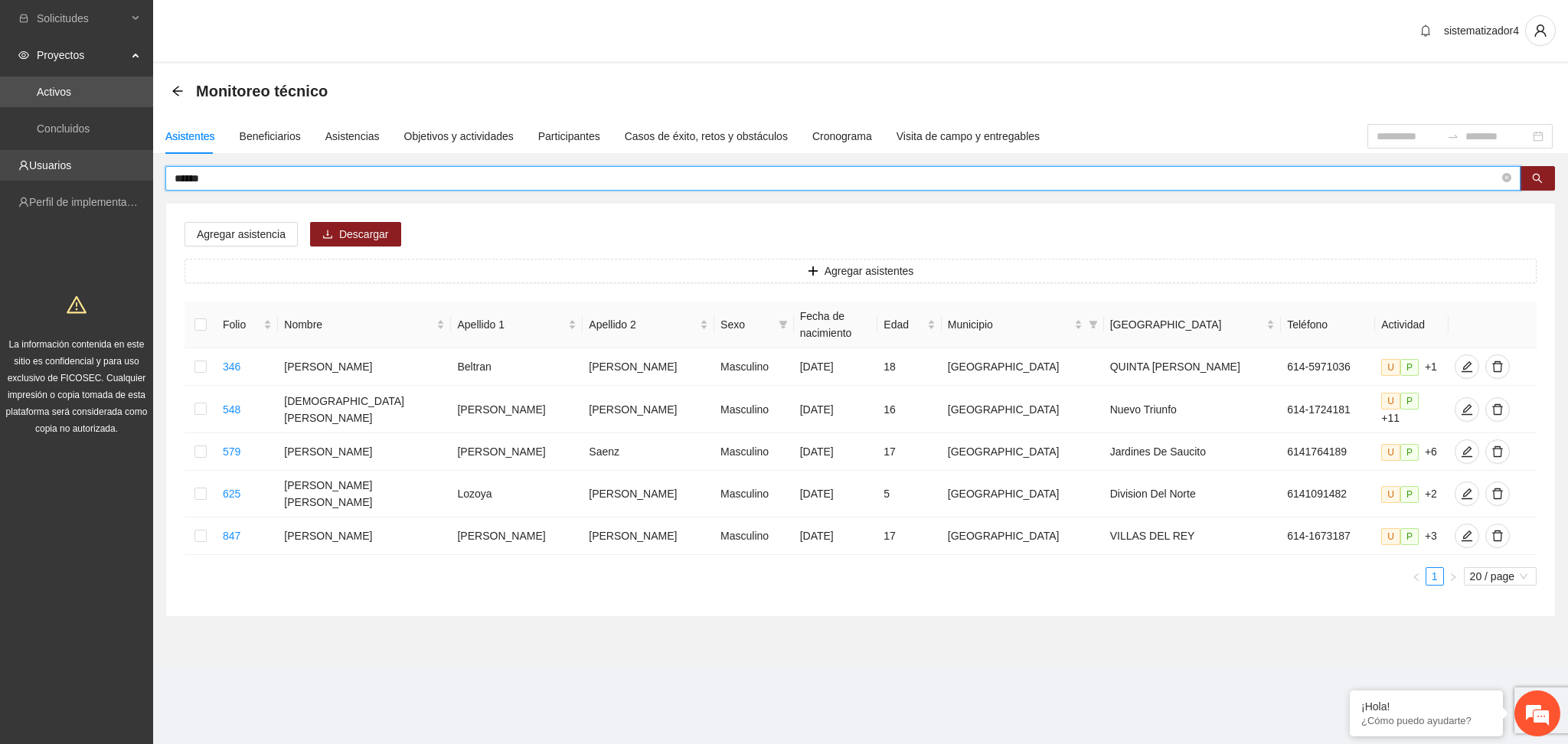
drag, startPoint x: 374, startPoint y: 175, endPoint x: 80, endPoint y: 170, distance: 294.0
click at [80, 170] on section "Solicitudes Proyectos Activos Concluidos Usuarios Perfil de implementadora La i…" at bounding box center [784, 372] width 1568 height 744
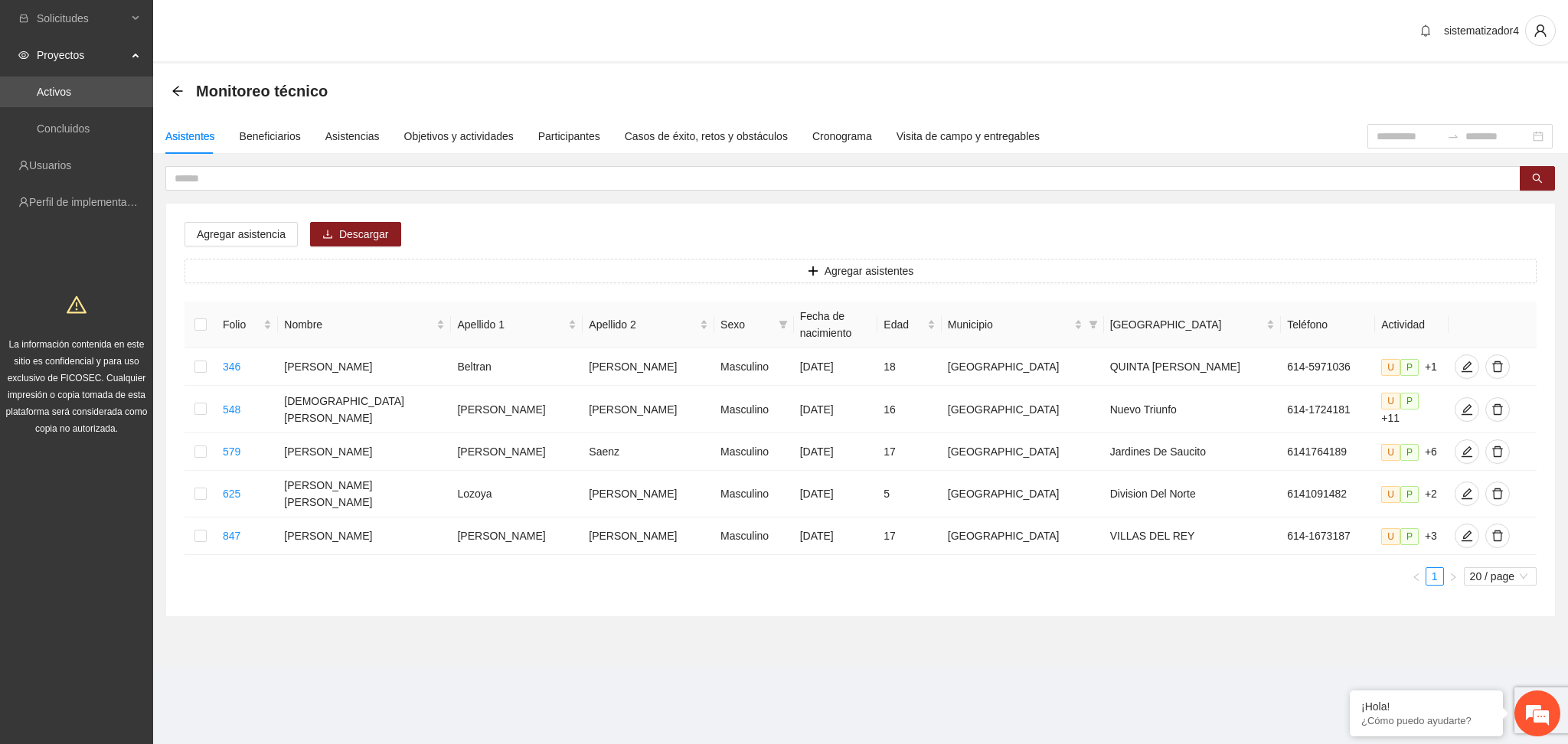
click at [556, 646] on section "sistematizador4 Monitoreo técnico Asistentes Beneficiarios Asistencias Objetivo…" at bounding box center [860, 354] width 1415 height 709
click at [1492, 569] on div "Folio Nombre Apellido 1 Apellido 2 Sexo Fecha de nacimiento Edad Municipio Colo…" at bounding box center [860, 449] width 1352 height 296
click at [1497, 568] on span "20 / page" at bounding box center [1500, 577] width 60 height 17
click at [1491, 668] on div "100 / page" at bounding box center [1501, 677] width 55 height 17
click at [200, 136] on div "Asistentes" at bounding box center [190, 137] width 50 height 17
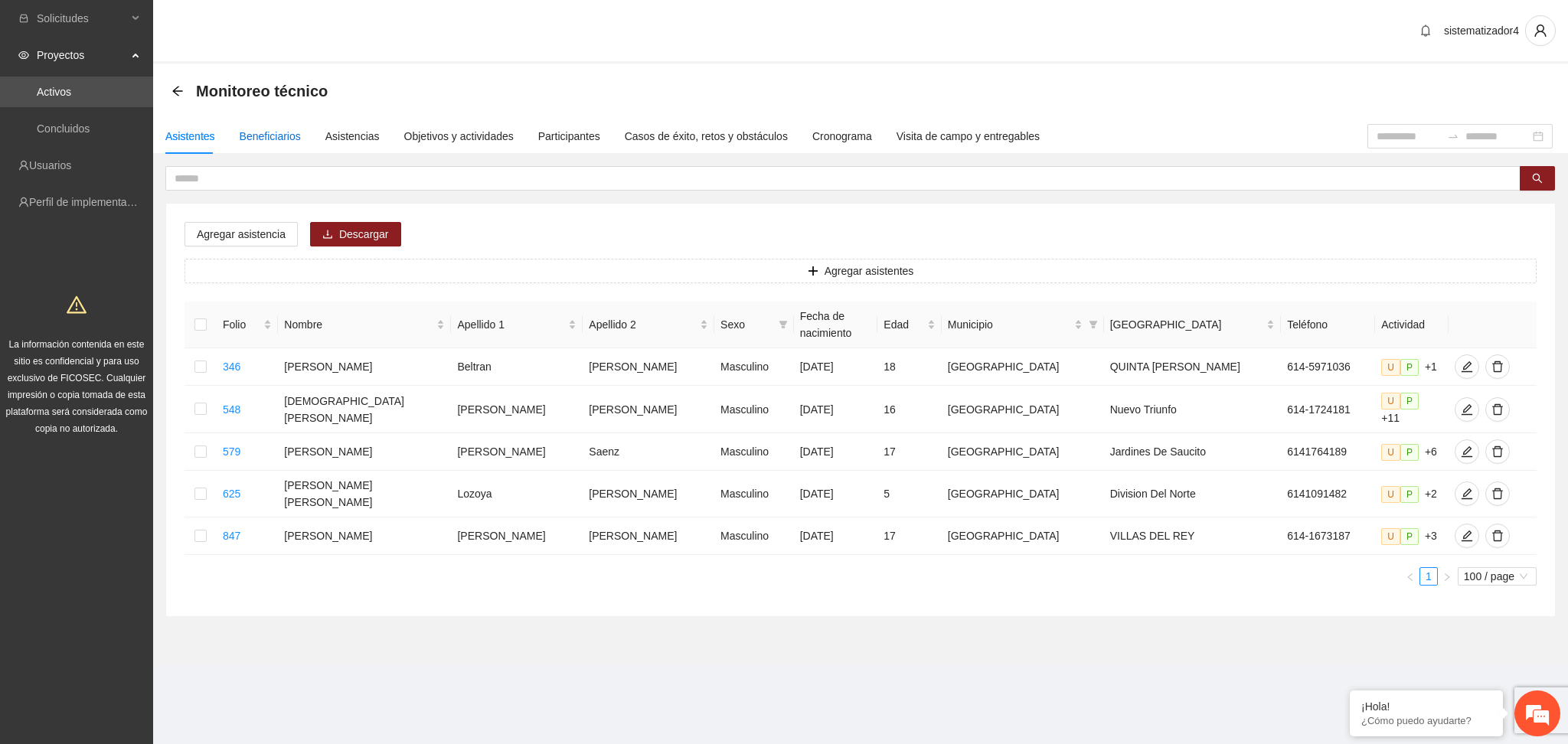
click at [294, 133] on div "Beneficiarios" at bounding box center [271, 137] width 61 height 17
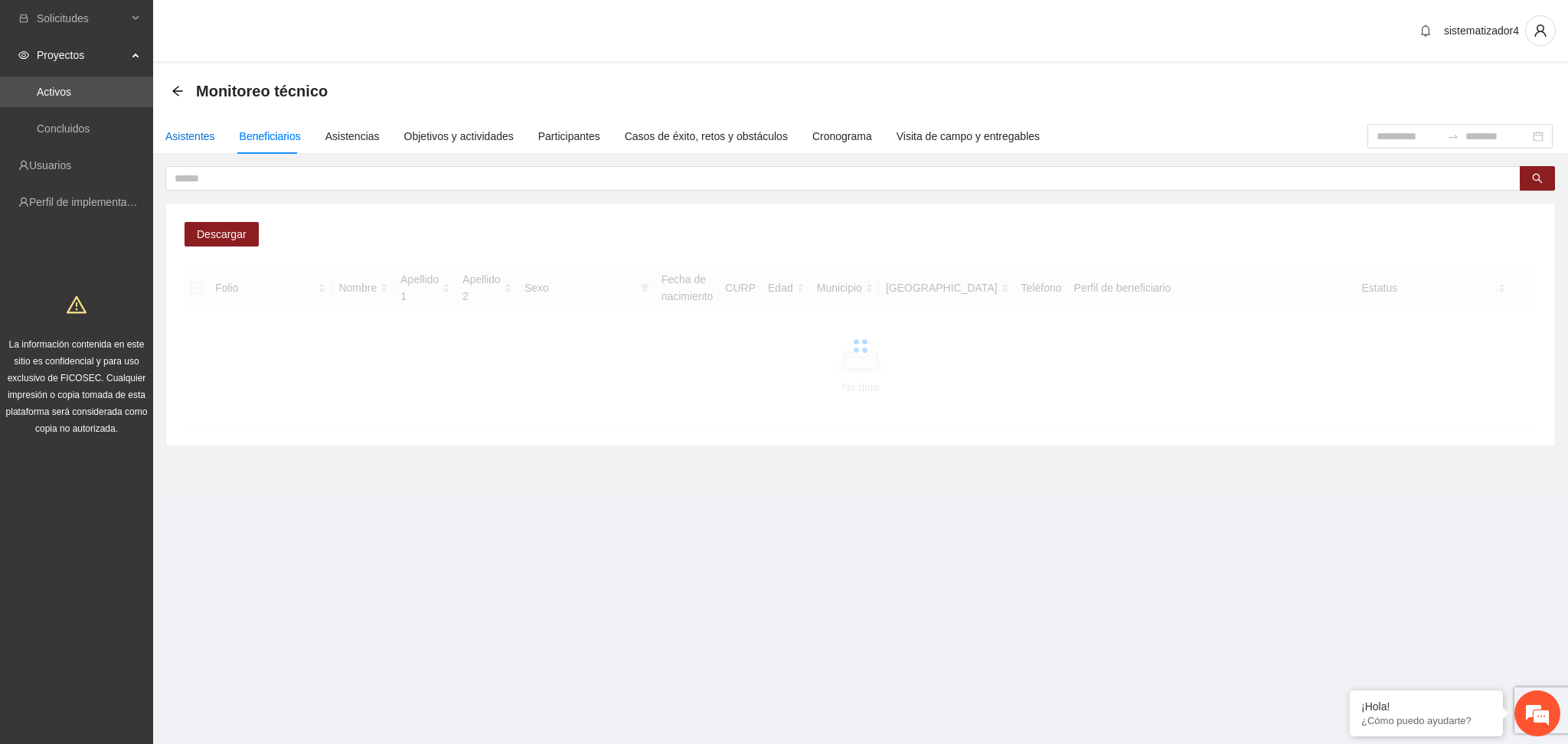
click at [198, 134] on div "Asistentes" at bounding box center [190, 137] width 50 height 17
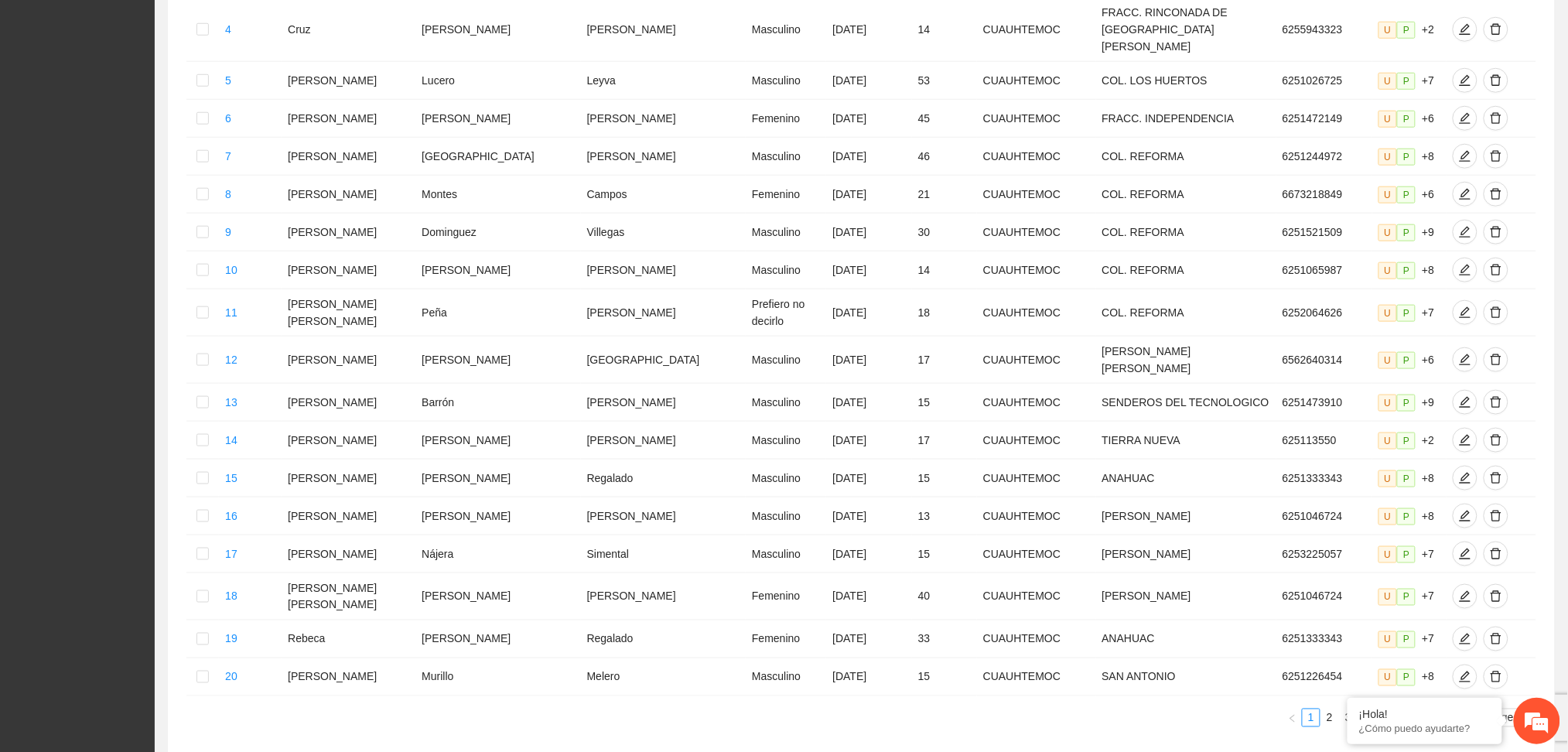
scroll to position [540, 0]
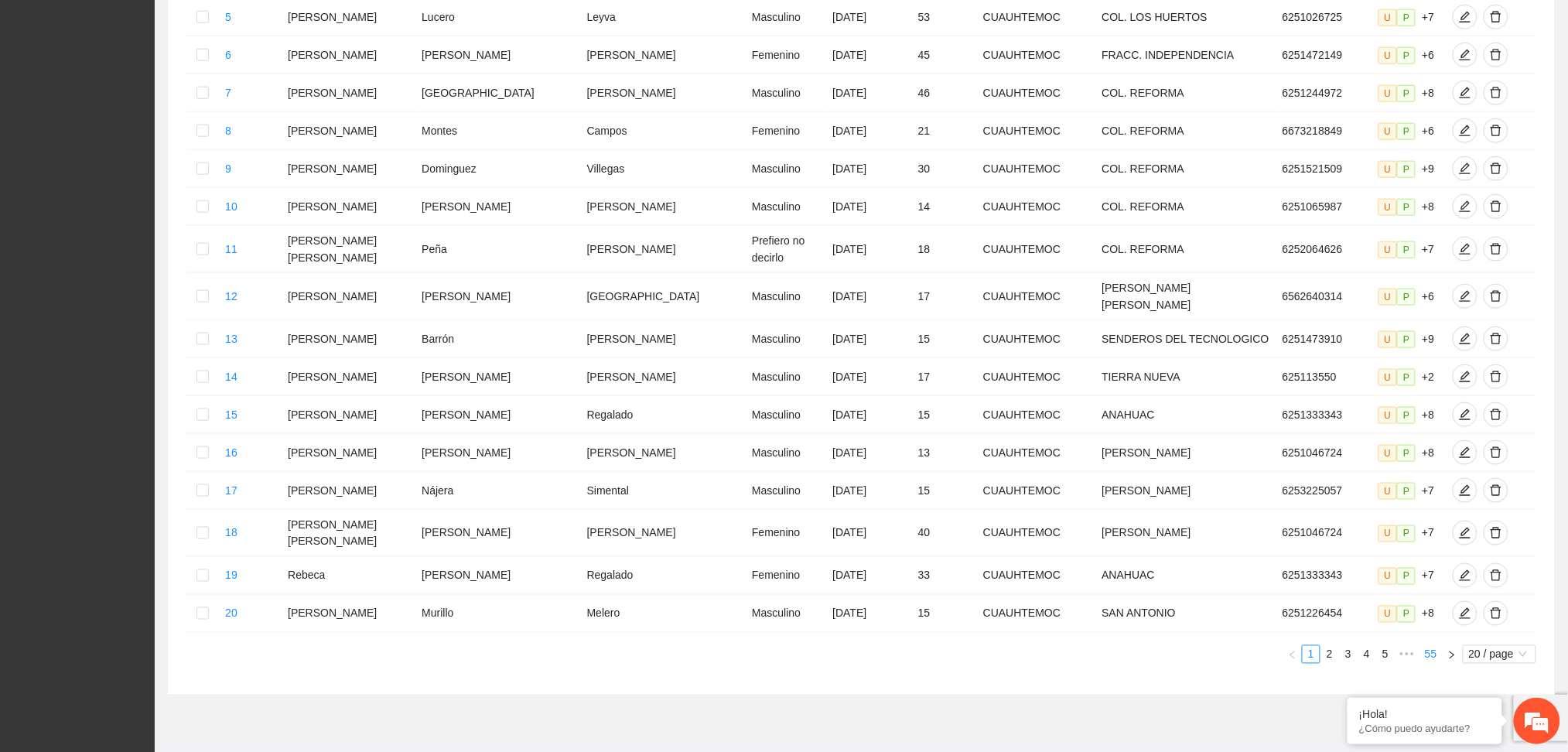
click at [1438, 646] on link "55" at bounding box center [1431, 654] width 21 height 17
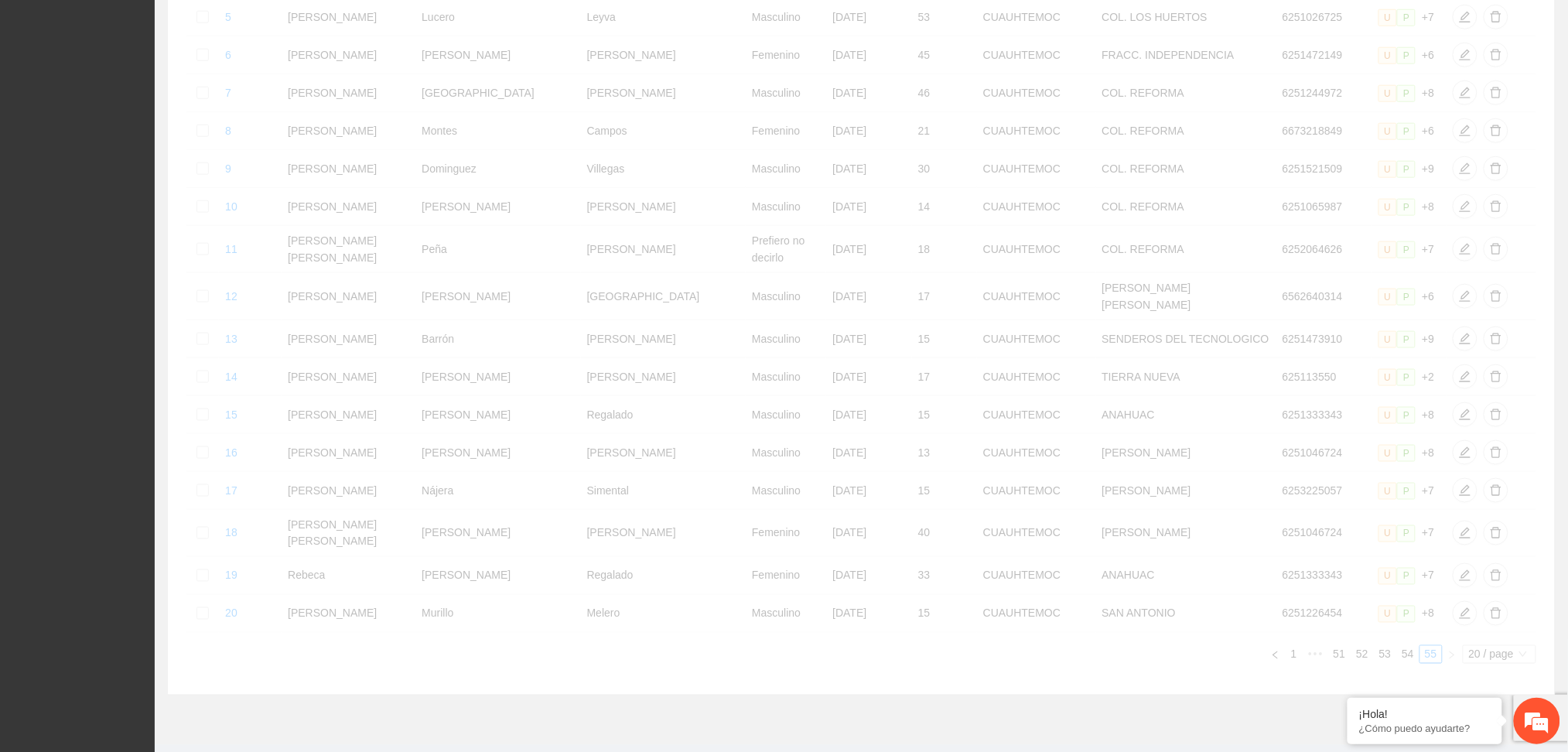
scroll to position [211, 0]
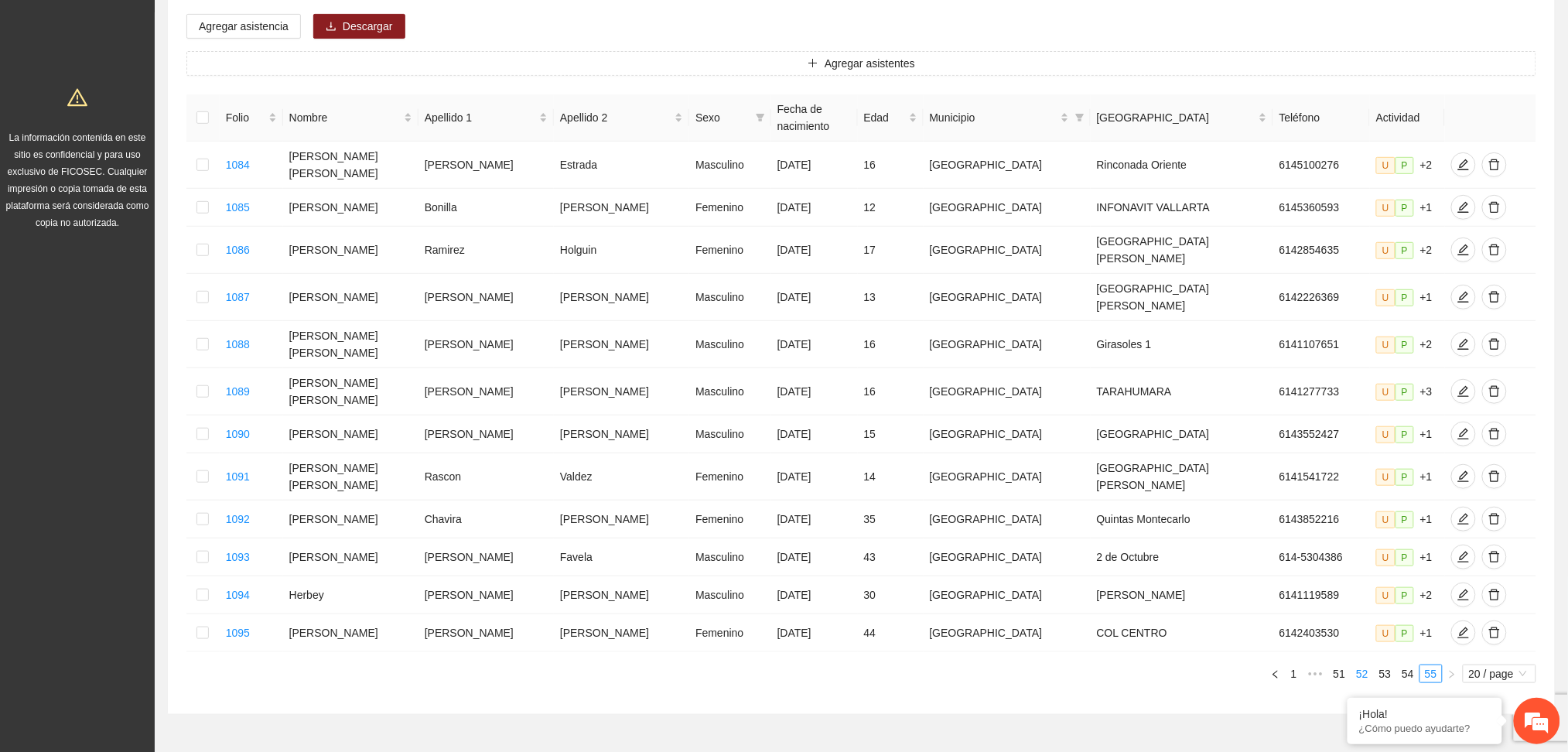
click at [1365, 665] on link "52" at bounding box center [1362, 674] width 21 height 17
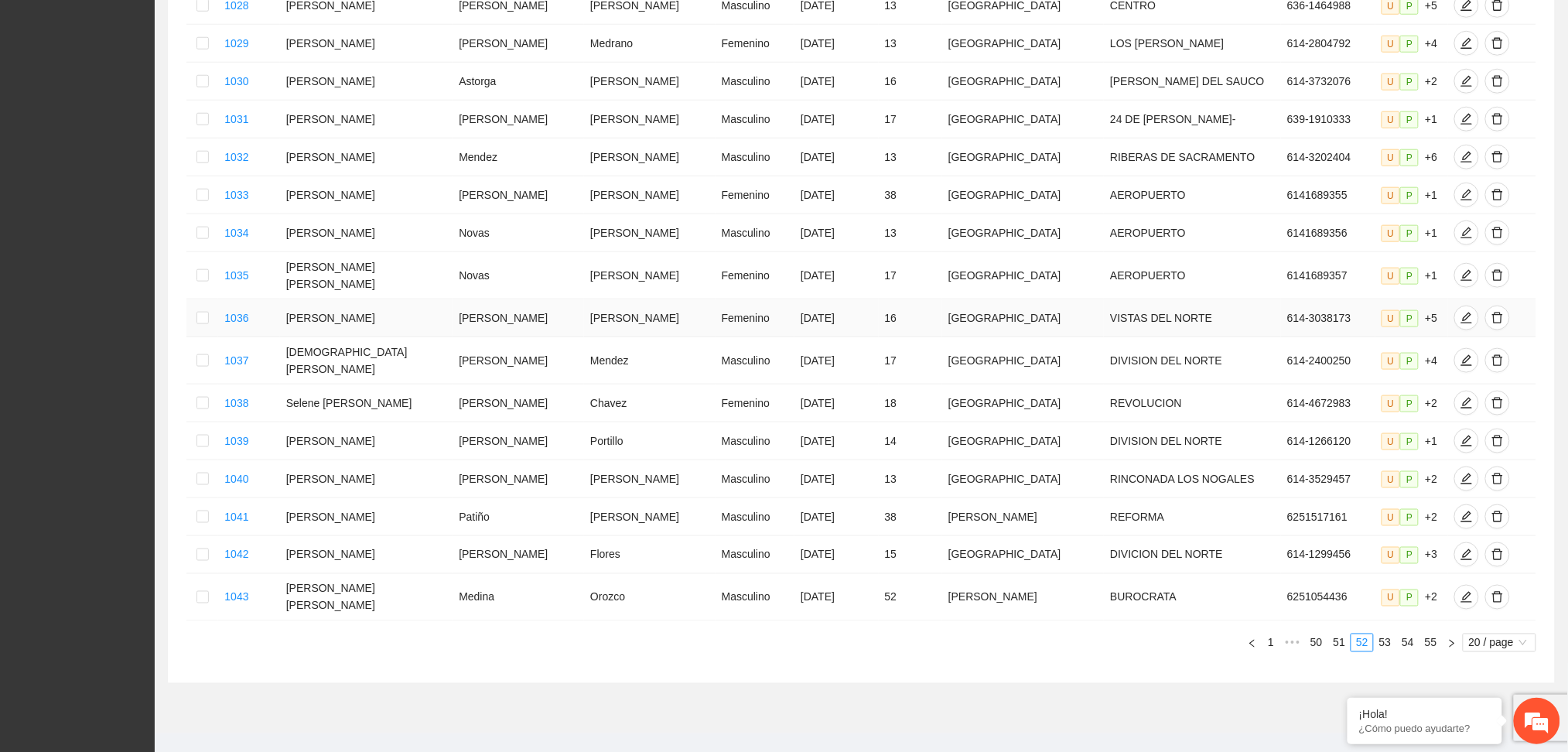
scroll to position [533, 0]
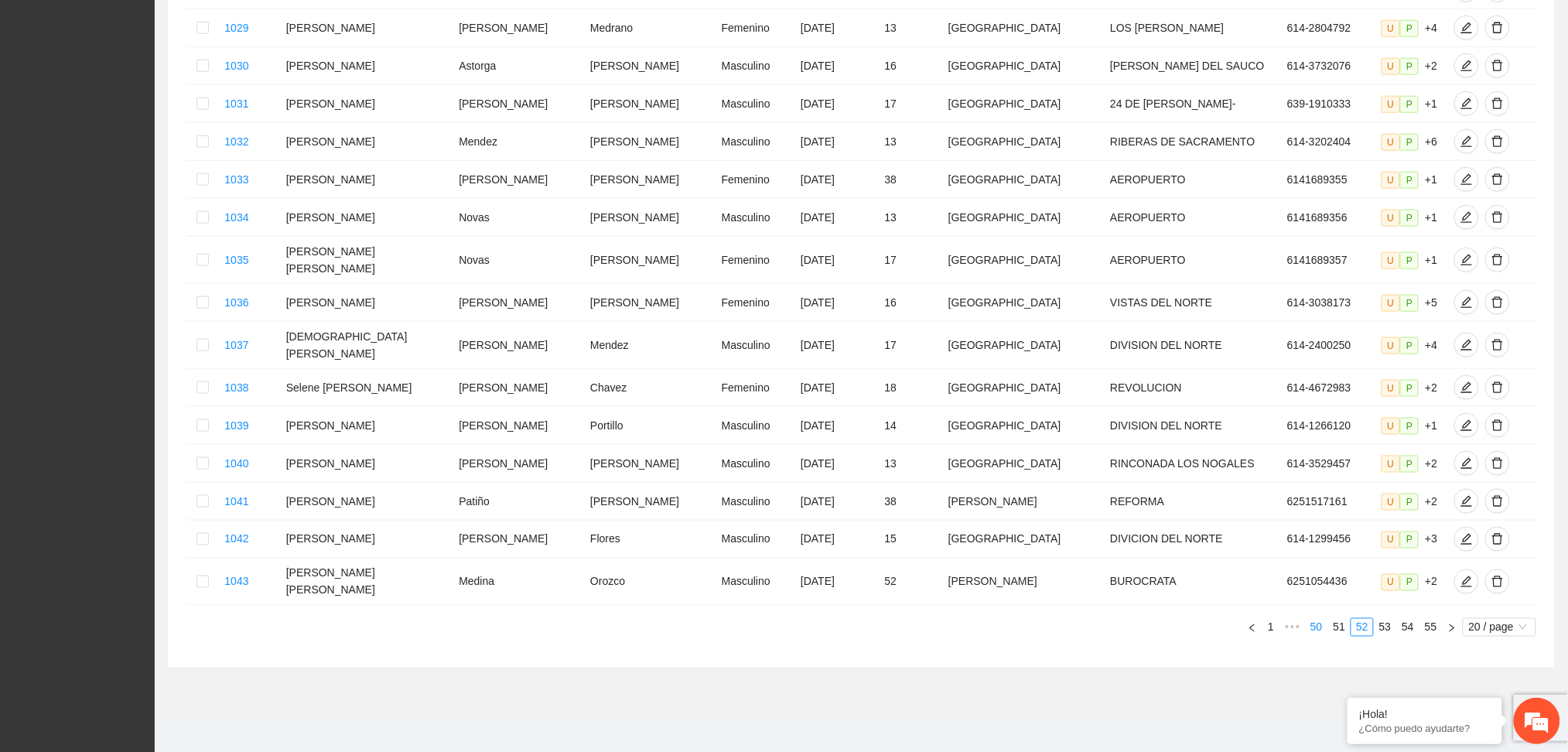
click at [1320, 622] on link "50" at bounding box center [1317, 627] width 21 height 17
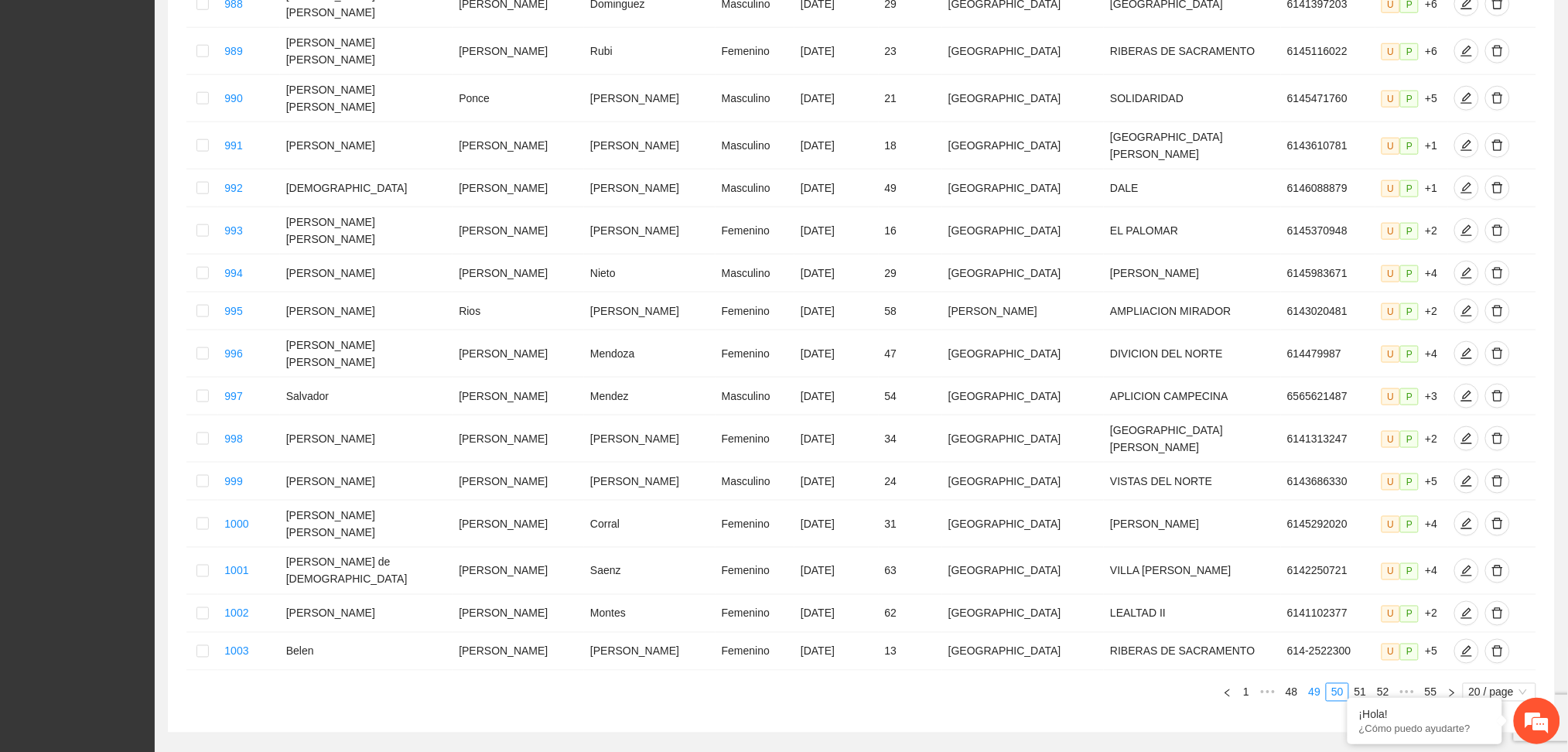
click at [1309, 683] on link "49" at bounding box center [1315, 692] width 21 height 17
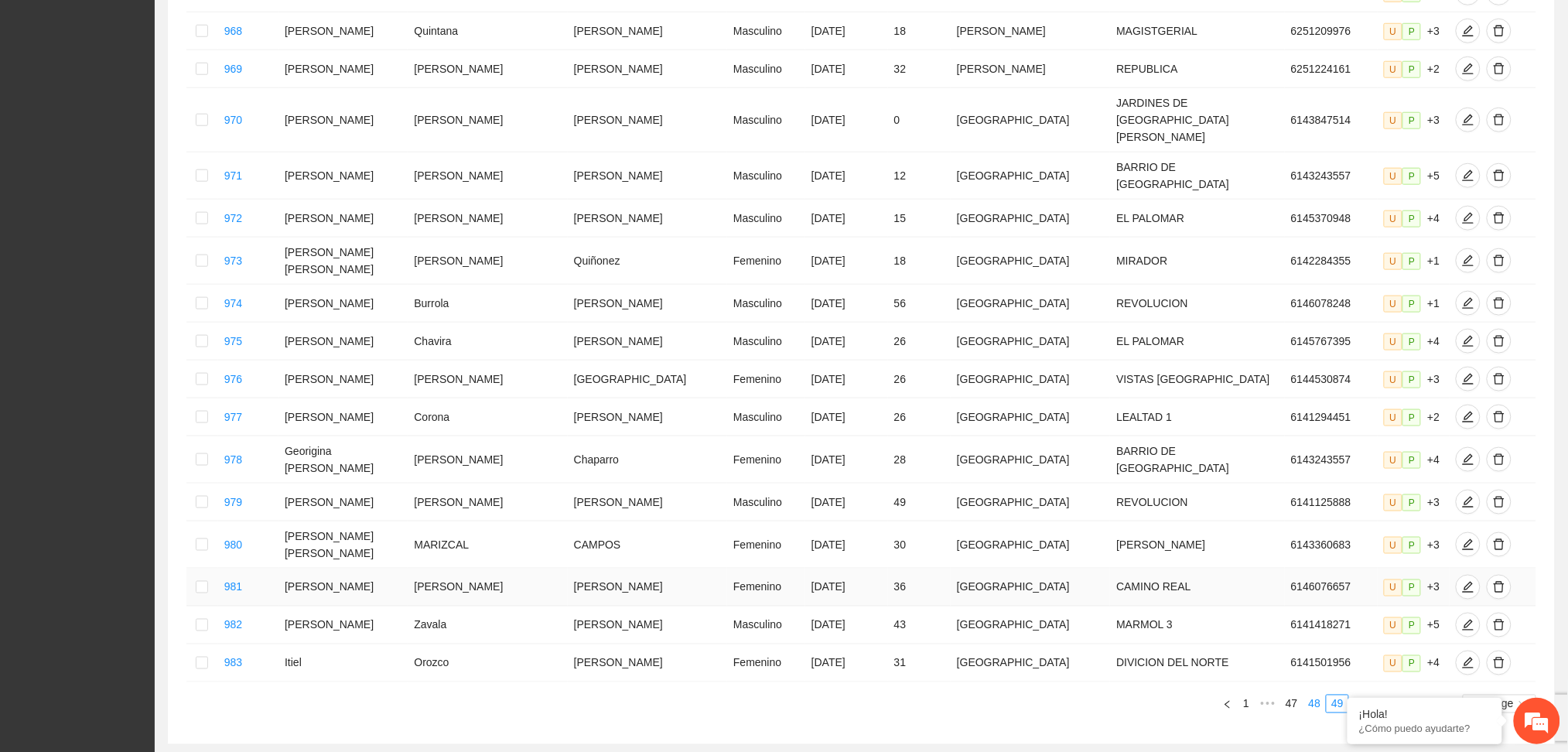
scroll to position [523, 0]
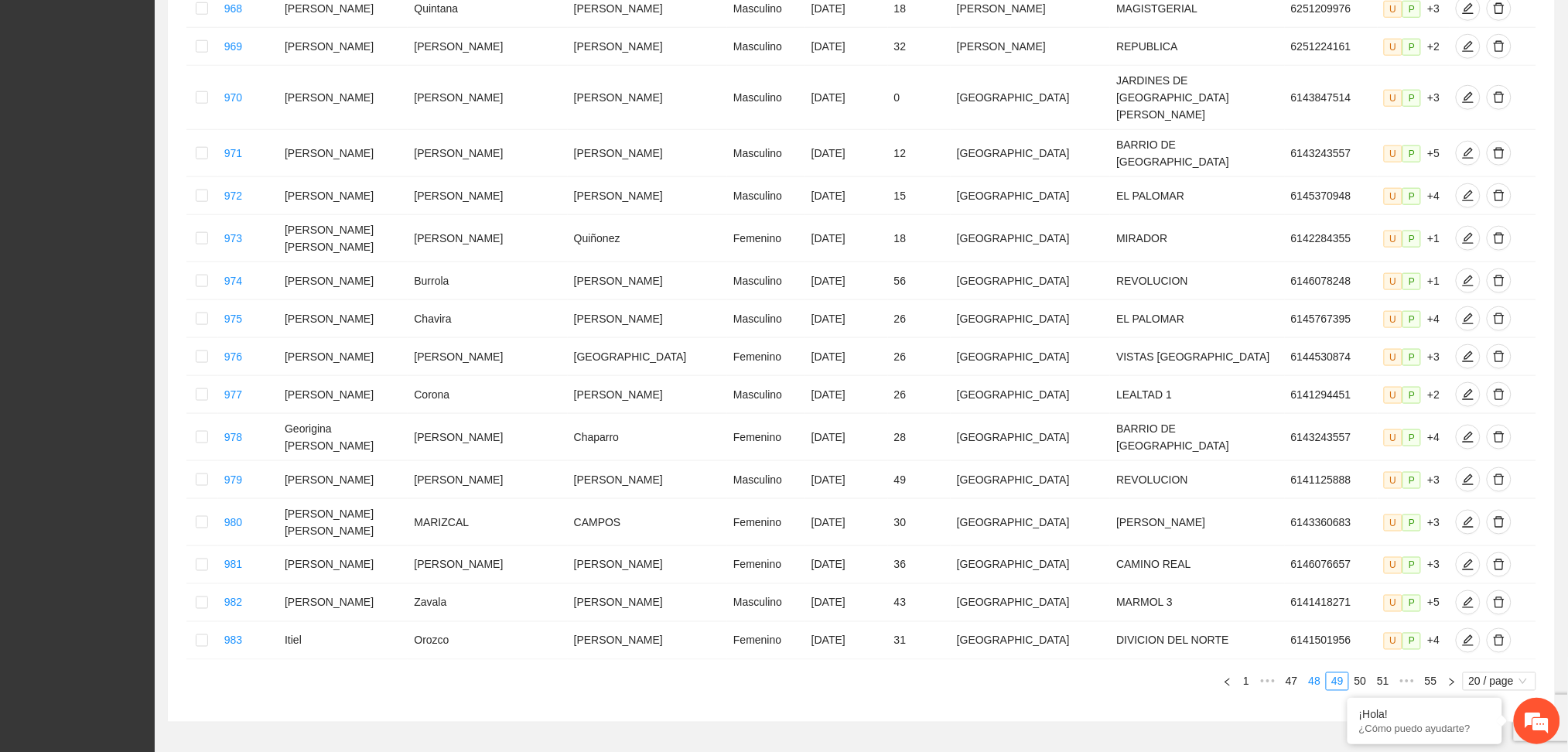
click at [1319, 673] on link "48" at bounding box center [1315, 681] width 21 height 17
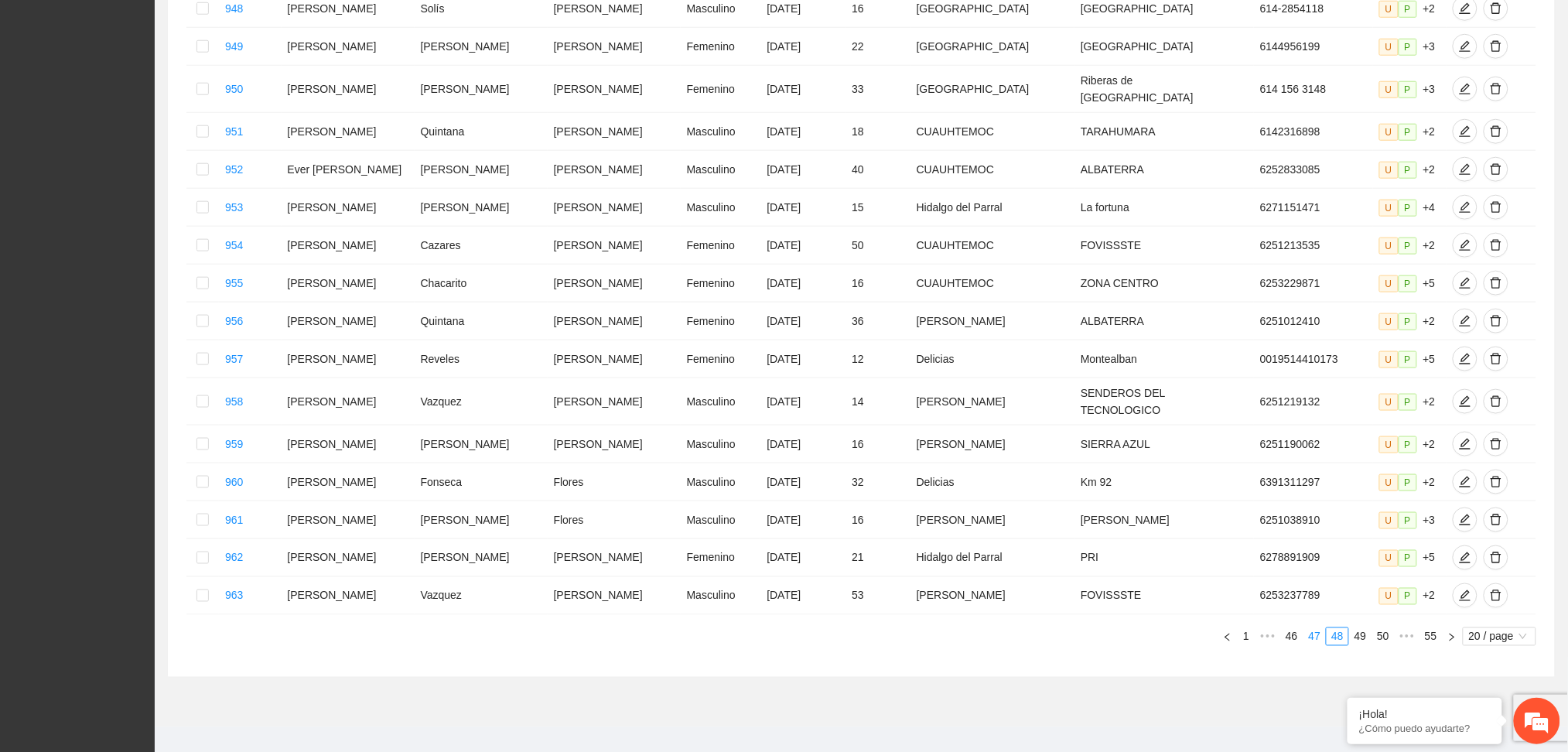
click at [1319, 633] on link "47" at bounding box center [1315, 637] width 21 height 17
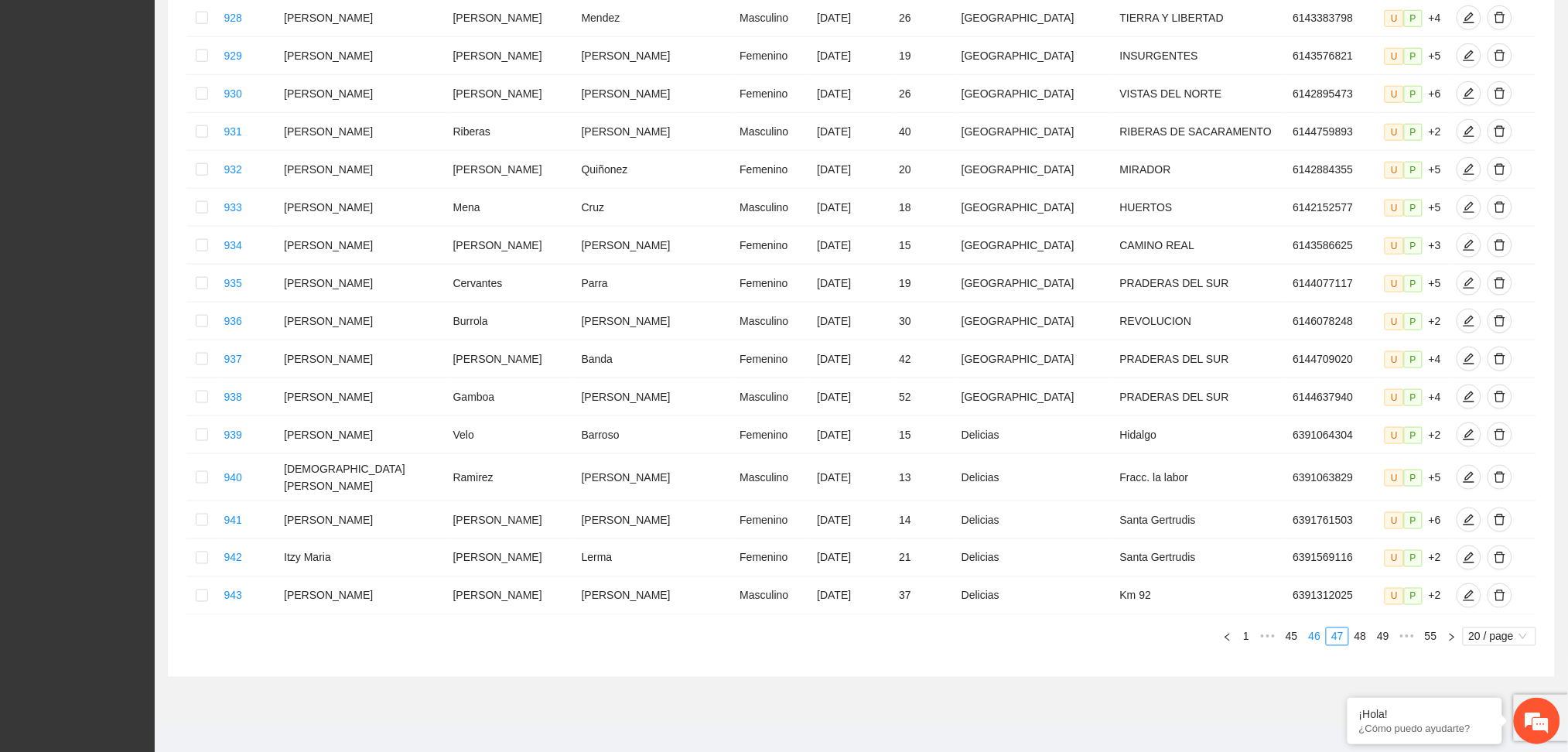
click at [1316, 628] on link "46" at bounding box center [1315, 637] width 21 height 17
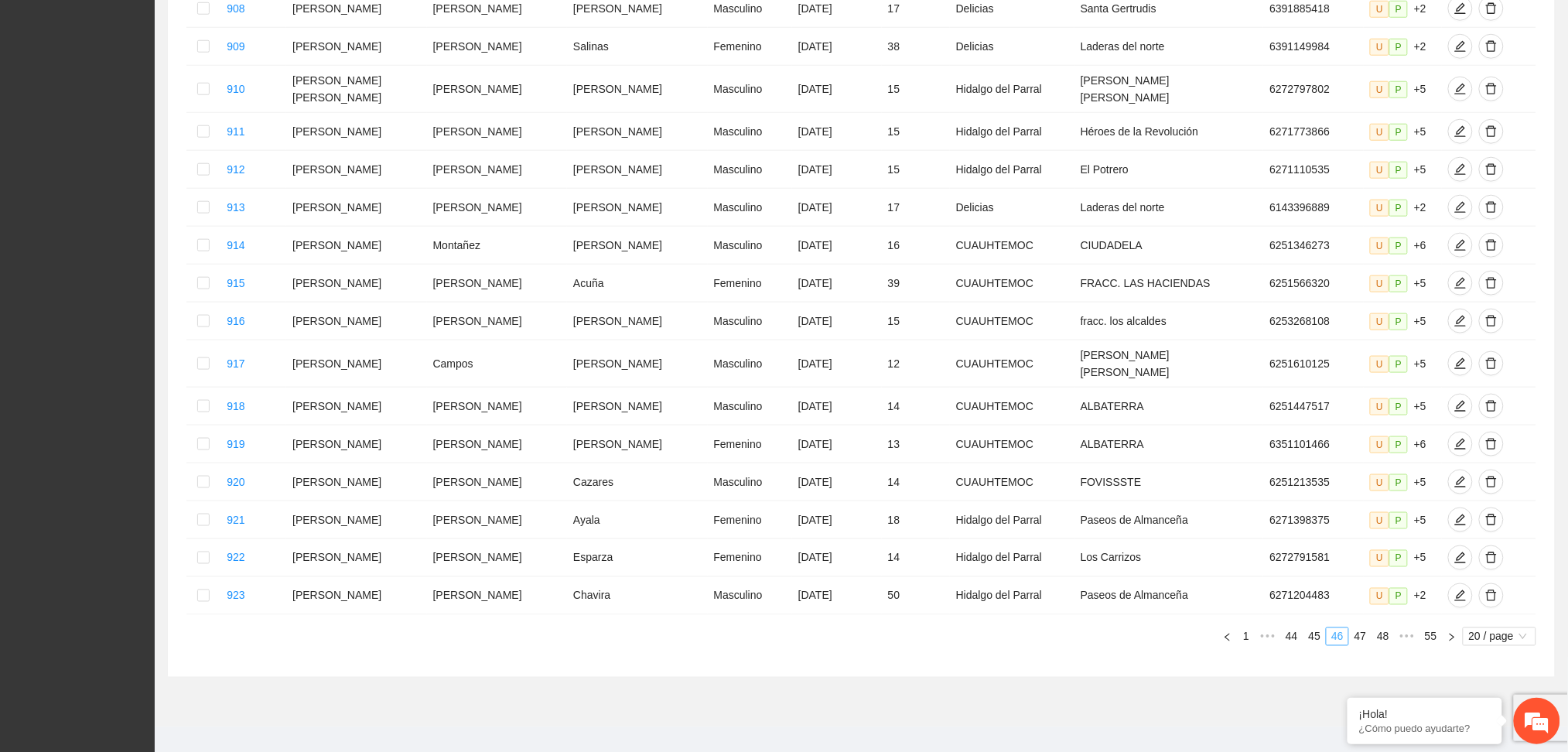
scroll to position [514, 0]
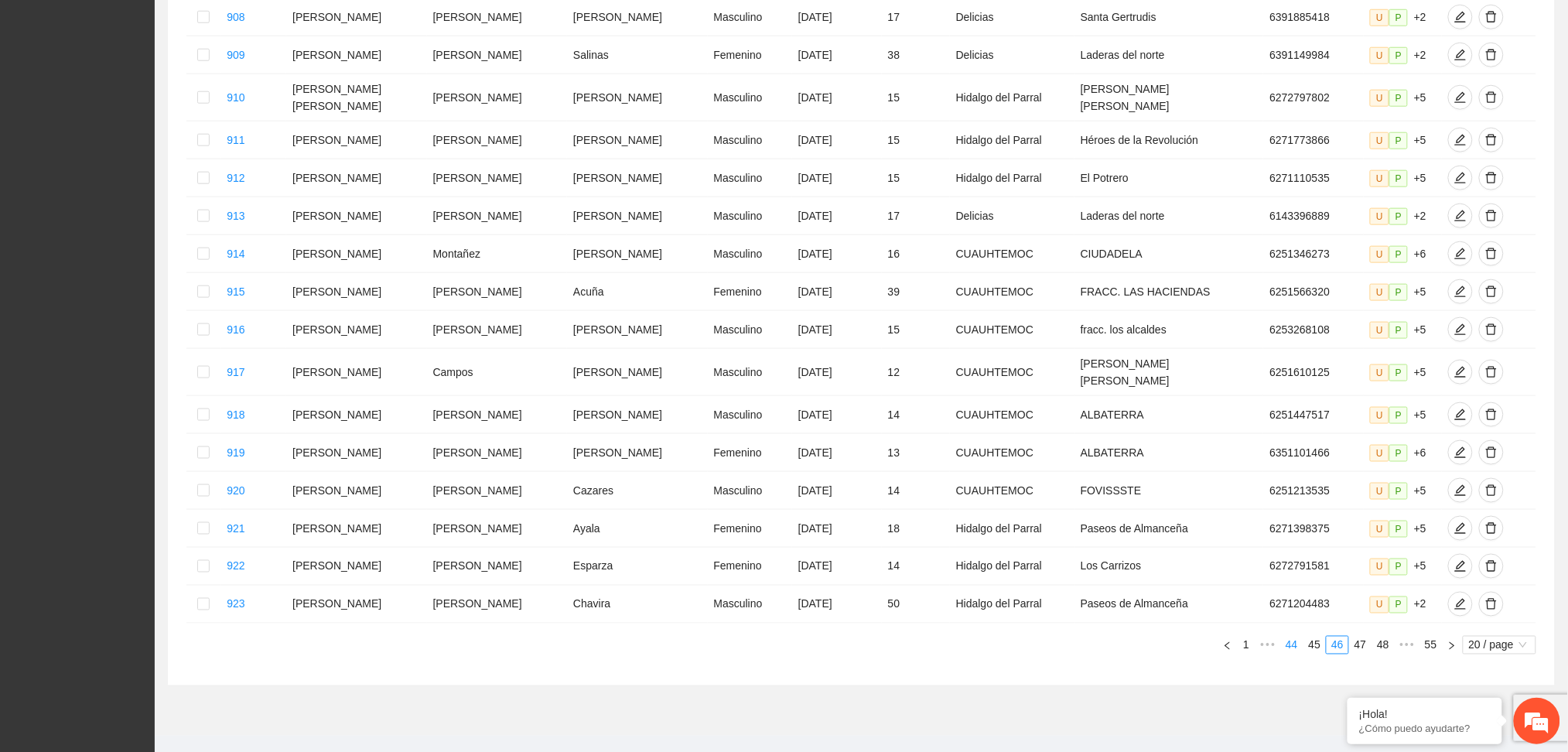
click at [1296, 637] on link "44" at bounding box center [1292, 646] width 21 height 17
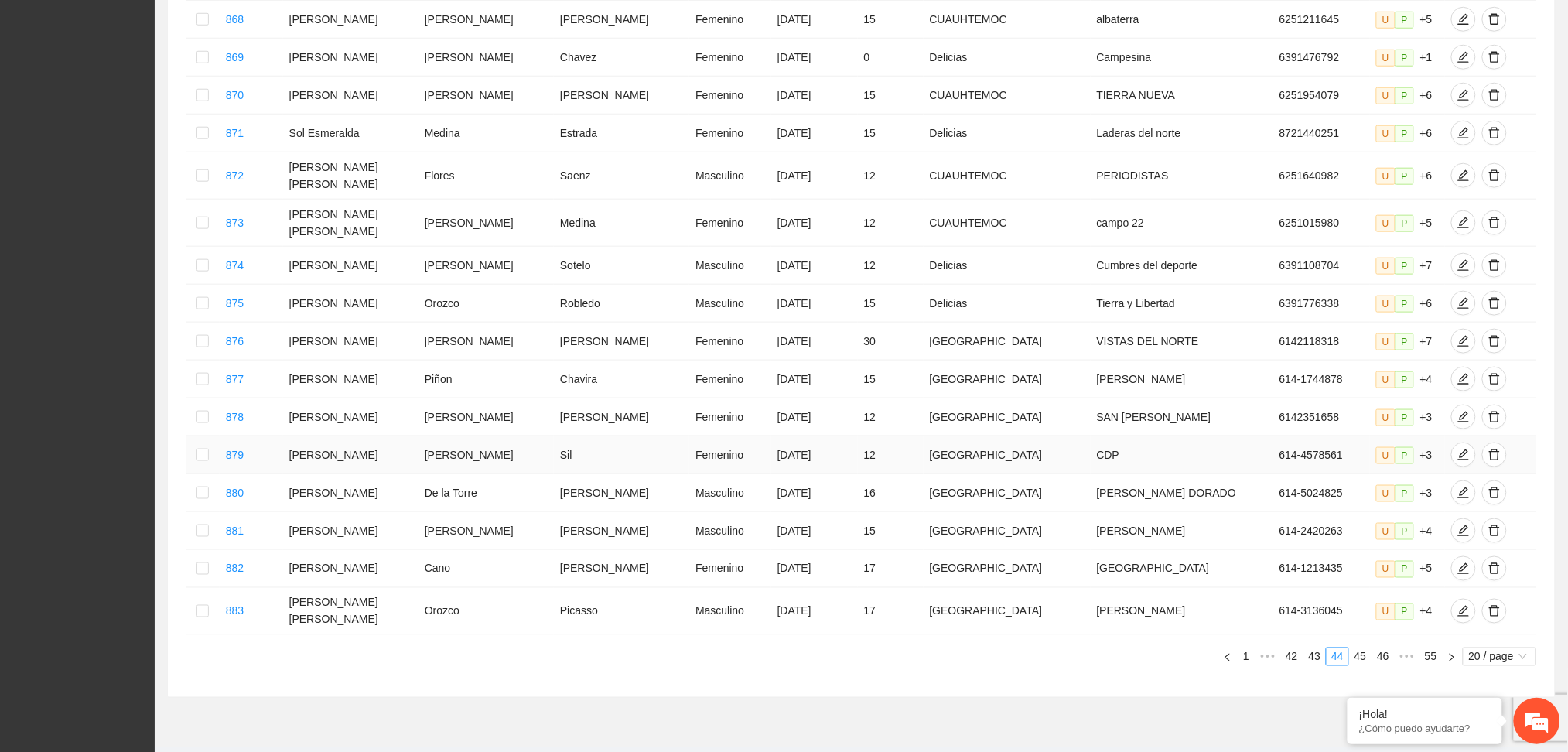
scroll to position [513, 0]
click at [1318, 647] on link "43" at bounding box center [1315, 655] width 21 height 17
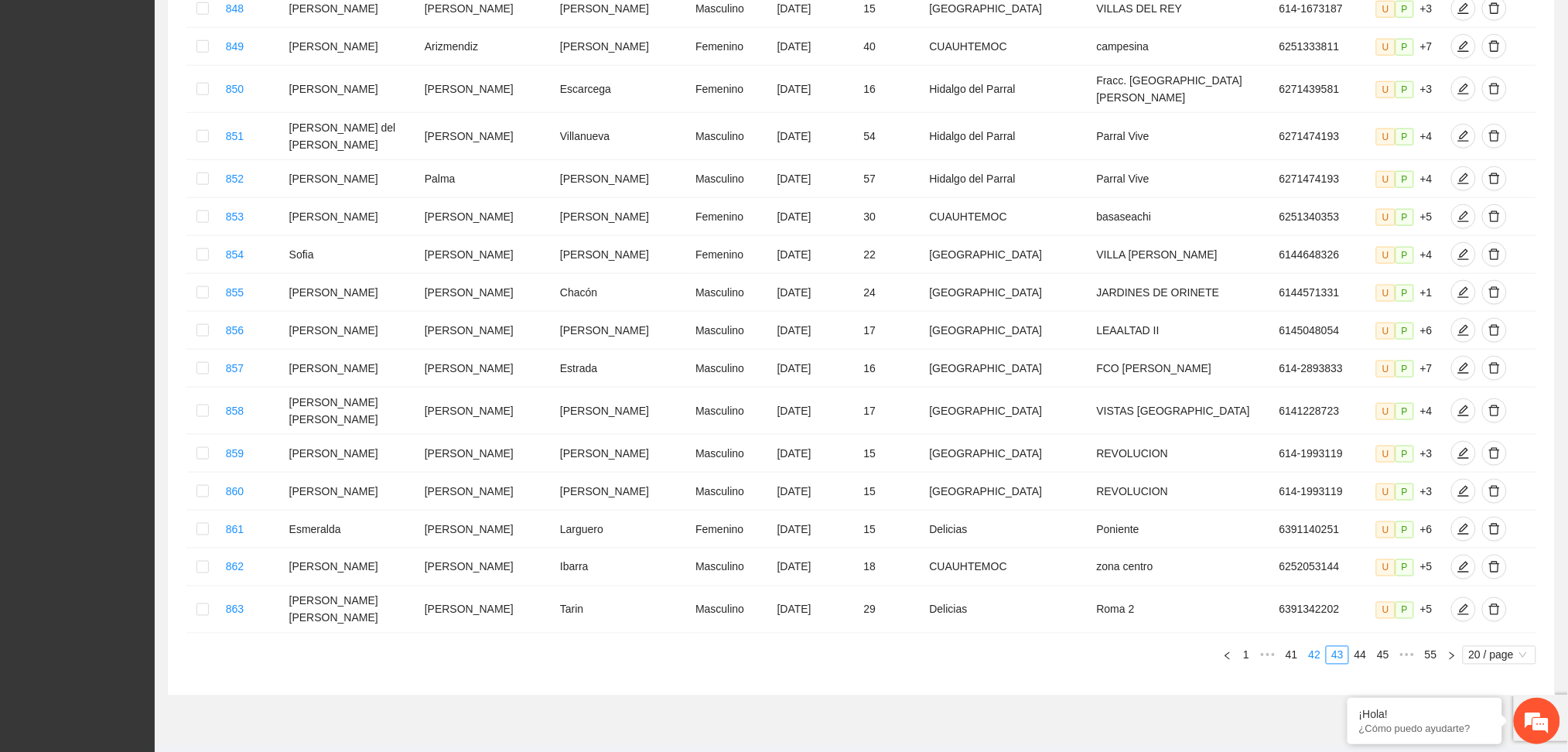
click at [1317, 647] on link "42" at bounding box center [1315, 655] width 21 height 17
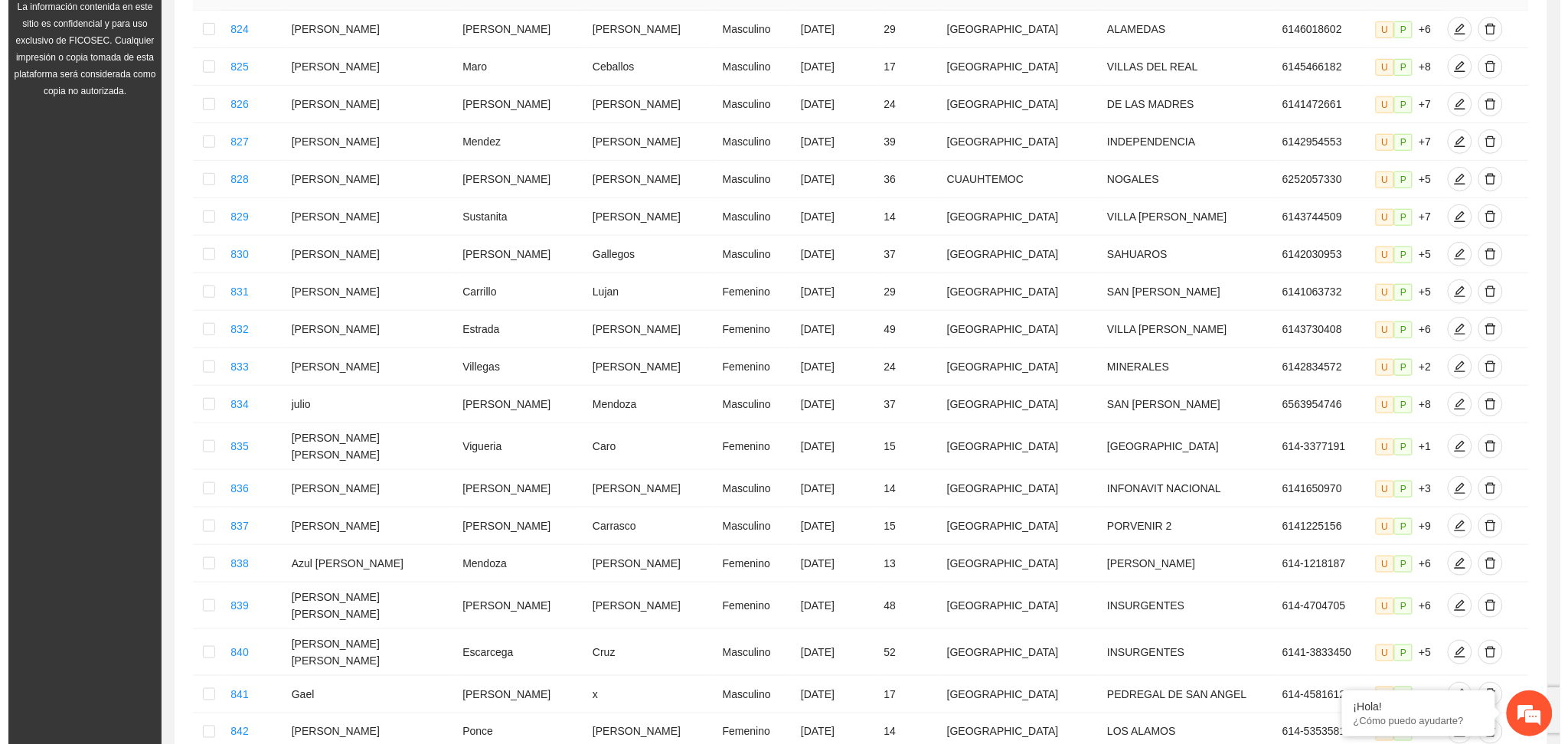
scroll to position [304, 0]
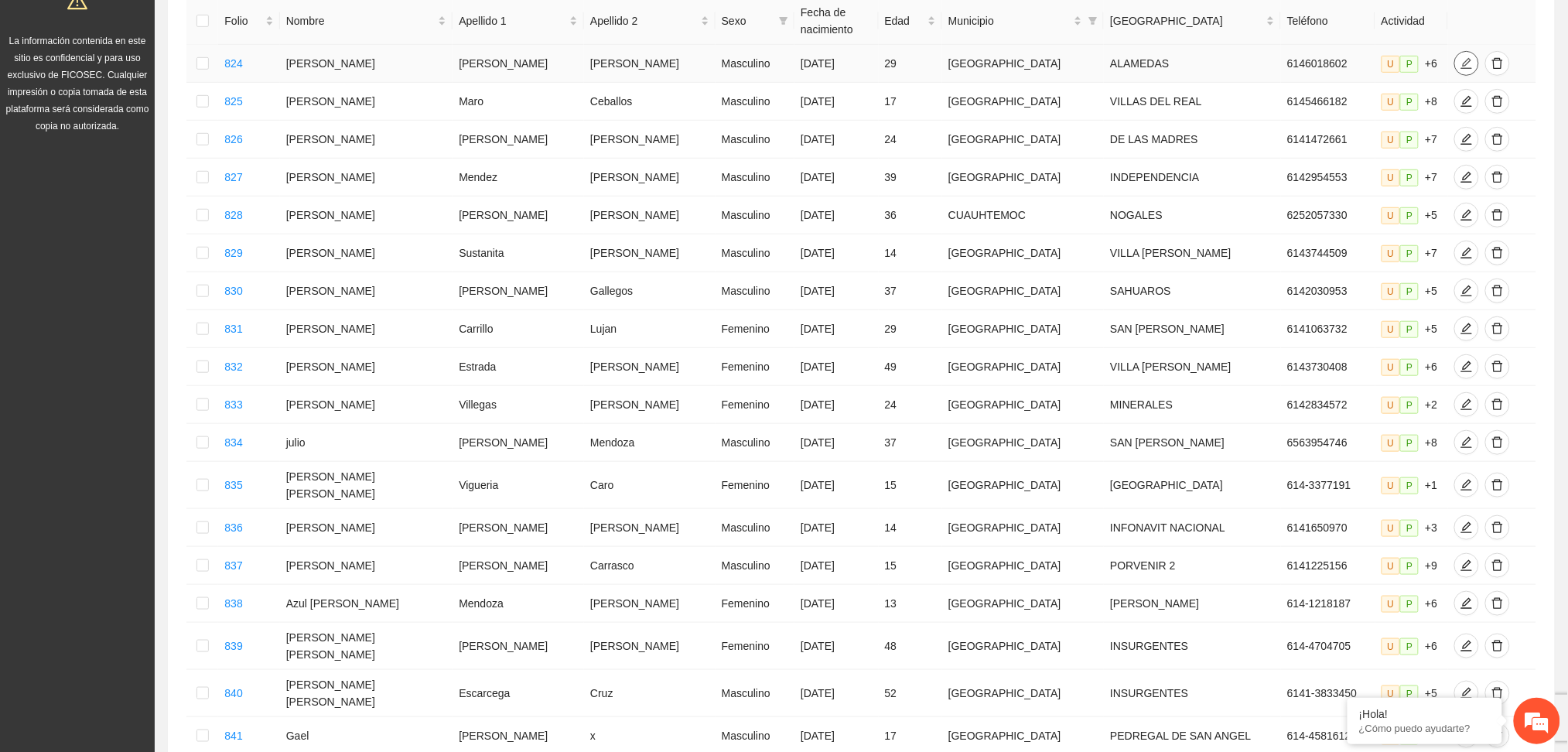
click at [1455, 61] on span "edit" at bounding box center [1466, 63] width 23 height 13
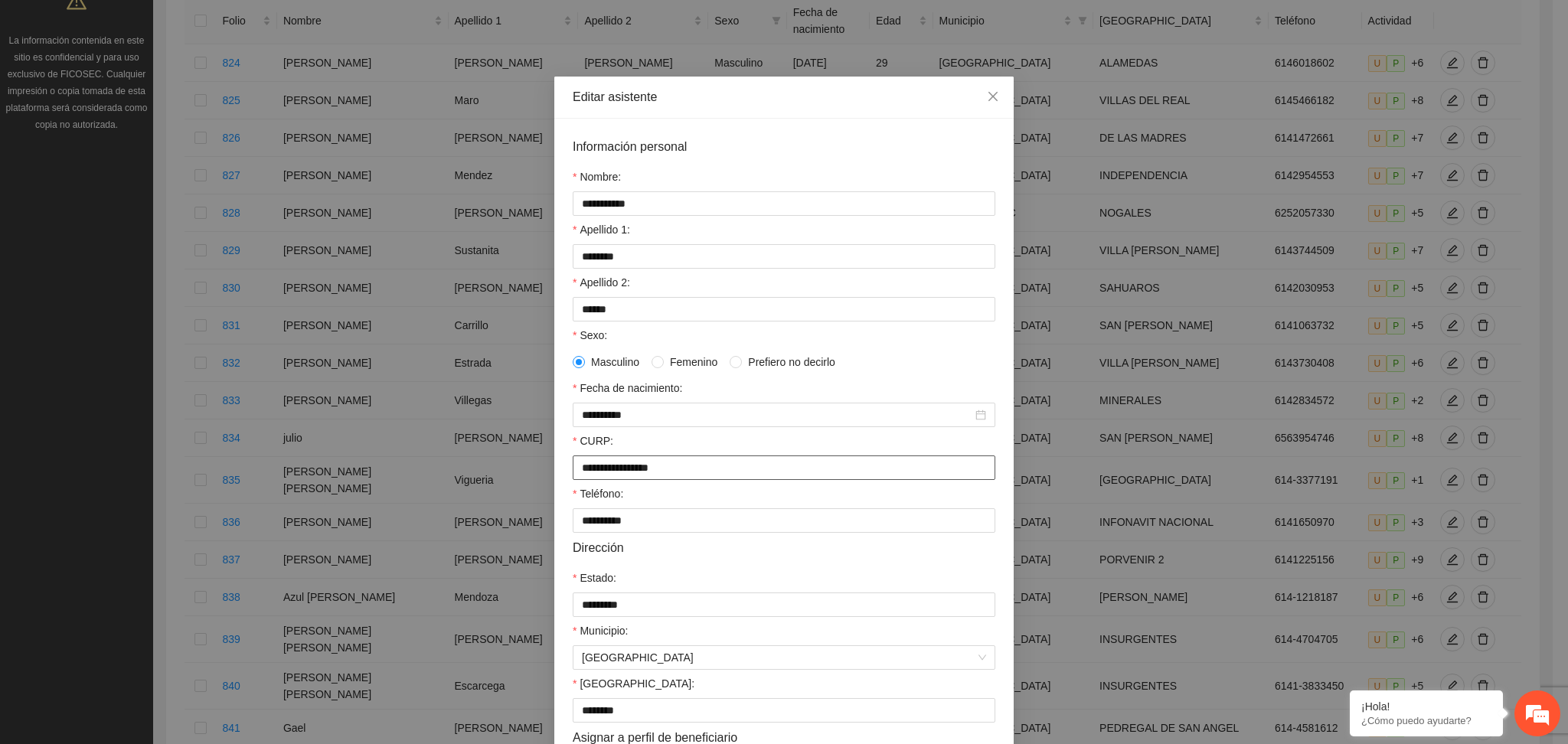
drag, startPoint x: 691, startPoint y: 471, endPoint x: 568, endPoint y: 469, distance: 123.0
click at [573, 469] on input "**********" at bounding box center [784, 468] width 423 height 25
paste input "*"
type input "**********"
click at [694, 426] on div "**********" at bounding box center [784, 415] width 423 height 25
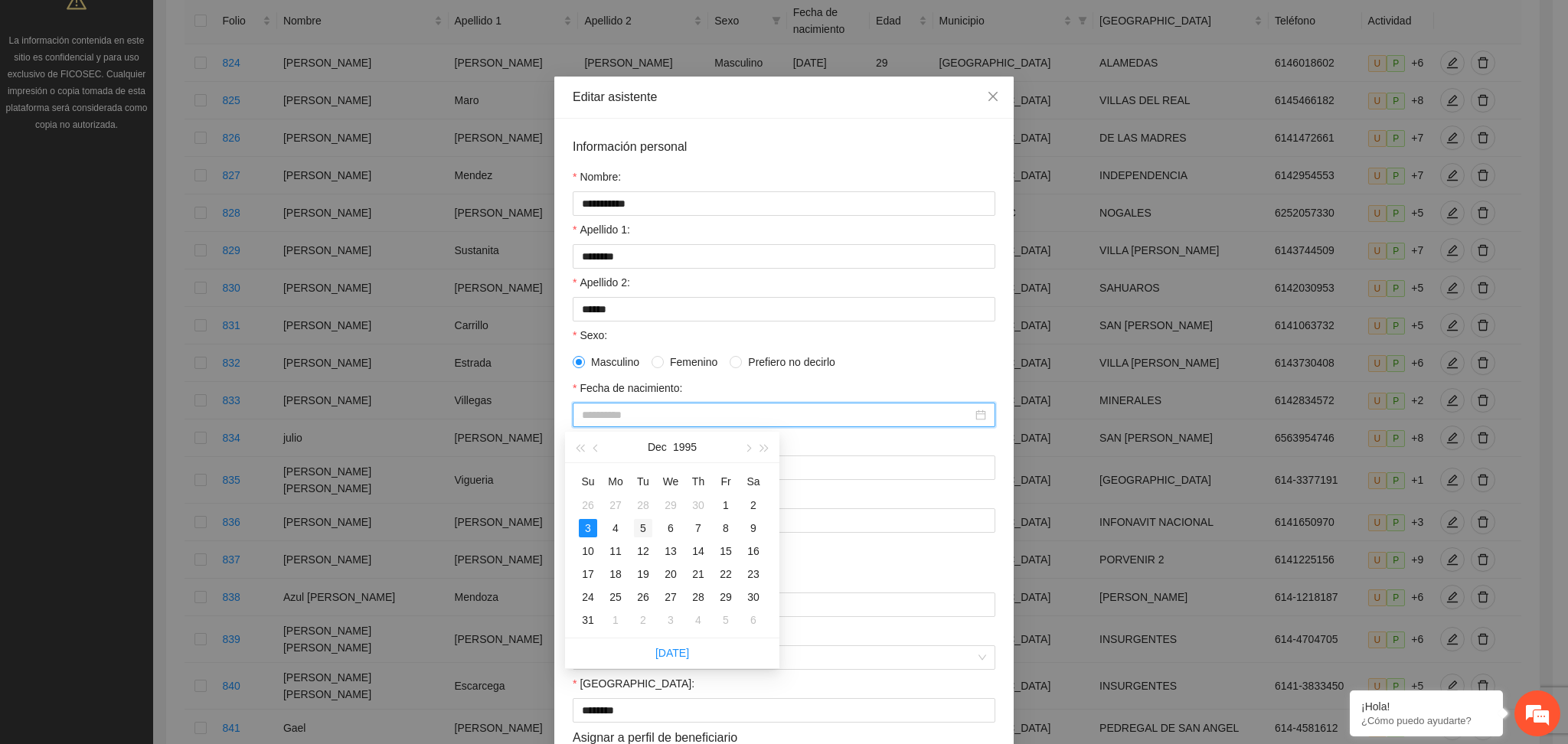
type input "**********"
click at [641, 530] on div "5" at bounding box center [643, 528] width 18 height 18
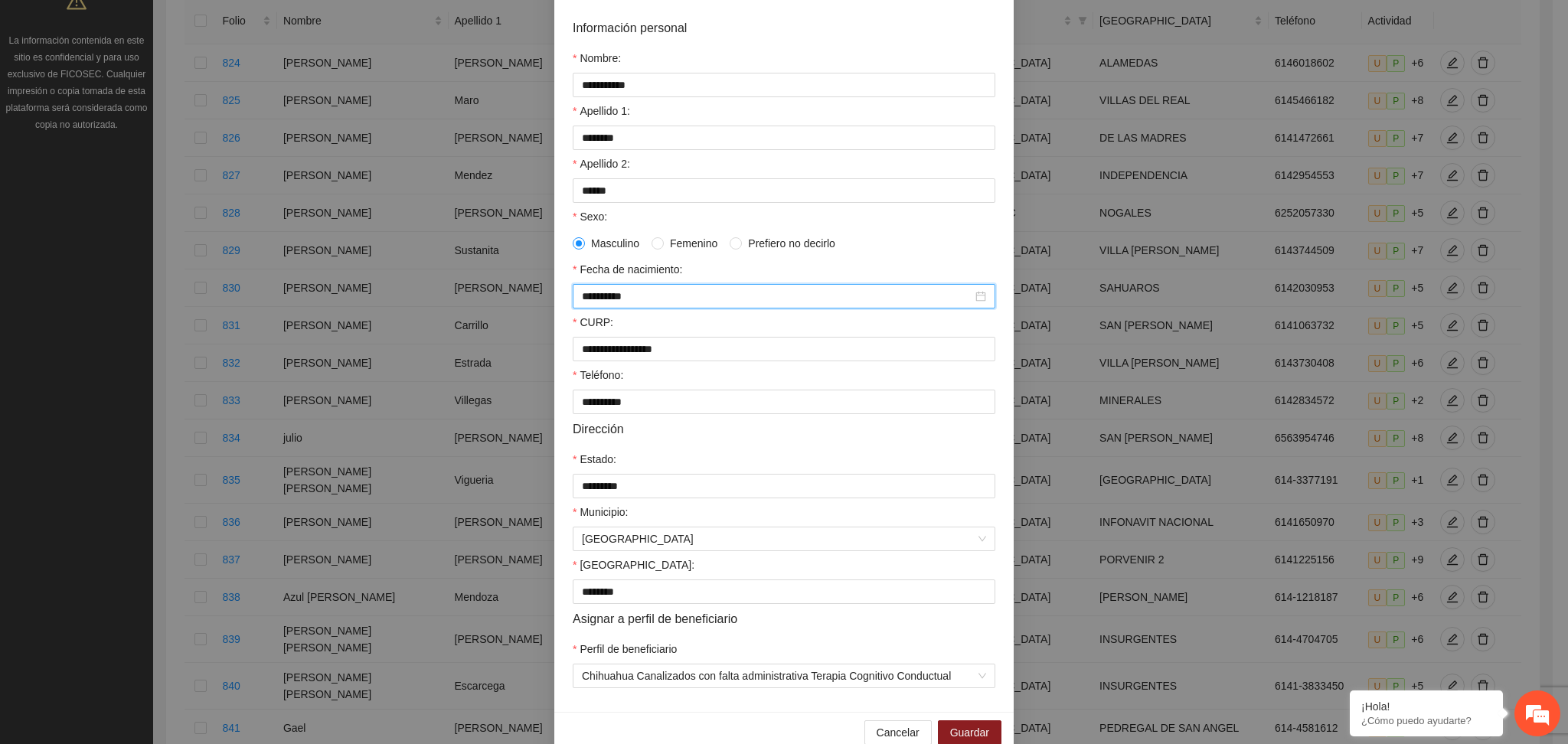
scroll to position [148, 0]
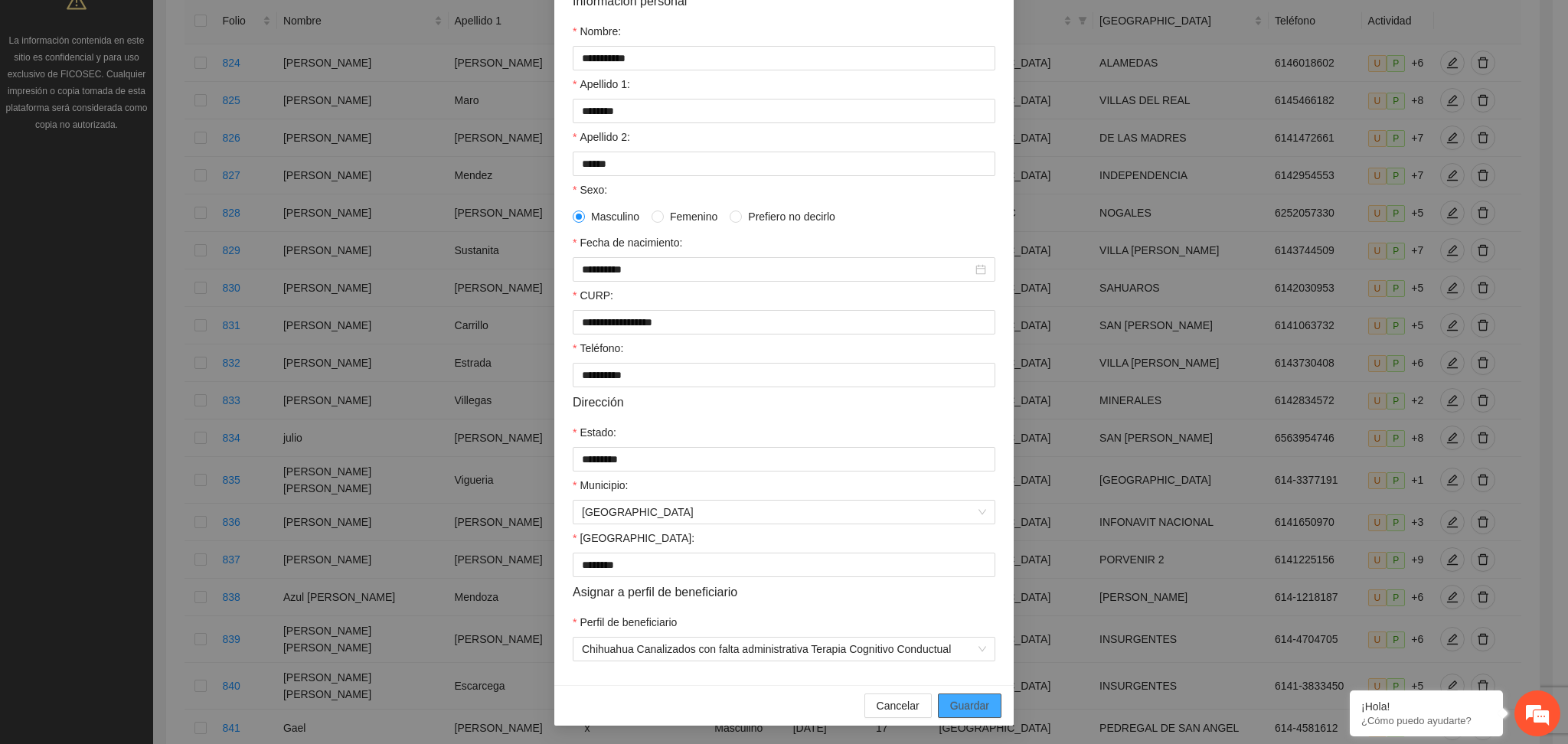
click at [950, 703] on span "Guardar" at bounding box center [969, 706] width 39 height 17
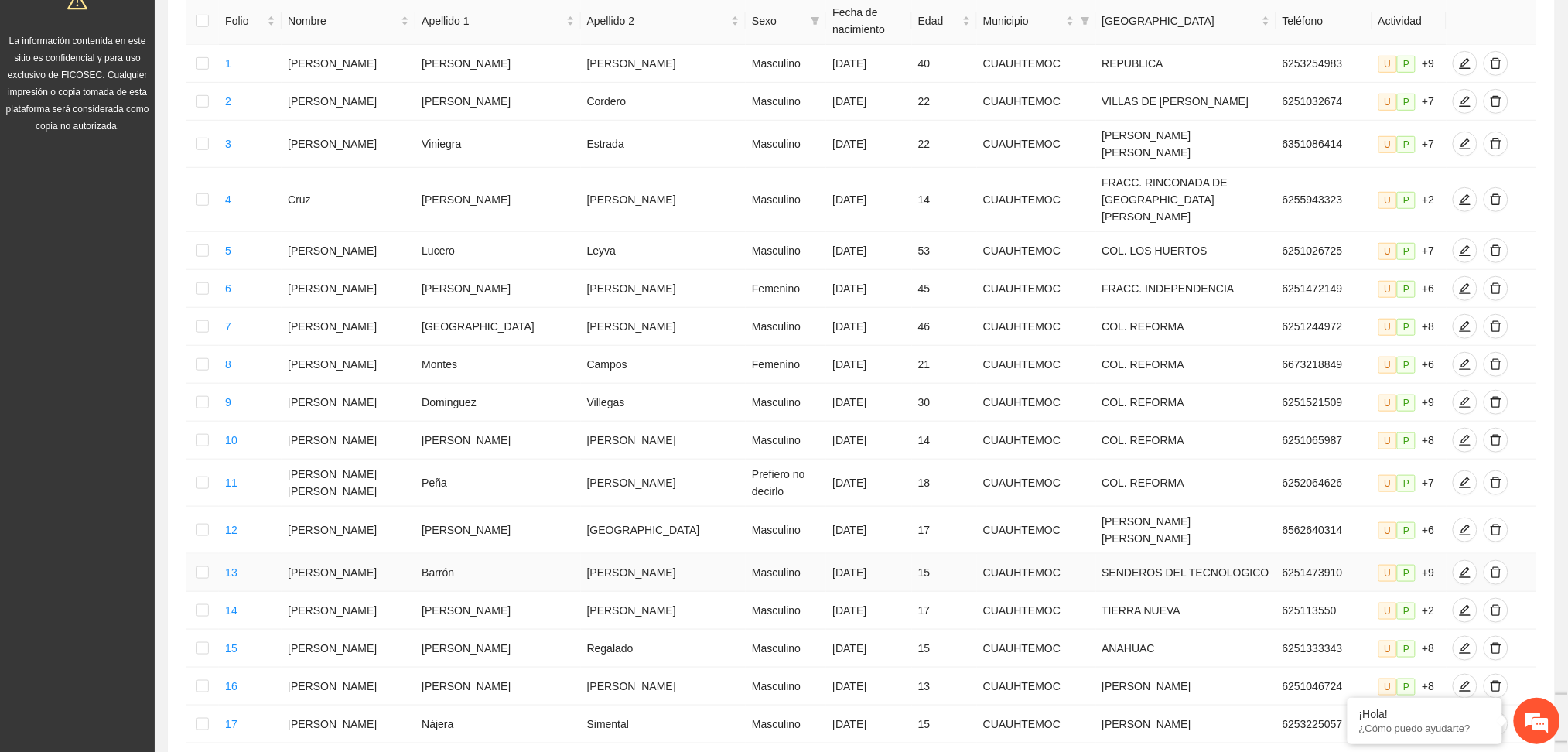
scroll to position [0, 0]
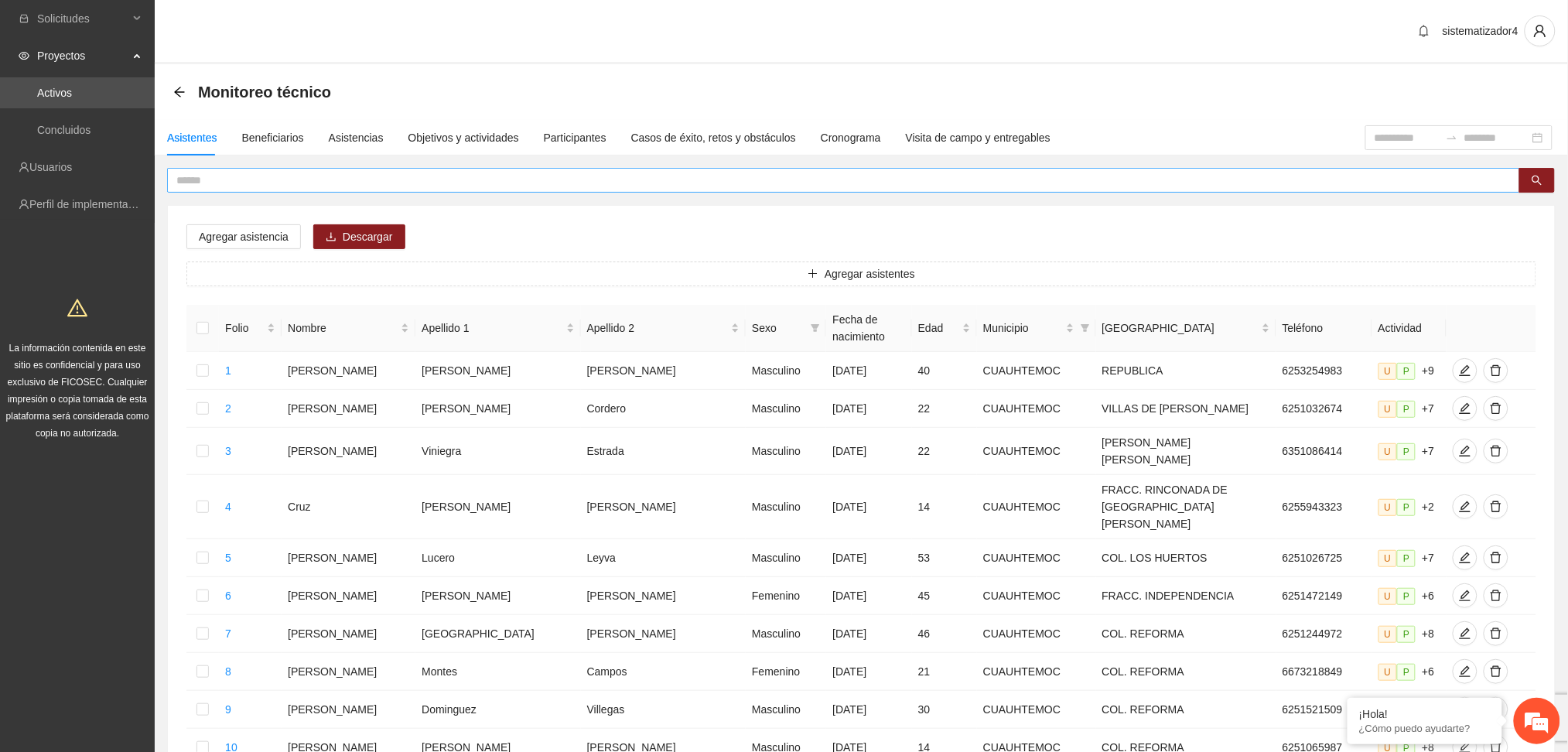
click at [430, 180] on input "text" at bounding box center [837, 181] width 1322 height 17
click at [436, 138] on div "Objetivos y actividades" at bounding box center [464, 138] width 110 height 17
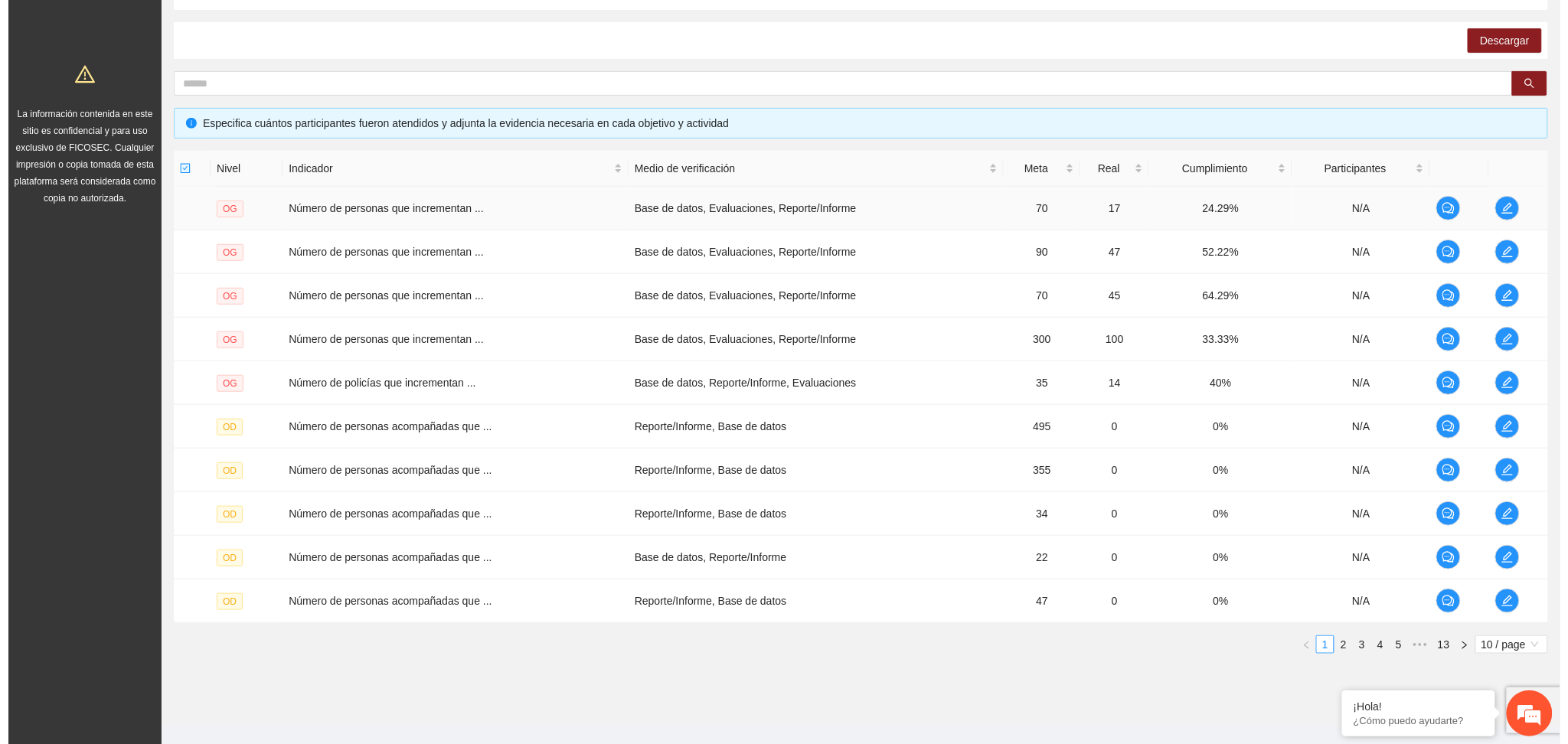
scroll to position [255, 0]
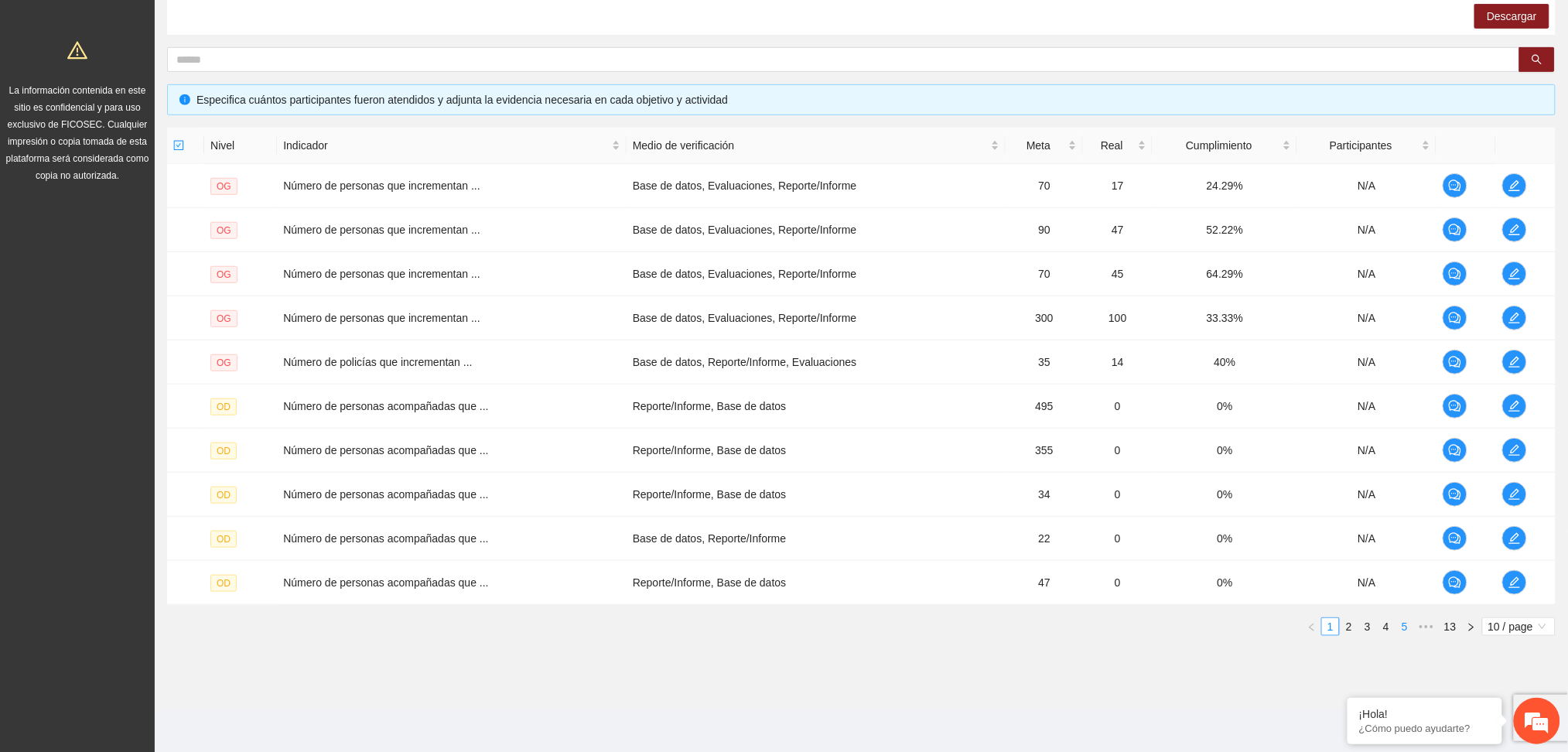
click at [1408, 629] on link "5" at bounding box center [1406, 626] width 17 height 17
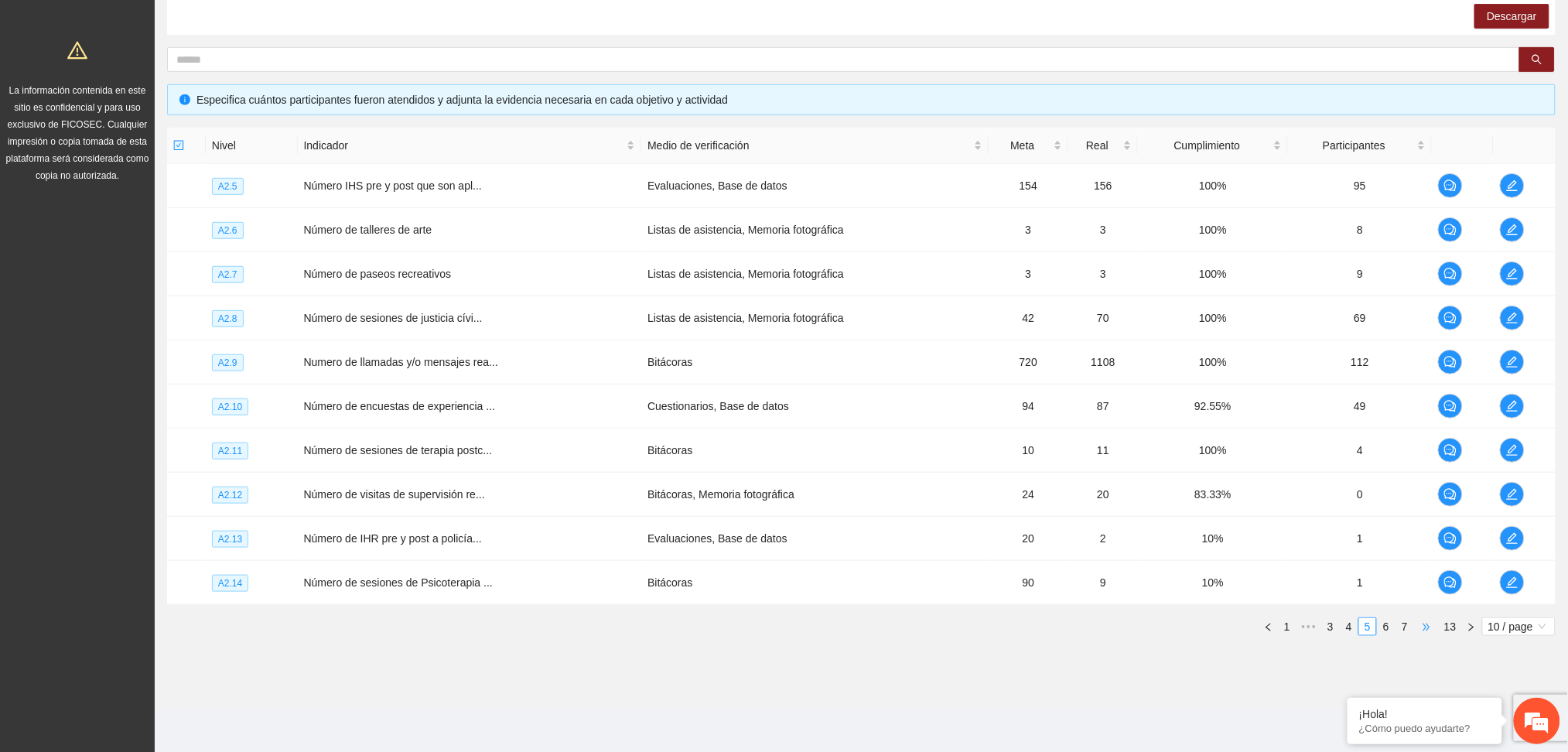
click at [1428, 628] on span "•••" at bounding box center [1427, 626] width 25 height 18
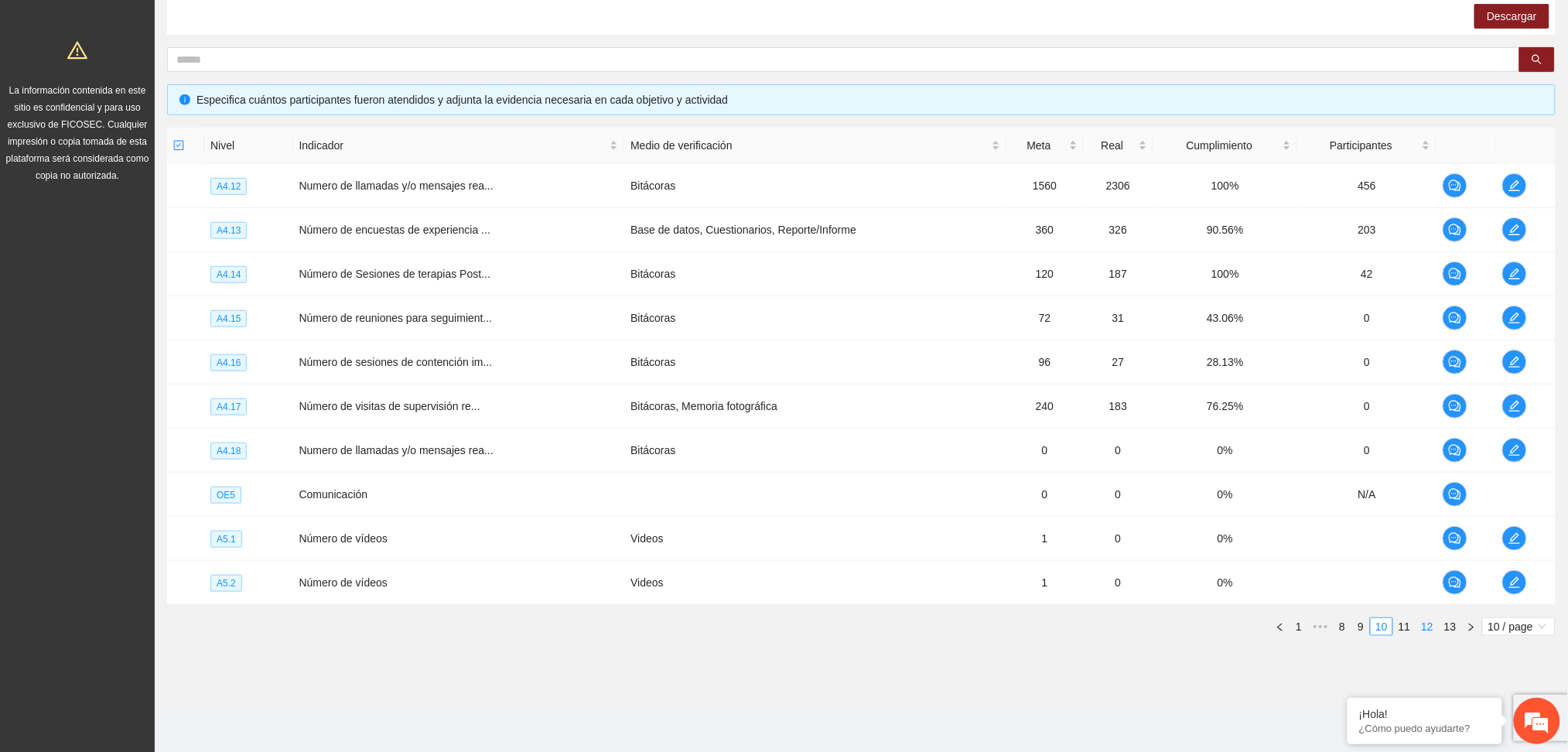
click at [1428, 628] on link "12" at bounding box center [1427, 626] width 21 height 17
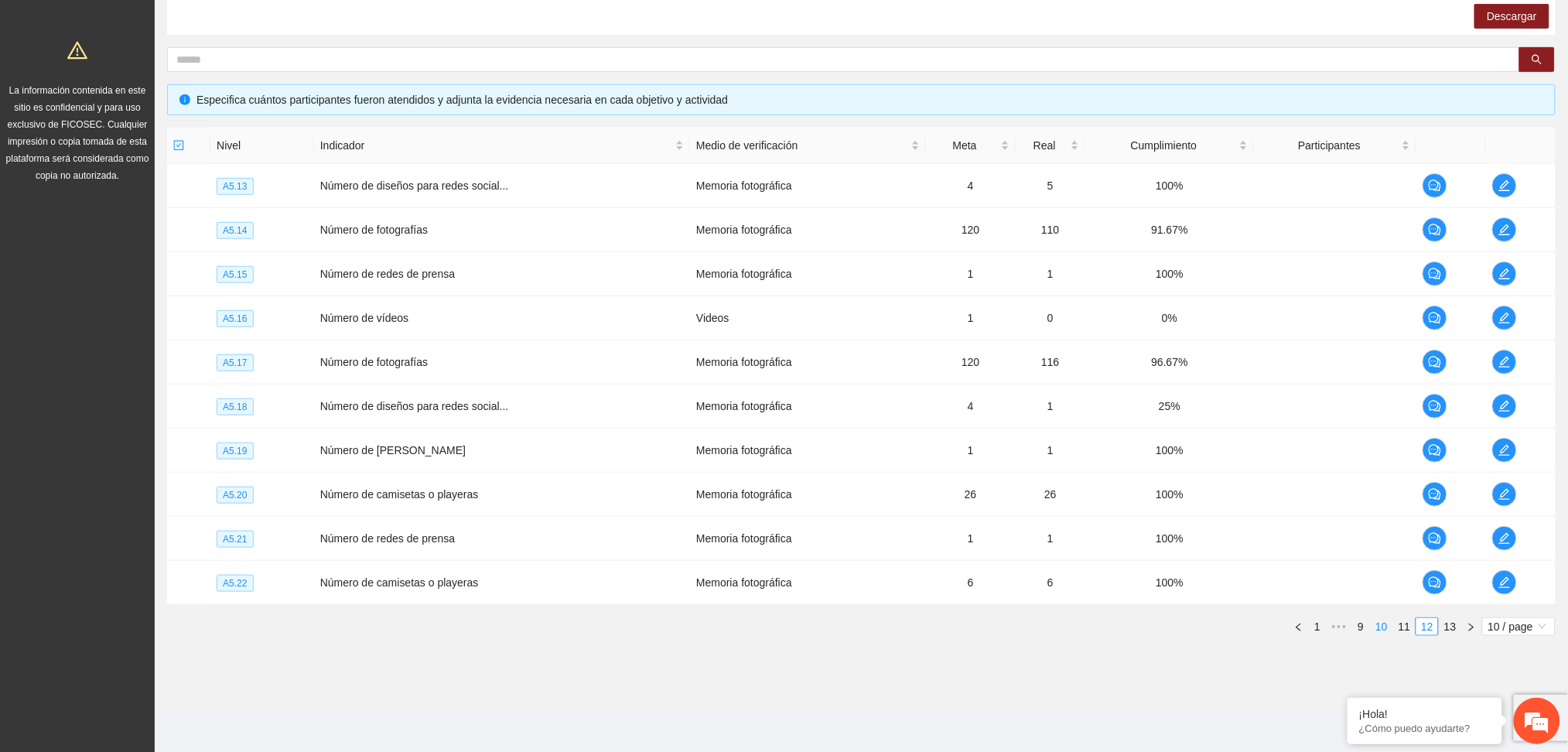
drag, startPoint x: 1428, startPoint y: 628, endPoint x: 1388, endPoint y: 629, distance: 40.0
click at [1388, 629] on ul "1 ••• 9 10 11 12 13 10 / page" at bounding box center [861, 626] width 1389 height 18
click at [1401, 622] on link "11" at bounding box center [1405, 626] width 21 height 17
click at [1389, 624] on link "10" at bounding box center [1381, 626] width 21 height 17
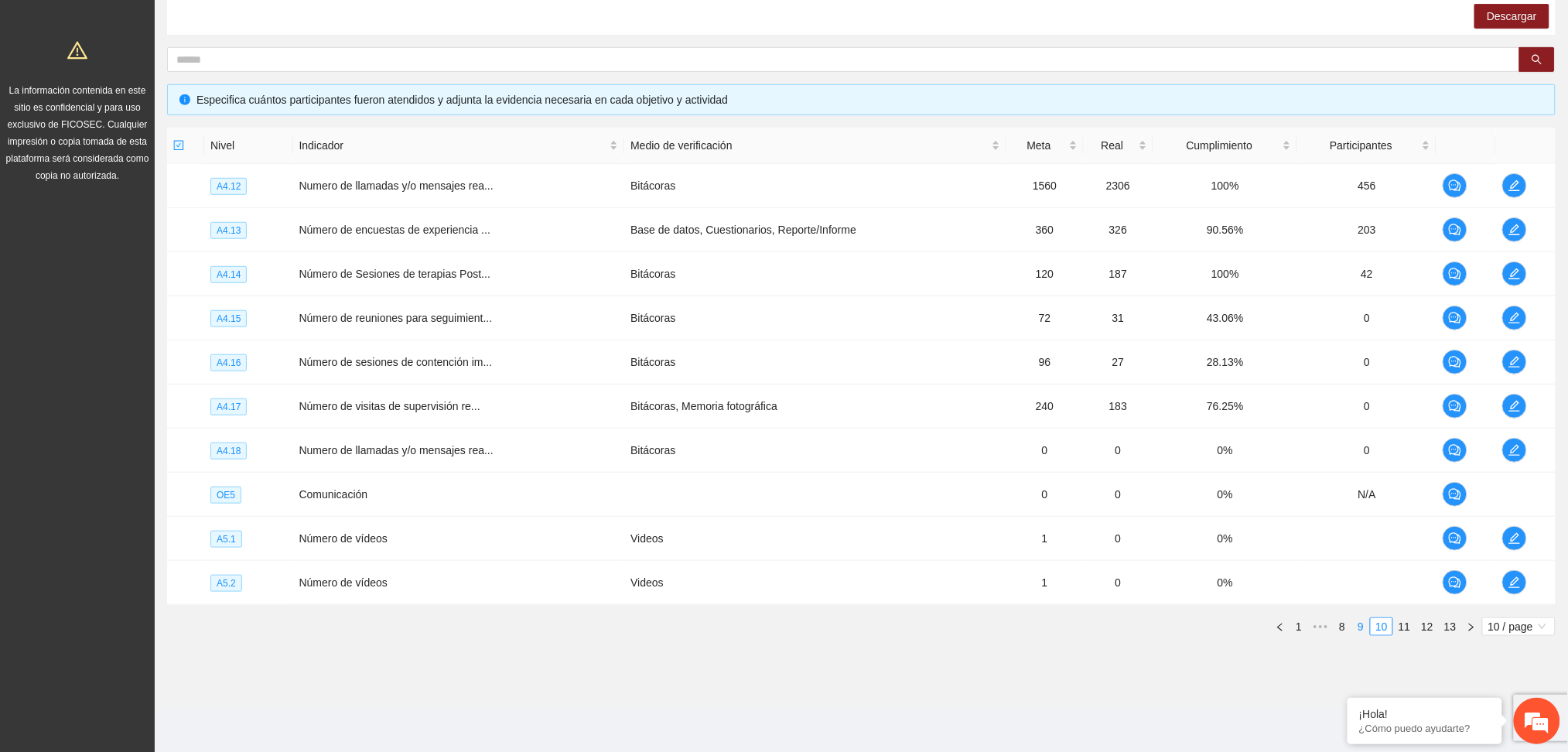
click at [1365, 630] on link "9" at bounding box center [1361, 626] width 17 height 17
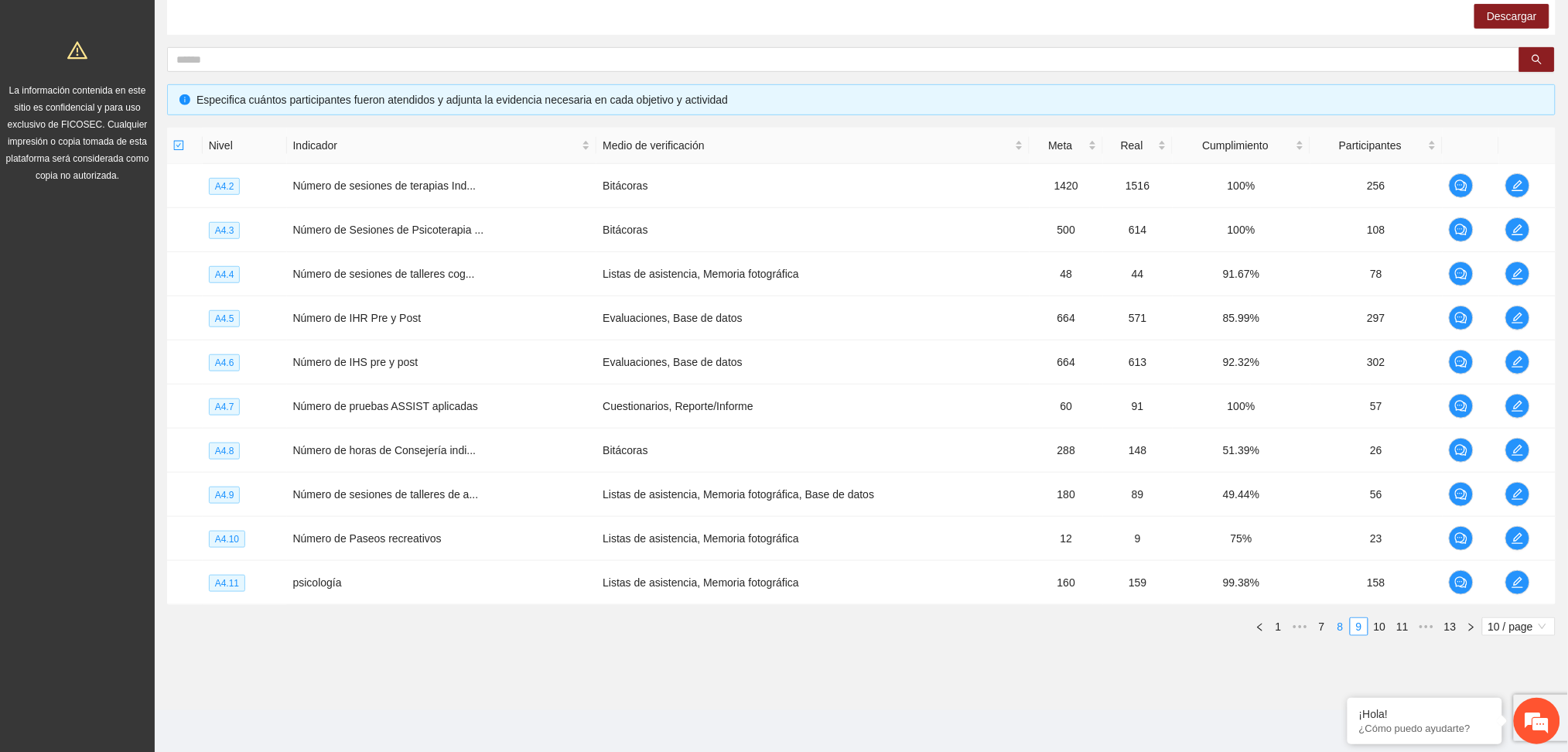
click at [1343, 630] on link "8" at bounding box center [1341, 626] width 17 height 17
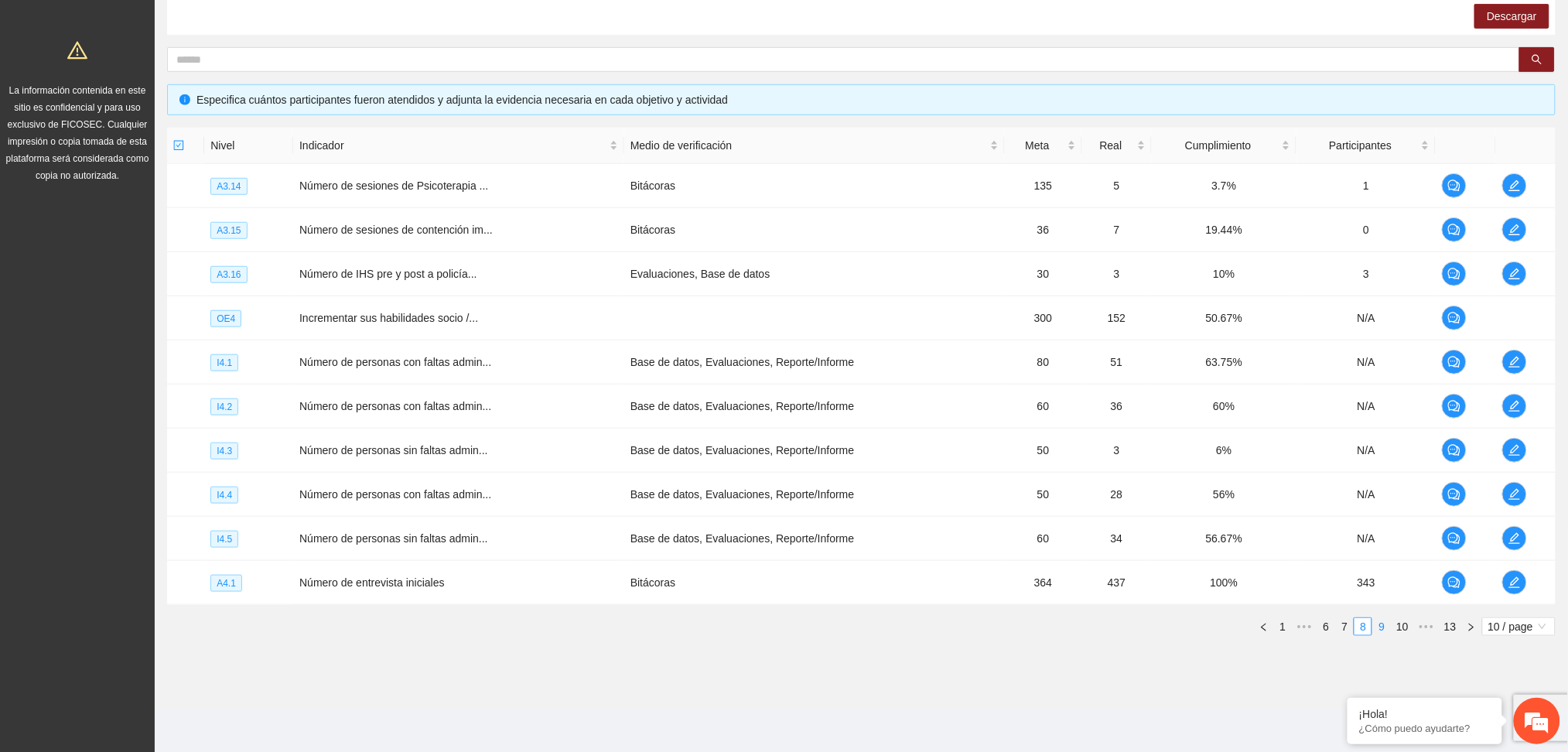
click at [1379, 628] on link "9" at bounding box center [1382, 626] width 17 height 17
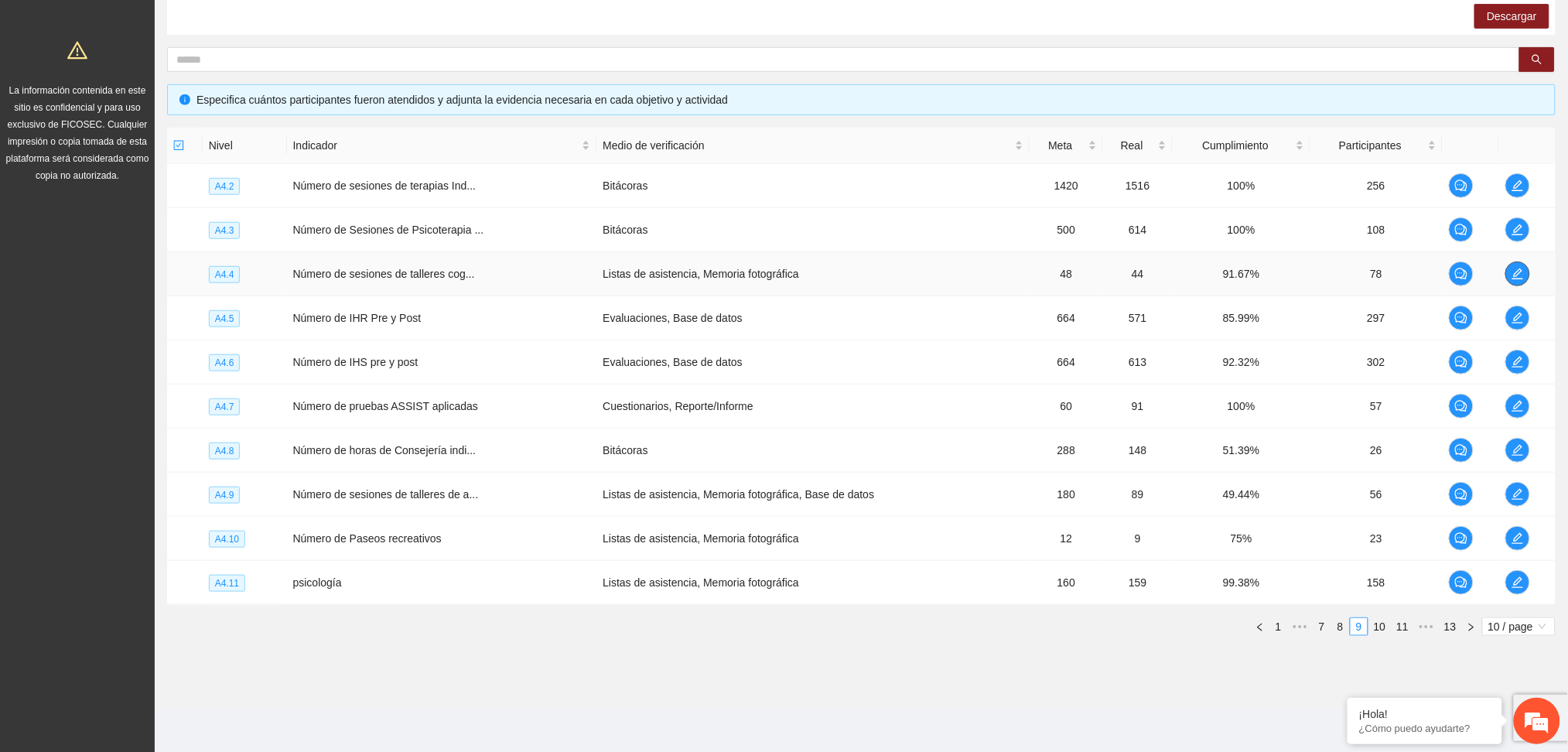
click at [1515, 273] on icon "edit" at bounding box center [1518, 274] width 11 height 11
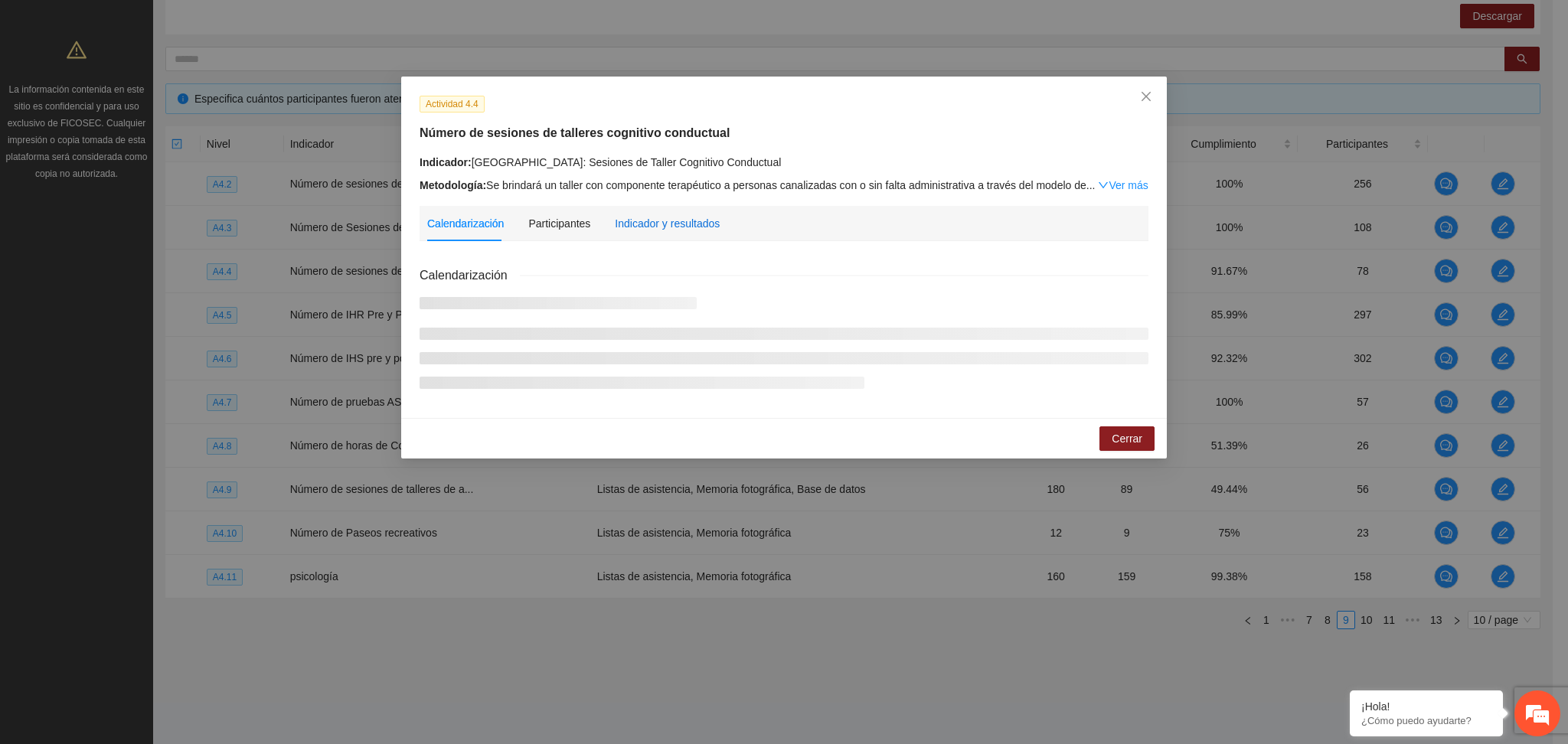
click at [620, 219] on div "Indicador y resultados" at bounding box center [668, 224] width 105 height 17
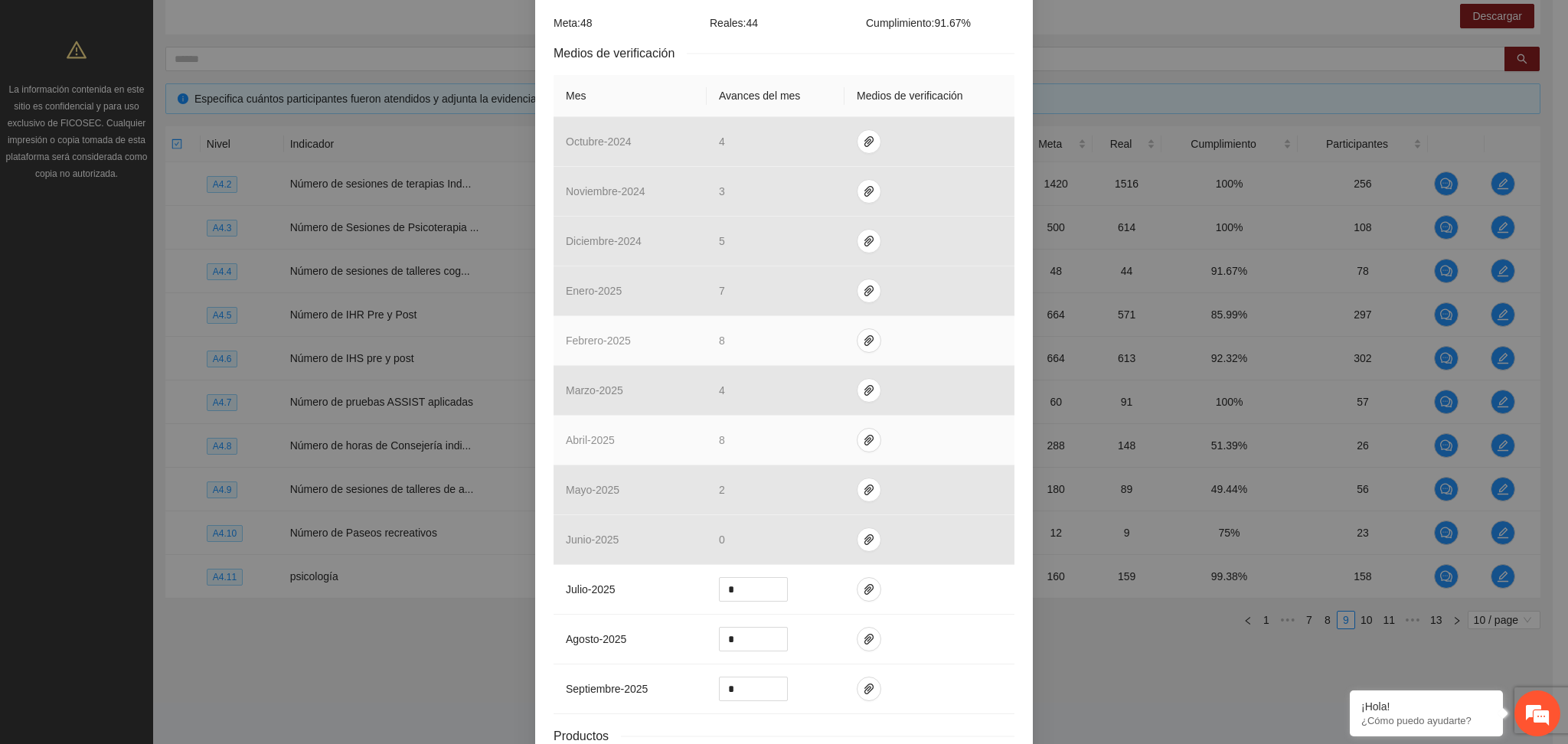
scroll to position [306, 0]
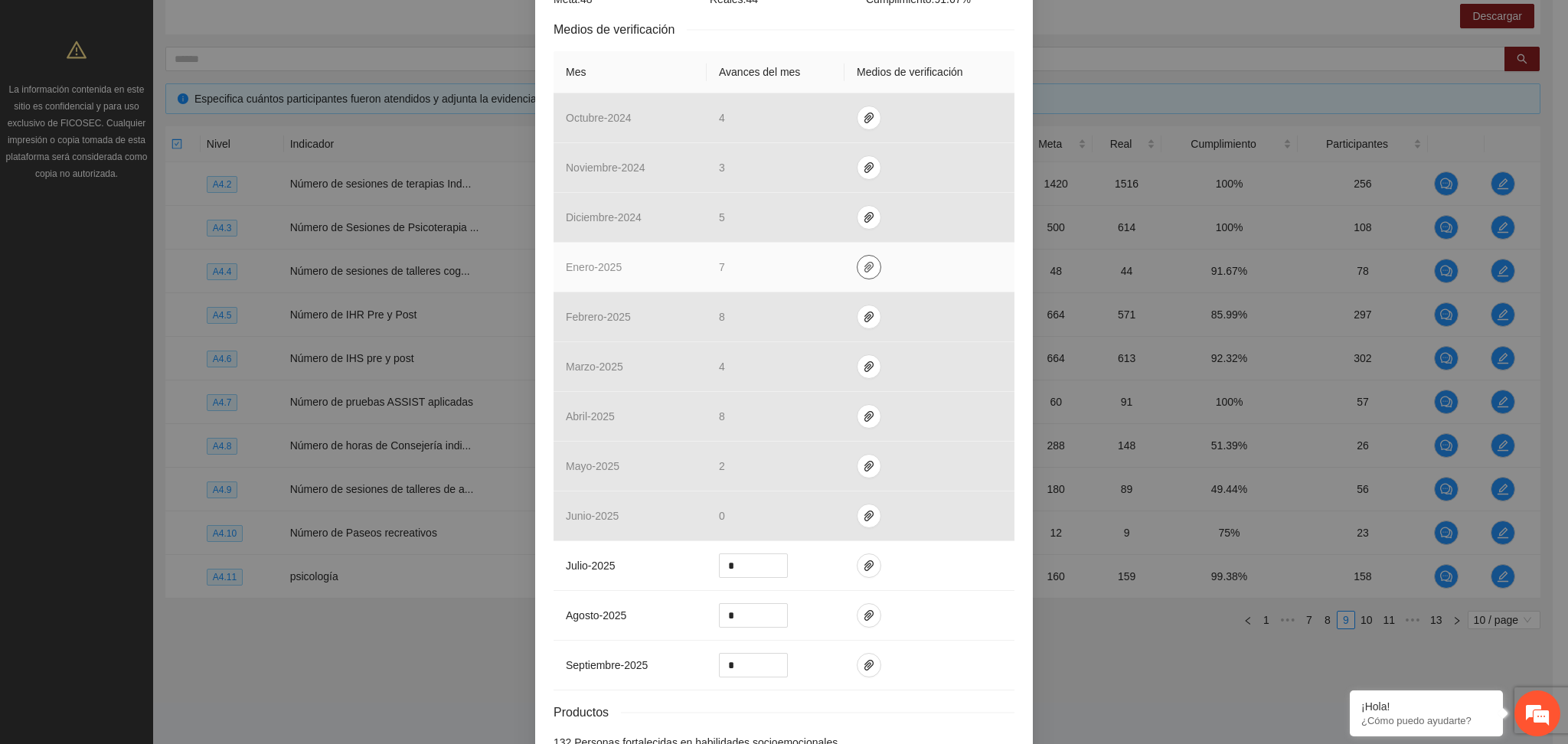
click at [865, 267] on icon "paper-clip" at bounding box center [870, 267] width 10 height 11
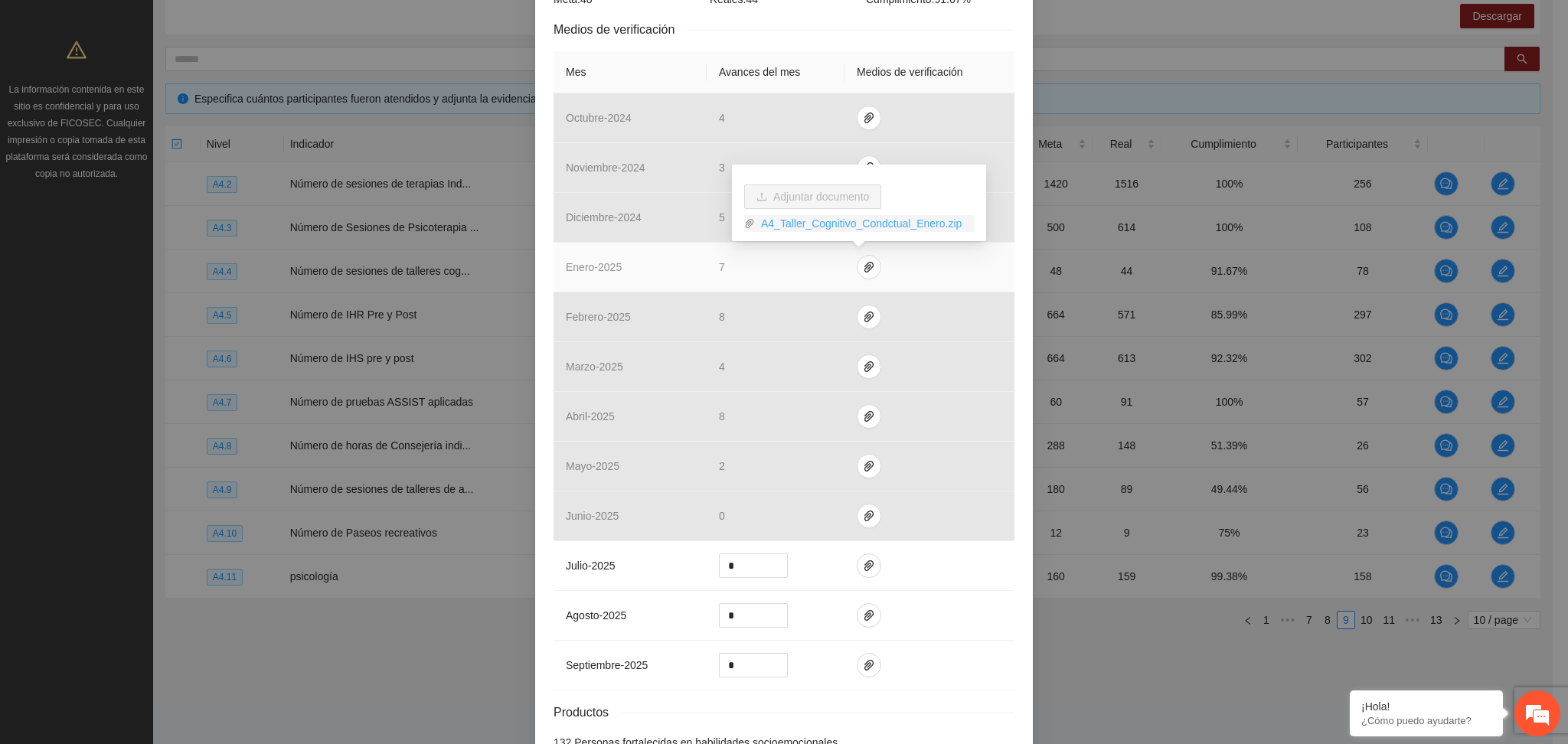
click at [866, 230] on link "A4_Taller_Cognitivo_Condctual_Enero.zip" at bounding box center [864, 224] width 219 height 17
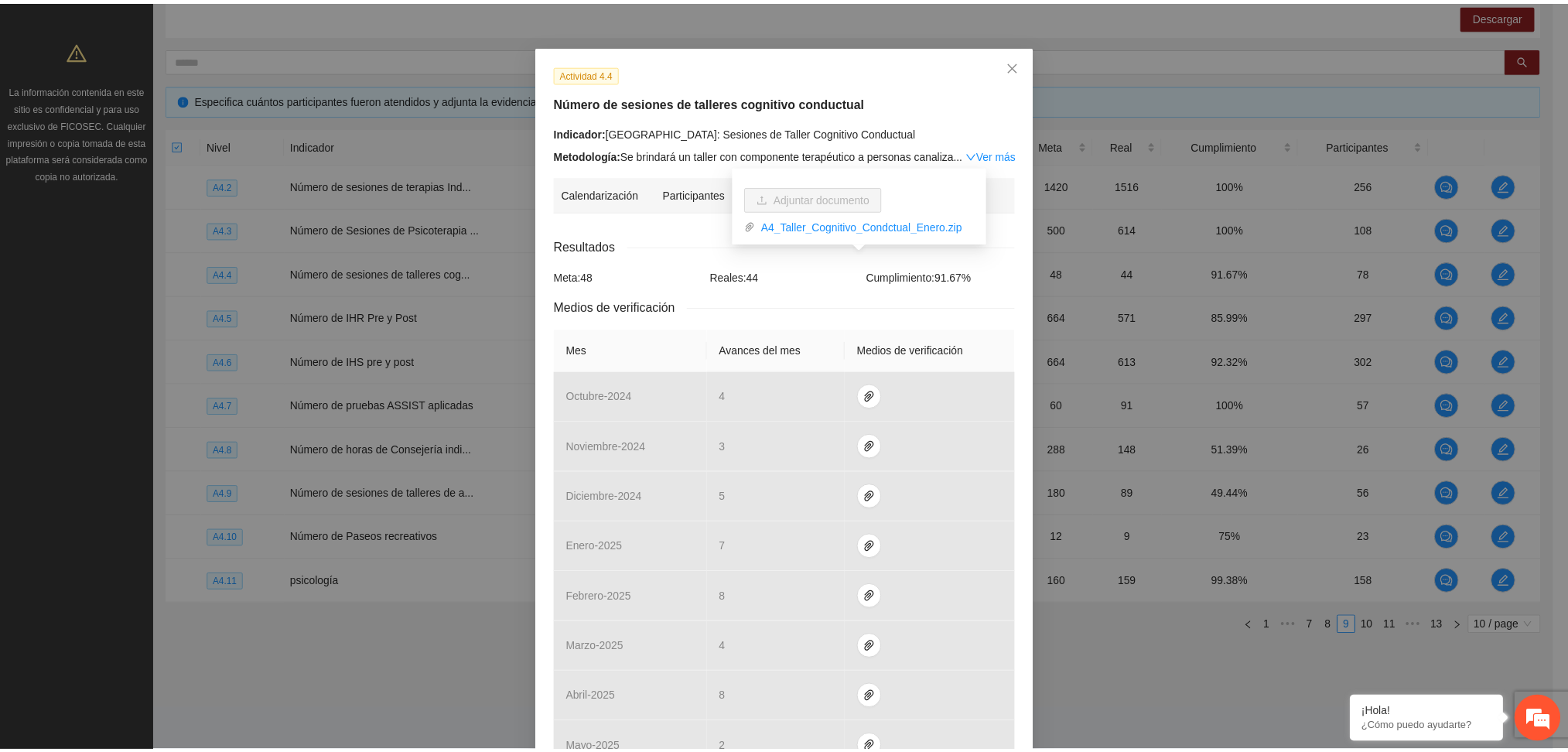
scroll to position [0, 0]
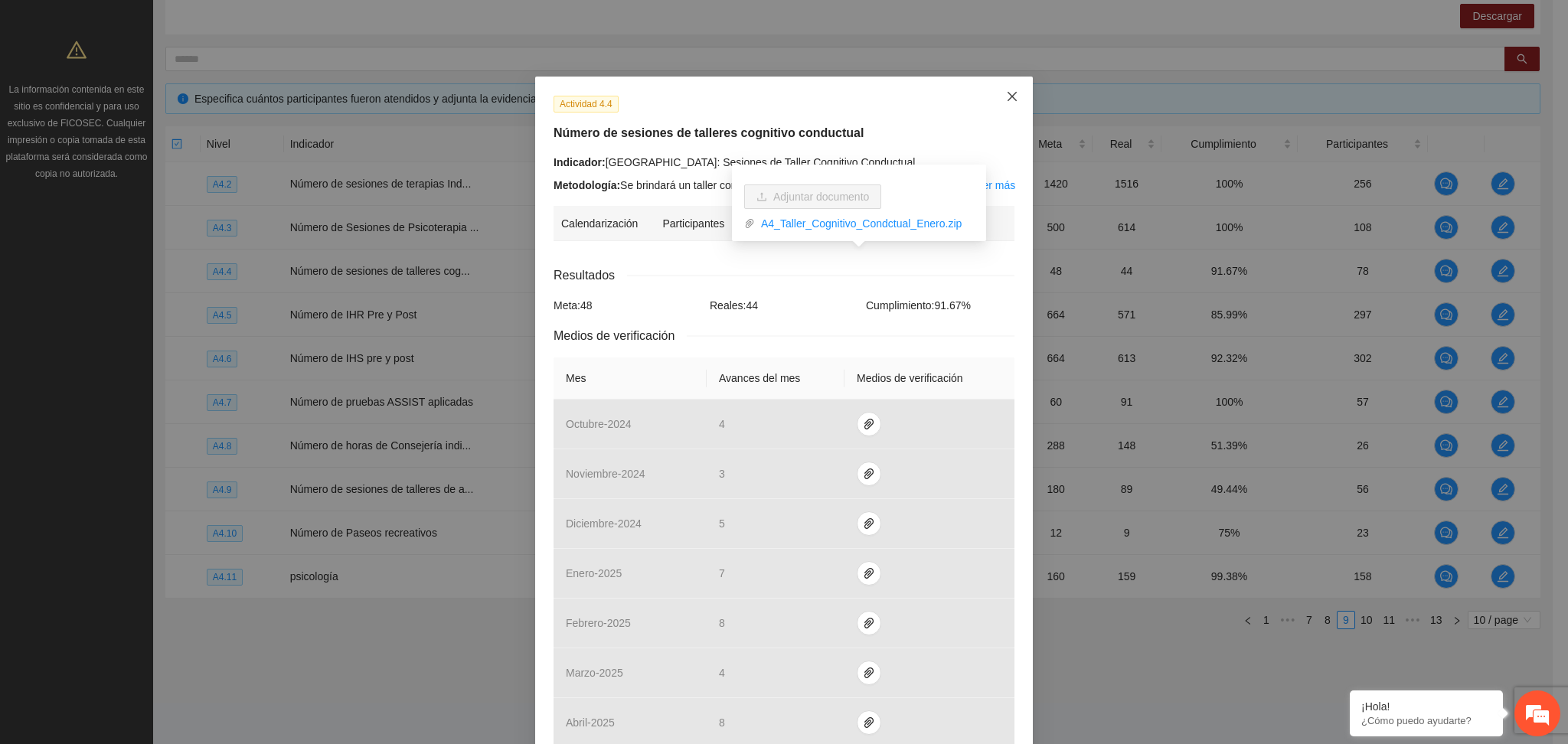
click at [1007, 96] on icon "close" at bounding box center [1012, 97] width 10 height 10
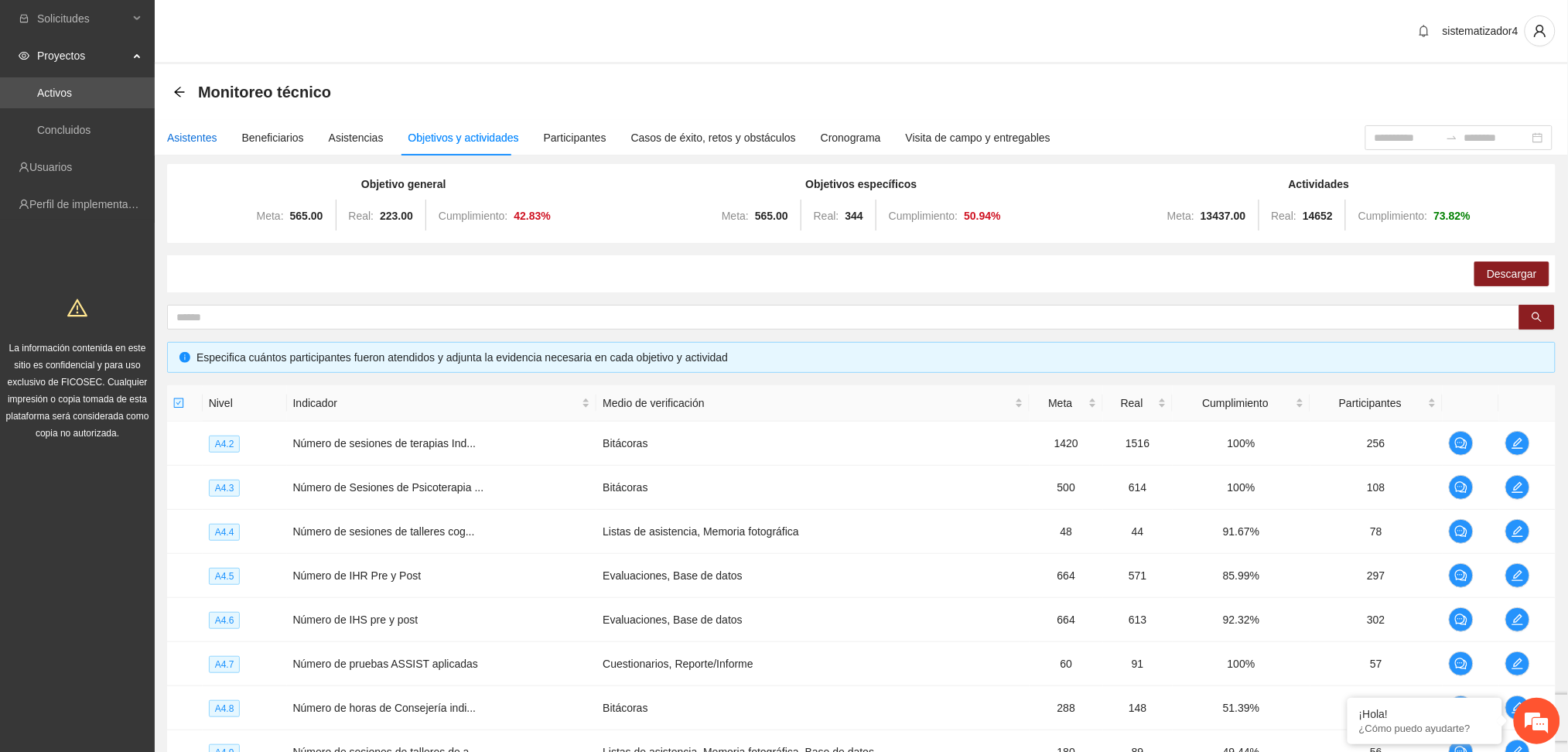
click at [176, 137] on div "Asistentes" at bounding box center [192, 138] width 50 height 17
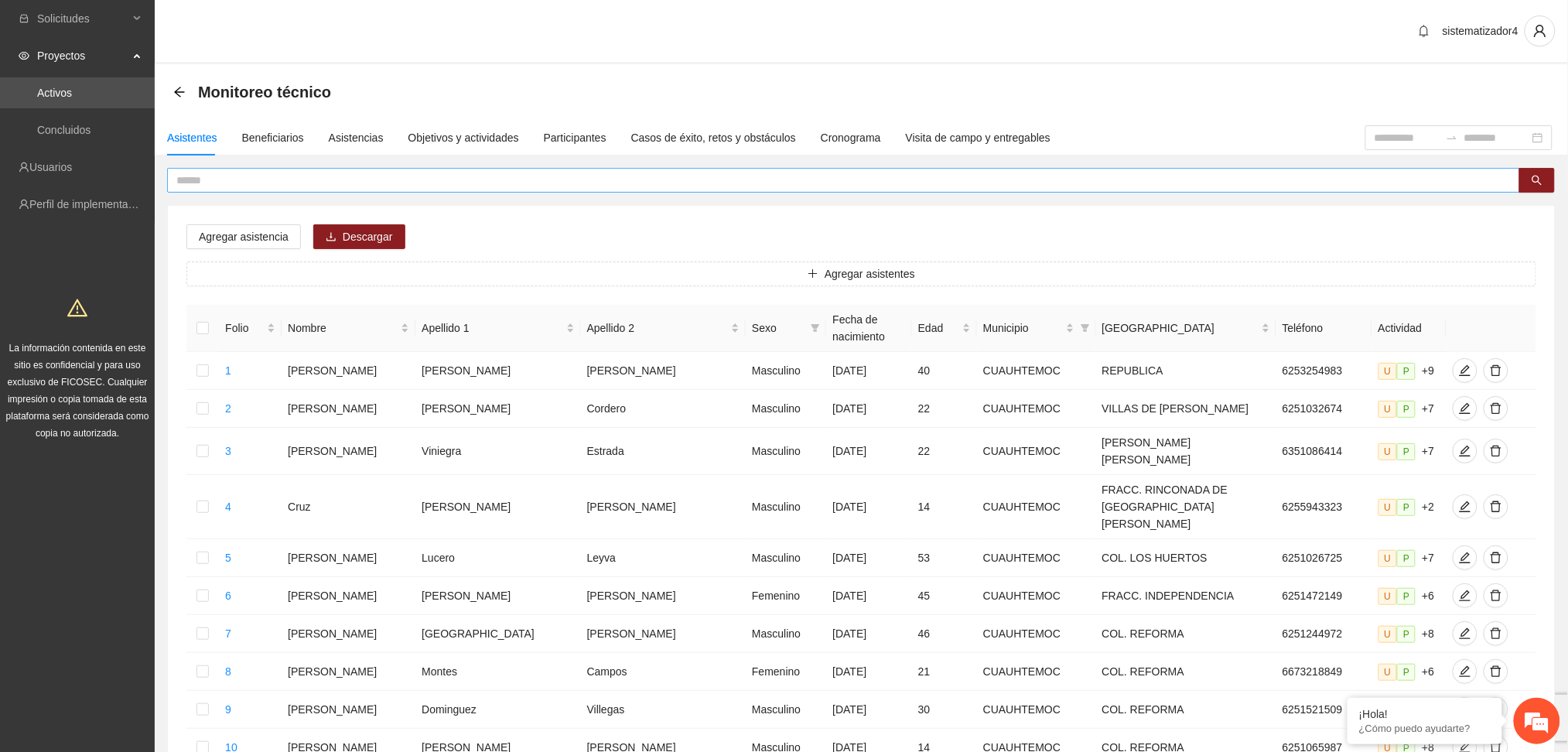
click at [219, 174] on input "text" at bounding box center [837, 181] width 1322 height 17
click at [376, 177] on input "text" at bounding box center [837, 181] width 1322 height 17
type input "*****"
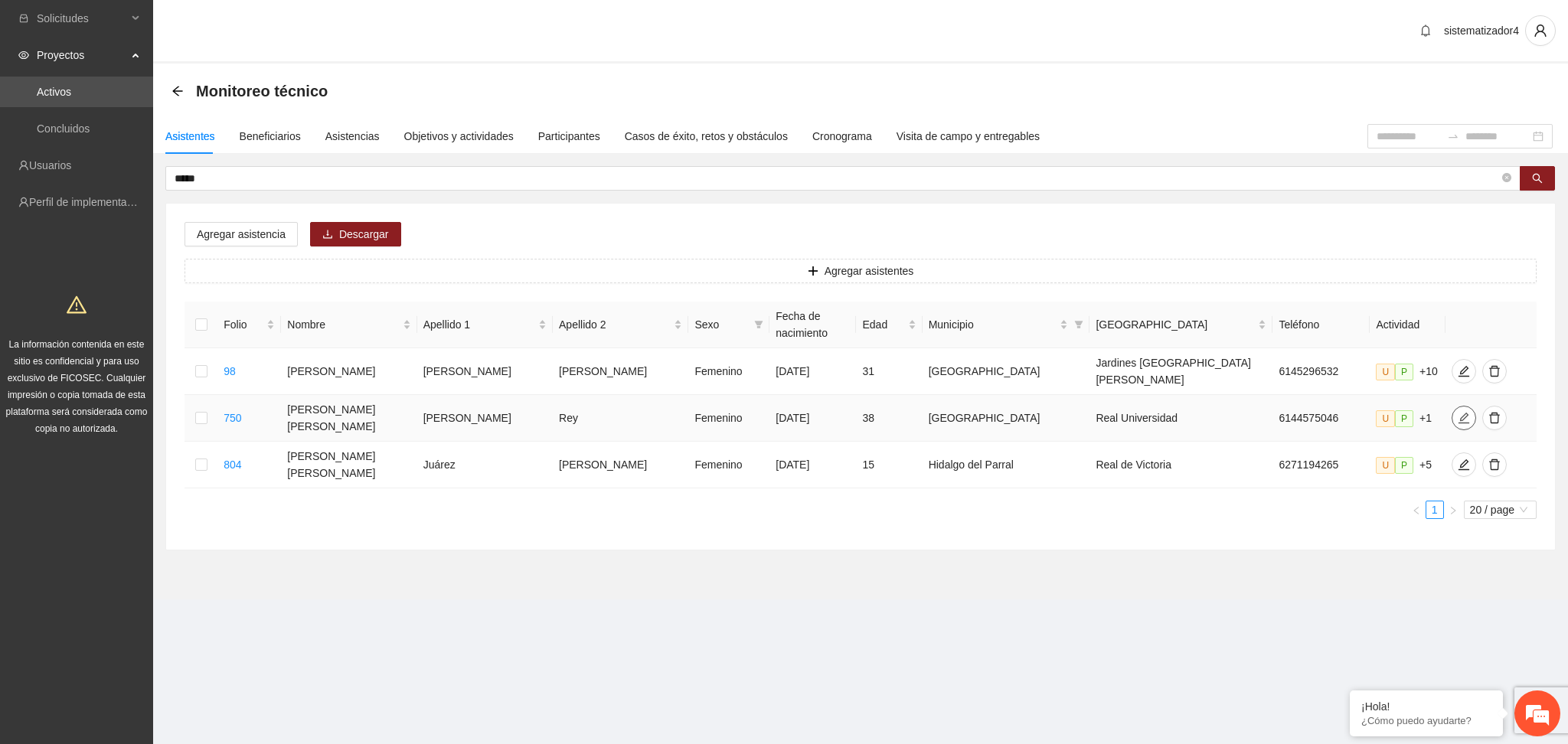
click at [1458, 412] on icon "edit" at bounding box center [1464, 418] width 12 height 12
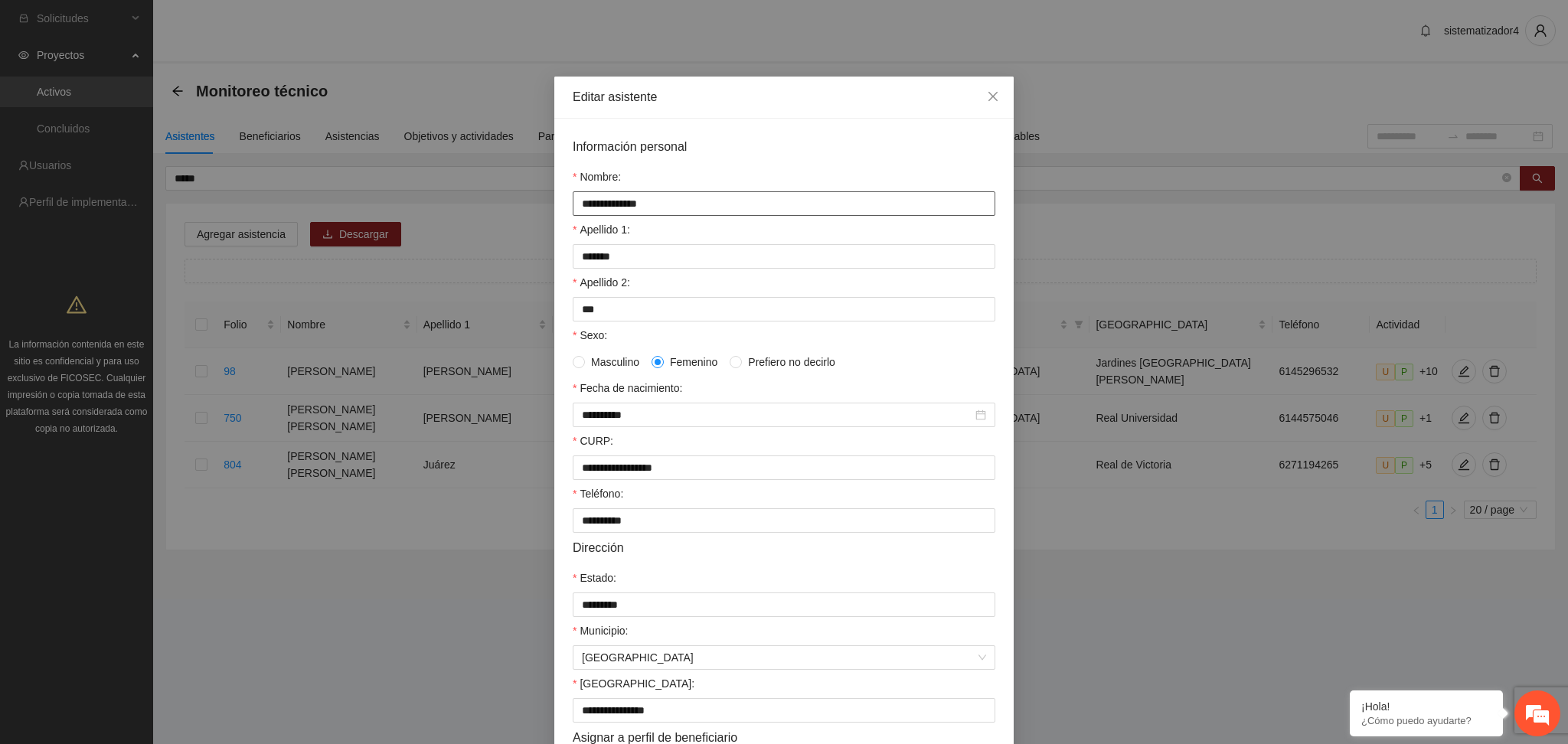
click at [584, 202] on input "**********" at bounding box center [784, 204] width 423 height 25
type input "**********"
drag, startPoint x: 701, startPoint y: 472, endPoint x: 544, endPoint y: 461, distance: 157.4
click at [544, 461] on div "**********" at bounding box center [784, 372] width 1568 height 744
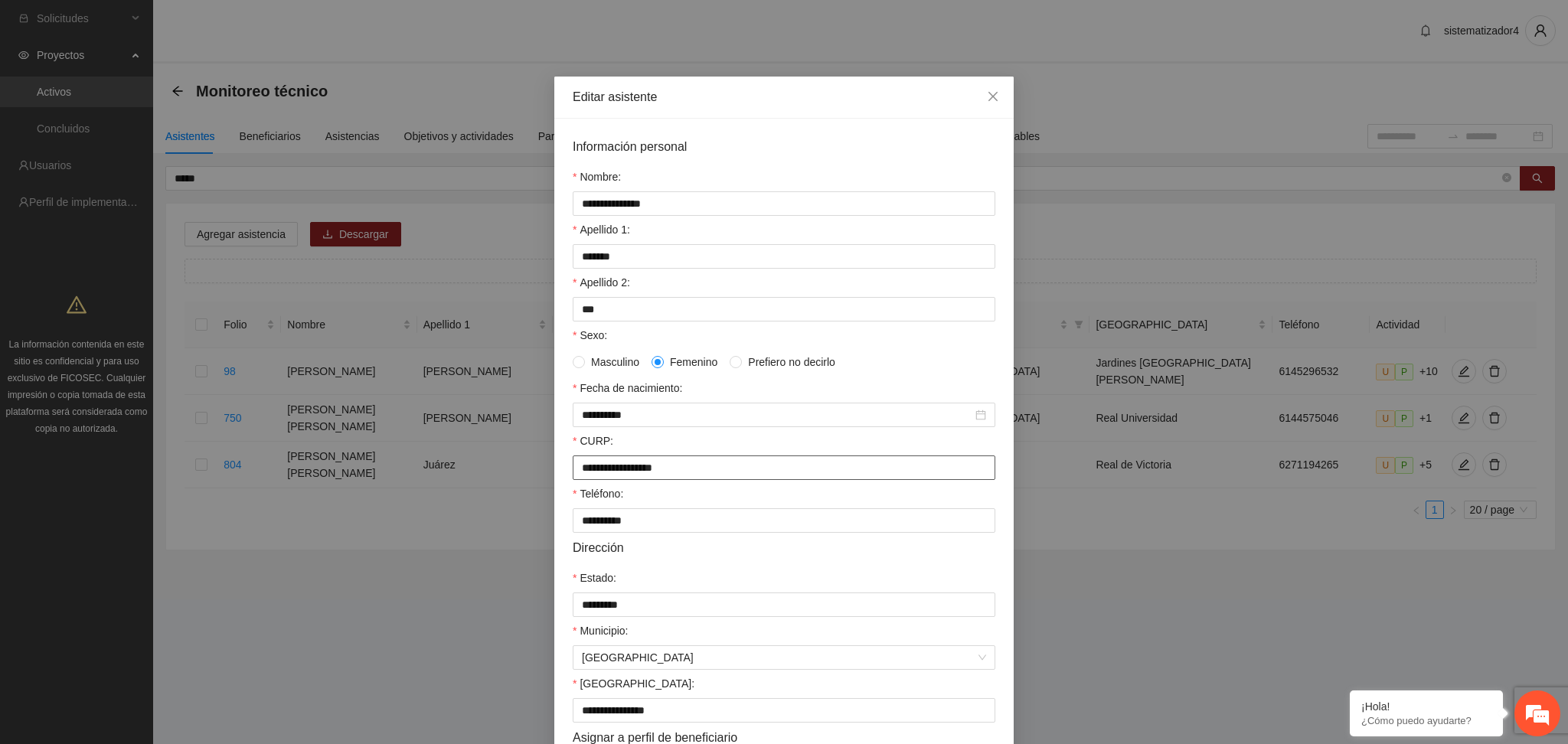
paste input "text"
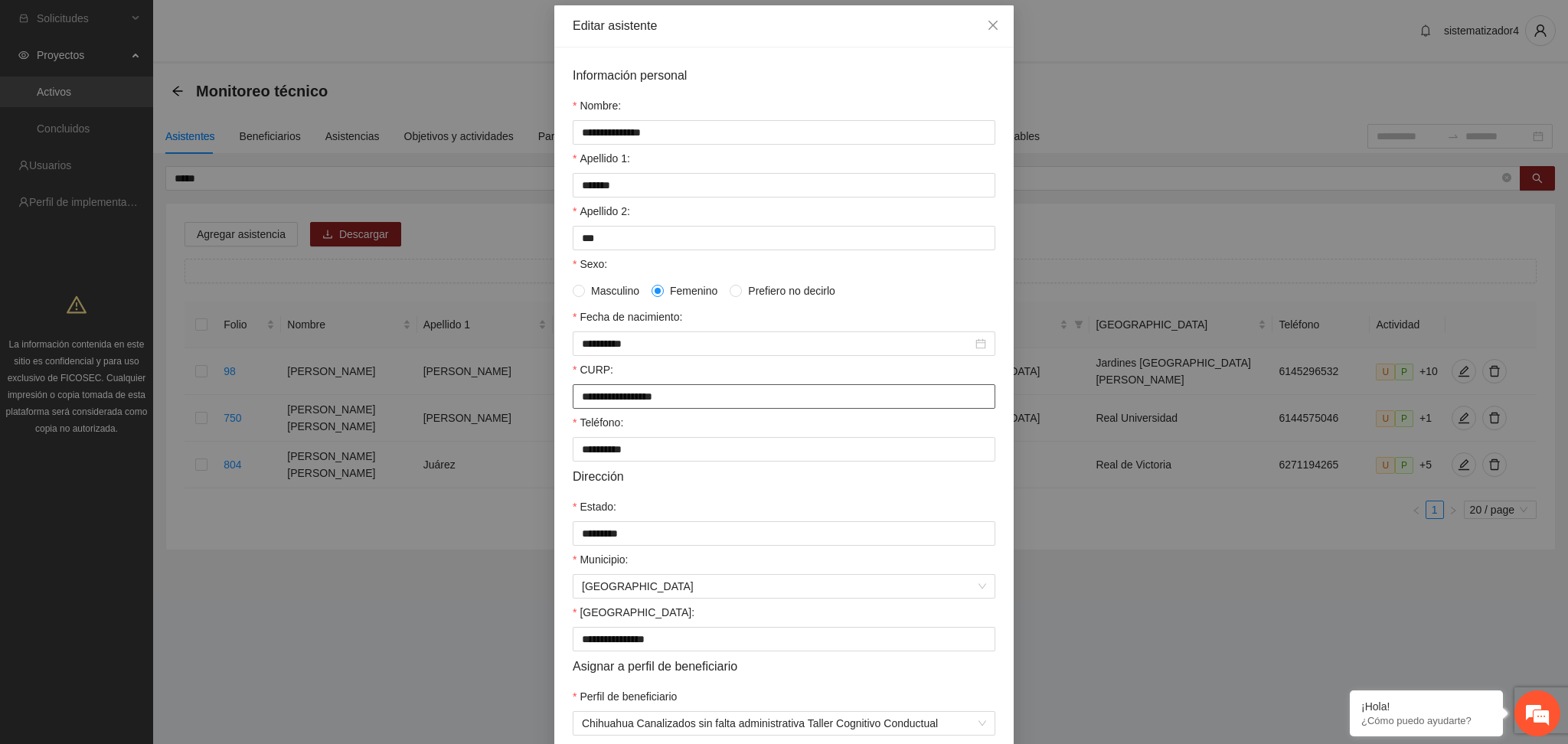
scroll to position [148, 0]
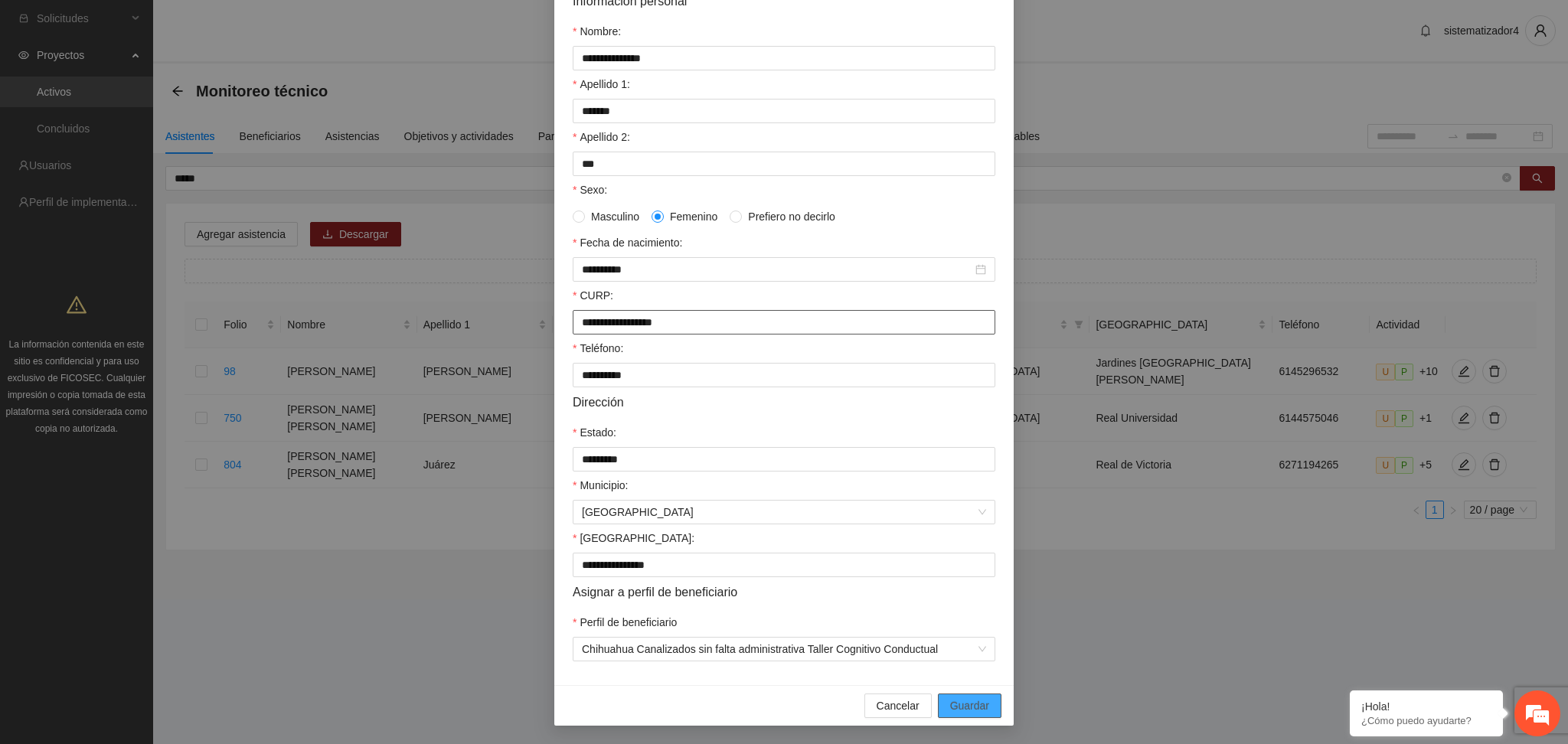
type input "**********"
click at [941, 702] on button "Guardar" at bounding box center [969, 706] width 63 height 25
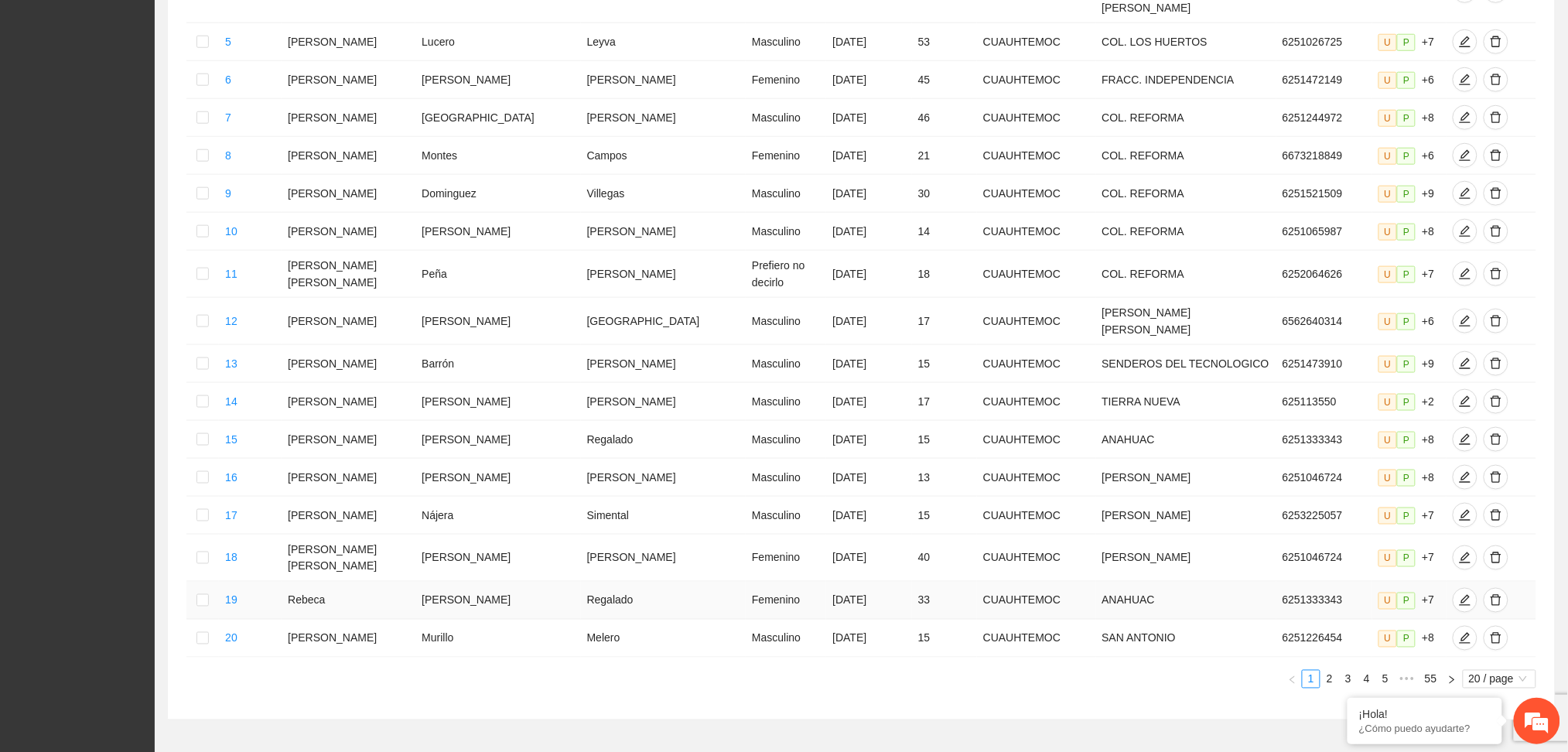
scroll to position [540, 0]
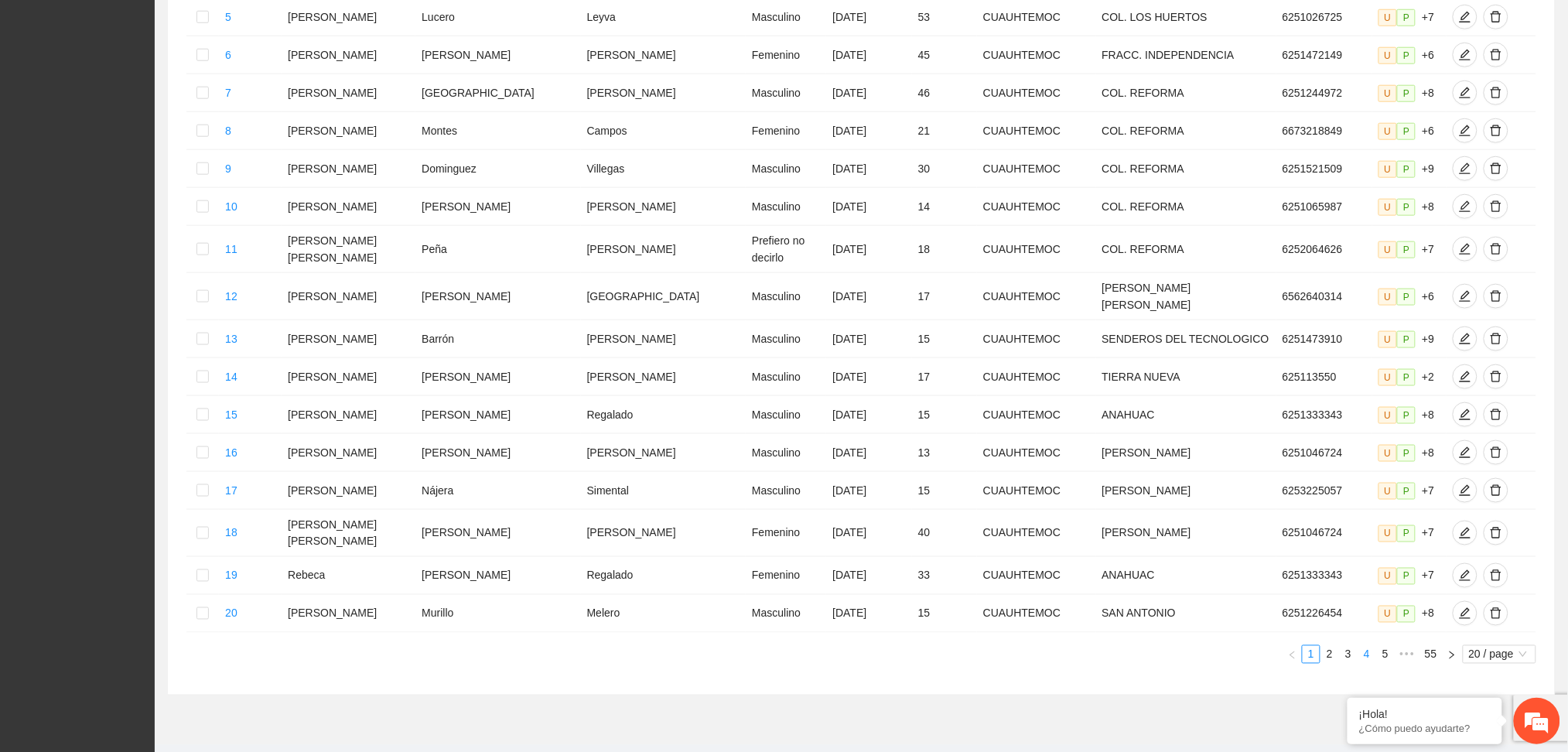
click at [1370, 646] on link "4" at bounding box center [1367, 654] width 17 height 17
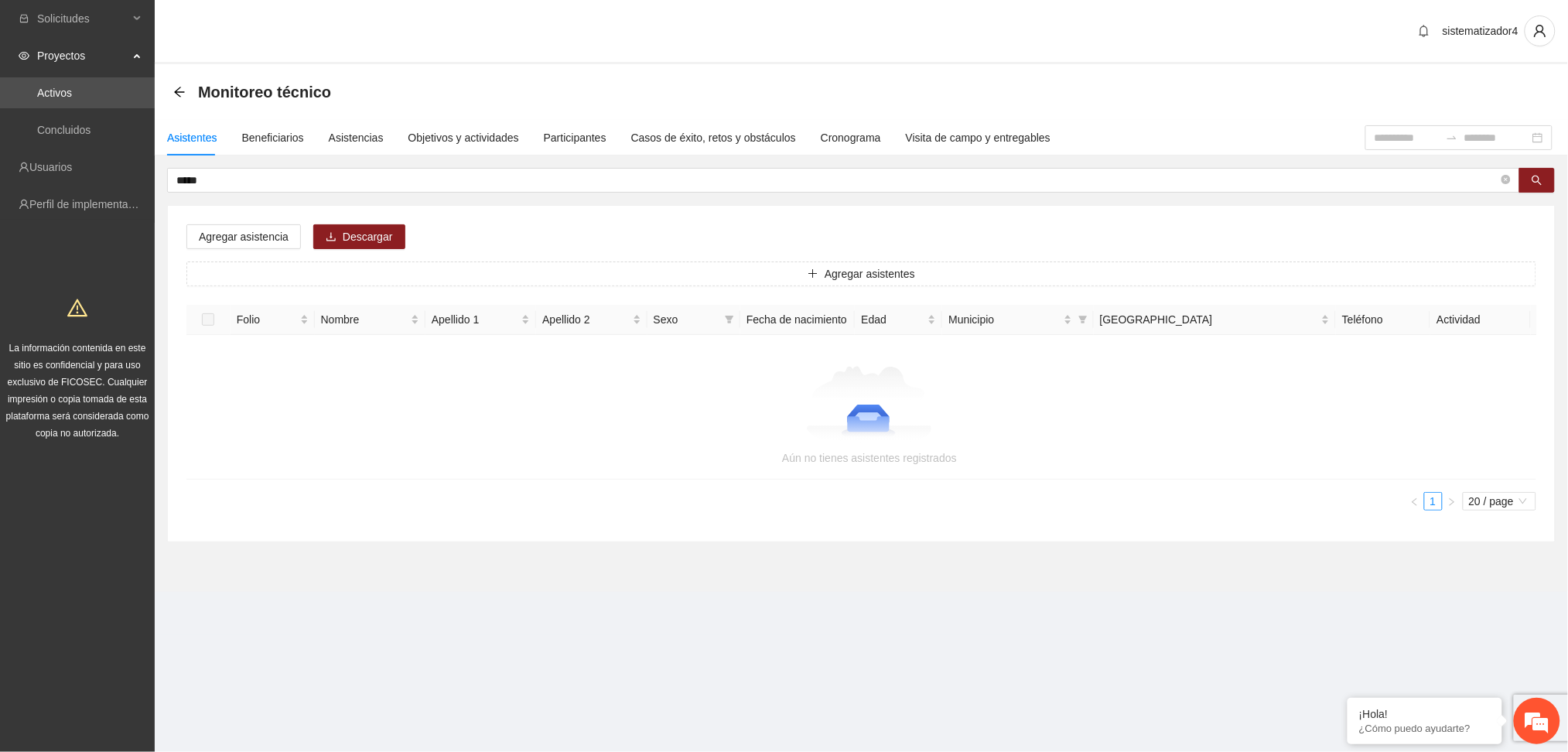
scroll to position [0, 0]
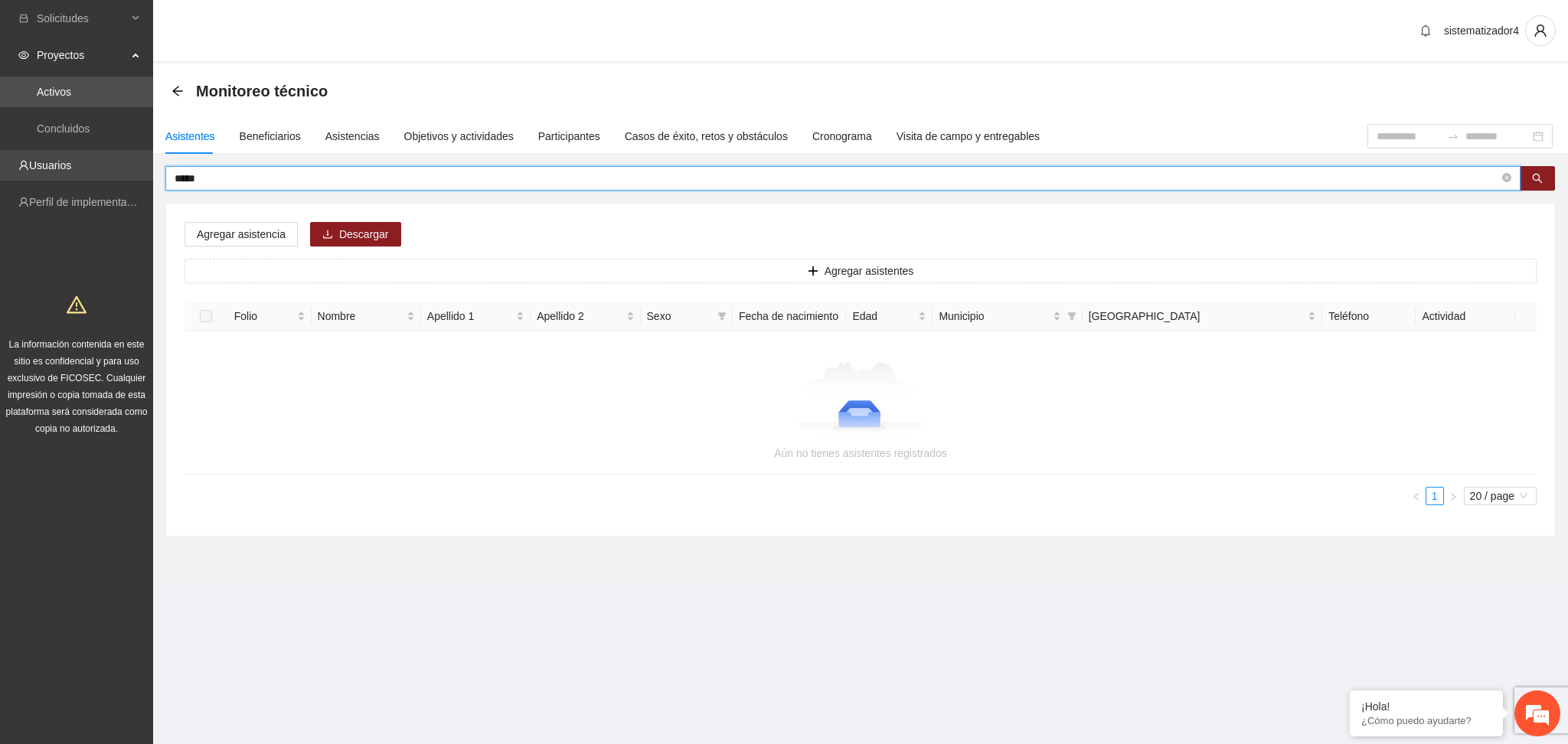
drag, startPoint x: 234, startPoint y: 179, endPoint x: 6, endPoint y: 179, distance: 228.0
click at [6, 179] on section "Solicitudes Proyectos Activos Concluidos Usuarios Perfil de implementadora La i…" at bounding box center [784, 372] width 1568 height 744
click at [351, 129] on div "Asistencias" at bounding box center [352, 137] width 55 height 17
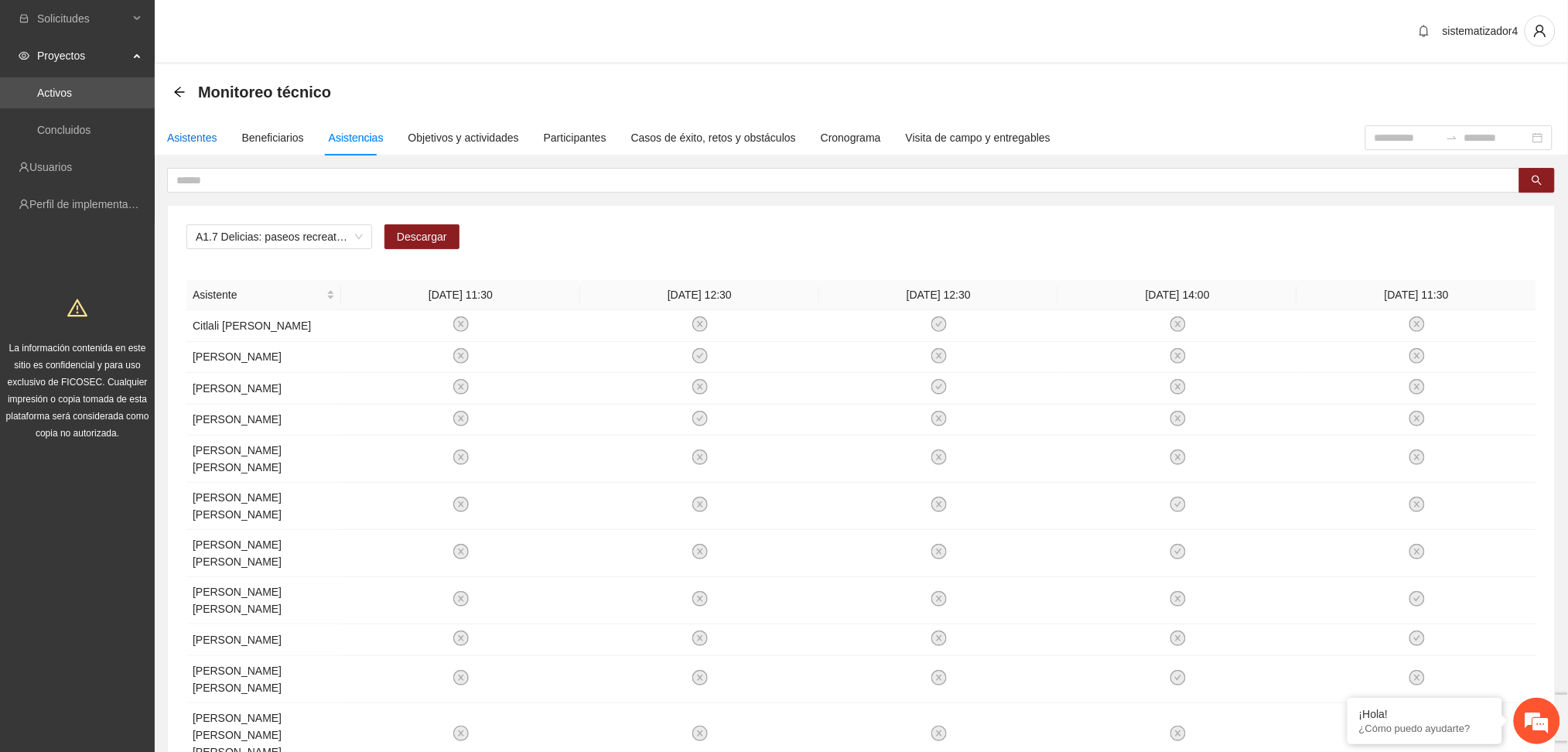
click at [198, 133] on div "Asistentes" at bounding box center [192, 138] width 50 height 17
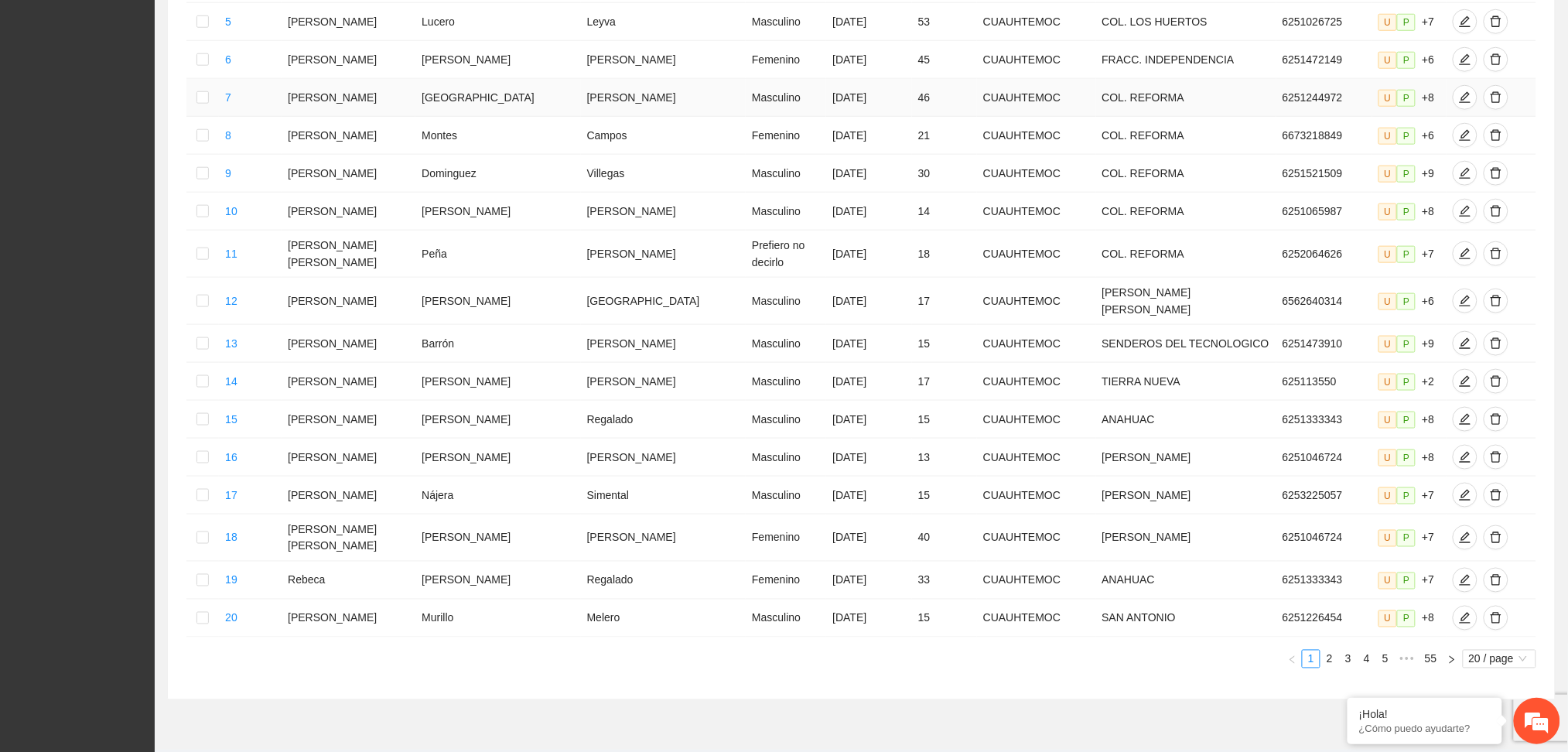
scroll to position [540, 0]
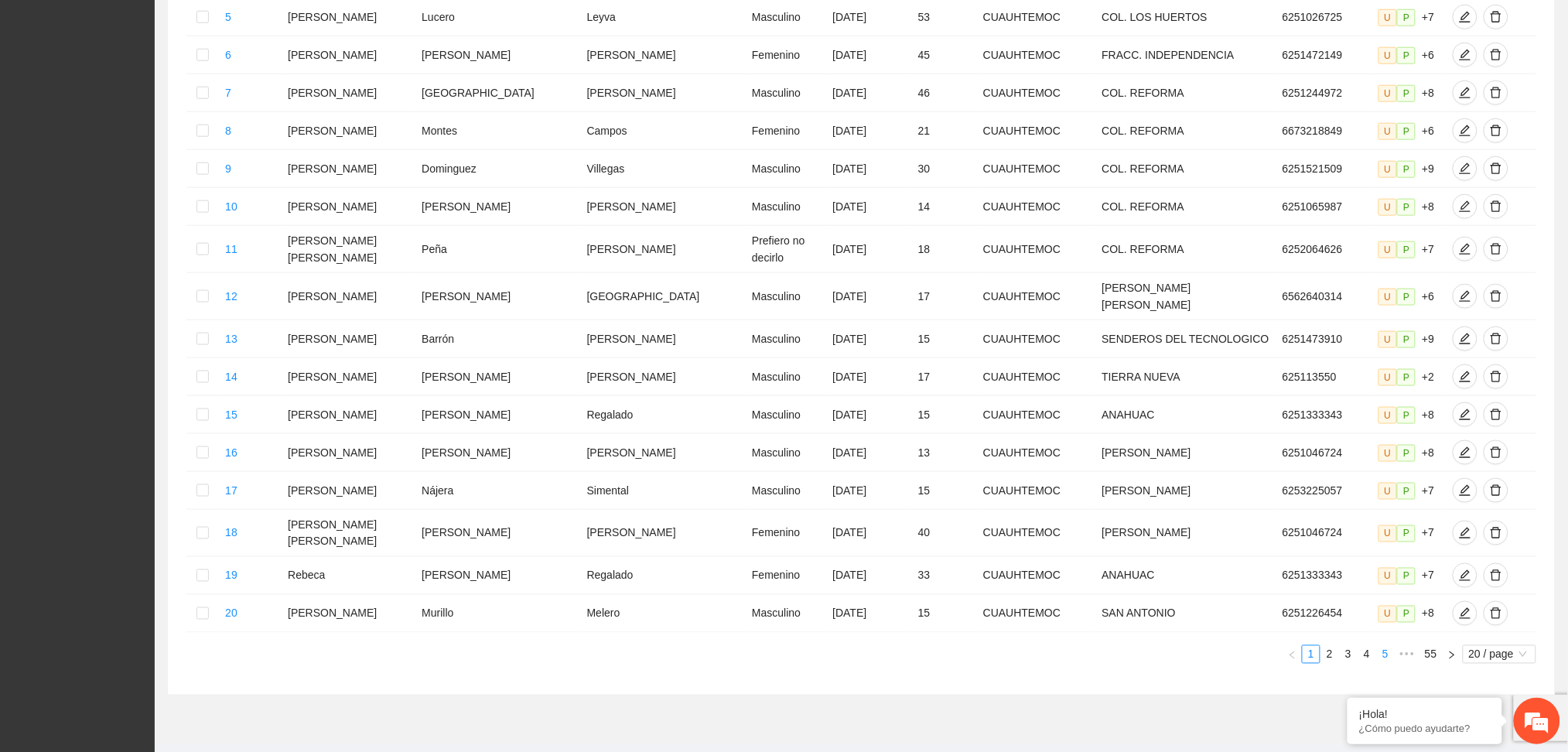
click at [1386, 646] on link "5" at bounding box center [1386, 654] width 17 height 17
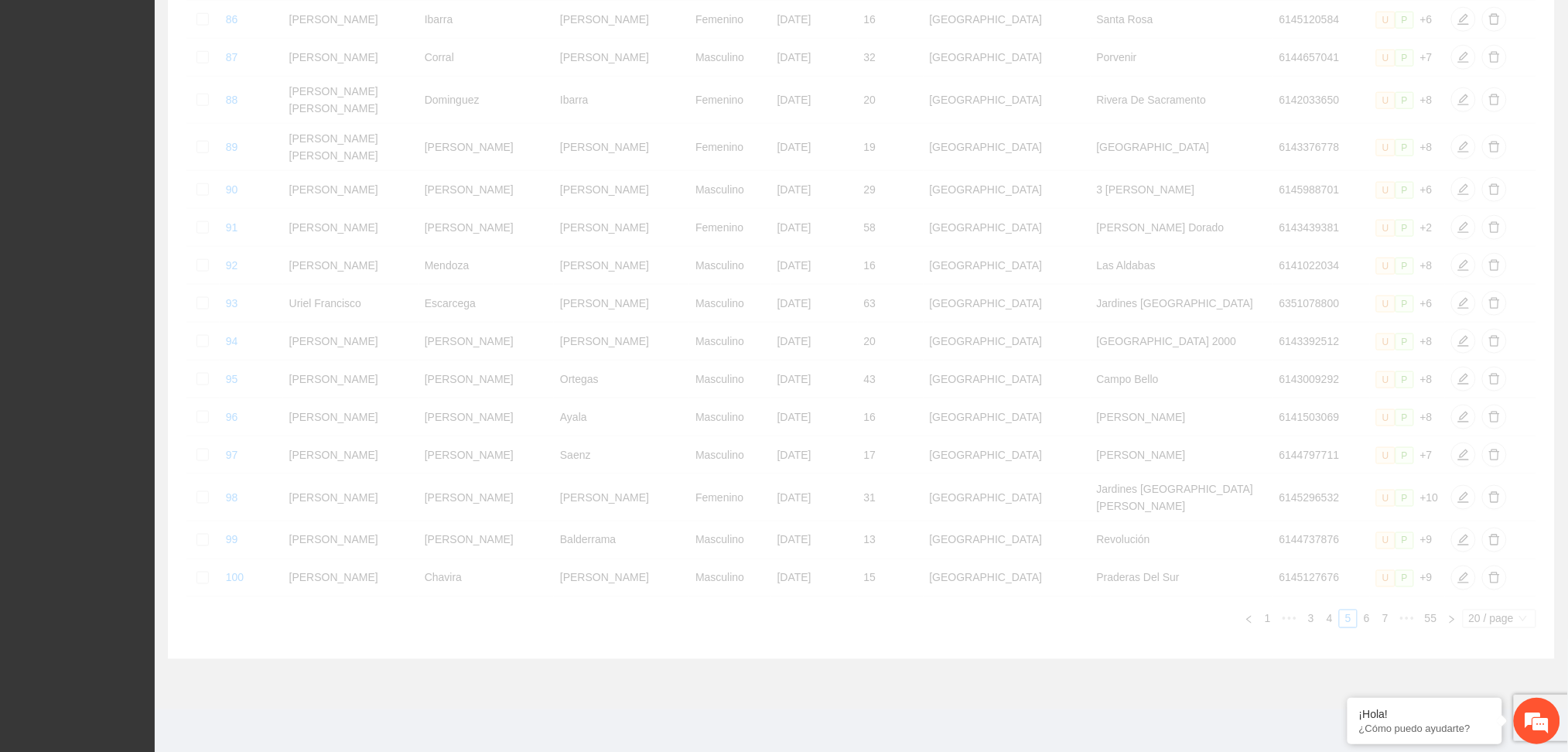
scroll to position [533, 0]
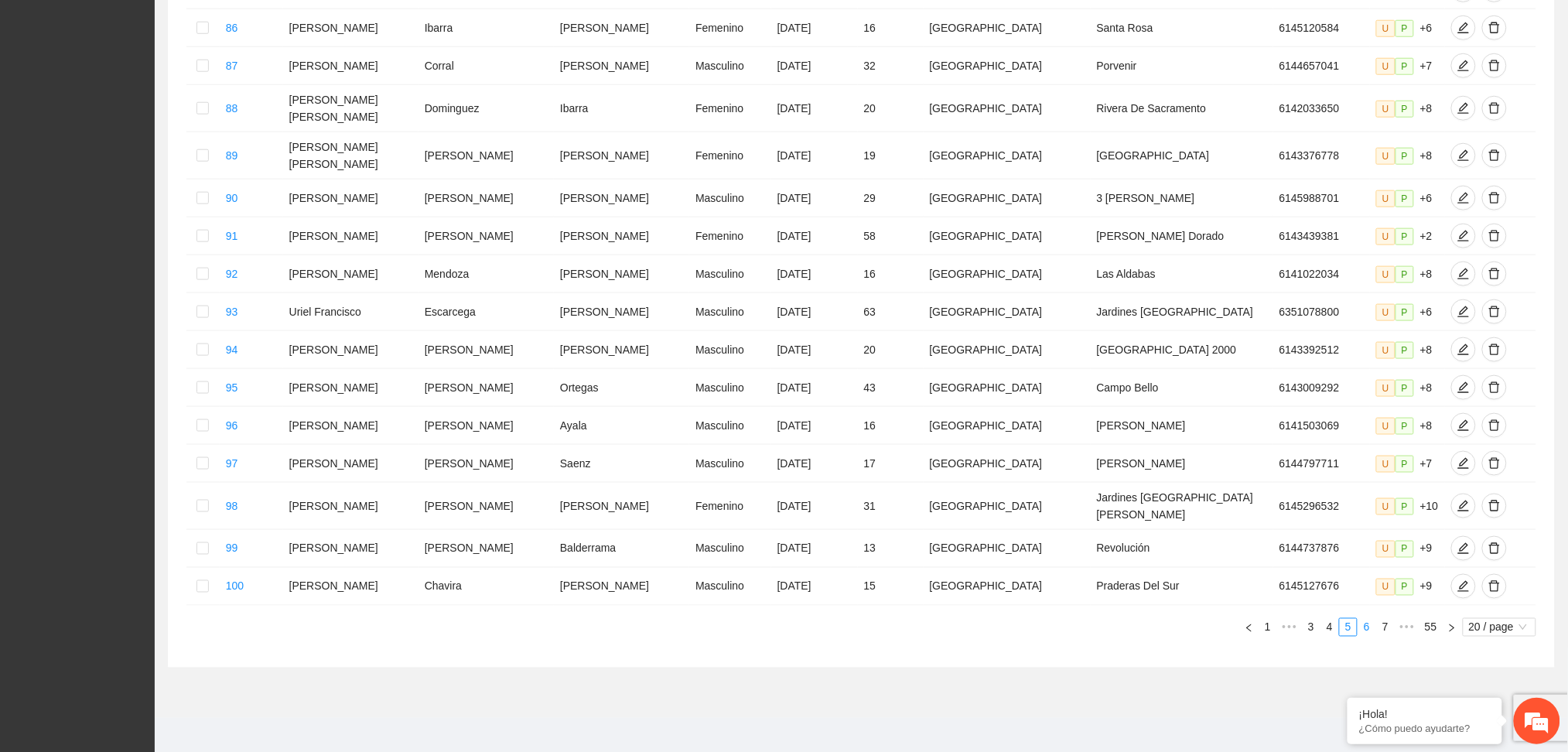
click at [1369, 619] on link "6" at bounding box center [1367, 627] width 17 height 17
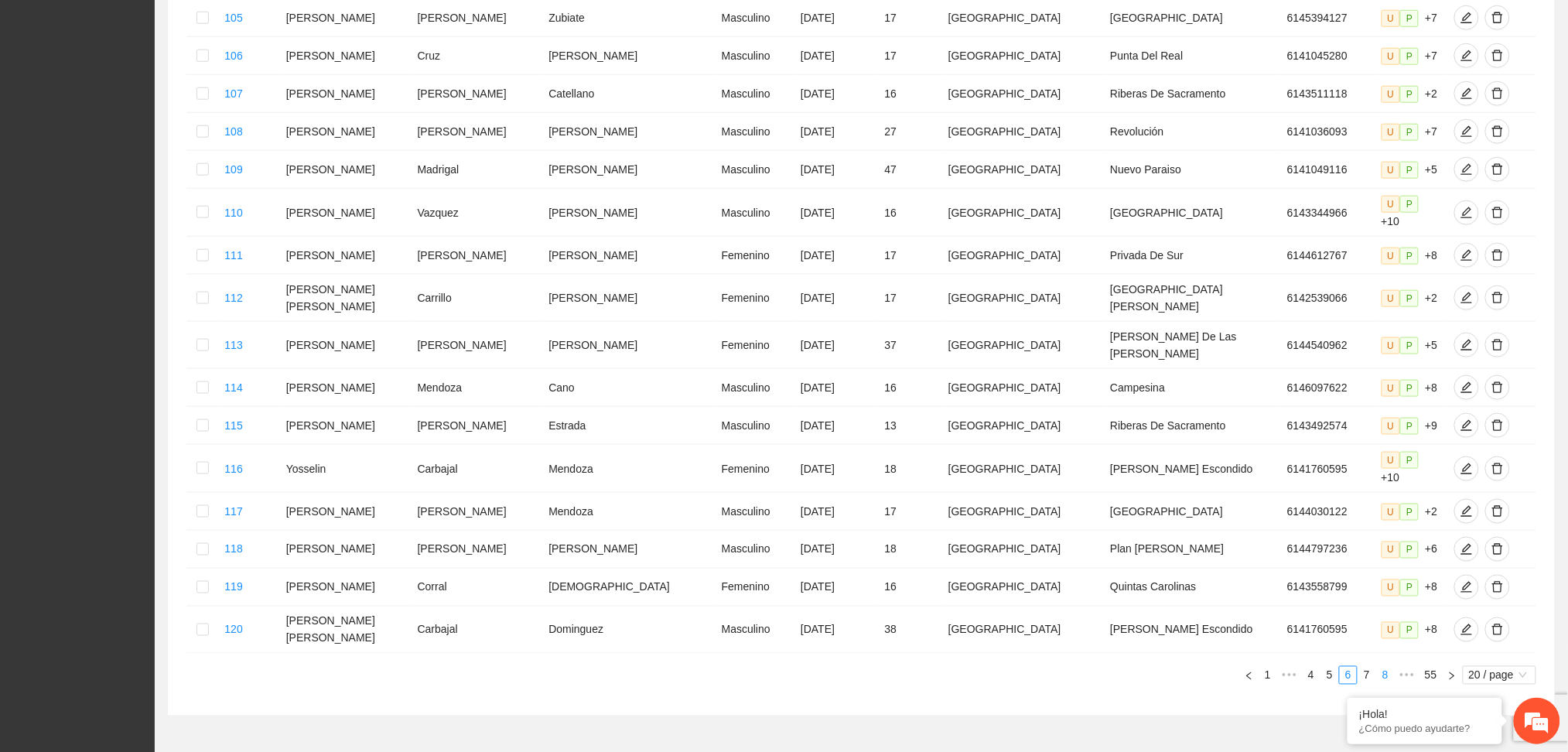
click at [1391, 667] on link "8" at bounding box center [1386, 676] width 17 height 17
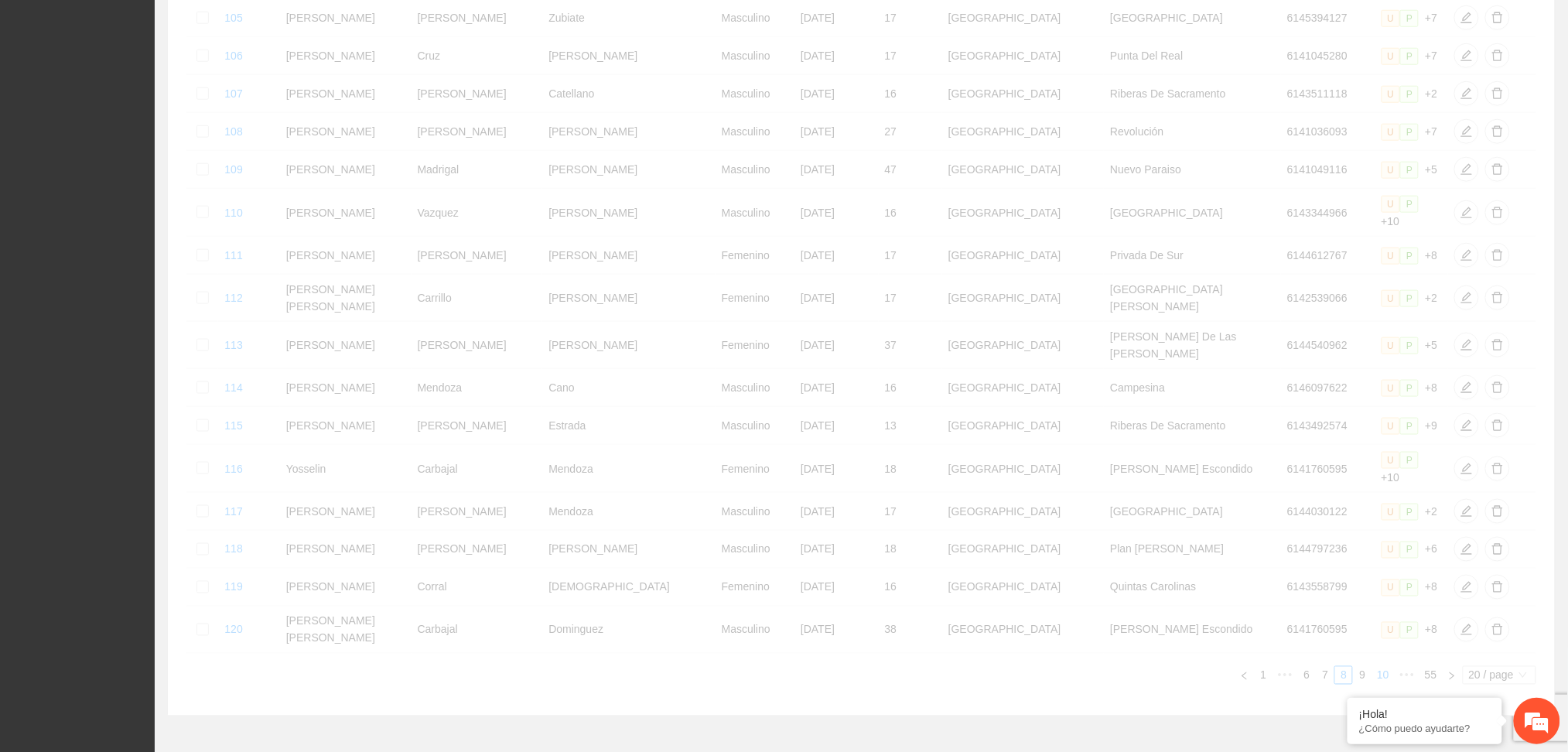
scroll to position [523, 0]
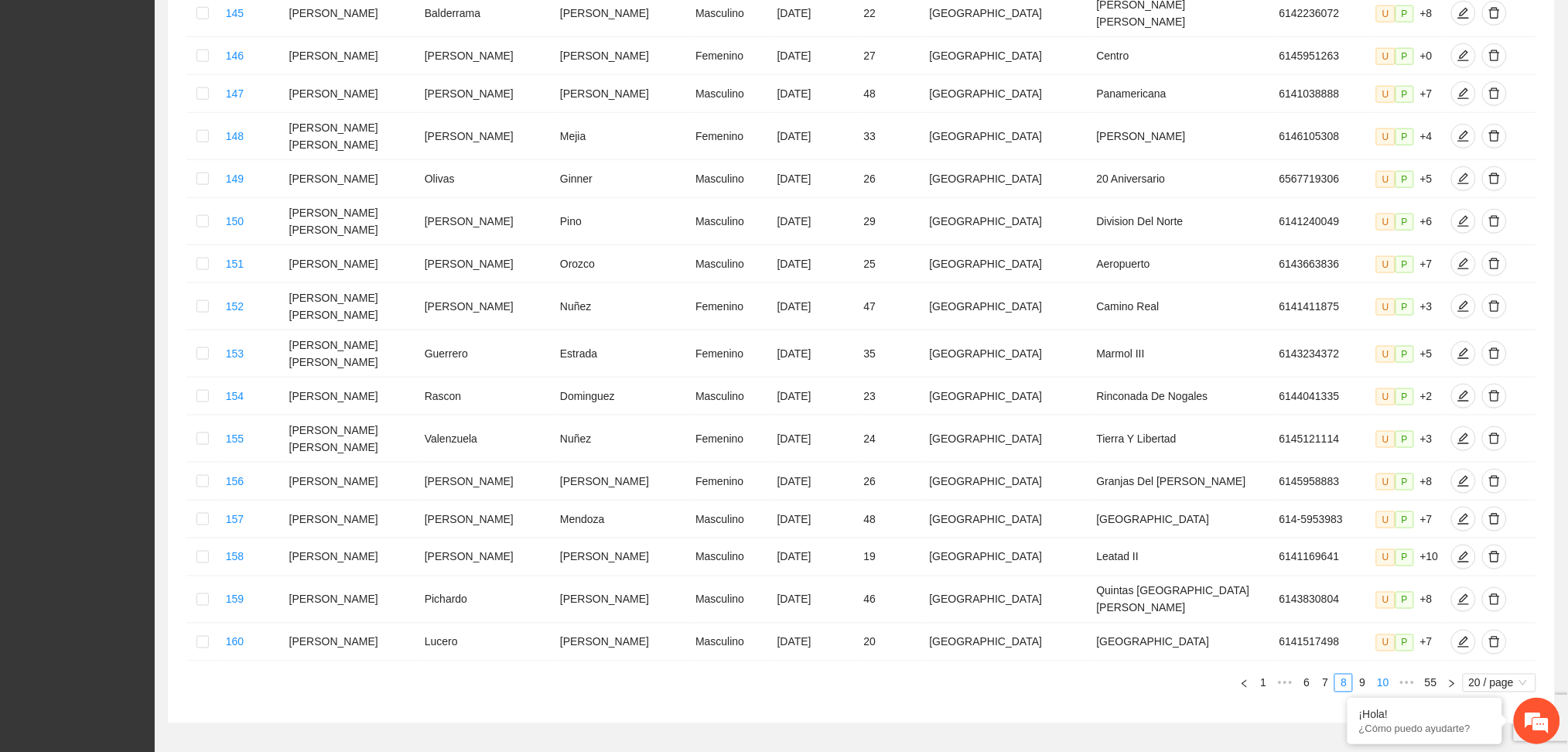
click at [1387, 675] on link "10" at bounding box center [1383, 683] width 21 height 17
